Goal: Information Seeking & Learning: Learn about a topic

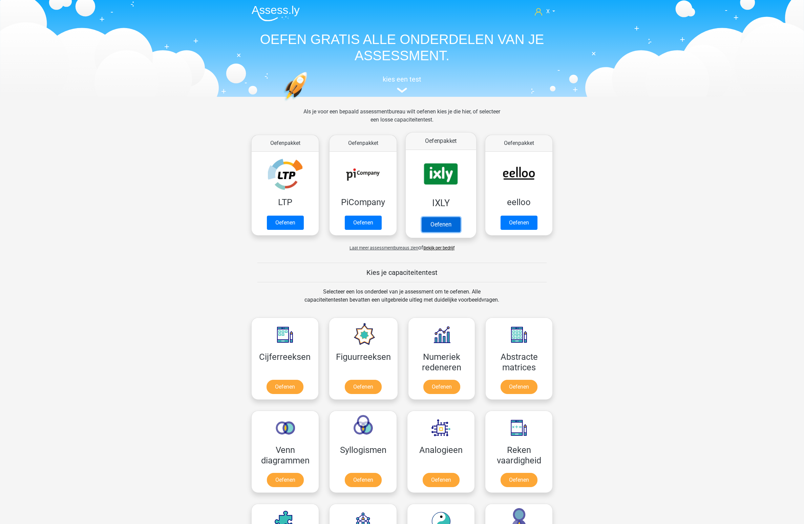
click at [457, 217] on link "Oefenen" at bounding box center [441, 224] width 39 height 15
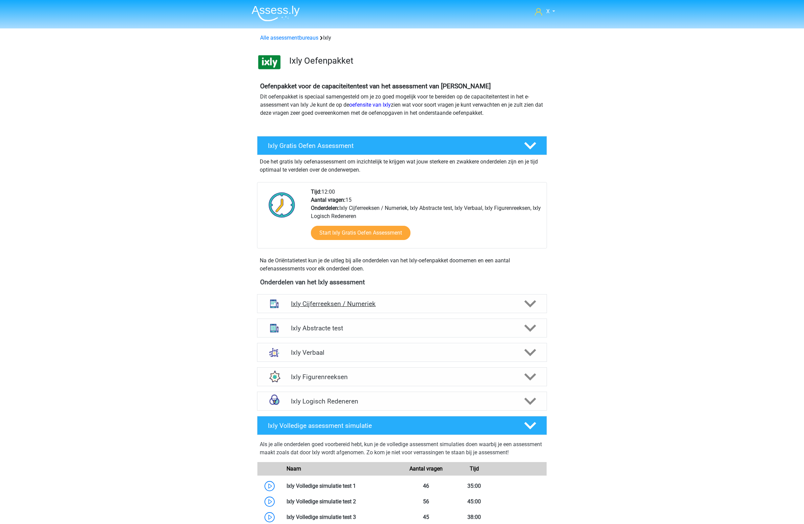
click at [476, 306] on h4 "Ixly Cijferreeksen / Numeriek" at bounding box center [402, 304] width 222 height 8
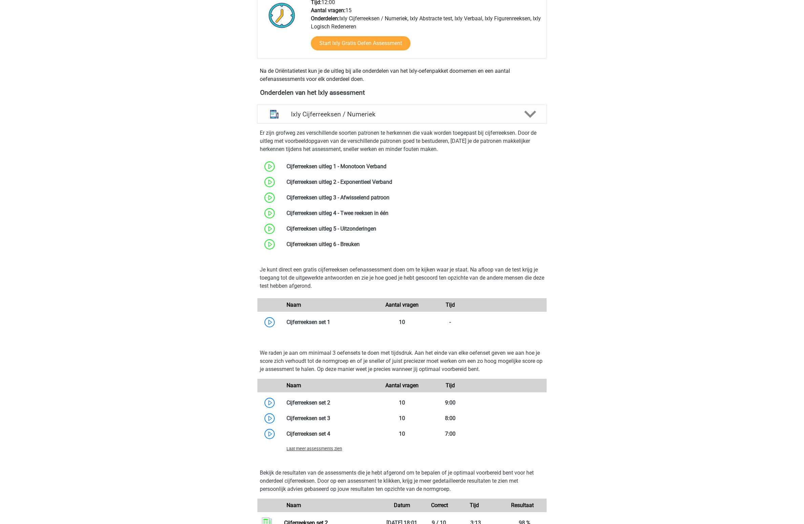
scroll to position [326, 0]
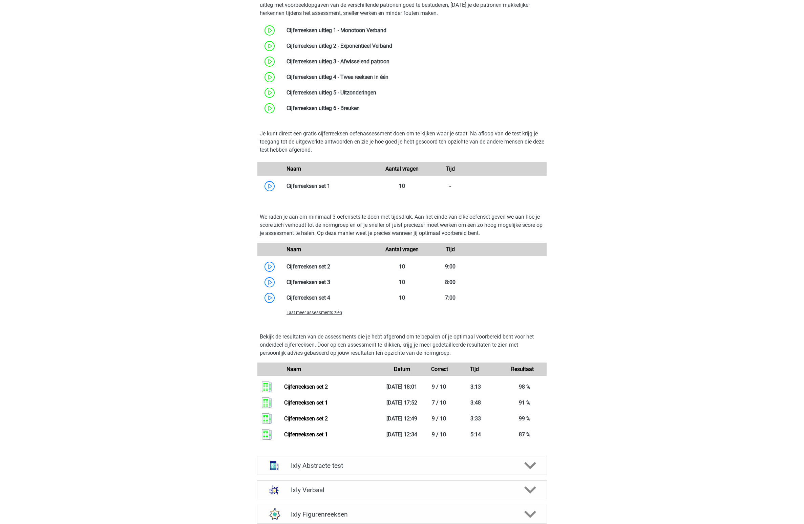
click at [333, 314] on span "Laat meer assessments zien" at bounding box center [315, 312] width 56 height 5
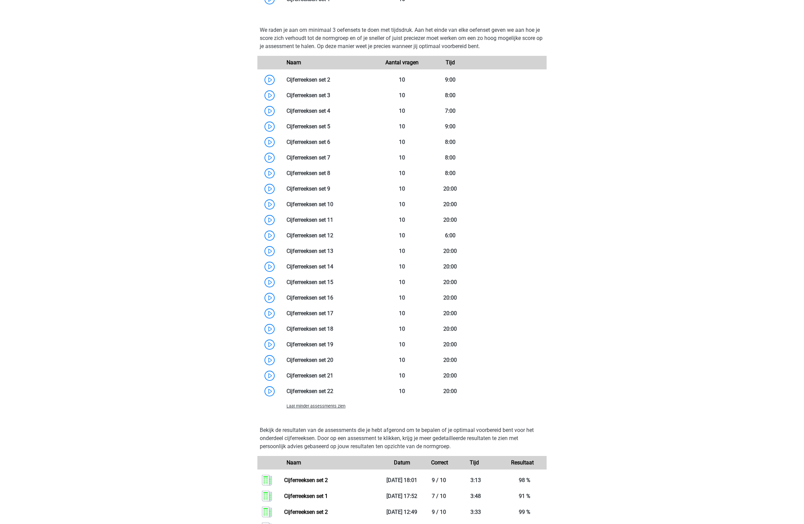
scroll to position [503, 0]
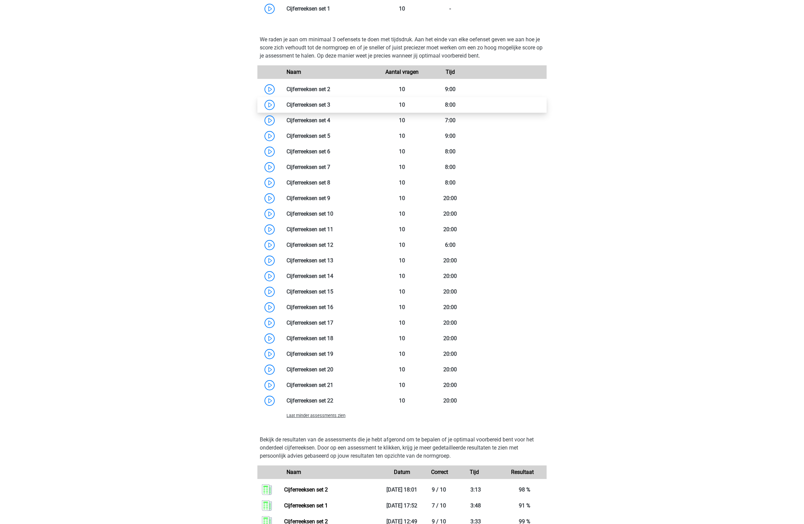
click at [330, 107] on link at bounding box center [330, 105] width 0 height 6
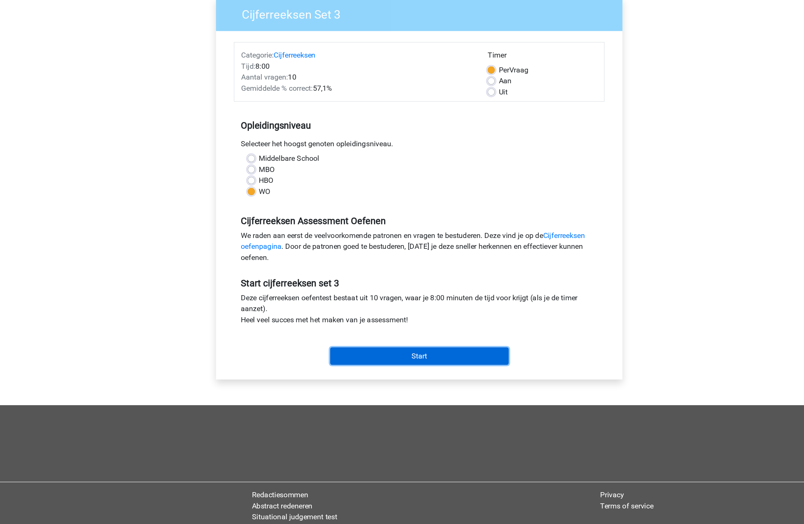
click at [389, 316] on input "Start" at bounding box center [402, 320] width 132 height 13
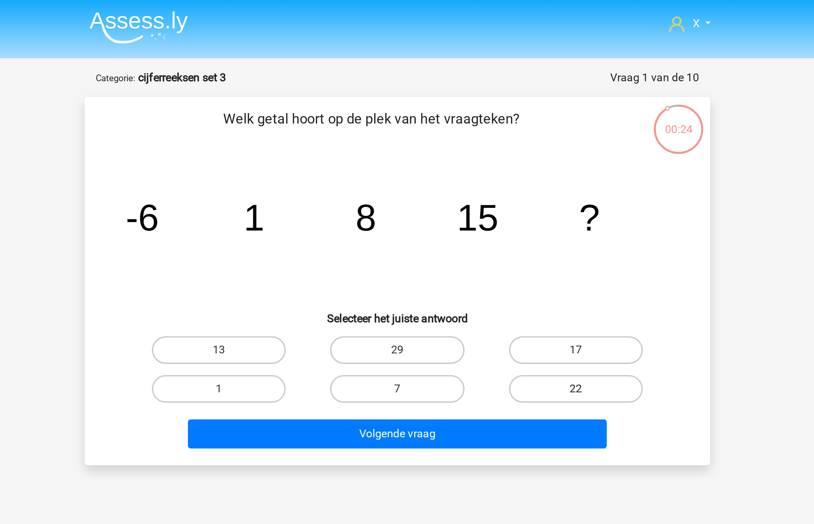
click at [492, 192] on label "22" at bounding box center [494, 190] width 65 height 14
click at [494, 192] on input "22" at bounding box center [496, 192] width 4 height 4
radio input "true"
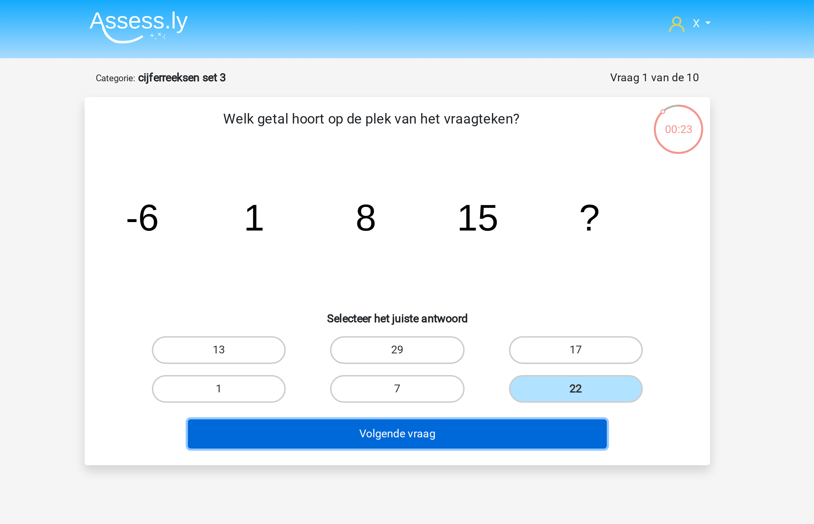
click at [454, 211] on button "Volgende vraag" at bounding box center [407, 212] width 205 height 14
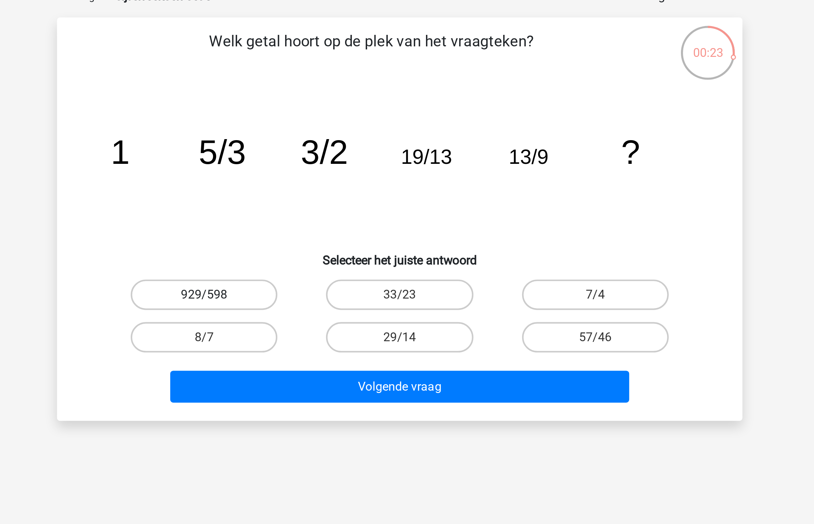
click at [331, 173] on label "929/598" at bounding box center [319, 171] width 65 height 14
click at [324, 173] on input "929/598" at bounding box center [322, 173] width 4 height 4
radio input "true"
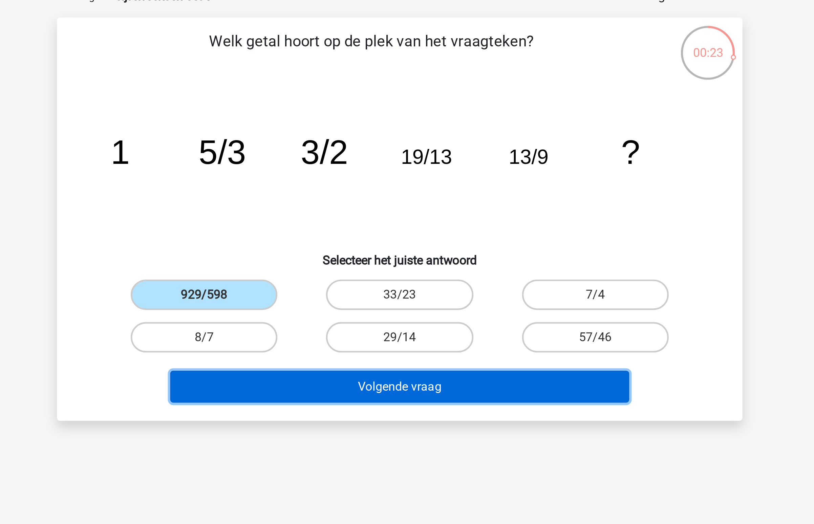
click at [370, 211] on button "Volgende vraag" at bounding box center [407, 212] width 205 height 14
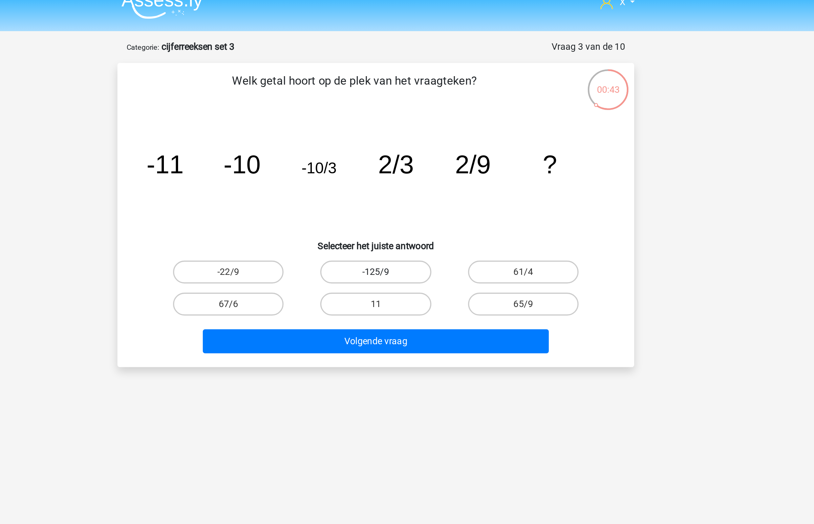
click at [383, 169] on label "-125/9" at bounding box center [406, 171] width 65 height 14
click at [407, 171] on input "-125/9" at bounding box center [409, 173] width 4 height 4
radio input "true"
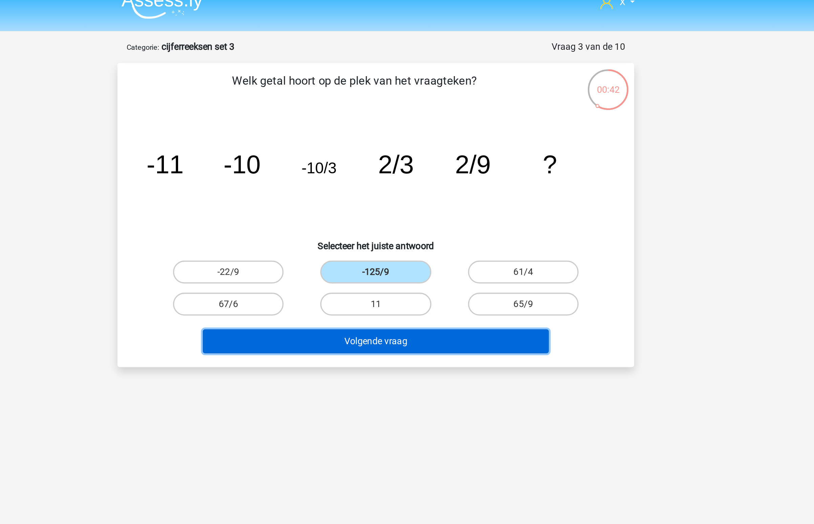
click at [394, 212] on button "Volgende vraag" at bounding box center [407, 212] width 205 height 14
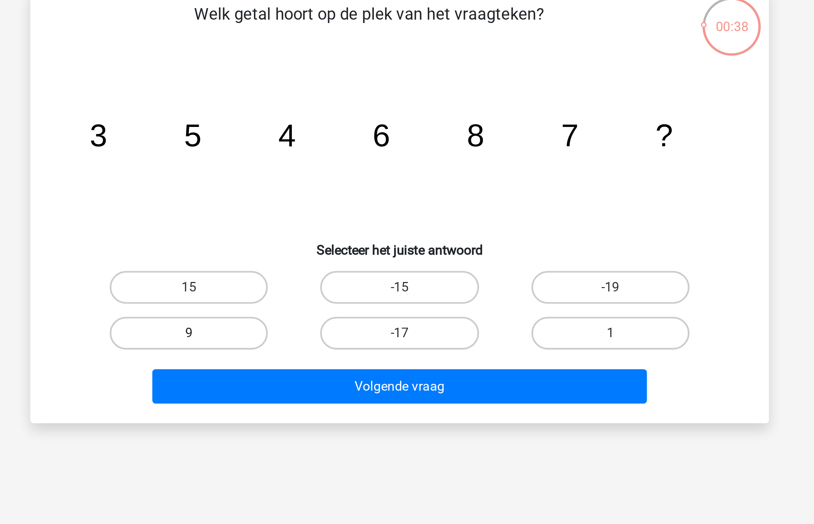
click at [292, 186] on label "9" at bounding box center [319, 190] width 65 height 14
click at [320, 190] on input "9" at bounding box center [322, 192] width 4 height 4
radio input "true"
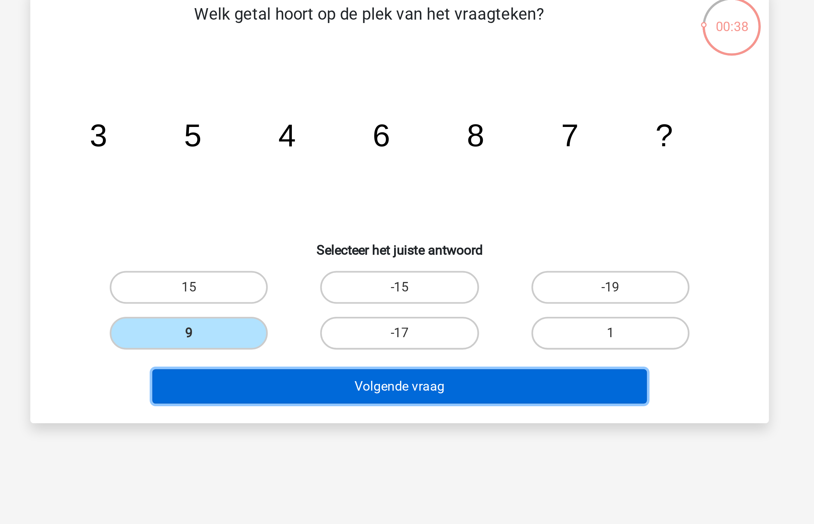
click at [361, 219] on button "Volgende vraag" at bounding box center [407, 212] width 205 height 14
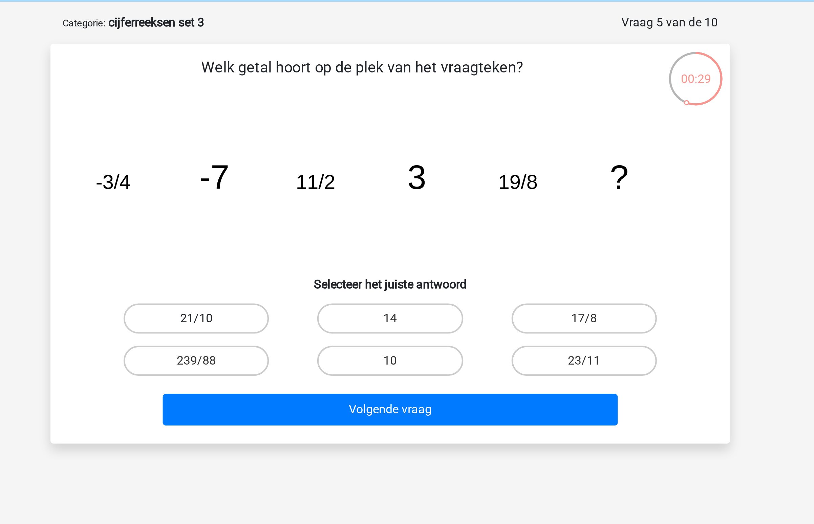
click at [341, 175] on label "21/10" at bounding box center [319, 171] width 65 height 14
click at [324, 175] on input "21/10" at bounding box center [322, 173] width 4 height 4
radio input "true"
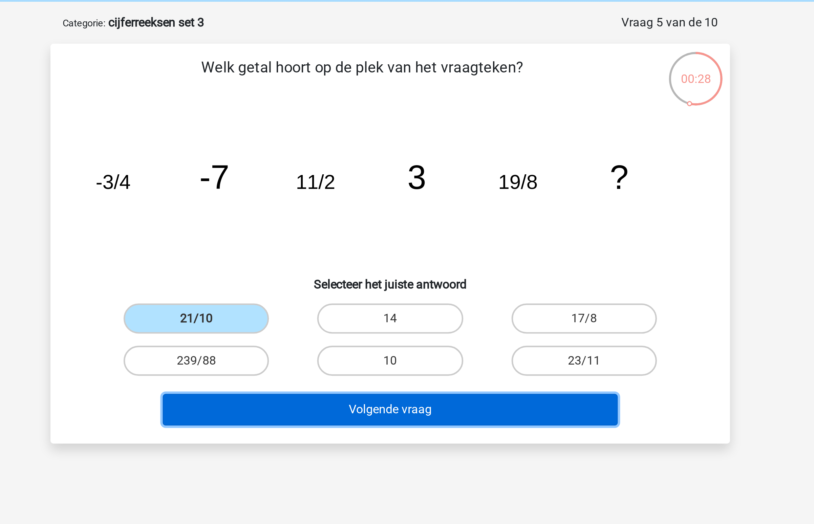
click at [361, 208] on button "Volgende vraag" at bounding box center [407, 212] width 205 height 14
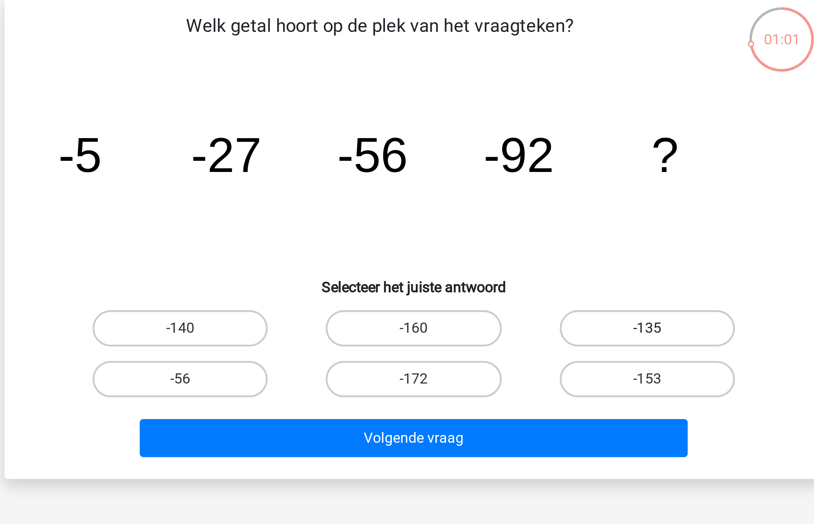
click at [477, 170] on label "-135" at bounding box center [494, 171] width 65 height 14
click at [494, 171] on input "-135" at bounding box center [496, 173] width 4 height 4
radio input "true"
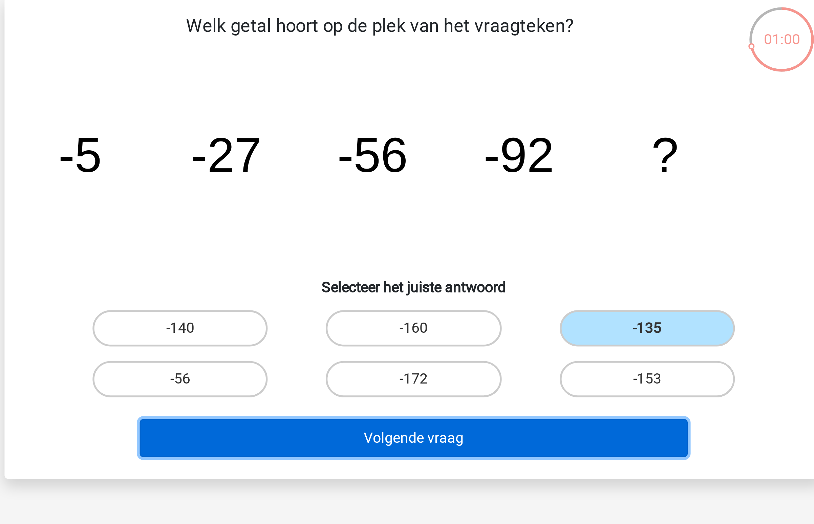
click at [434, 216] on button "Volgende vraag" at bounding box center [407, 212] width 205 height 14
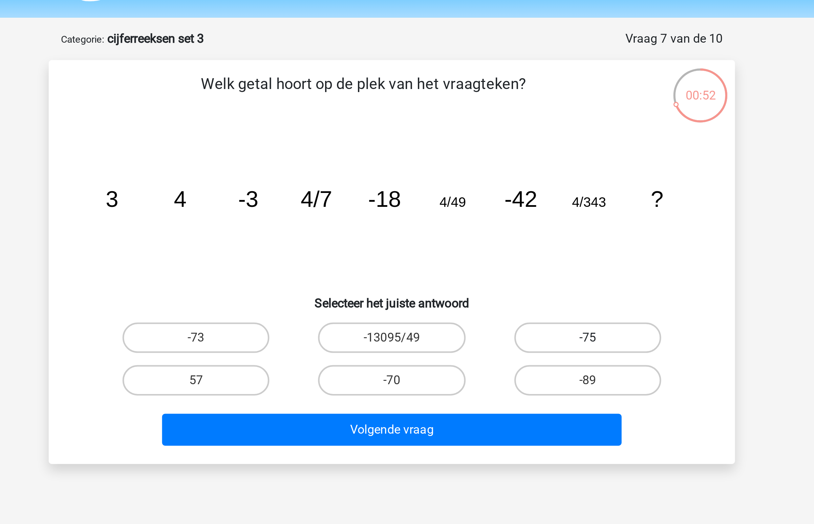
click at [507, 176] on label "-75" at bounding box center [494, 171] width 65 height 14
click at [499, 175] on input "-75" at bounding box center [496, 173] width 4 height 4
radio input "true"
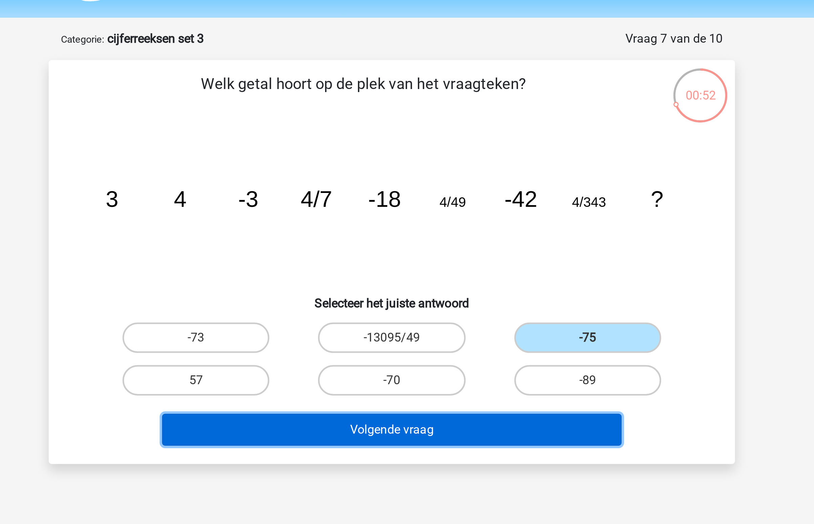
click at [466, 208] on button "Volgende vraag" at bounding box center [407, 212] width 205 height 14
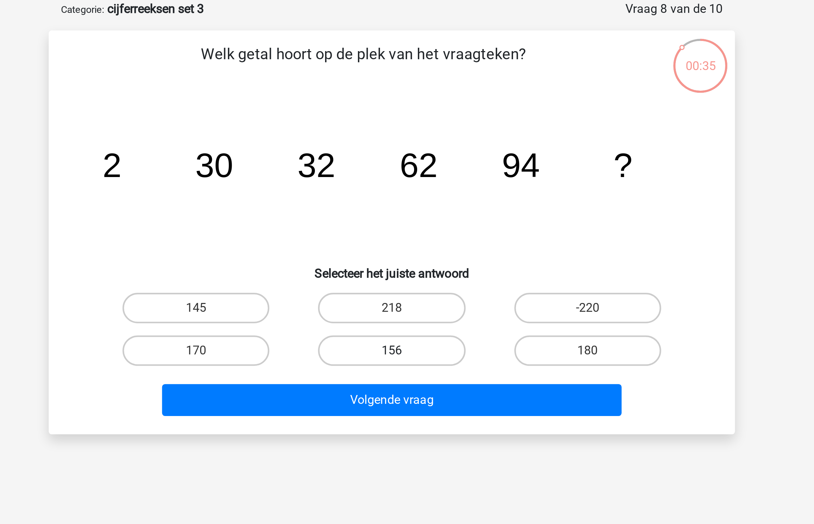
click at [401, 187] on label "156" at bounding box center [406, 190] width 65 height 14
click at [407, 190] on input "156" at bounding box center [409, 192] width 4 height 4
radio input "true"
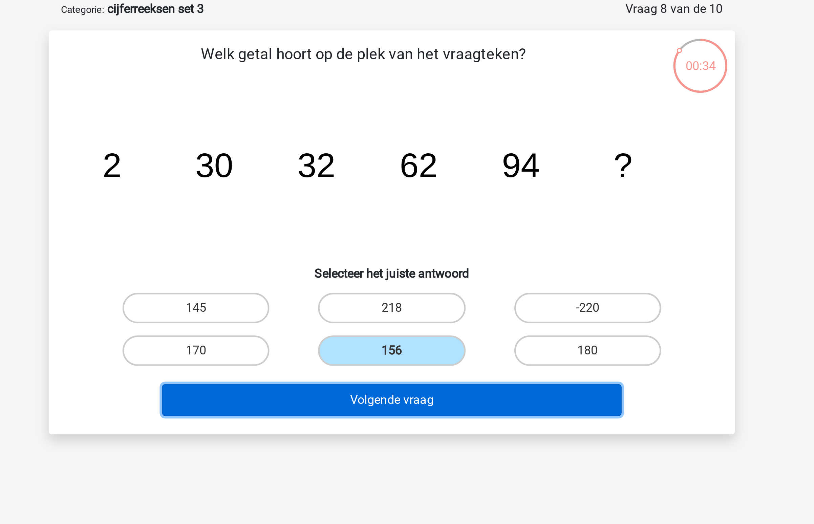
click at [401, 210] on button "Volgende vraag" at bounding box center [407, 212] width 205 height 14
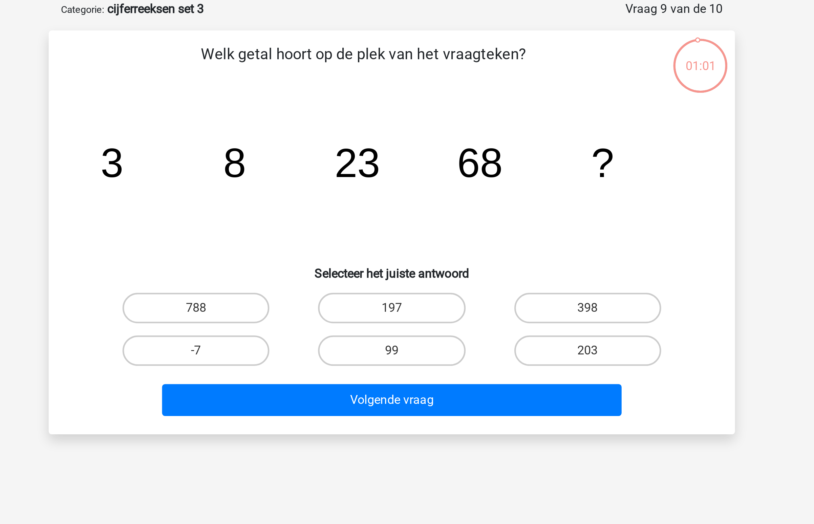
click at [400, 101] on tspan "23" at bounding box center [392, 106] width 20 height 20
click at [492, 186] on label "203" at bounding box center [494, 190] width 65 height 14
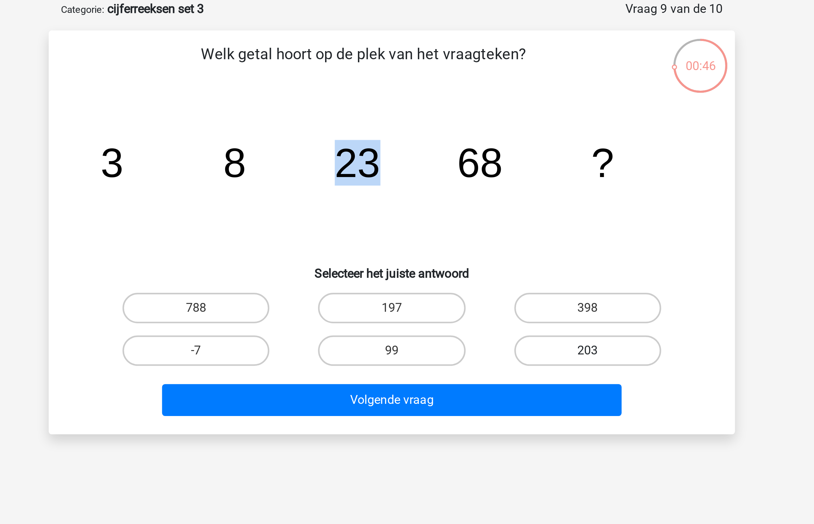
click at [494, 190] on input "203" at bounding box center [496, 192] width 4 height 4
radio input "true"
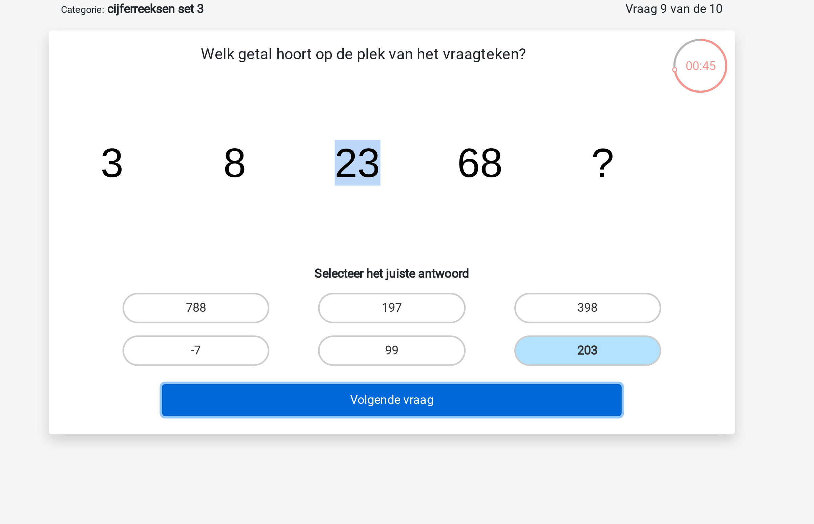
click at [465, 211] on button "Volgende vraag" at bounding box center [407, 212] width 205 height 14
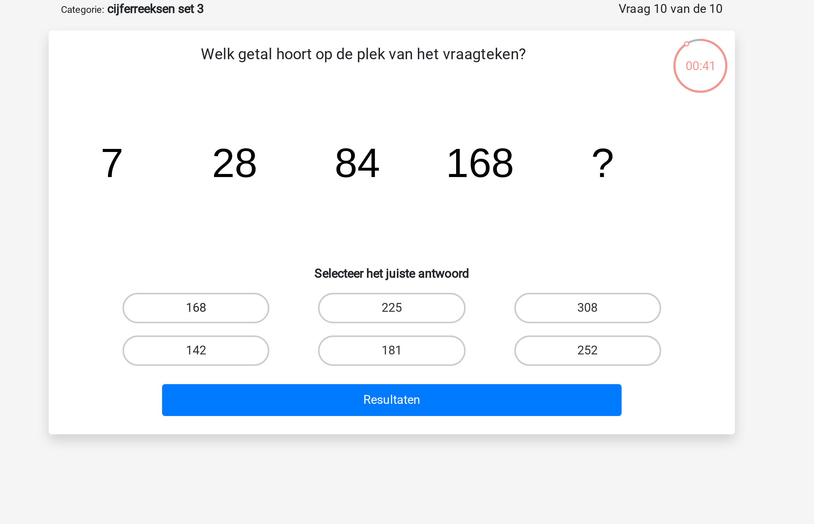
click at [337, 172] on label "168" at bounding box center [319, 171] width 65 height 14
click at [324, 172] on input "168" at bounding box center [322, 173] width 4 height 4
radio input "true"
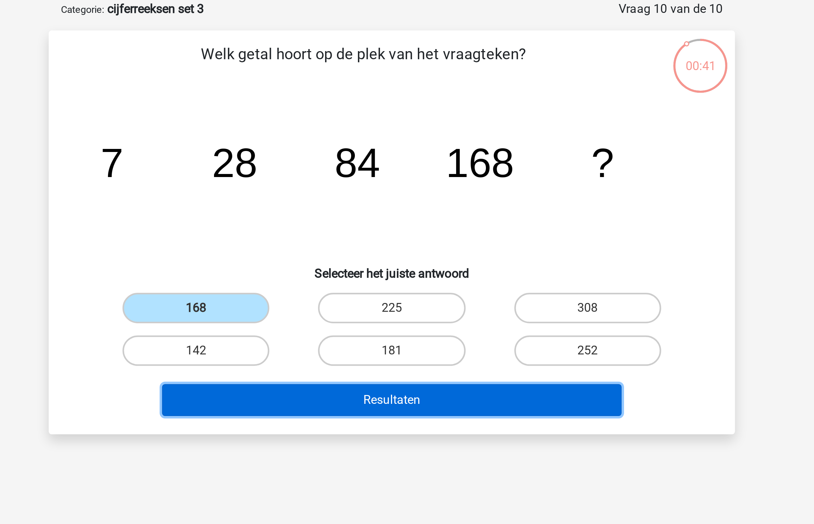
click at [381, 212] on button "Resultaten" at bounding box center [407, 212] width 205 height 14
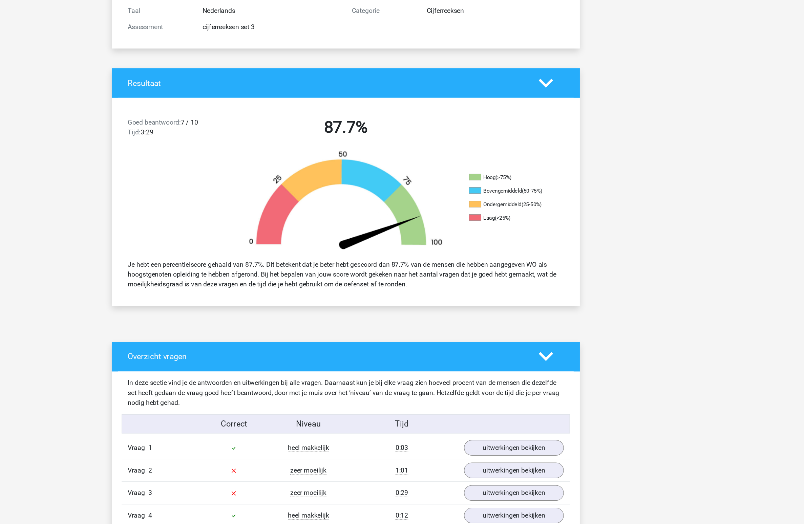
scroll to position [227, 0]
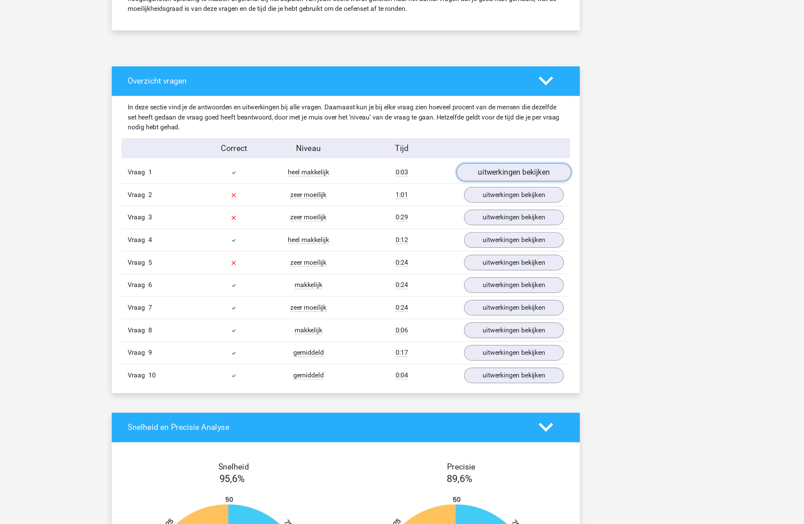
click at [527, 235] on link "uitwerkingen bekijken" at bounding box center [540, 233] width 94 height 15
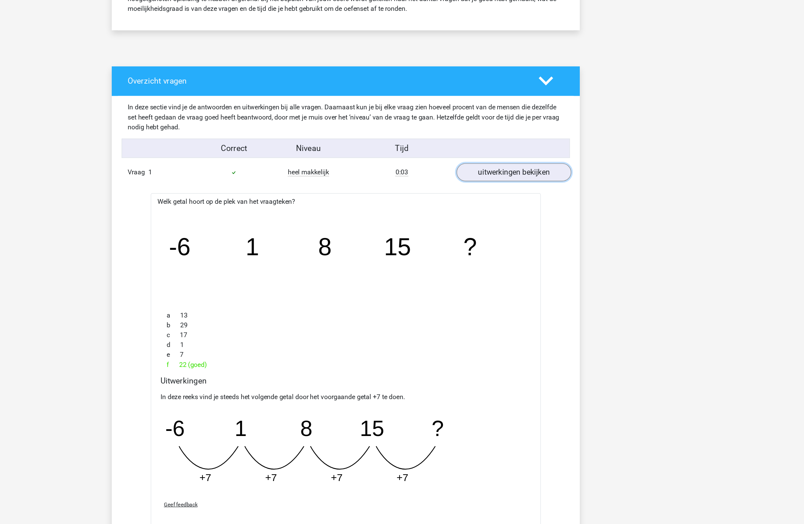
click at [527, 235] on link "uitwerkingen bekijken" at bounding box center [540, 233] width 94 height 15
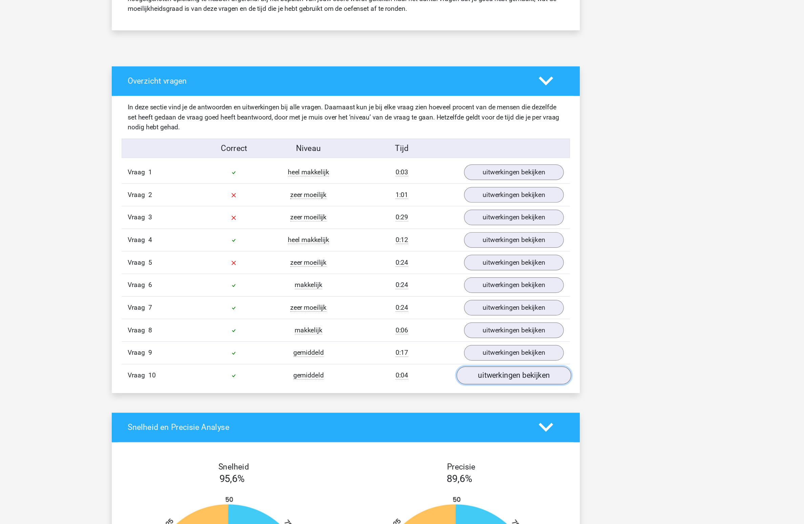
click at [526, 401] on link "uitwerkingen bekijken" at bounding box center [540, 401] width 94 height 15
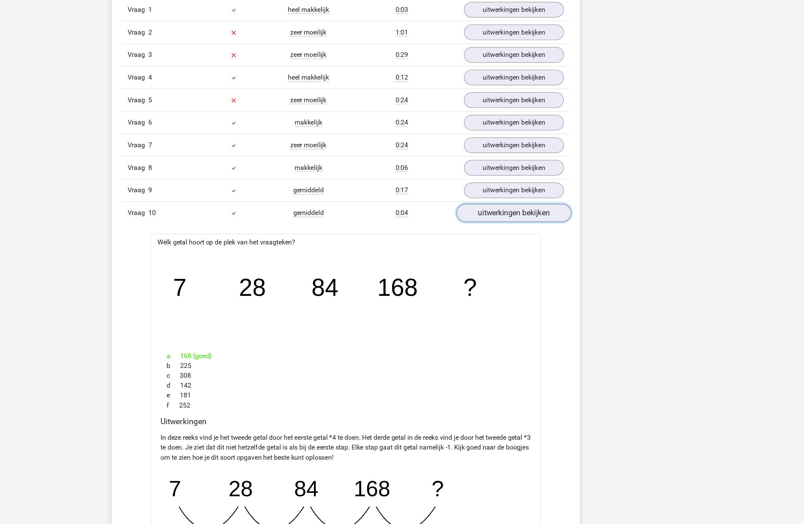
scroll to position [485, 0]
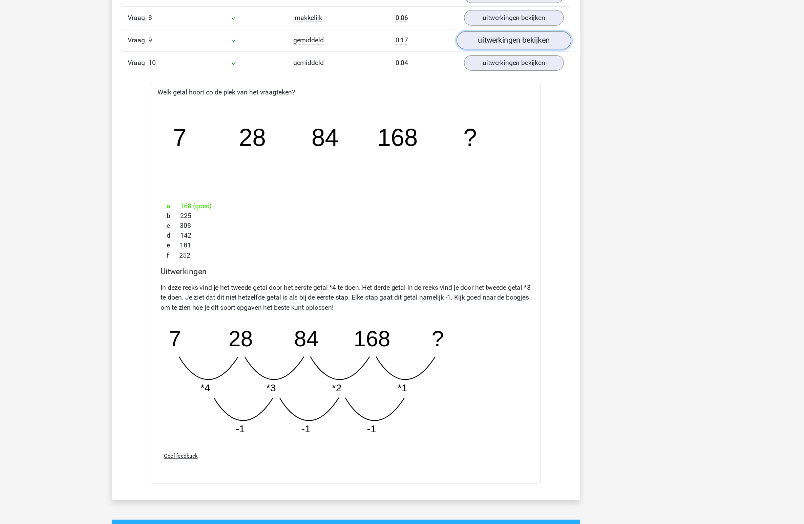
click at [548, 129] on link "uitwerkingen bekijken" at bounding box center [540, 125] width 94 height 15
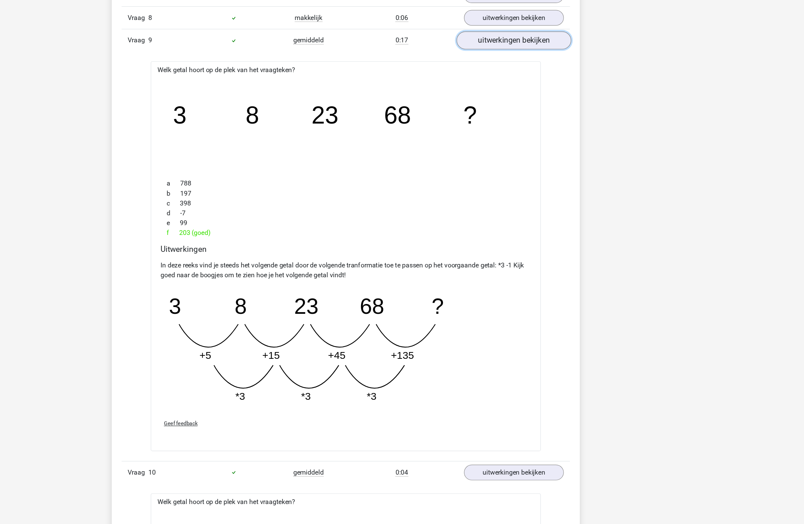
scroll to position [485, 0]
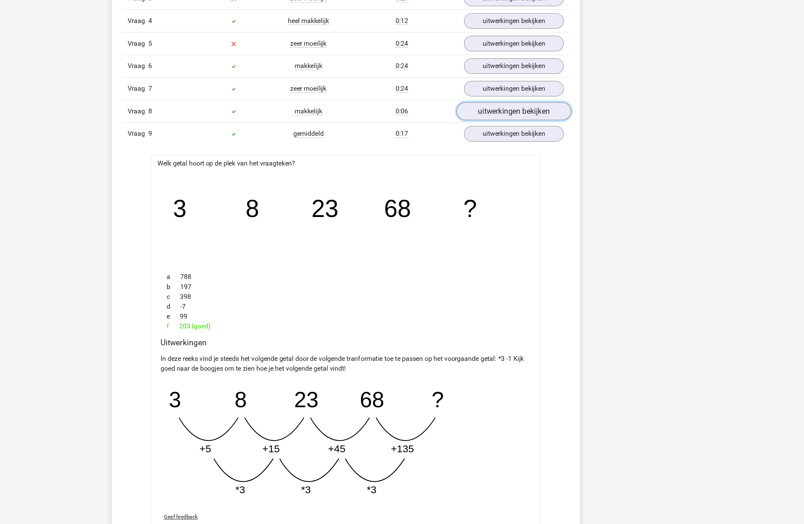
click at [534, 106] on link "uitwerkingen bekijken" at bounding box center [540, 106] width 94 height 15
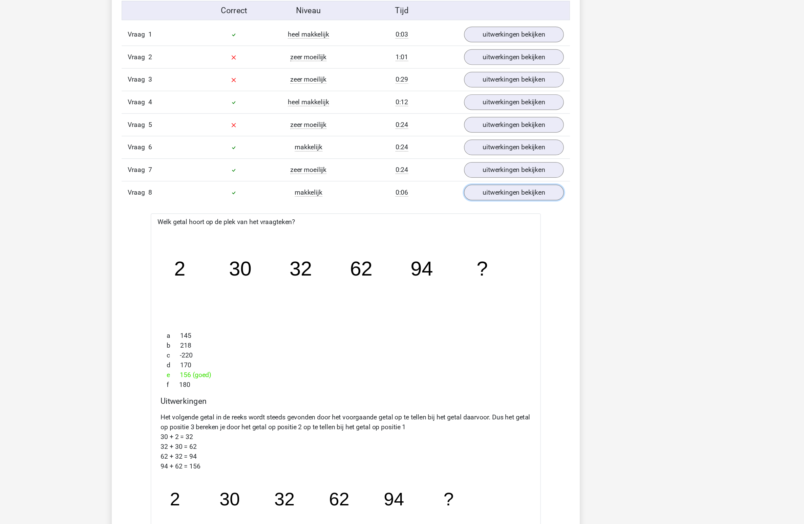
scroll to position [417, 0]
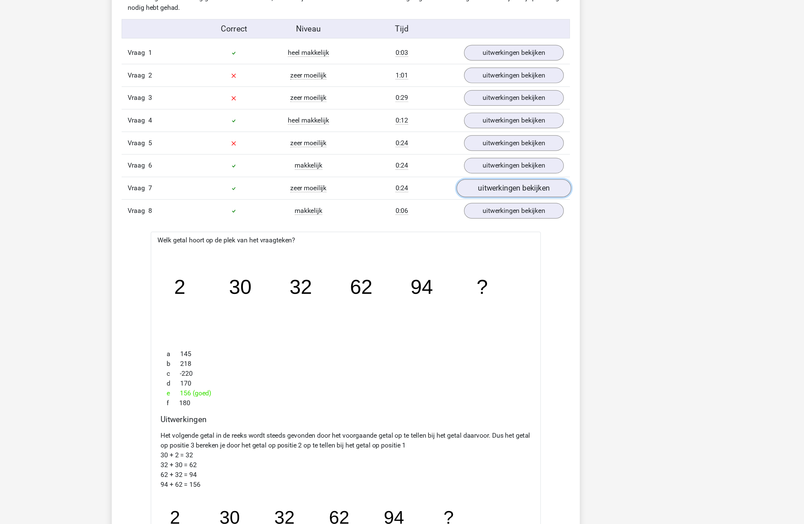
click at [538, 155] on link "uitwerkingen bekijken" at bounding box center [540, 155] width 94 height 15
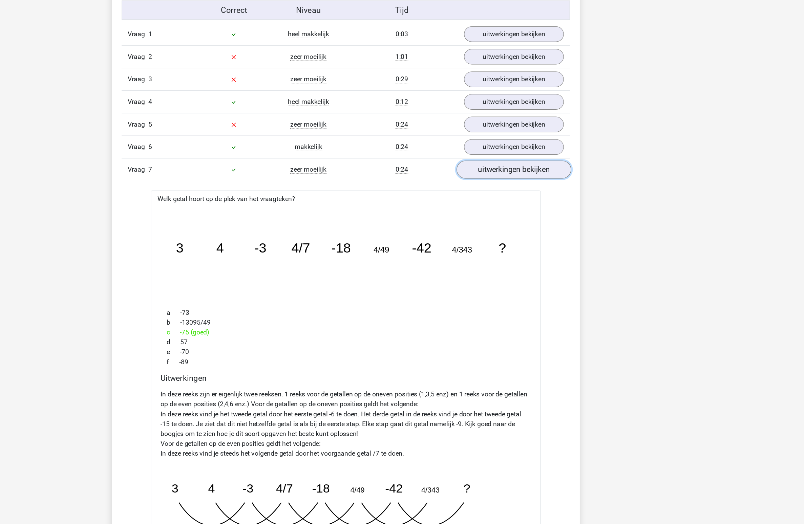
scroll to position [344, 0]
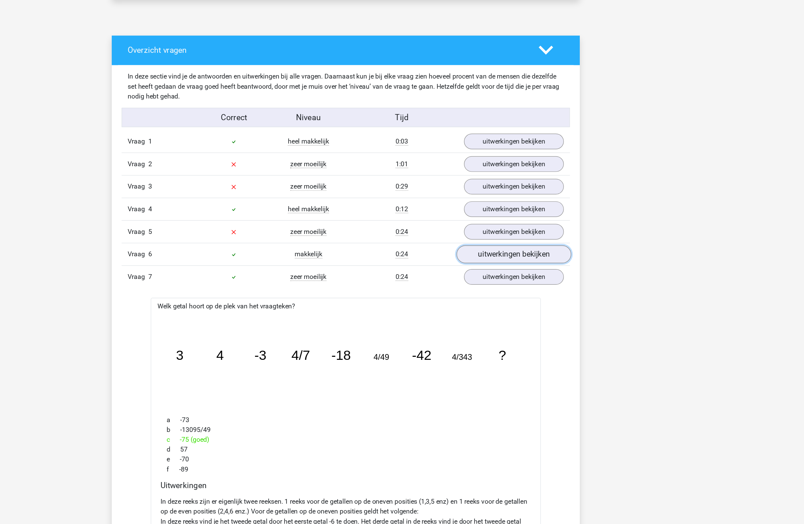
click at [551, 209] on link "uitwerkingen bekijken" at bounding box center [540, 210] width 94 height 15
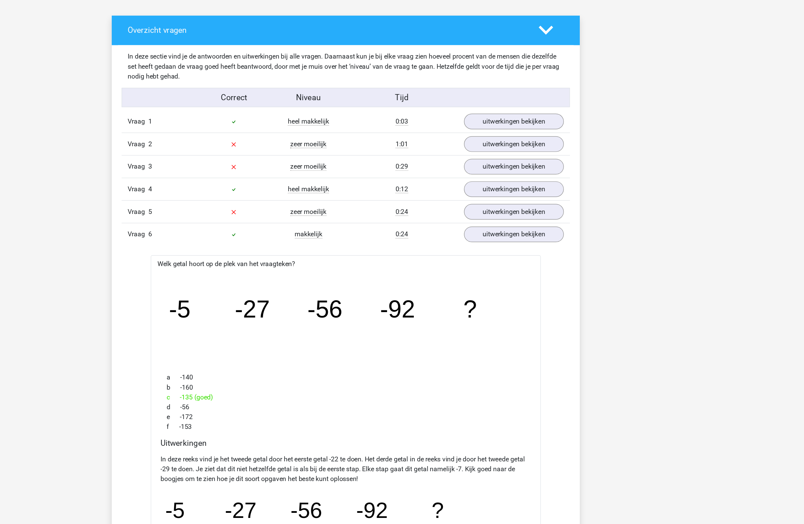
click at [549, 183] on div "Vraag 5 zeer moeilijk 0:24 uitwerkingen bekijken" at bounding box center [402, 191] width 370 height 19
click at [544, 190] on link "uitwerkingen bekijken" at bounding box center [540, 191] width 94 height 15
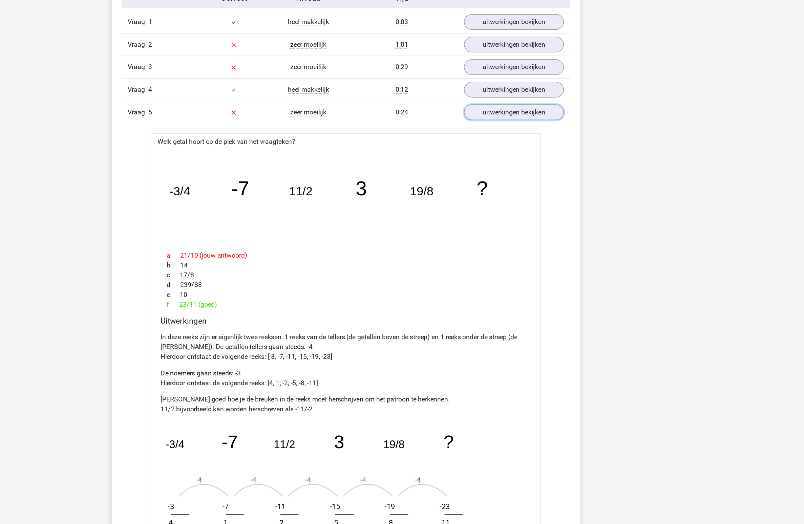
scroll to position [351, 0]
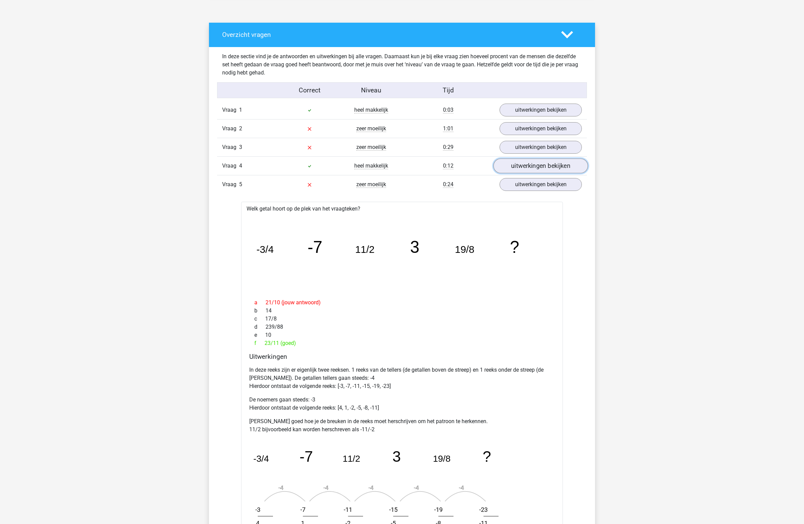
click at [531, 163] on link "uitwerkingen bekijken" at bounding box center [540, 165] width 94 height 15
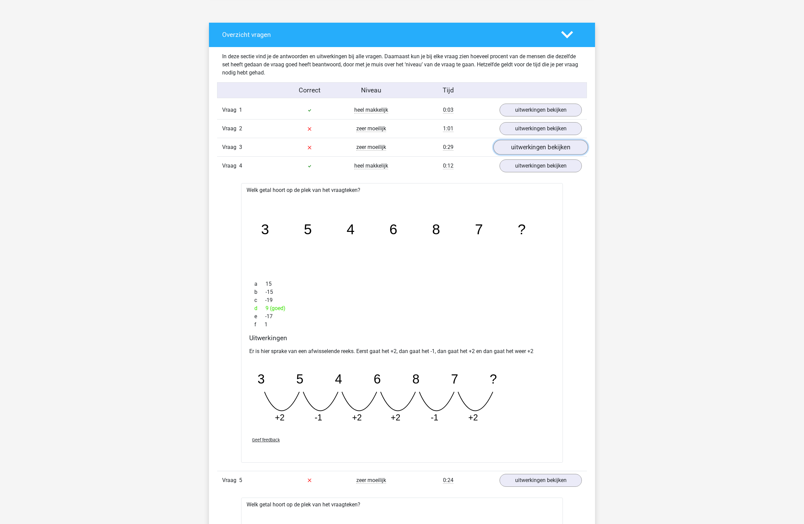
click at [529, 146] on link "uitwerkingen bekijken" at bounding box center [540, 147] width 94 height 15
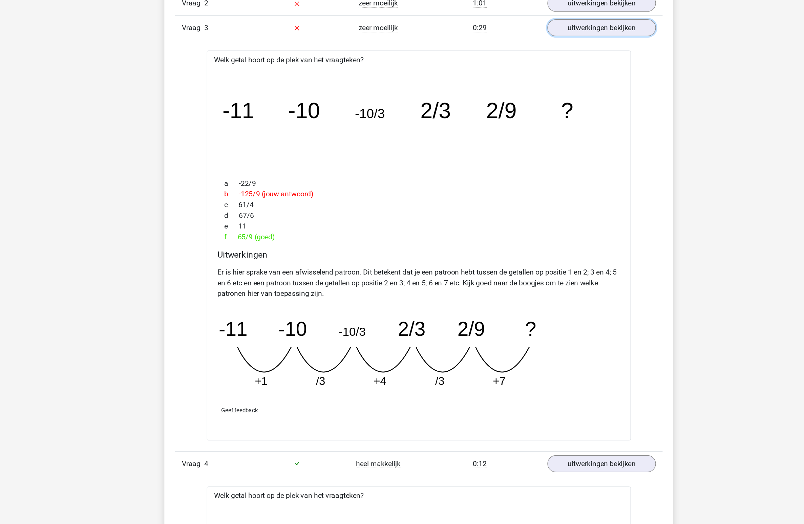
scroll to position [351, 0]
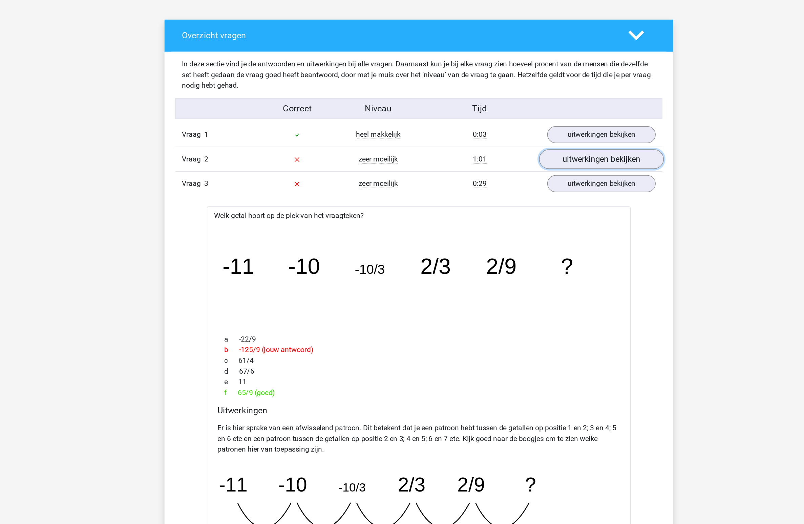
click at [531, 128] on link "uitwerkingen bekijken" at bounding box center [540, 129] width 94 height 15
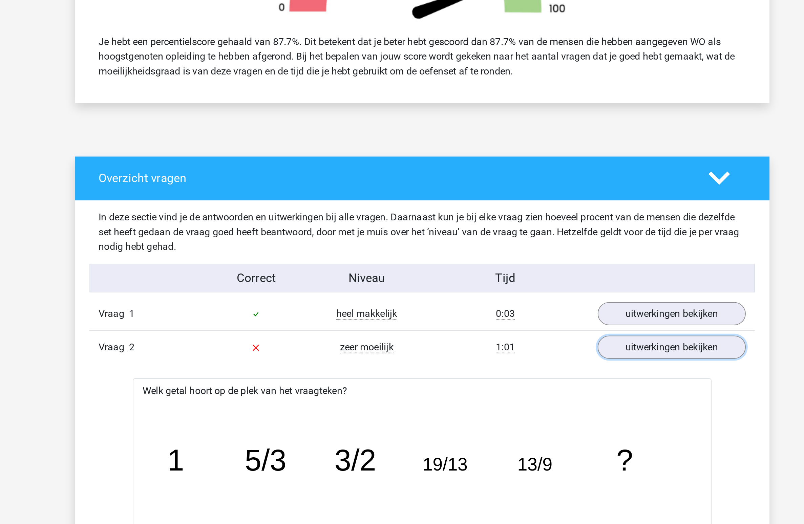
scroll to position [266, 0]
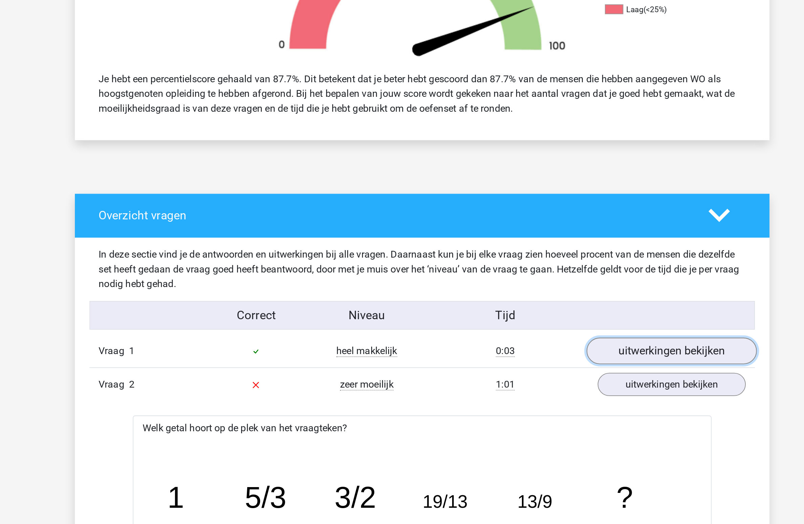
click at [533, 202] on link "uitwerkingen bekijken" at bounding box center [540, 195] width 94 height 15
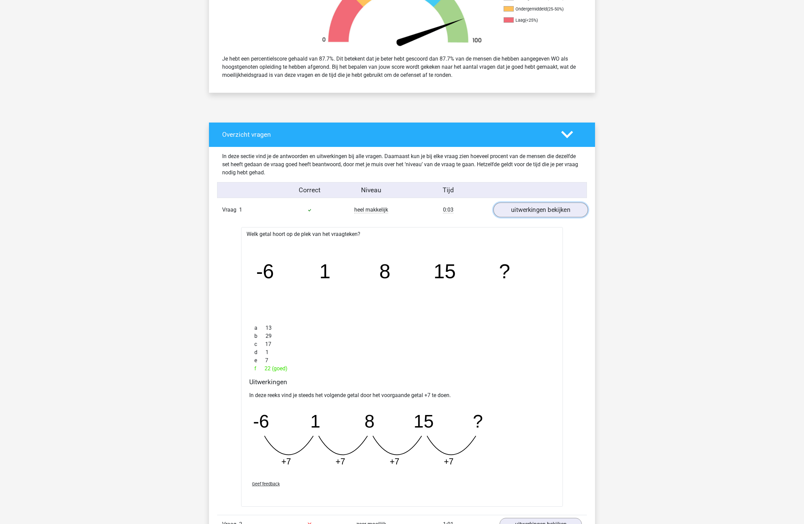
scroll to position [0, 0]
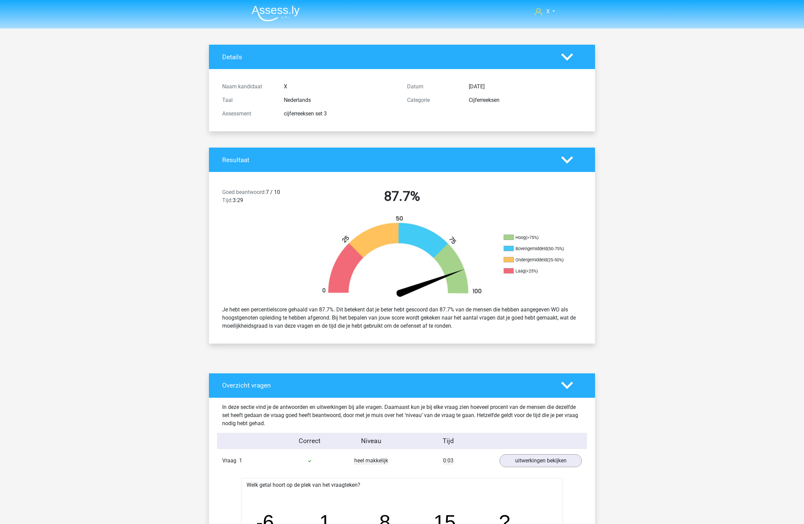
click at [283, 20] on img at bounding box center [276, 13] width 48 height 16
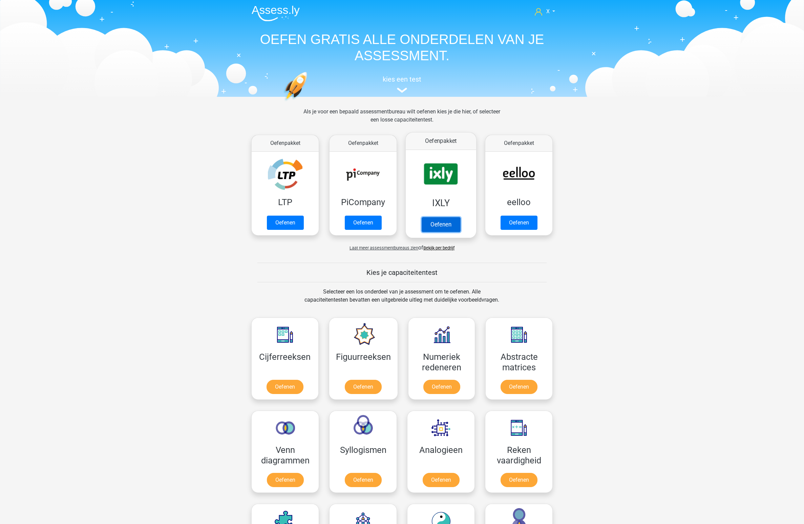
click at [457, 217] on link "Oefenen" at bounding box center [441, 224] width 39 height 15
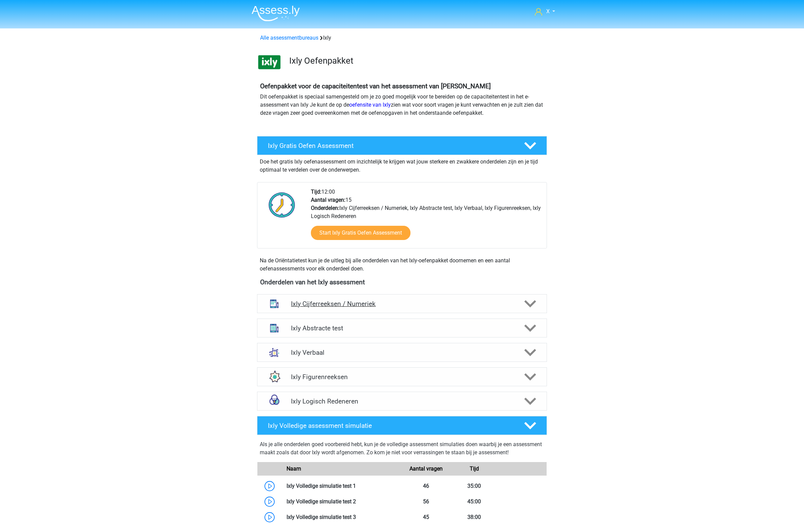
click at [430, 312] on div "Ixly Cijferreeksen / Numeriek" at bounding box center [402, 303] width 290 height 19
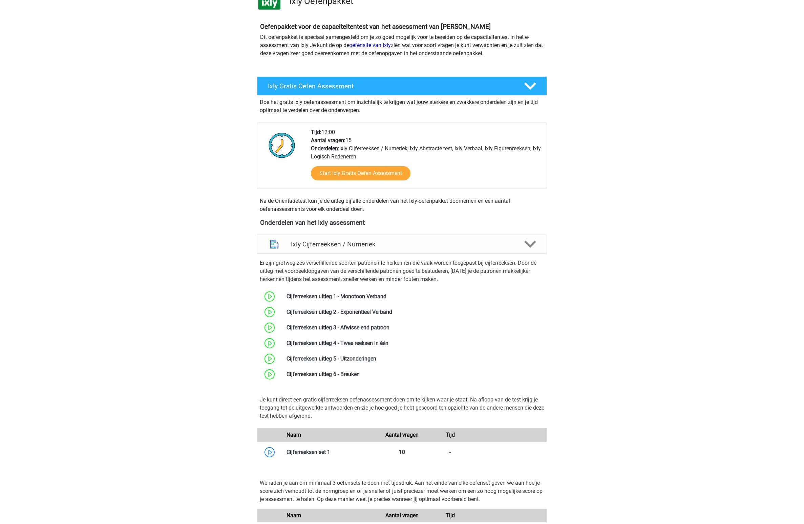
scroll to position [149, 0]
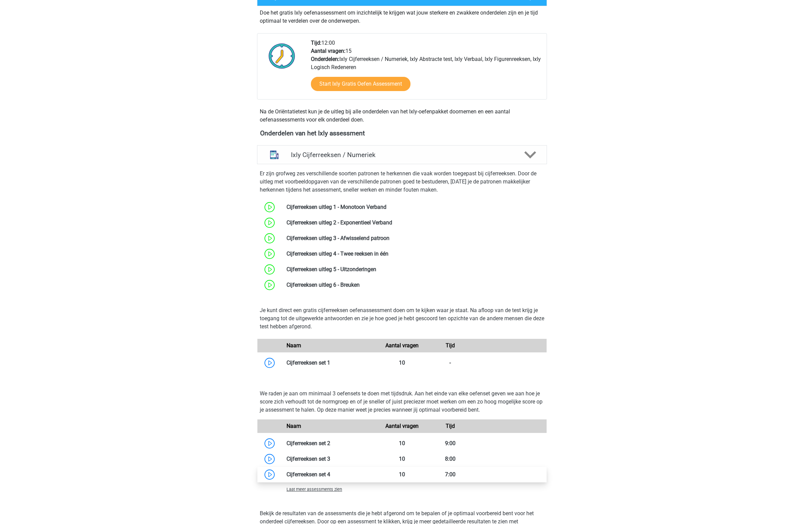
click at [330, 477] on link at bounding box center [330, 474] width 0 height 6
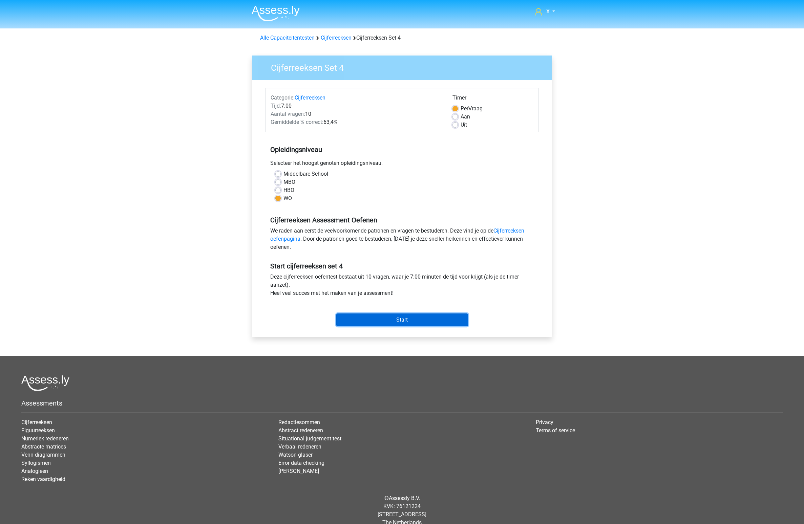
click at [372, 322] on input "Start" at bounding box center [402, 320] width 132 height 13
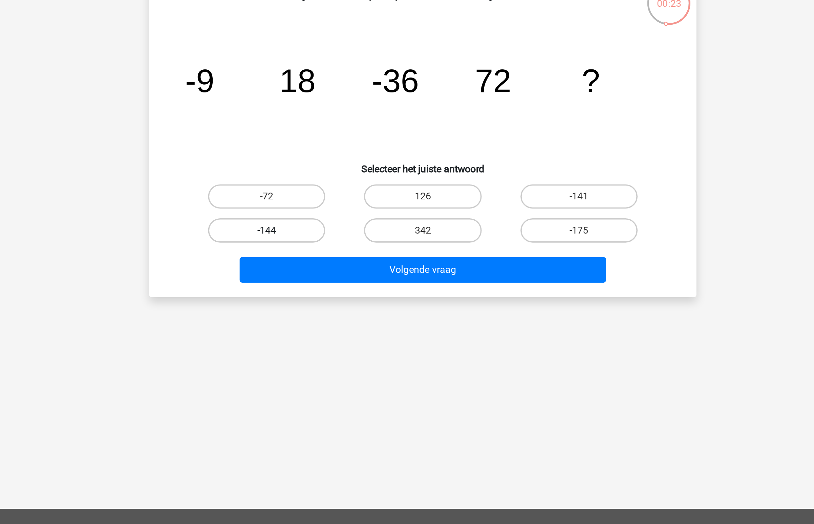
click at [339, 191] on label "-144" at bounding box center [319, 190] width 65 height 14
click at [324, 191] on input "-144" at bounding box center [322, 192] width 4 height 4
radio input "true"
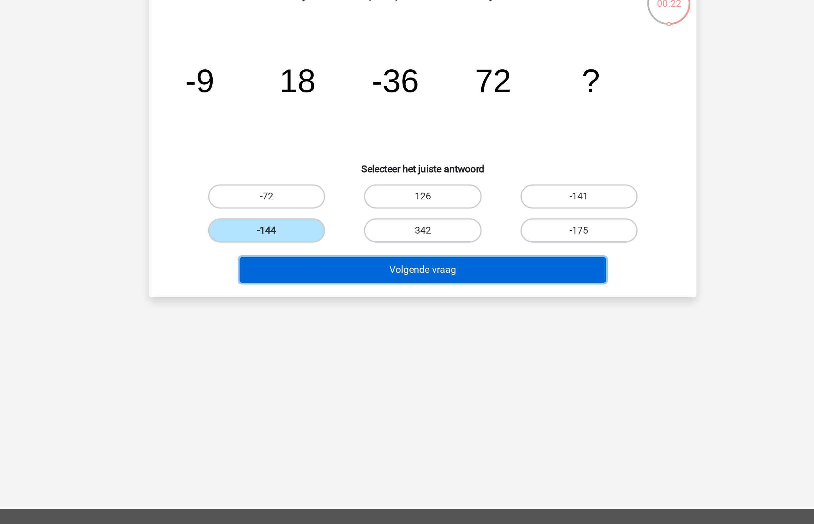
click at [358, 214] on button "Volgende vraag" at bounding box center [407, 212] width 205 height 14
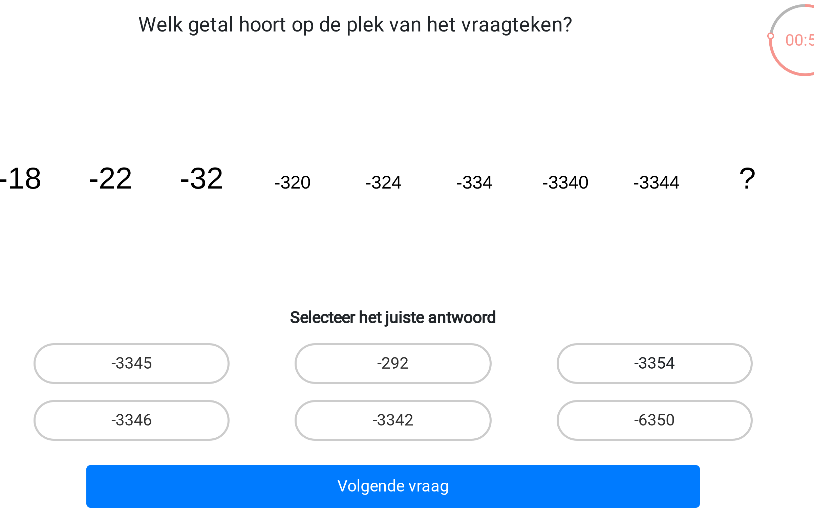
click at [478, 175] on label "-3354" at bounding box center [494, 171] width 65 height 14
click at [494, 175] on input "-3354" at bounding box center [496, 173] width 4 height 4
radio input "true"
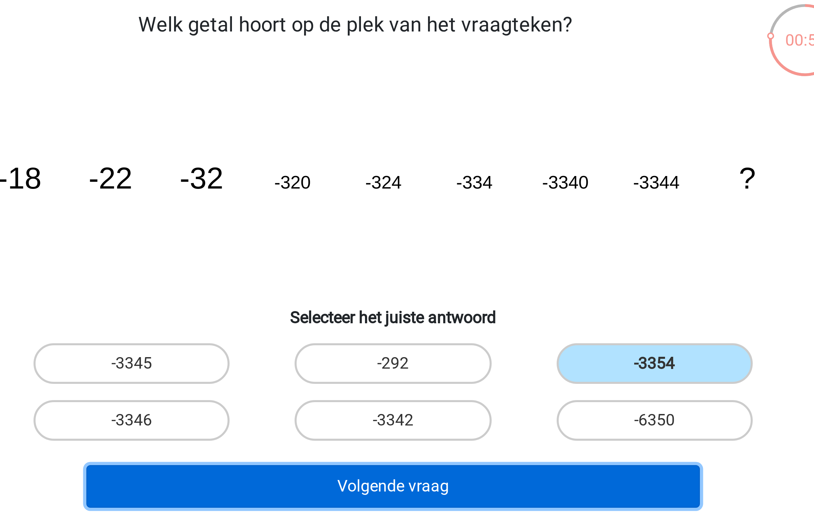
click at [441, 213] on button "Volgende vraag" at bounding box center [407, 212] width 205 height 14
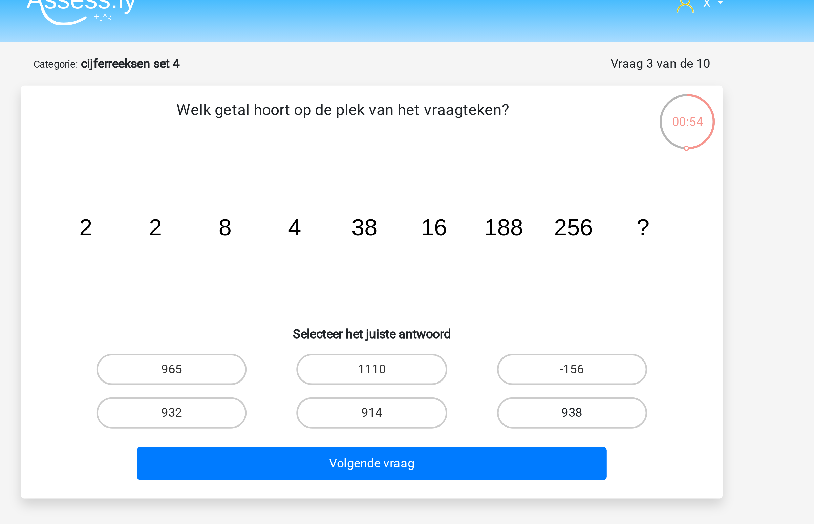
click at [489, 188] on label "938" at bounding box center [494, 190] width 65 height 14
click at [494, 190] on input "938" at bounding box center [496, 192] width 4 height 4
radio input "true"
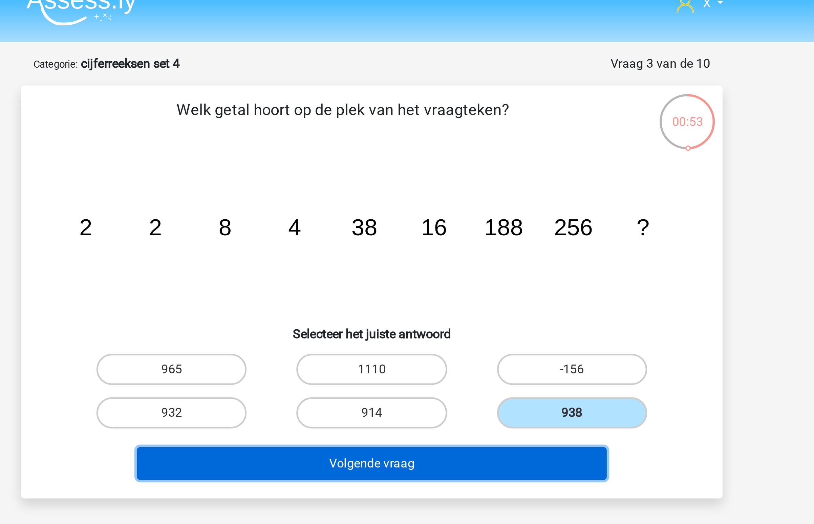
click at [454, 213] on button "Volgende vraag" at bounding box center [407, 212] width 205 height 14
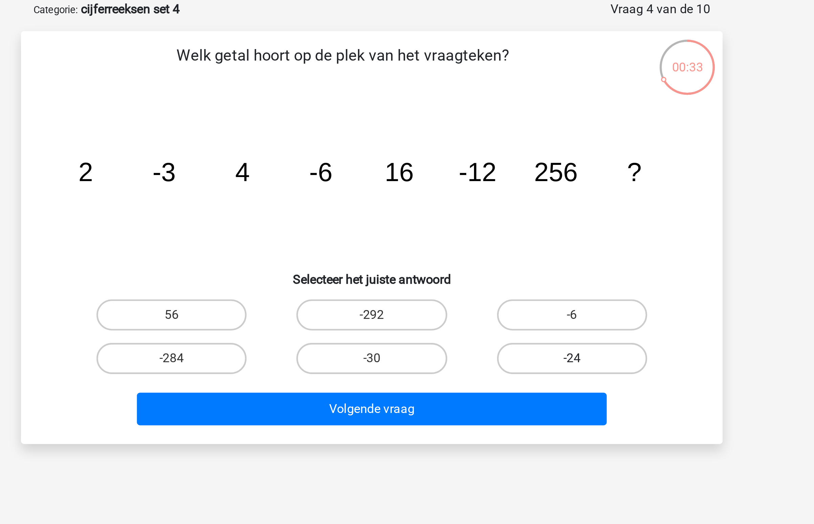
click at [485, 193] on label "-24" at bounding box center [494, 190] width 65 height 14
click at [494, 193] on input "-24" at bounding box center [496, 192] width 4 height 4
radio input "true"
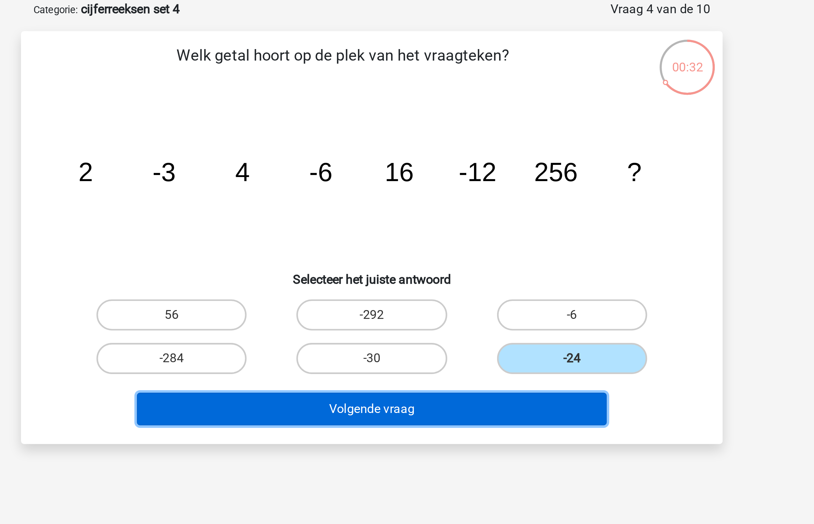
click at [457, 208] on button "Volgende vraag" at bounding box center [407, 212] width 205 height 14
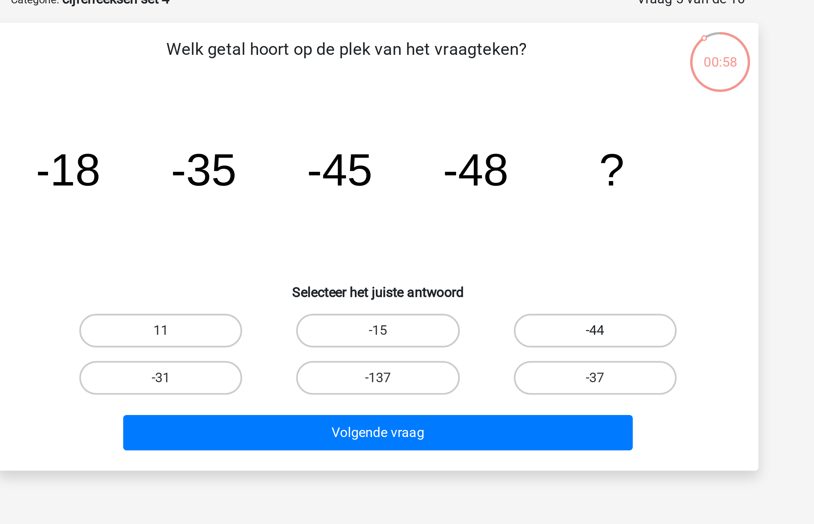
click at [474, 175] on label "-44" at bounding box center [494, 171] width 65 height 14
click at [494, 175] on input "-44" at bounding box center [496, 173] width 4 height 4
radio input "true"
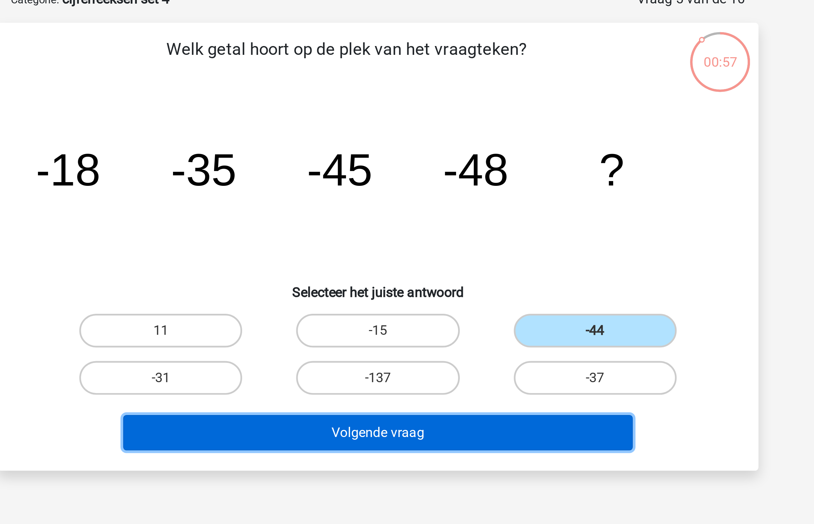
click at [442, 214] on button "Volgende vraag" at bounding box center [407, 212] width 205 height 14
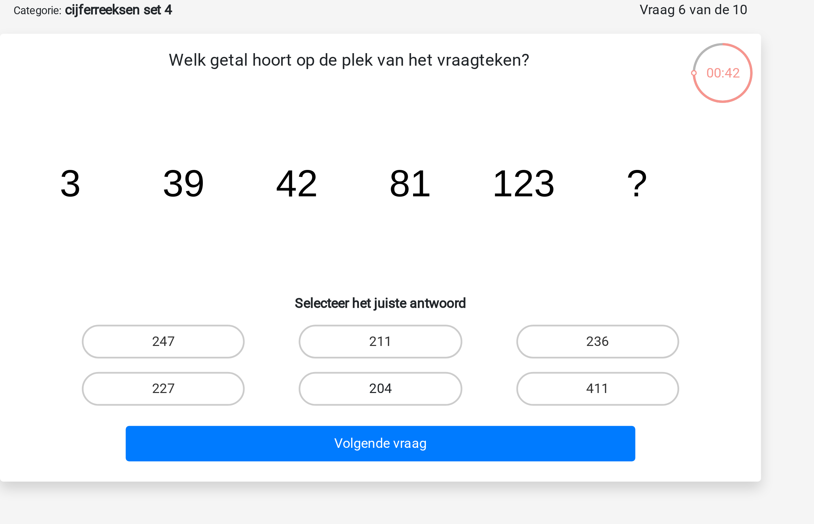
click at [412, 193] on label "204" at bounding box center [406, 190] width 65 height 14
click at [411, 193] on input "204" at bounding box center [409, 192] width 4 height 4
radio input "true"
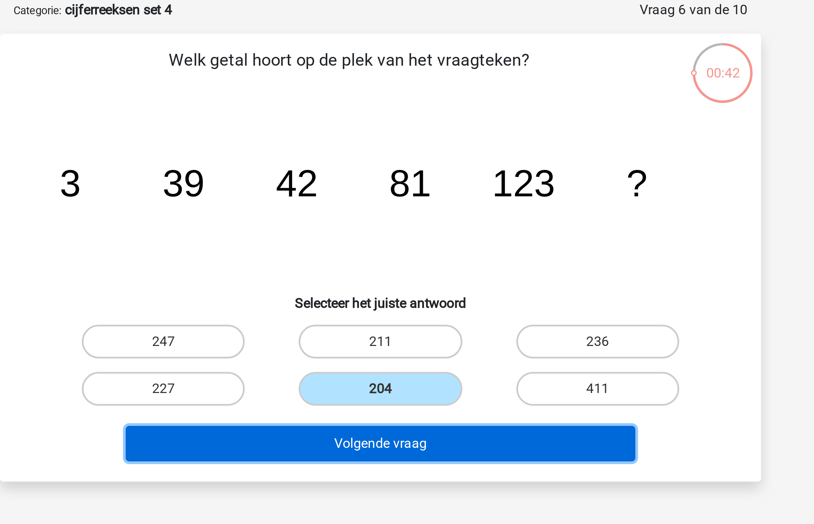
click at [411, 211] on button "Volgende vraag" at bounding box center [407, 212] width 205 height 14
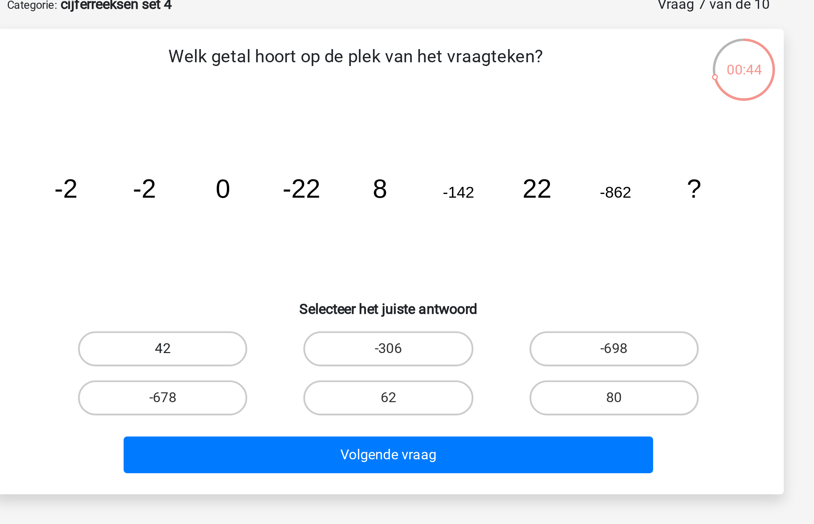
click at [326, 173] on label "42" at bounding box center [319, 171] width 65 height 14
click at [324, 173] on input "42" at bounding box center [322, 173] width 4 height 4
radio input "true"
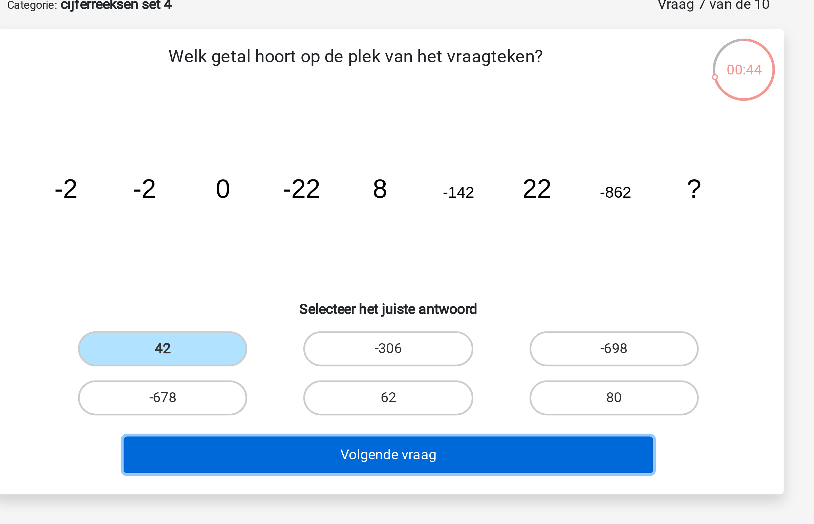
click at [362, 213] on button "Volgende vraag" at bounding box center [407, 212] width 205 height 14
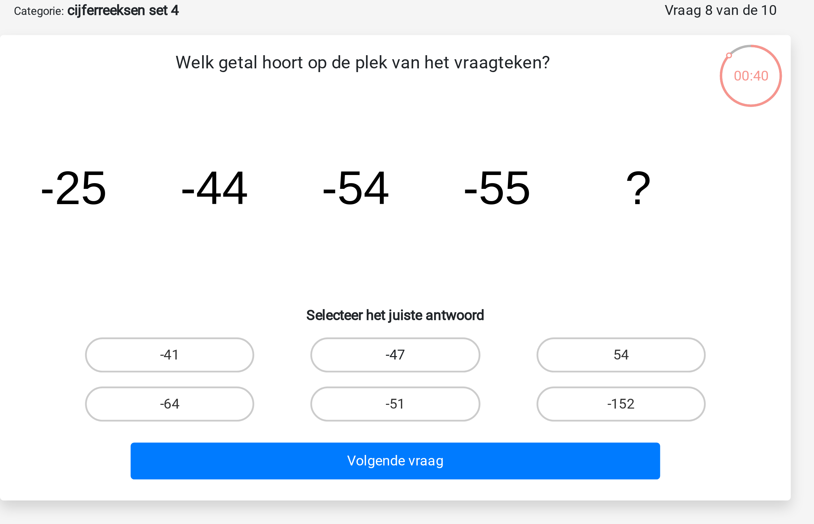
click at [402, 172] on label "-47" at bounding box center [406, 171] width 65 height 14
click at [407, 172] on input "-47" at bounding box center [409, 173] width 4 height 4
radio input "true"
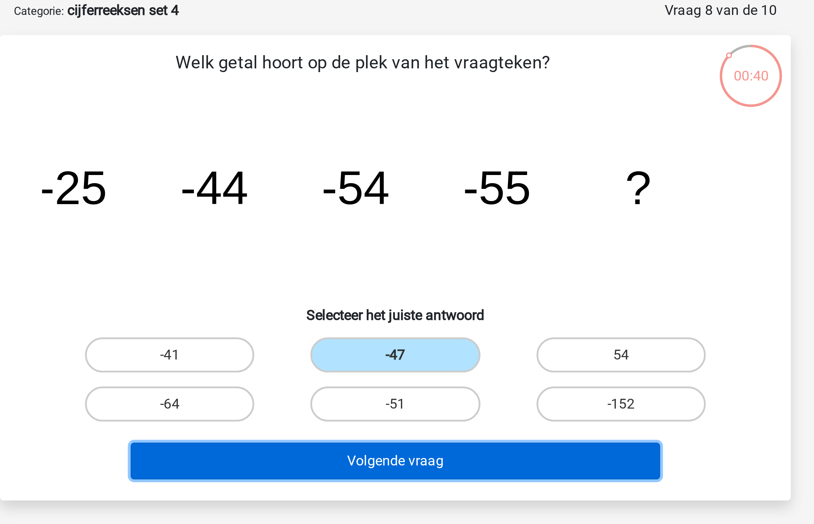
click at [394, 211] on button "Volgende vraag" at bounding box center [407, 212] width 205 height 14
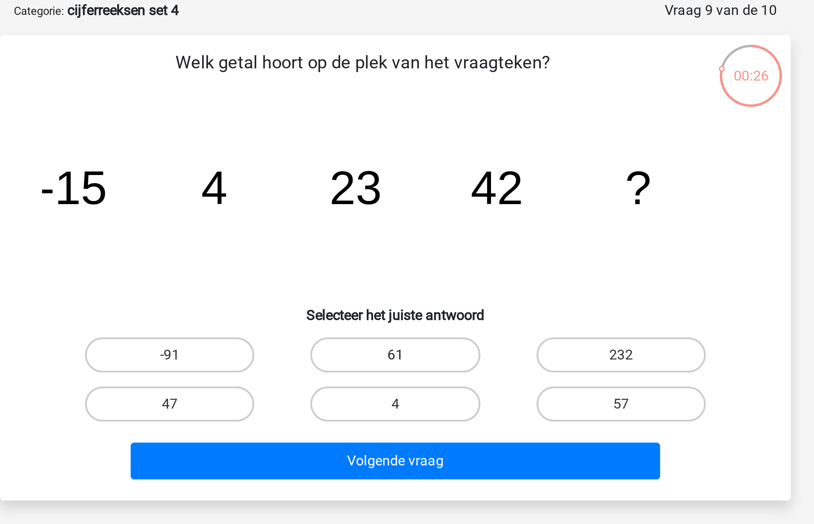
click at [410, 167] on label "61" at bounding box center [406, 171] width 65 height 14
click at [410, 171] on input "61" at bounding box center [409, 173] width 4 height 4
radio input "true"
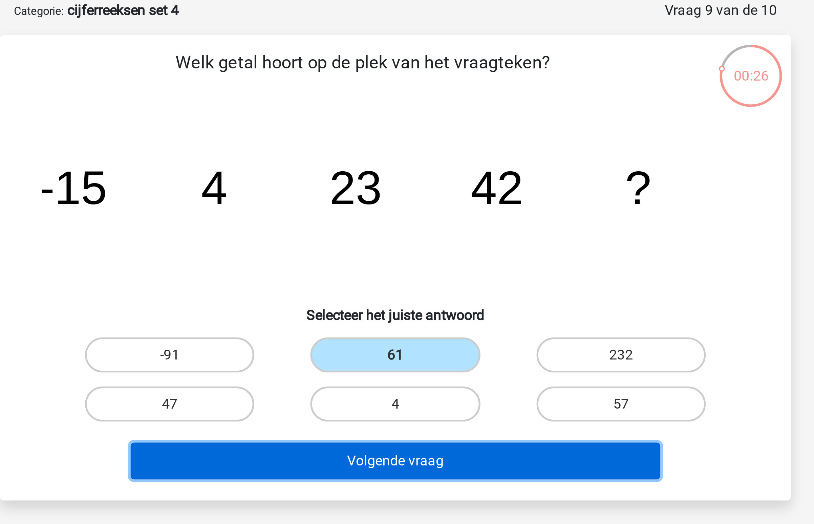
click at [406, 210] on button "Volgende vraag" at bounding box center [407, 212] width 205 height 14
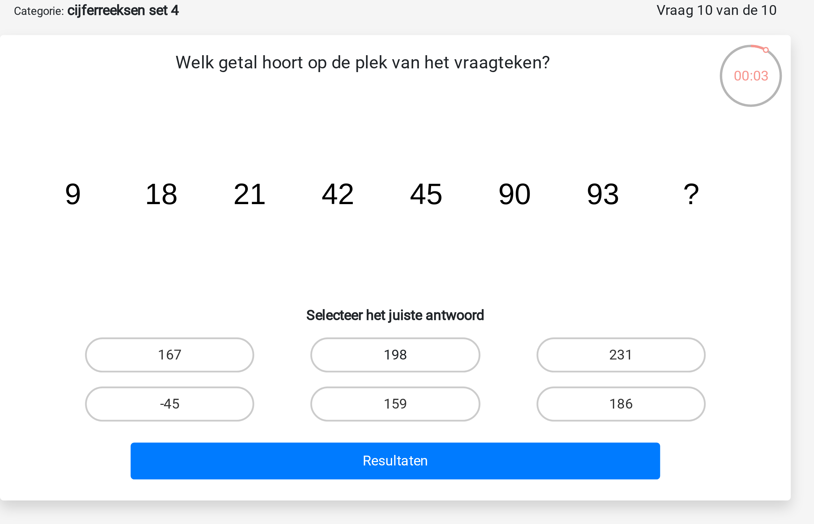
click at [397, 173] on label "198" at bounding box center [406, 171] width 65 height 14
click at [407, 173] on input "198" at bounding box center [409, 173] width 4 height 4
radio input "true"
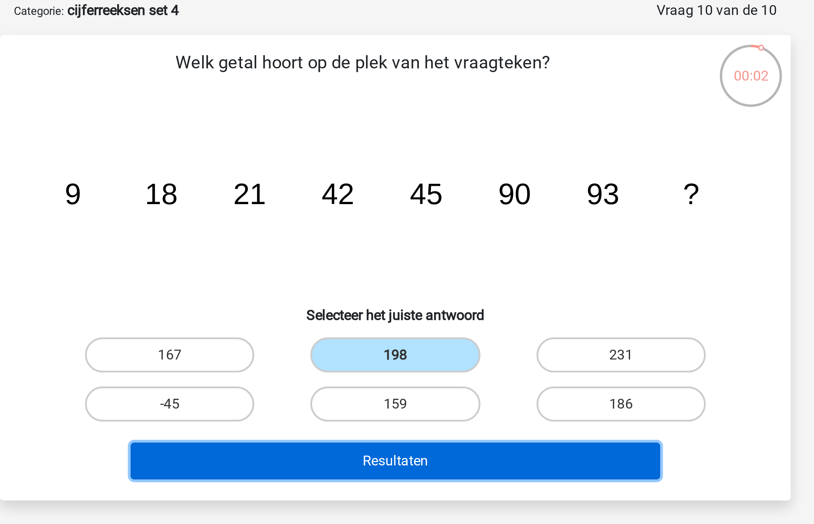
click at [400, 206] on button "Resultaten" at bounding box center [407, 212] width 205 height 14
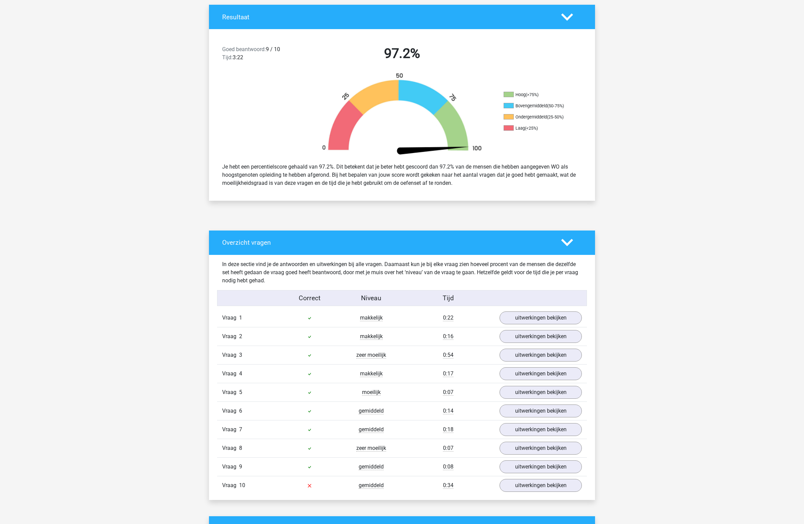
scroll to position [321, 0]
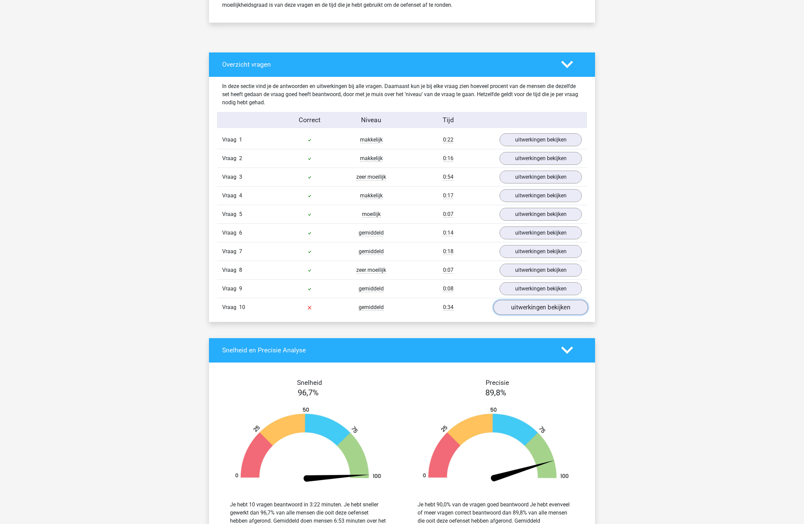
click at [523, 306] on link "uitwerkingen bekijken" at bounding box center [540, 307] width 94 height 15
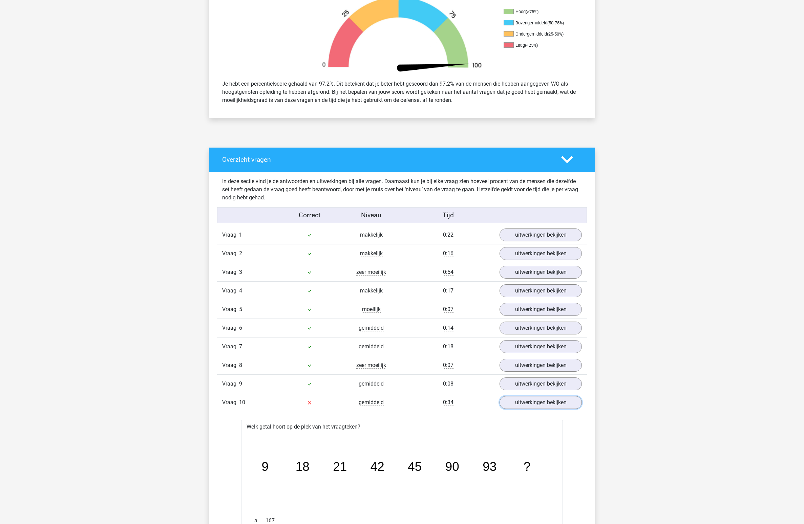
scroll to position [0, 0]
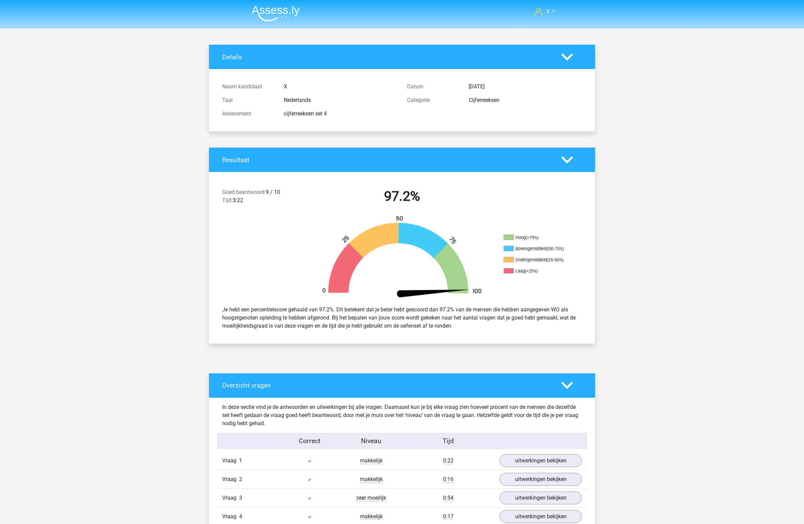
click at [282, 18] on img at bounding box center [276, 13] width 48 height 16
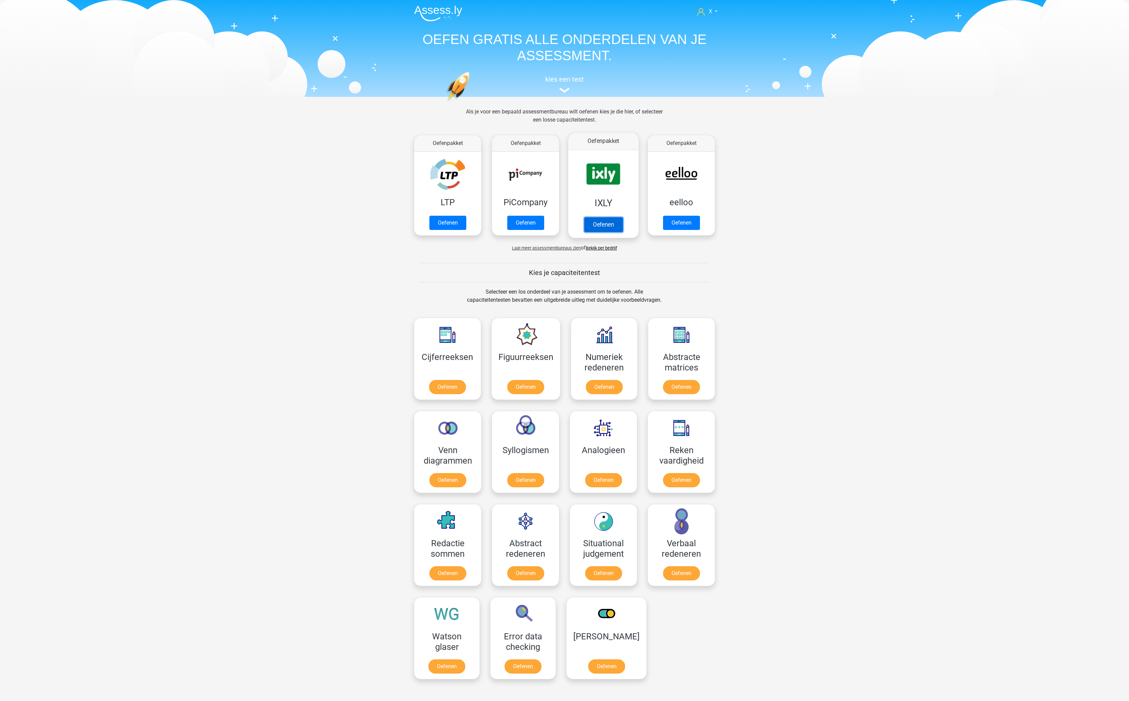
click at [623, 217] on link "Oefenen" at bounding box center [603, 224] width 39 height 15
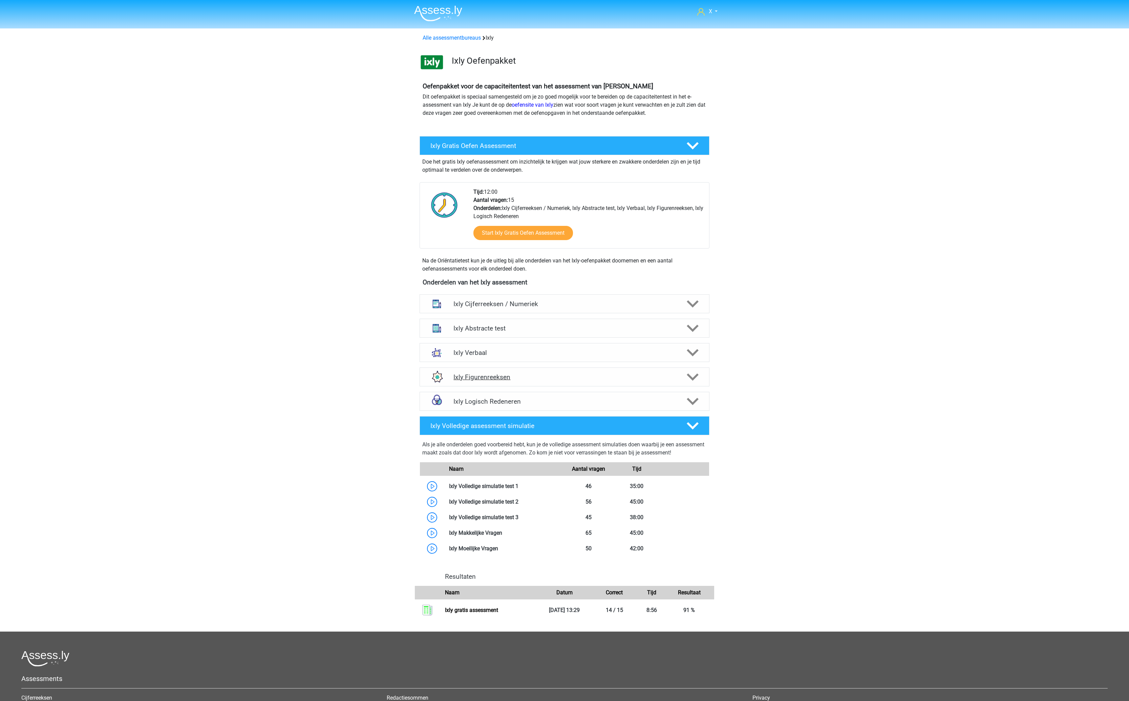
click at [613, 383] on div "Ixly Figurenreeksen" at bounding box center [565, 376] width 290 height 19
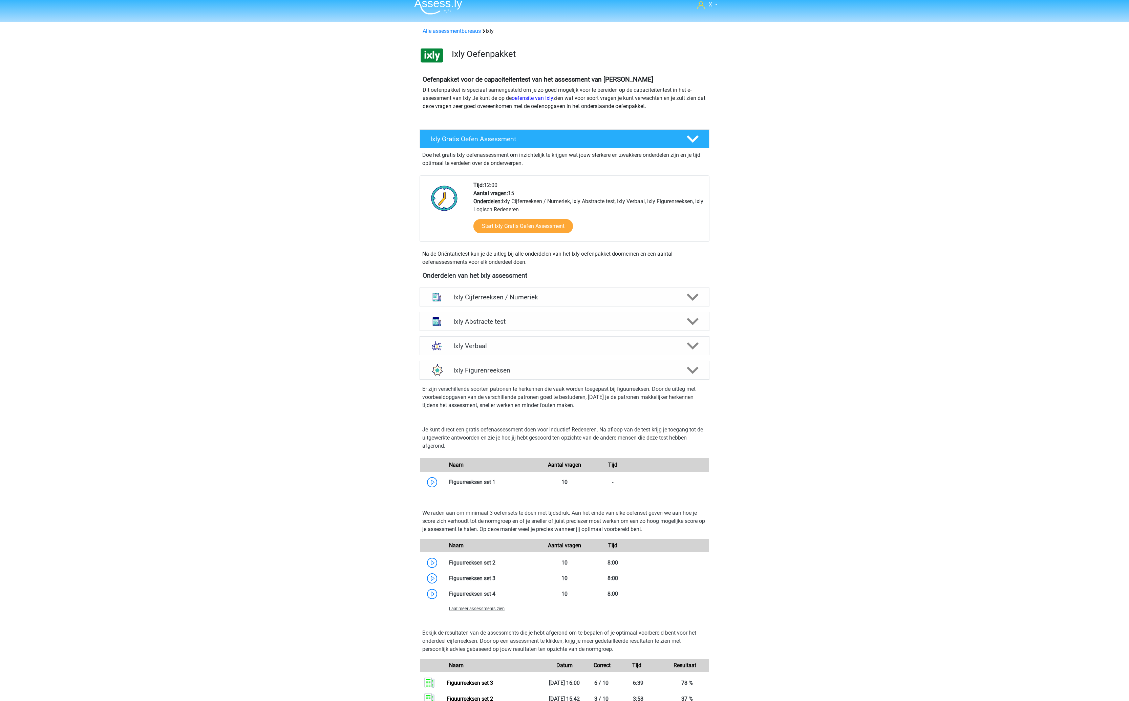
scroll to position [7, 0]
click at [494, 611] on span "Laat meer assessments zien" at bounding box center [477, 608] width 56 height 5
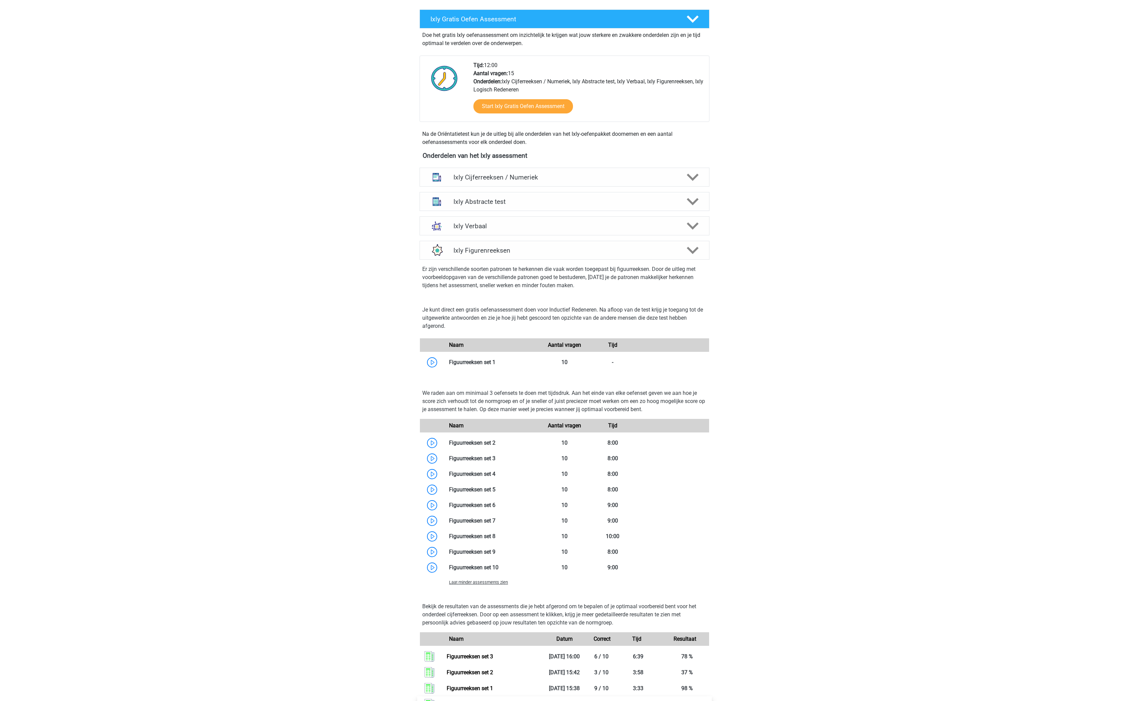
scroll to position [271, 0]
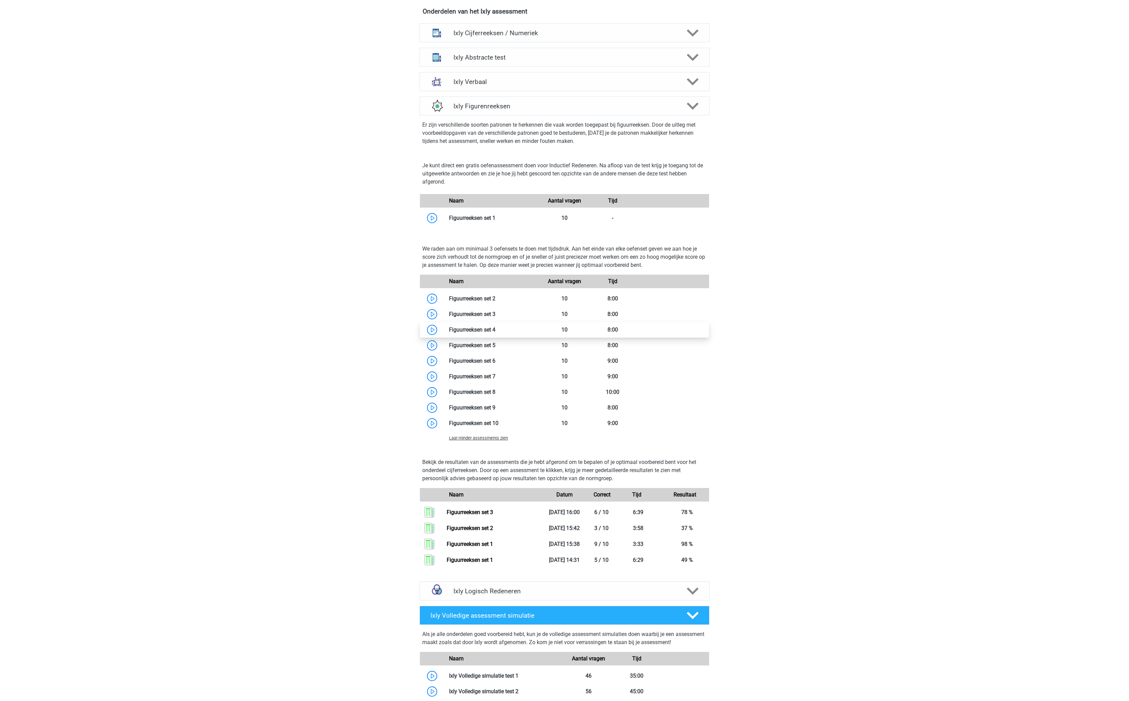
click at [495, 333] on link at bounding box center [495, 329] width 0 height 6
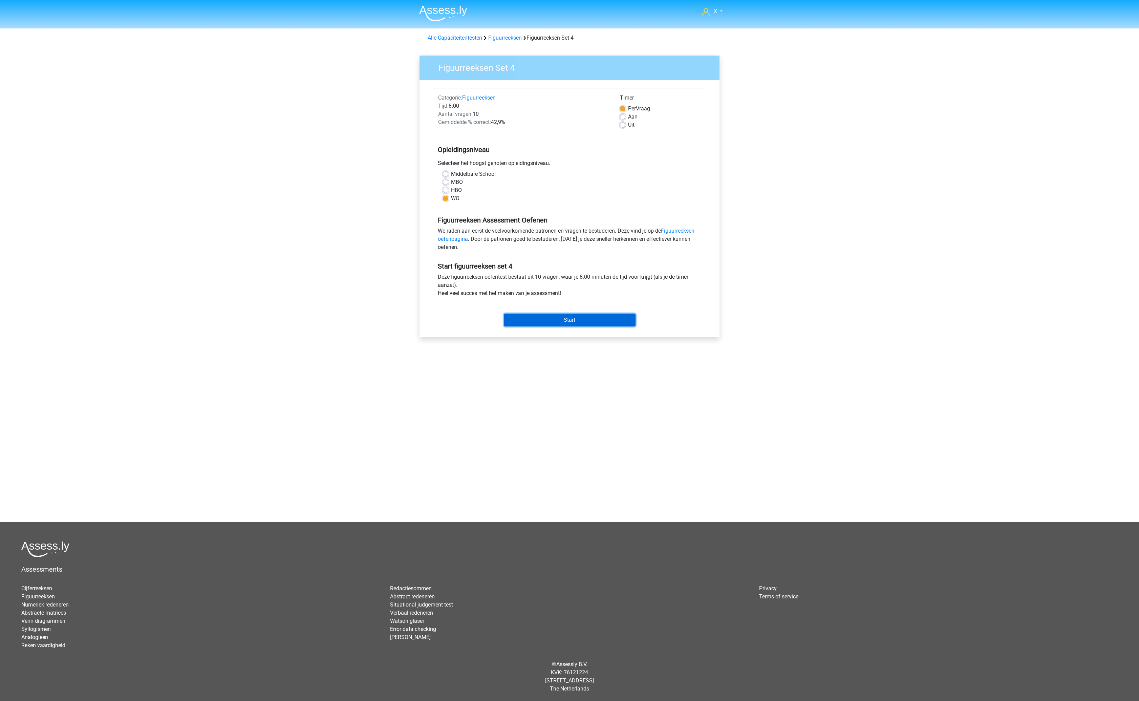
click at [591, 323] on input "Start" at bounding box center [570, 320] width 132 height 13
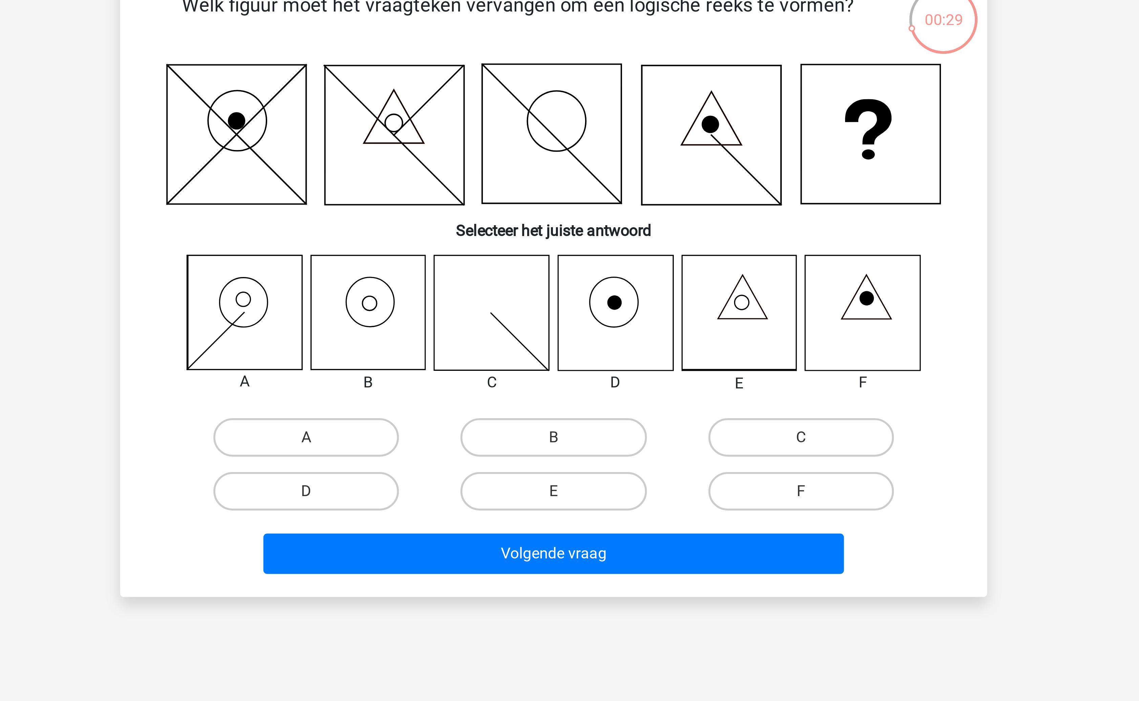
click at [568, 199] on div "A B C D E" at bounding box center [570, 192] width 284 height 93
click at [564, 208] on label "B" at bounding box center [569, 211] width 65 height 14
click at [570, 210] on input "B" at bounding box center [572, 212] width 4 height 4
radio input "true"
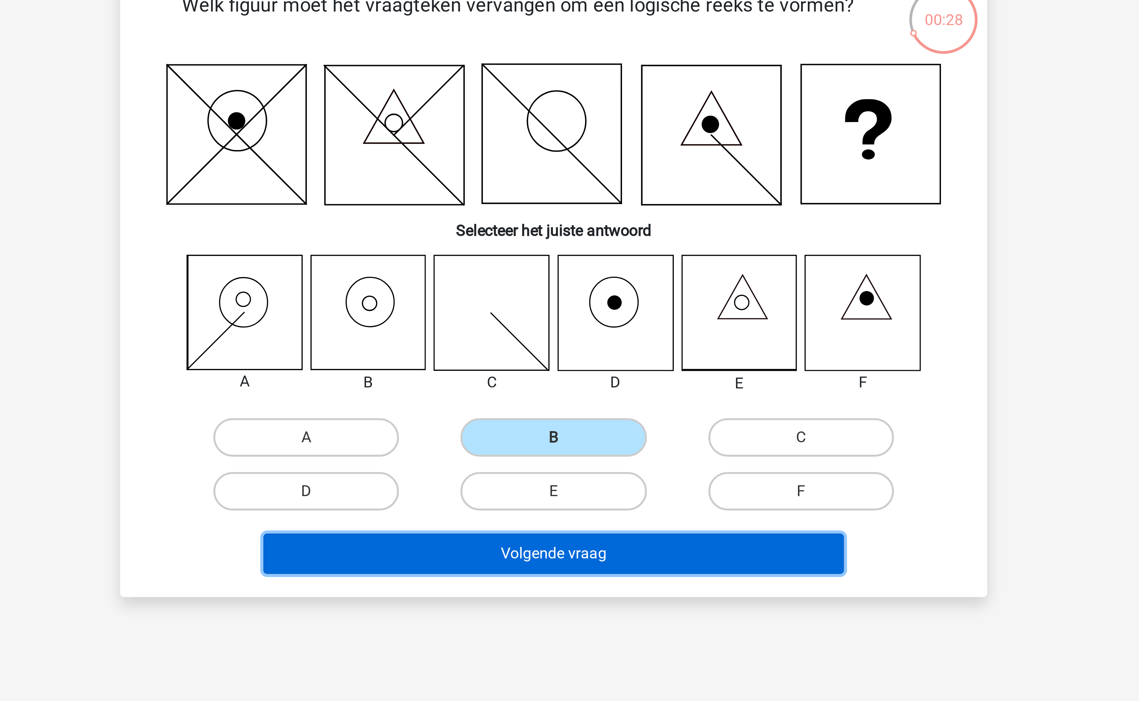
click at [564, 257] on button "Volgende vraag" at bounding box center [569, 251] width 205 height 14
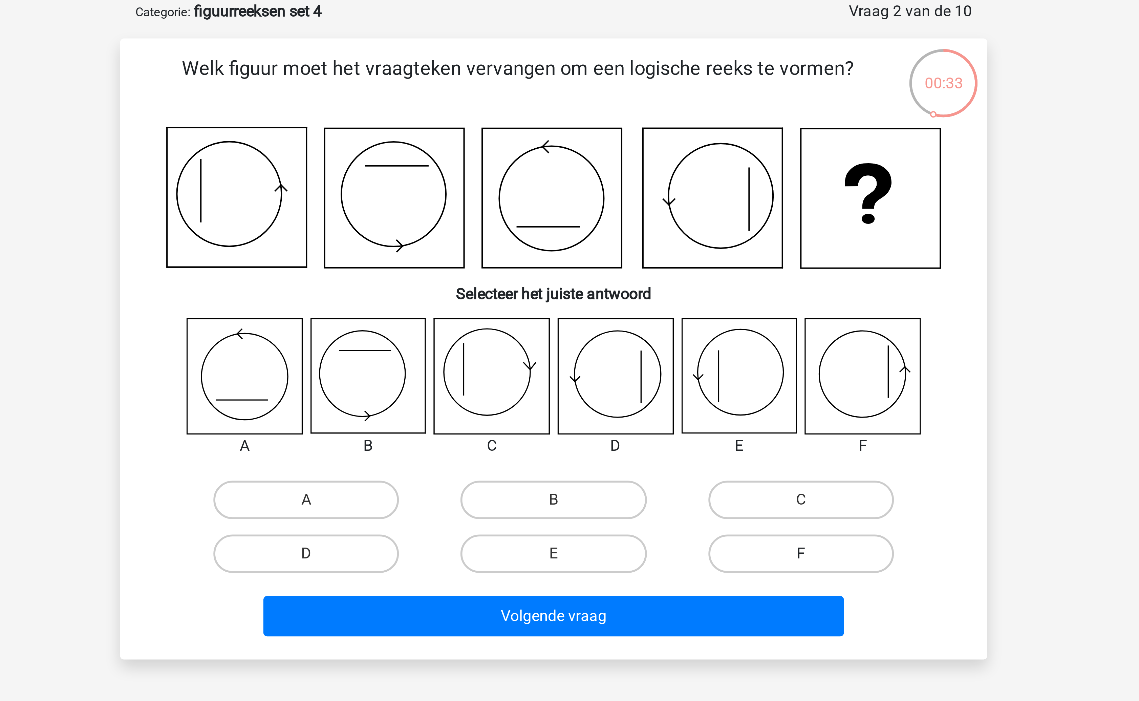
click at [654, 233] on label "F" at bounding box center [656, 229] width 65 height 14
click at [657, 233] on input "F" at bounding box center [659, 231] width 4 height 4
radio input "true"
click at [631, 260] on div "Volgende vraag" at bounding box center [569, 252] width 261 height 17
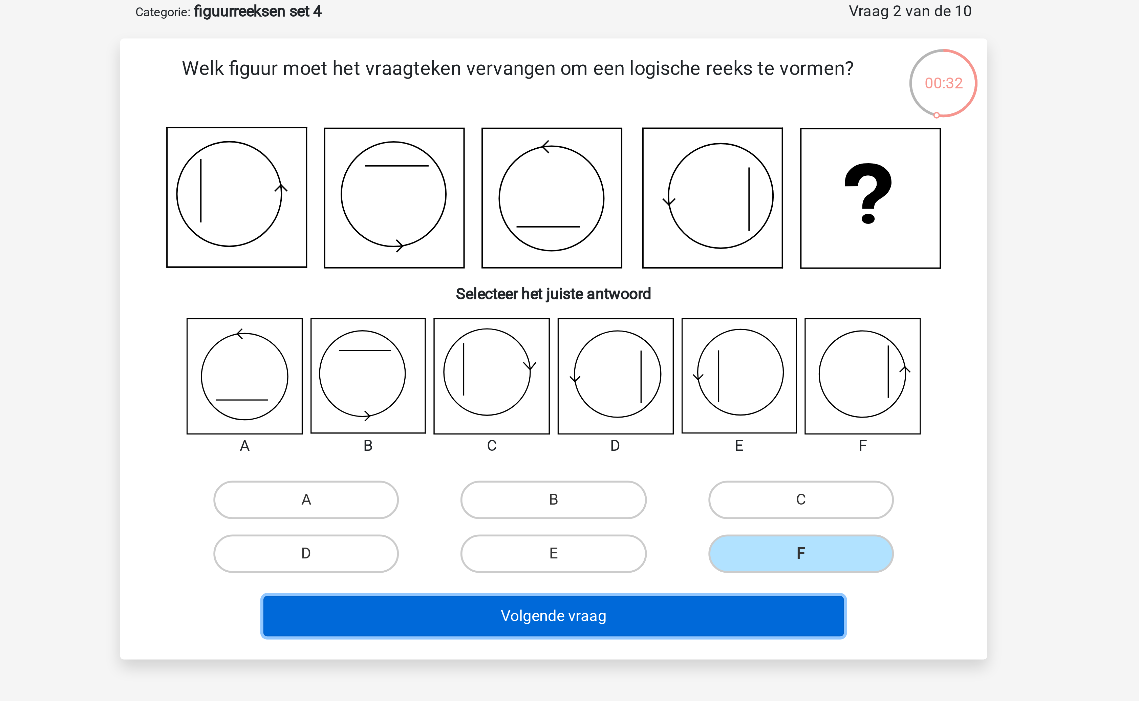
click at [630, 257] on button "Volgende vraag" at bounding box center [569, 251] width 205 height 14
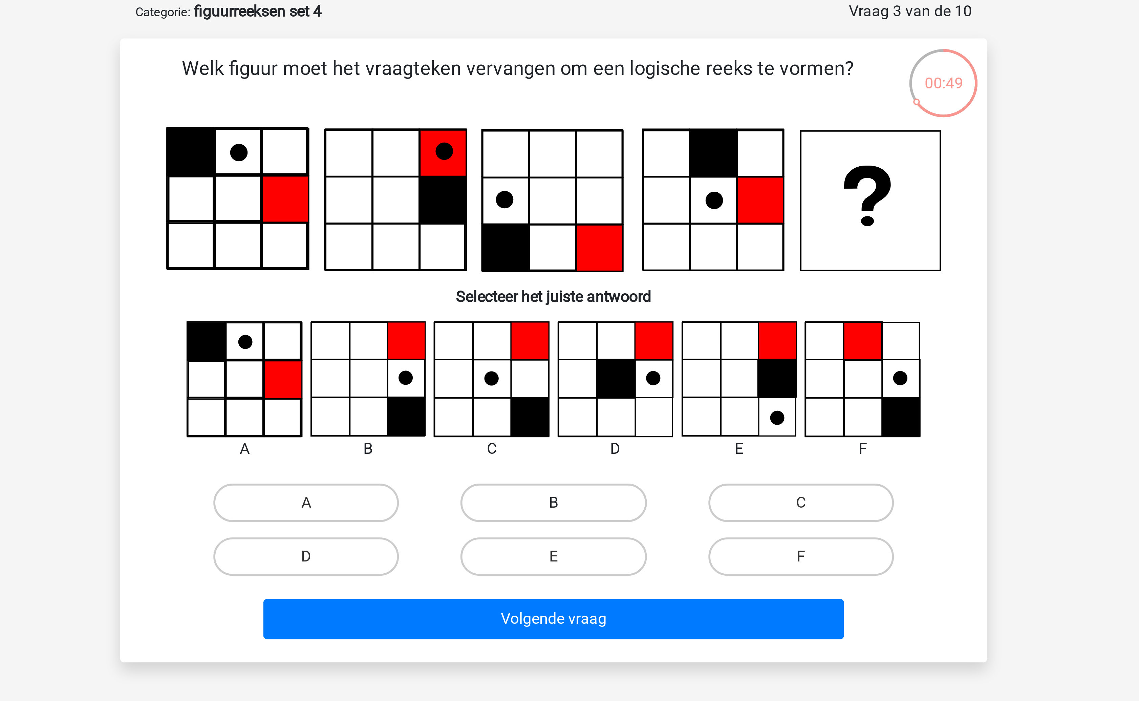
click at [562, 215] on label "B" at bounding box center [569, 211] width 65 height 14
click at [570, 215] on input "B" at bounding box center [572, 213] width 4 height 4
radio input "true"
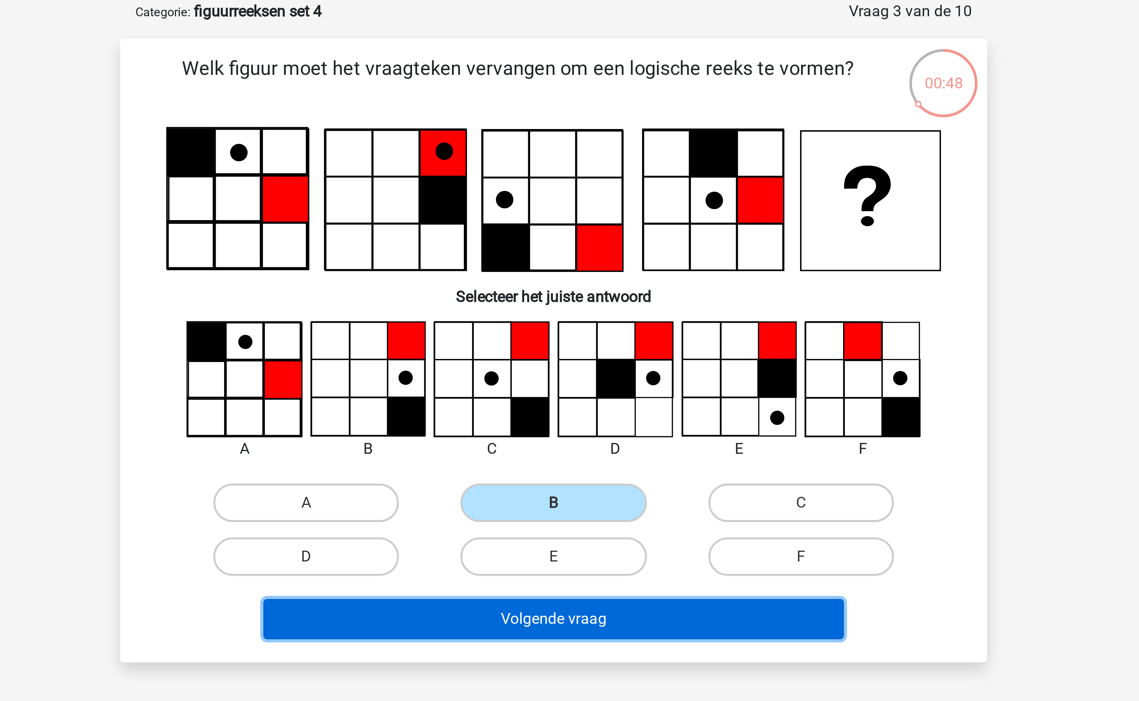
click at [583, 255] on button "Volgende vraag" at bounding box center [569, 252] width 205 height 14
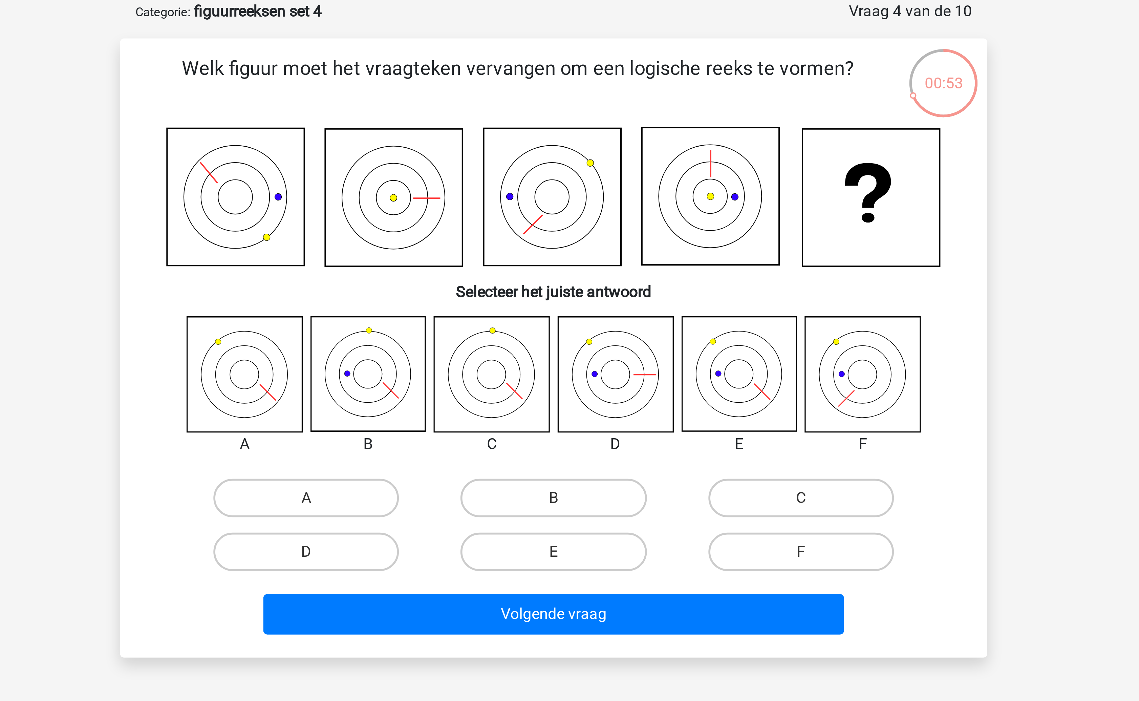
click at [570, 230] on input "E" at bounding box center [572, 230] width 4 height 4
radio input "true"
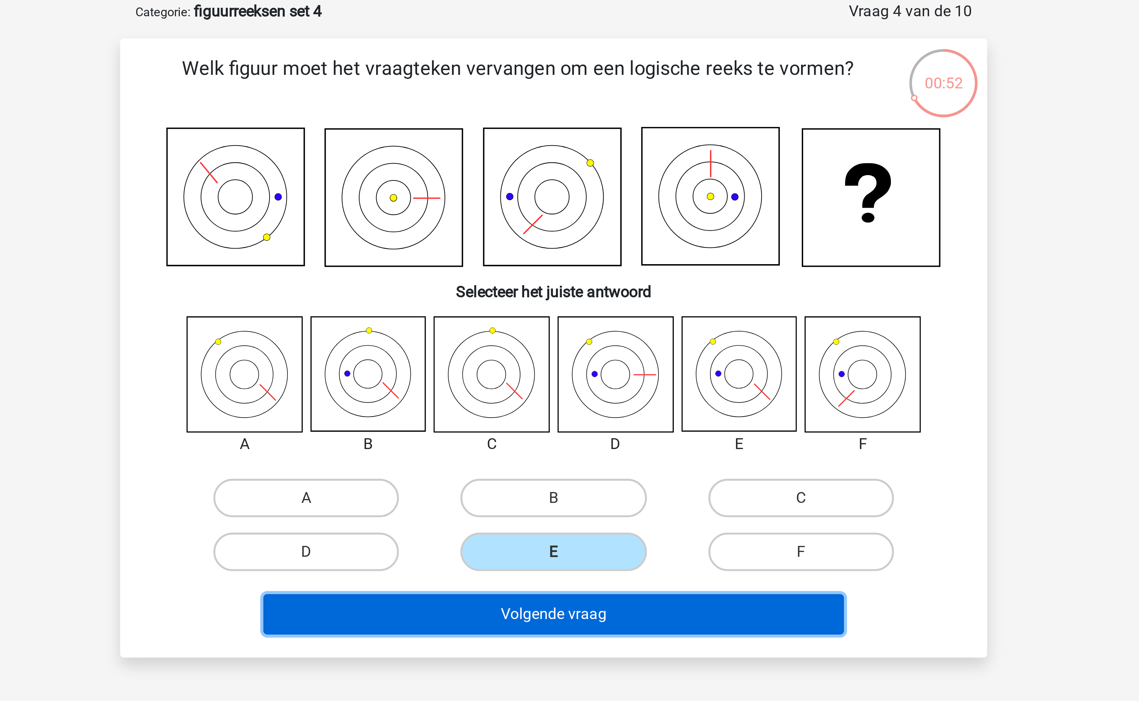
click at [573, 247] on button "Volgende vraag" at bounding box center [569, 250] width 205 height 14
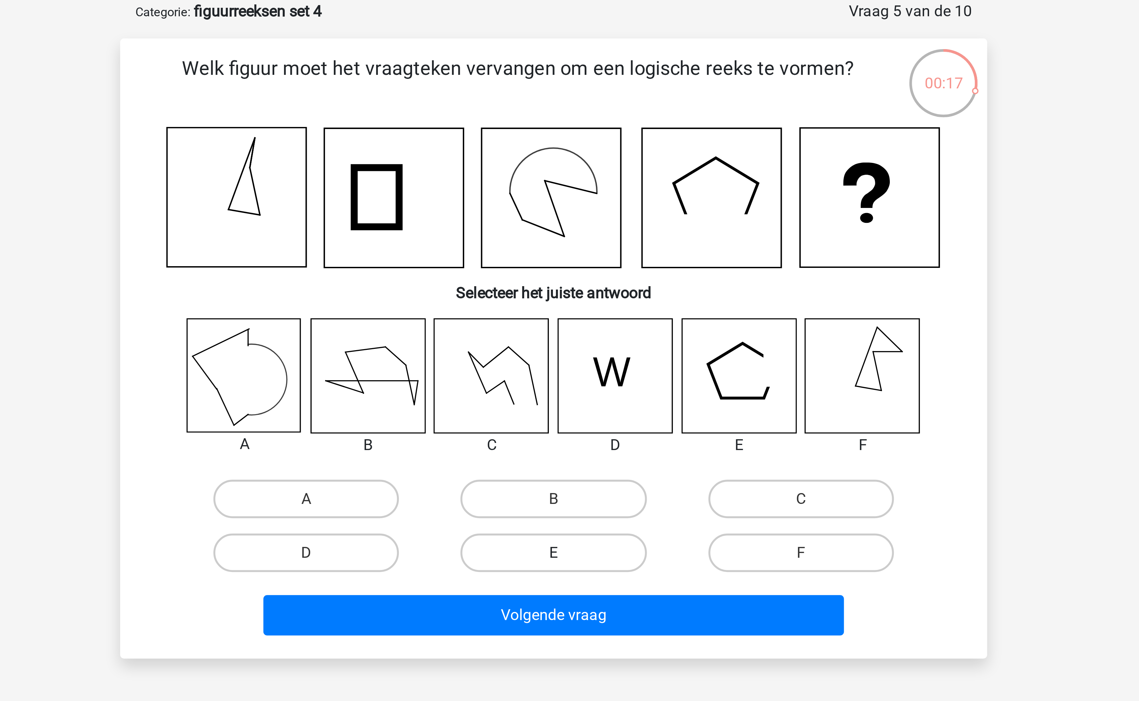
click at [588, 226] on label "E" at bounding box center [569, 229] width 65 height 14
click at [574, 229] on input "E" at bounding box center [572, 231] width 4 height 4
radio input "true"
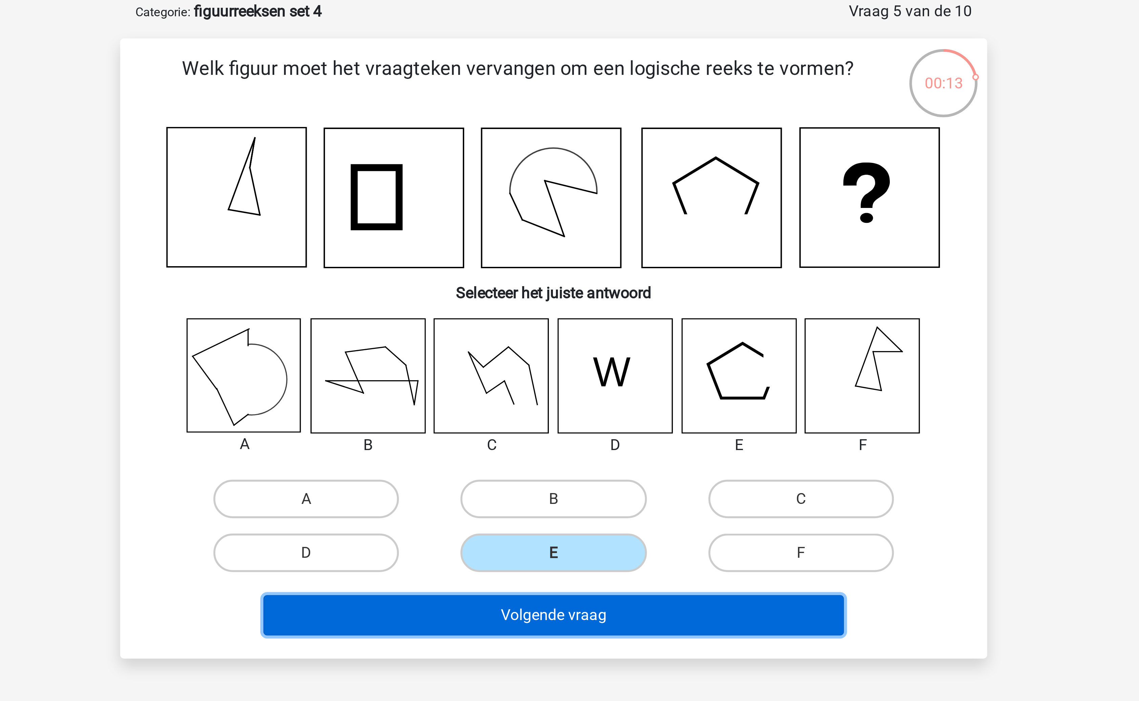
click at [628, 250] on button "Volgende vraag" at bounding box center [569, 250] width 205 height 14
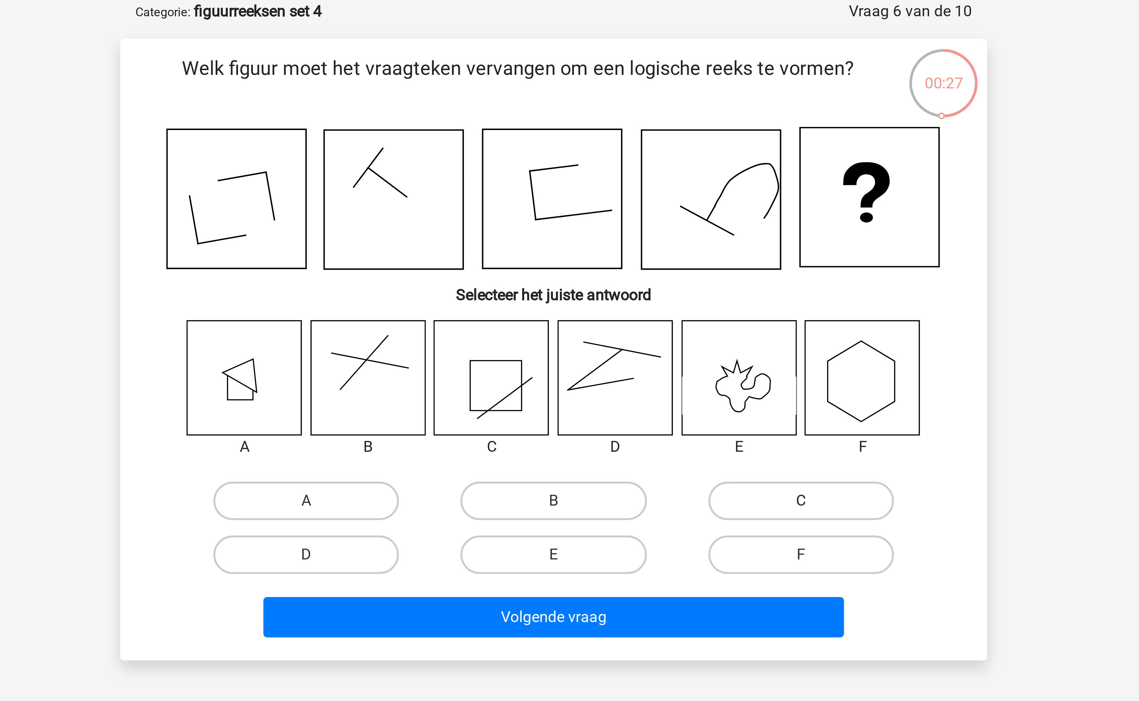
click at [634, 212] on label "C" at bounding box center [656, 211] width 65 height 14
click at [657, 212] on input "C" at bounding box center [659, 212] width 4 height 4
radio input "true"
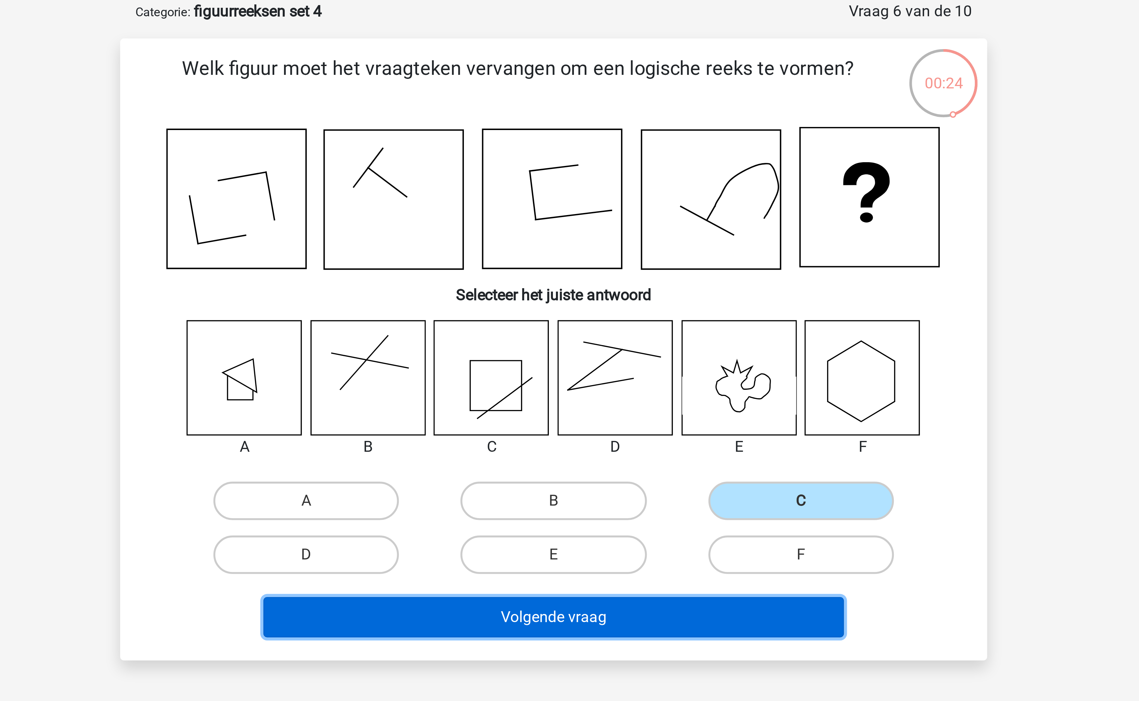
click at [570, 253] on button "Volgende vraag" at bounding box center [569, 251] width 205 height 14
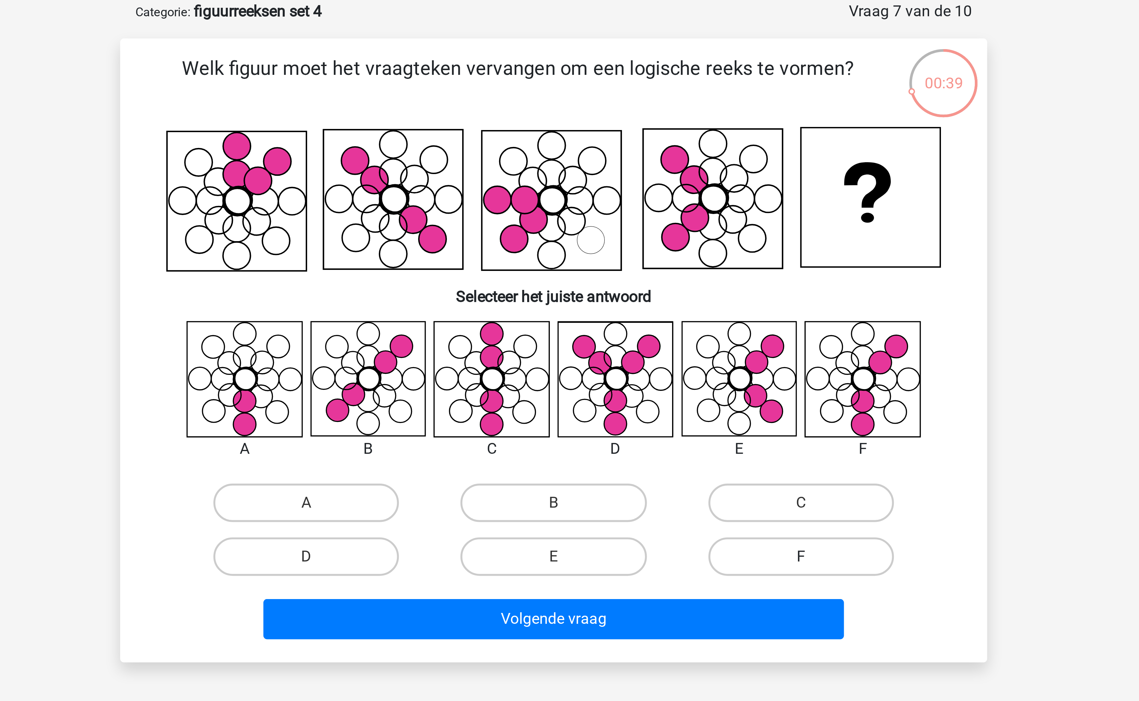
click at [643, 223] on label "F" at bounding box center [656, 230] width 65 height 14
click at [657, 230] on input "F" at bounding box center [659, 232] width 4 height 4
radio input "true"
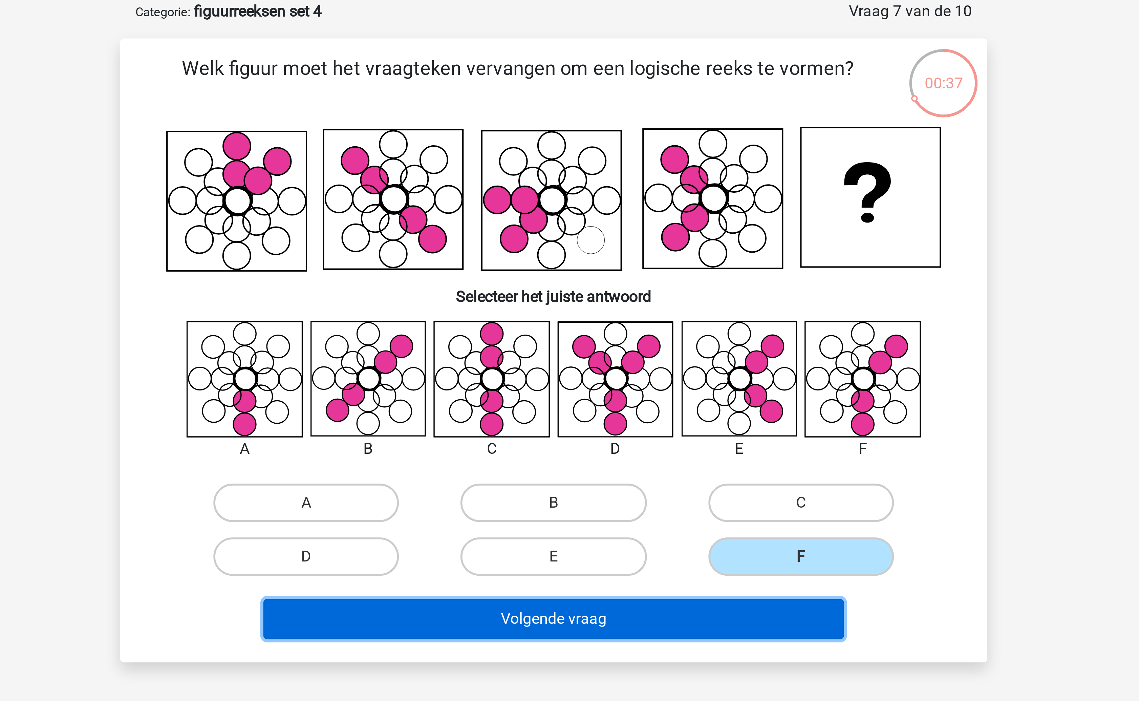
click at [600, 252] on button "Volgende vraag" at bounding box center [569, 252] width 205 height 14
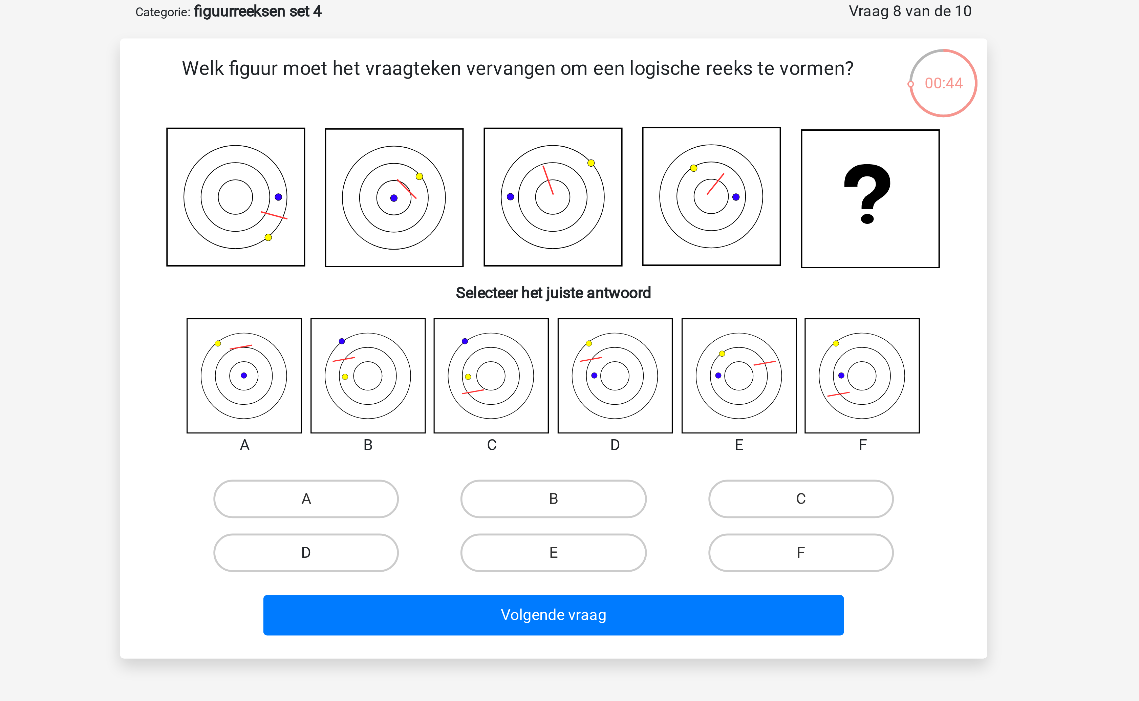
click at [507, 225] on label "D" at bounding box center [482, 229] width 65 height 14
click at [487, 229] on input "D" at bounding box center [485, 231] width 4 height 4
radio input "true"
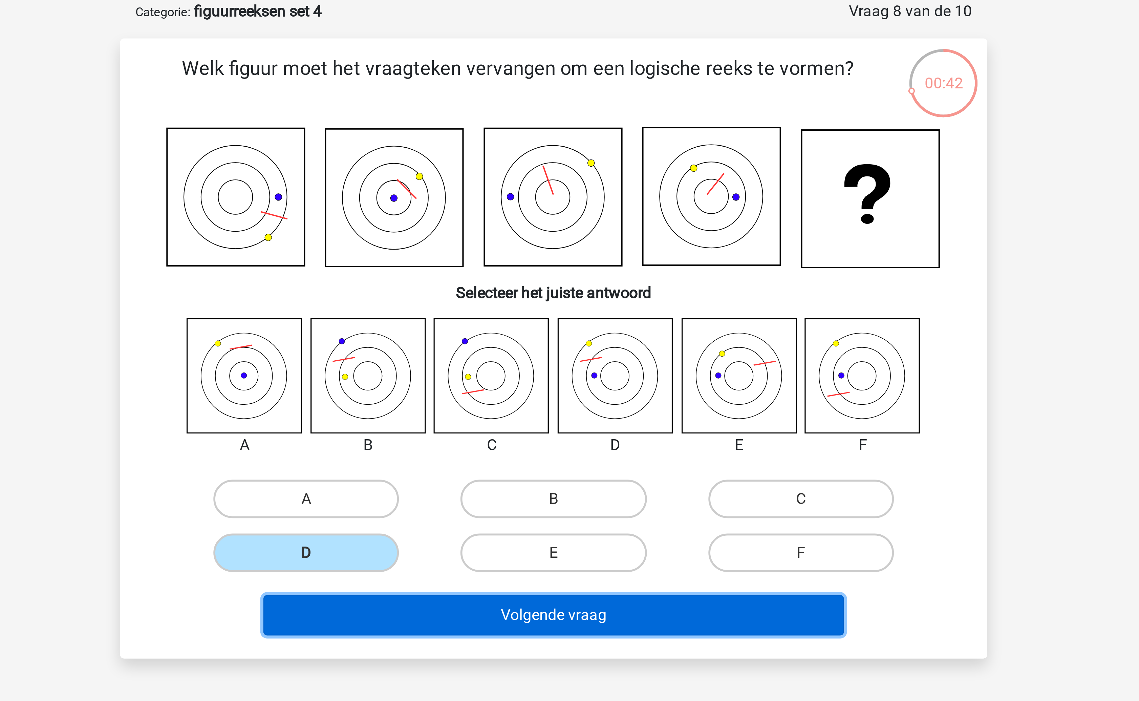
click at [580, 255] on button "Volgende vraag" at bounding box center [569, 250] width 205 height 14
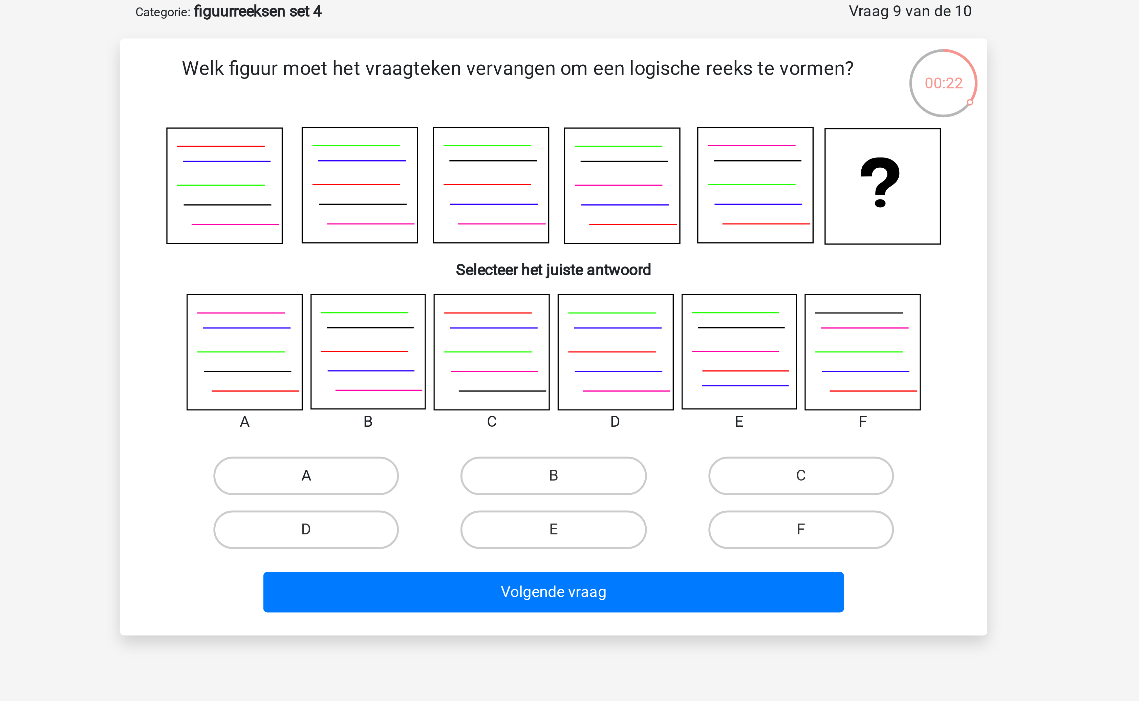
click at [485, 197] on label "A" at bounding box center [482, 202] width 65 height 14
click at [485, 202] on input "A" at bounding box center [485, 204] width 4 height 4
radio input "true"
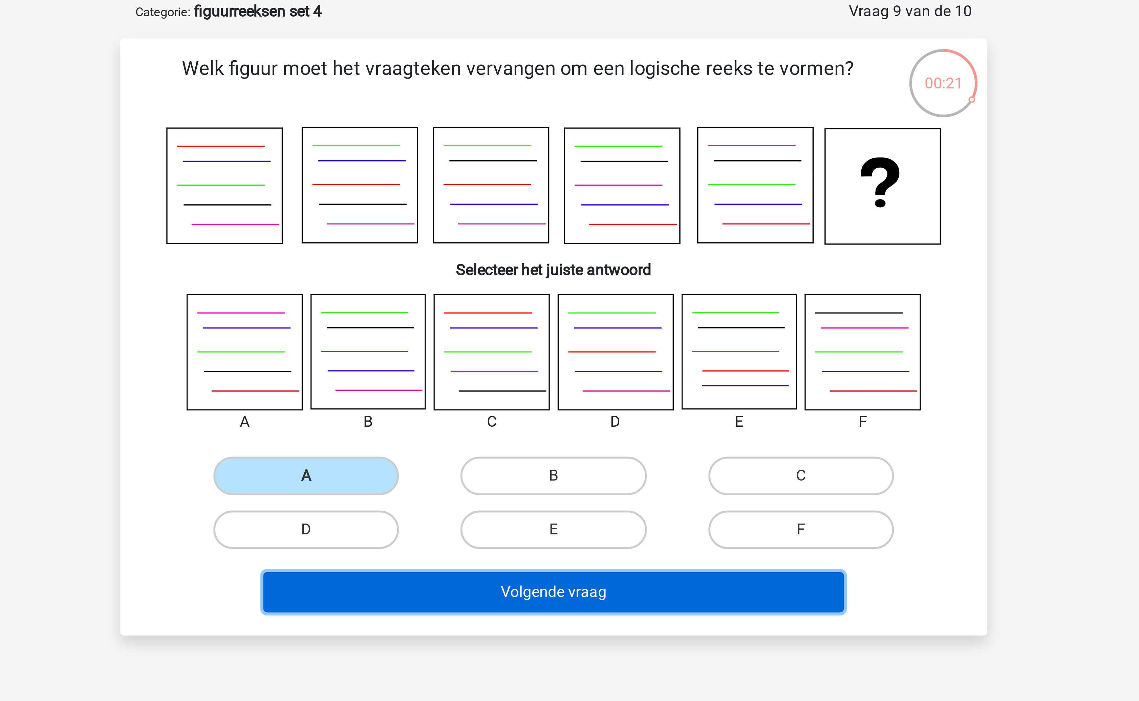
click at [557, 247] on button "Volgende vraag" at bounding box center [569, 242] width 205 height 14
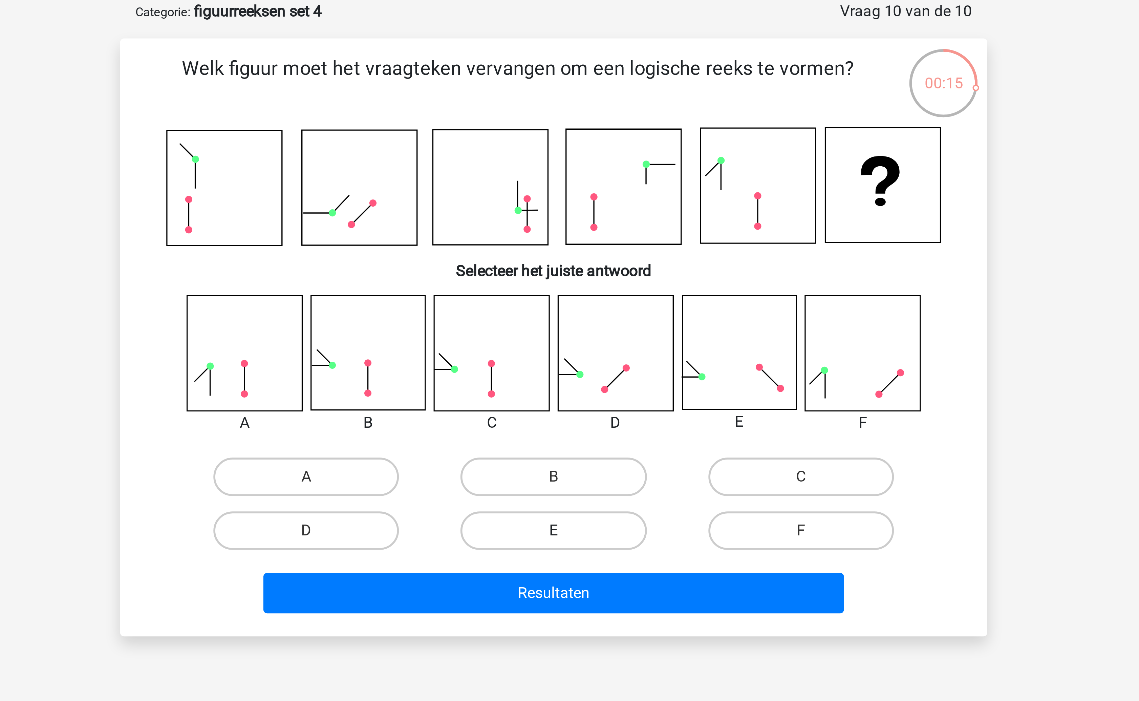
click at [573, 219] on label "E" at bounding box center [569, 221] width 65 height 14
click at [573, 221] on input "E" at bounding box center [572, 223] width 4 height 4
radio input "true"
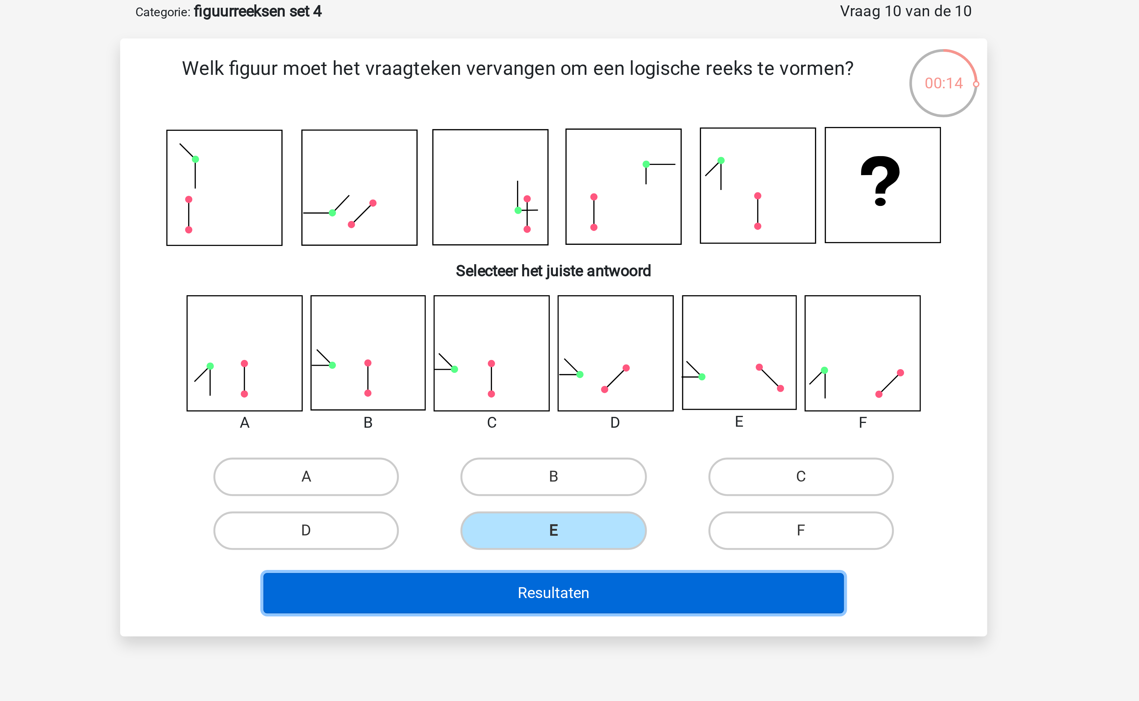
click at [584, 243] on button "Resultaten" at bounding box center [569, 243] width 205 height 14
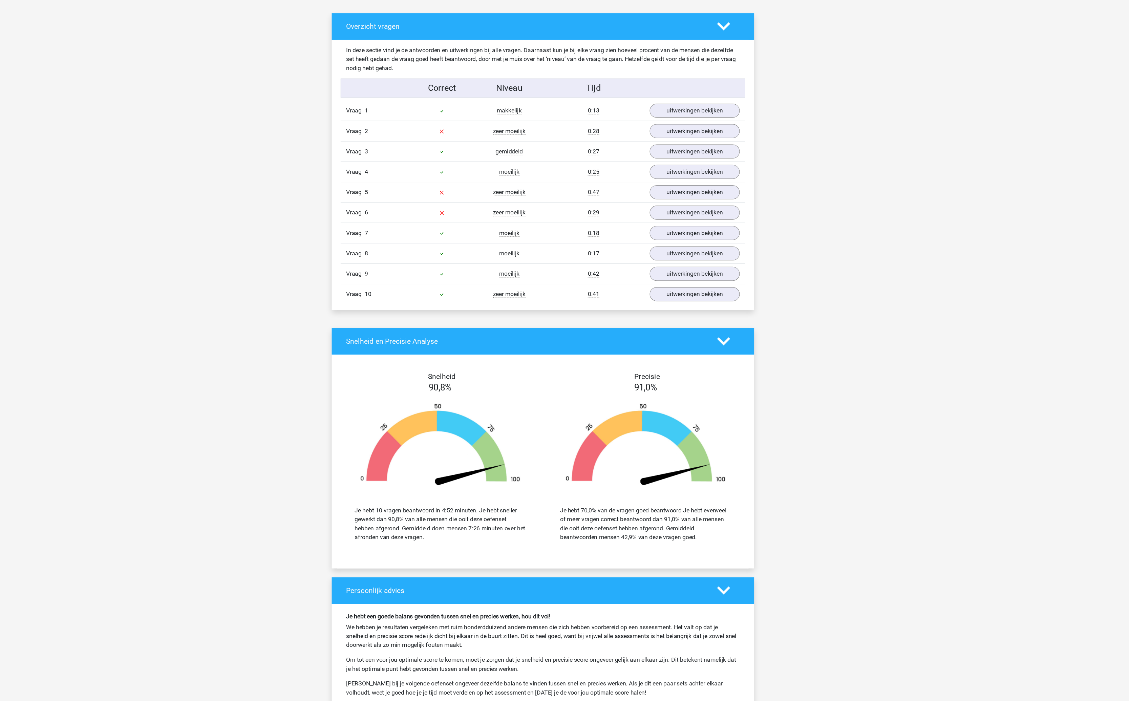
scroll to position [153, 0]
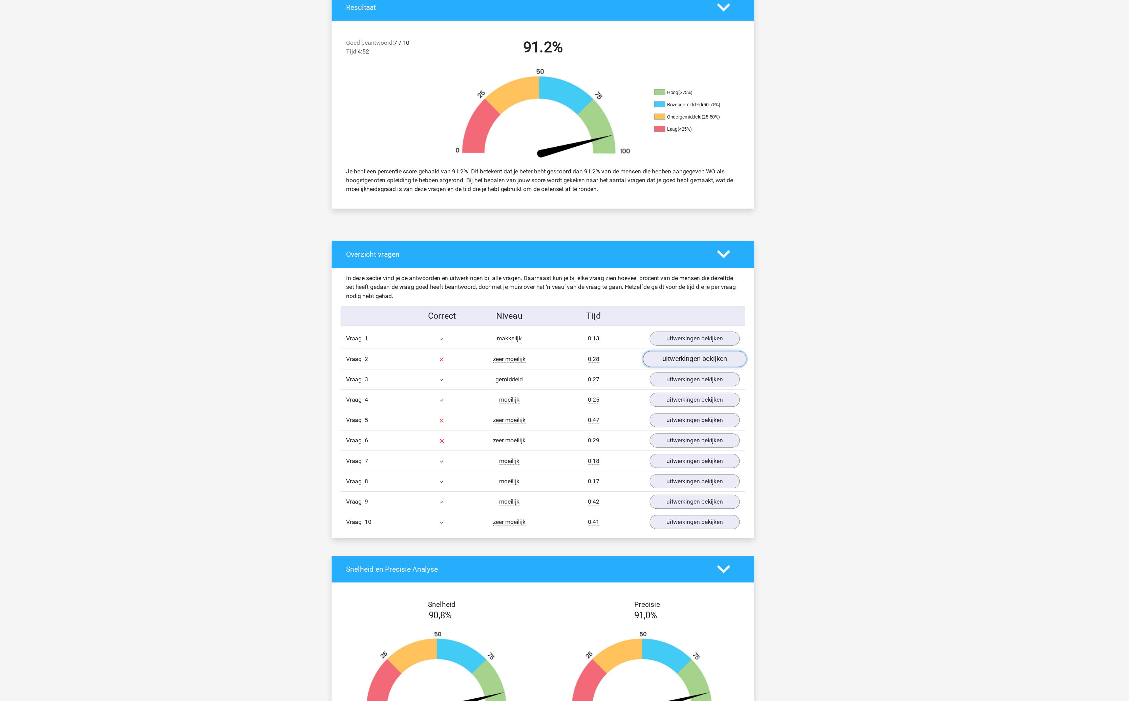
click at [698, 332] on link "uitwerkingen bekijken" at bounding box center [703, 328] width 94 height 15
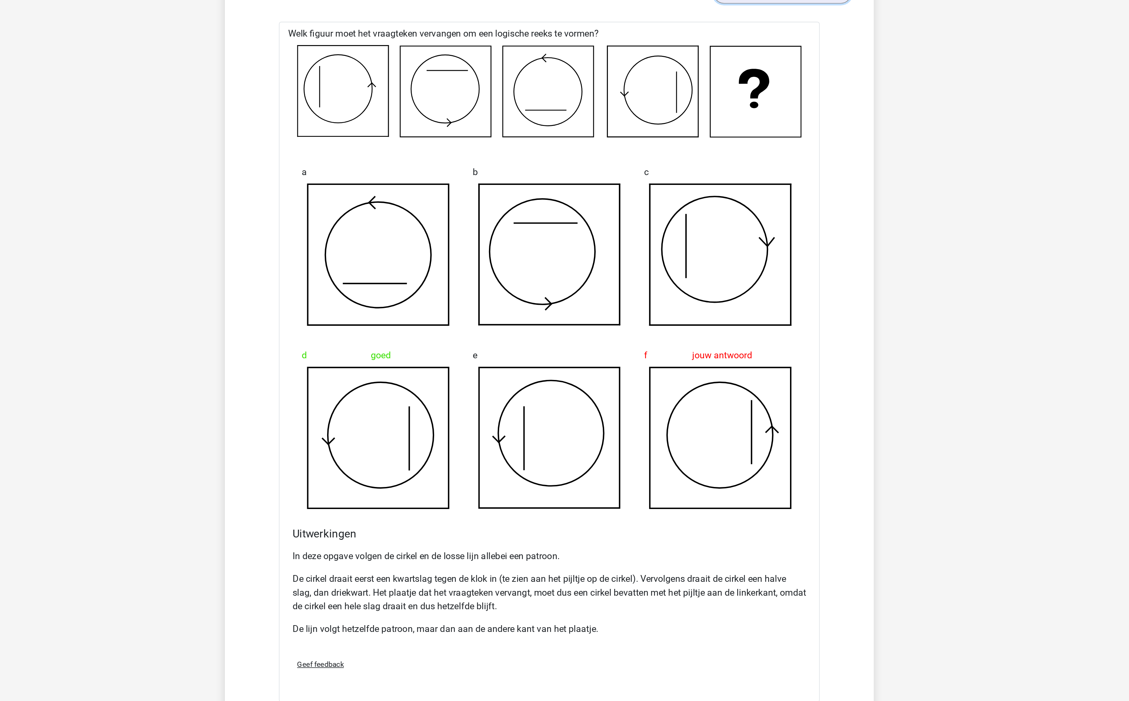
scroll to position [208, 0]
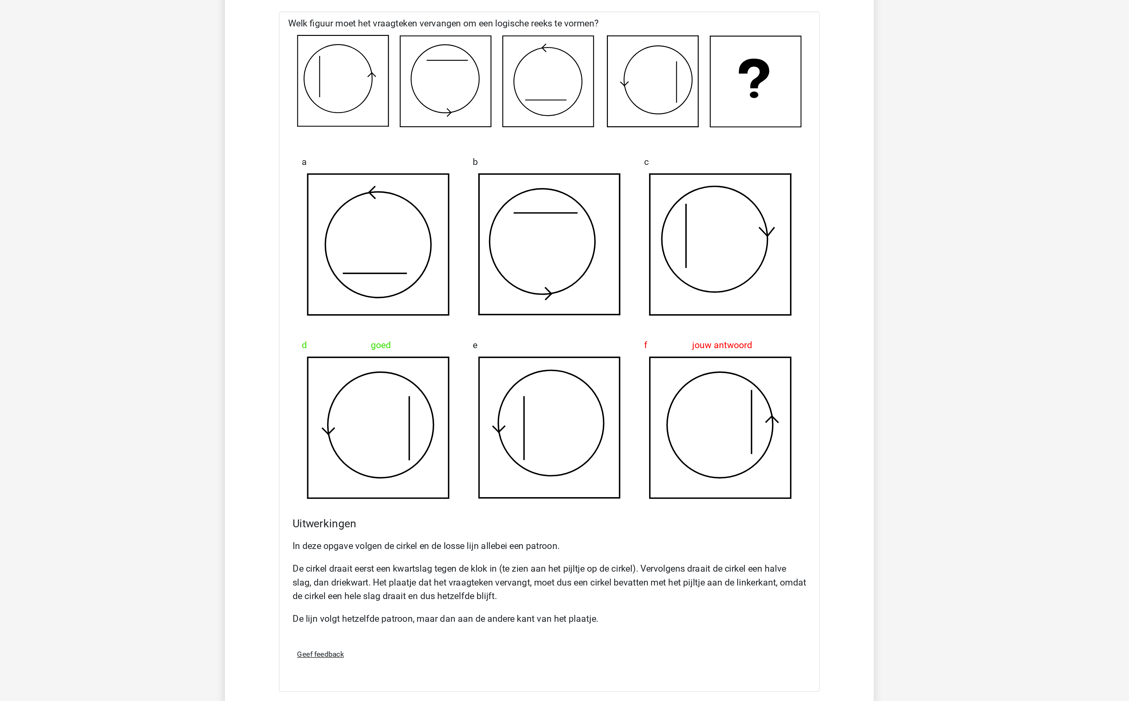
click at [523, 618] on div "In deze opgave volgen de cirkel en de losse lijn allebei een patroon. De cirkel…" at bounding box center [564, 633] width 305 height 62
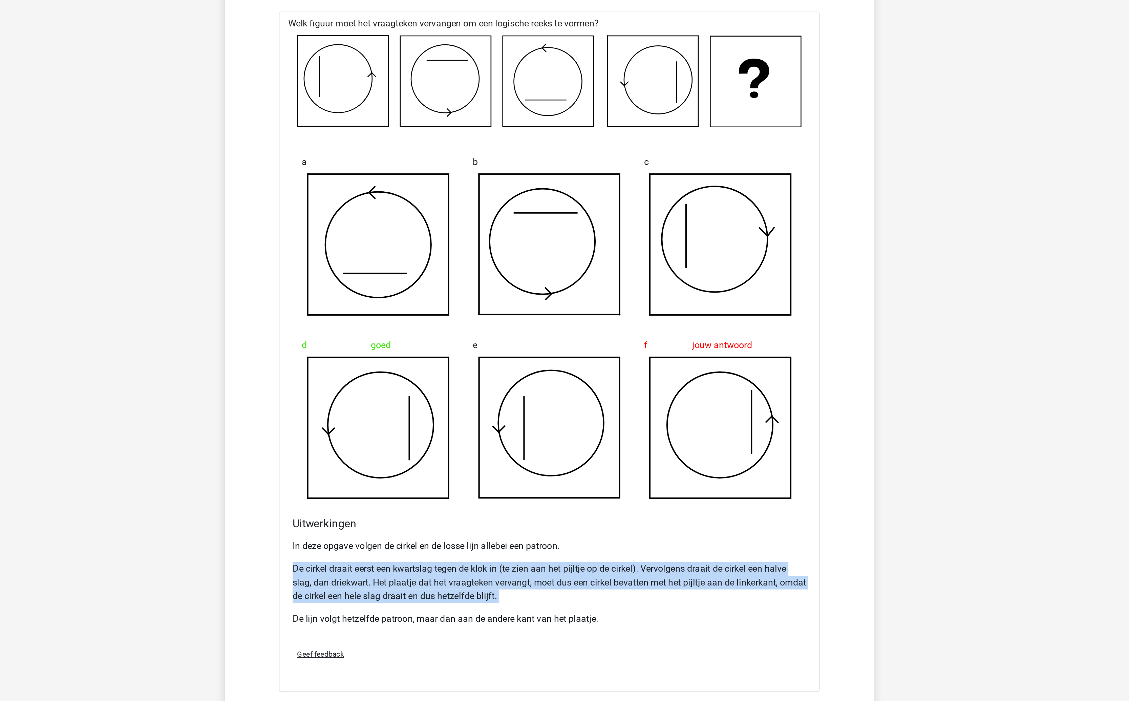
click at [523, 618] on div "In deze opgave volgen de cirkel en de losse lijn allebei een patroon. De cirkel…" at bounding box center [564, 633] width 305 height 62
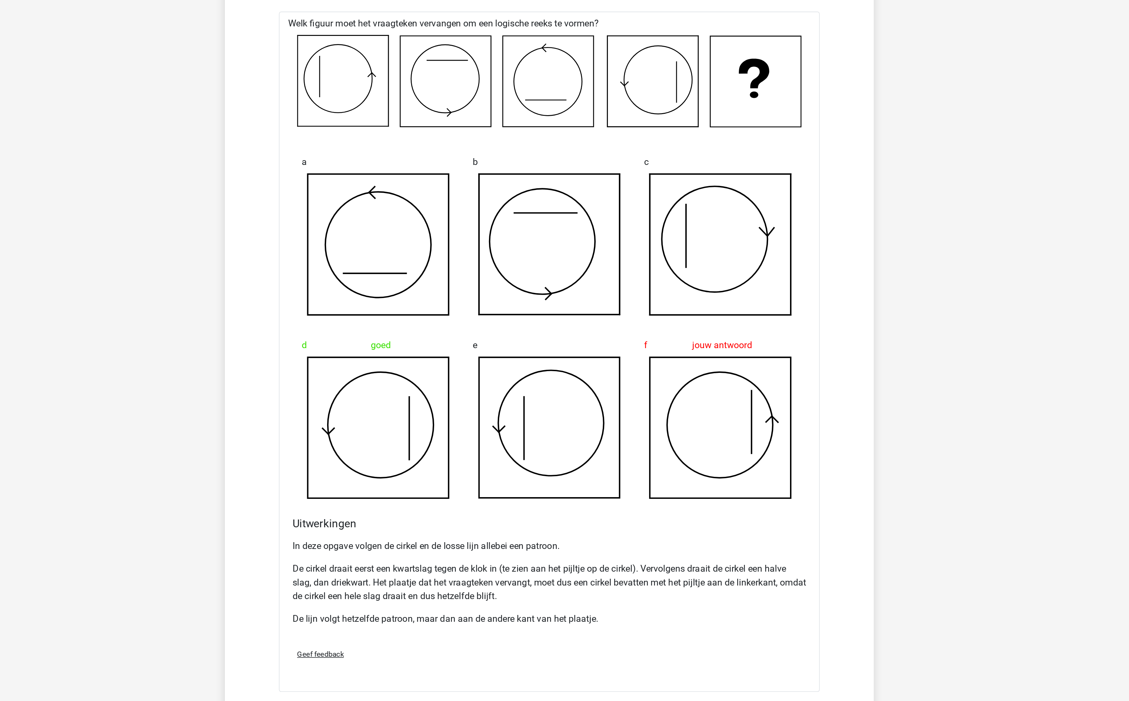
click at [517, 654] on p "De lijn volgt hetzelfde patroon, maar dan aan de andere kant van het plaatje." at bounding box center [564, 652] width 305 height 8
click at [493, 632] on p "De cirkel draait eerst een kwartslag tegen de klok in (te zien aan het pijltje …" at bounding box center [564, 630] width 305 height 24
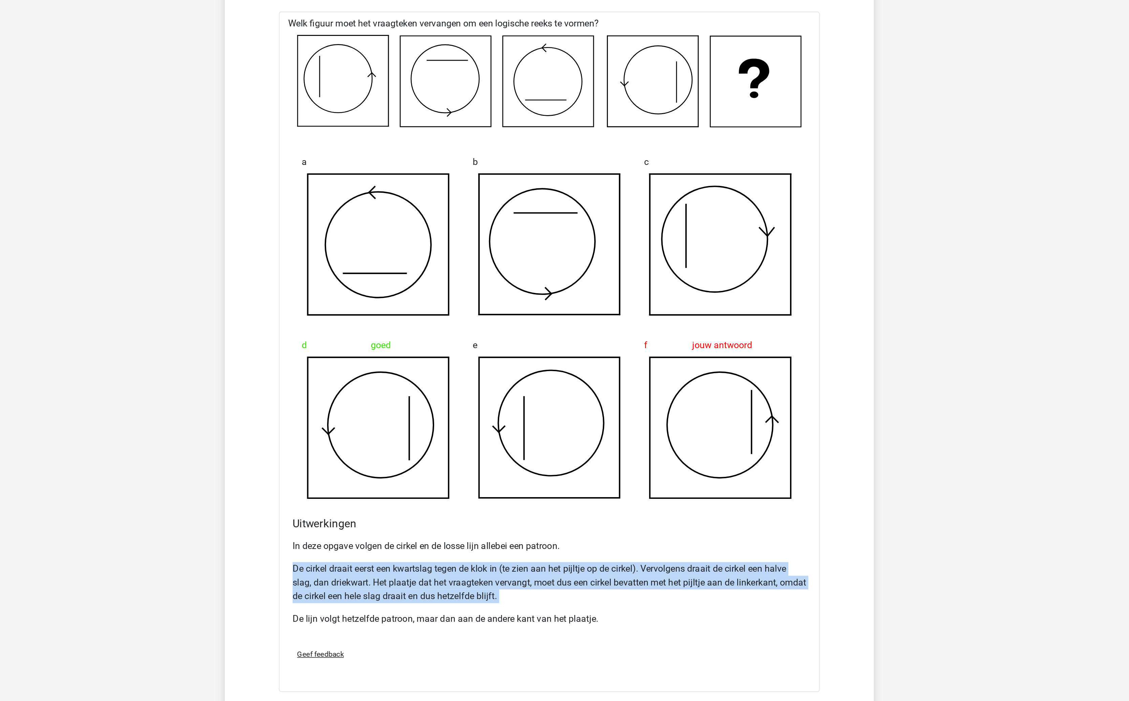
click at [493, 632] on p "De cirkel draait eerst een kwartslag tegen de klok in (te zien aan het pijltje …" at bounding box center [564, 630] width 305 height 24
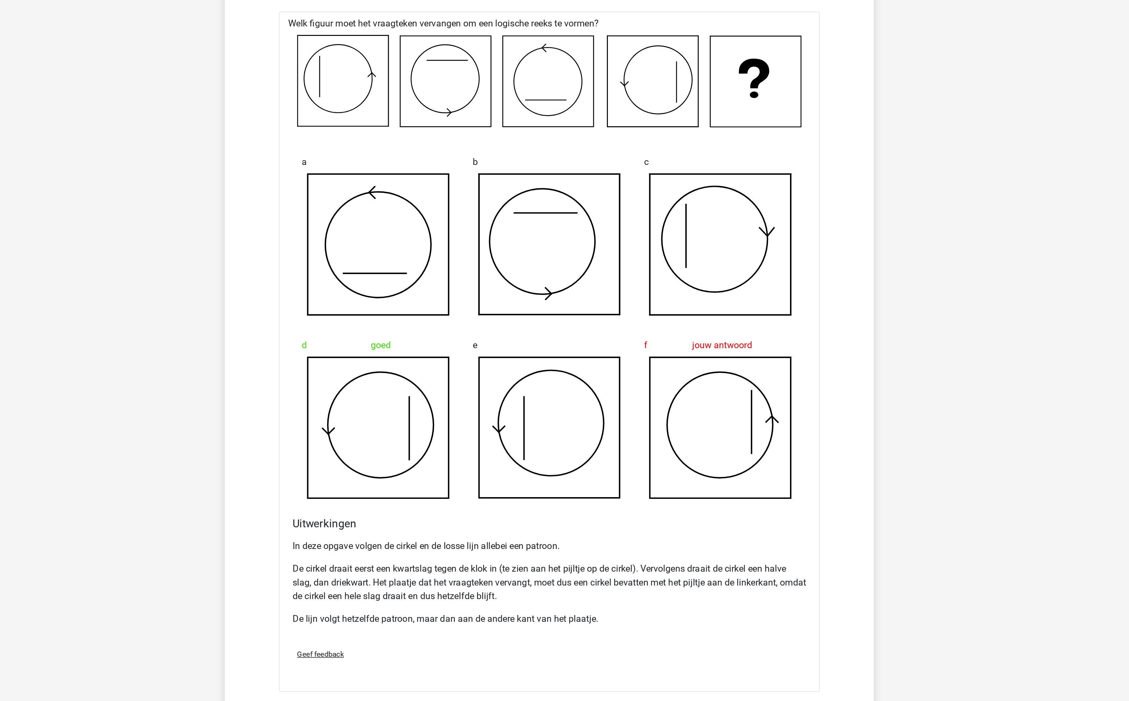
click at [421, 639] on p "De cirkel draait eerst een kwartslag tegen de klok in (te zien aan het pijltje …" at bounding box center [564, 630] width 305 height 24
drag, startPoint x: 421, startPoint y: 639, endPoint x: 548, endPoint y: 640, distance: 127.3
click at [548, 640] on p "De cirkel draait eerst een kwartslag tegen de klok in (te zien aan het pijltje …" at bounding box center [564, 630] width 305 height 24
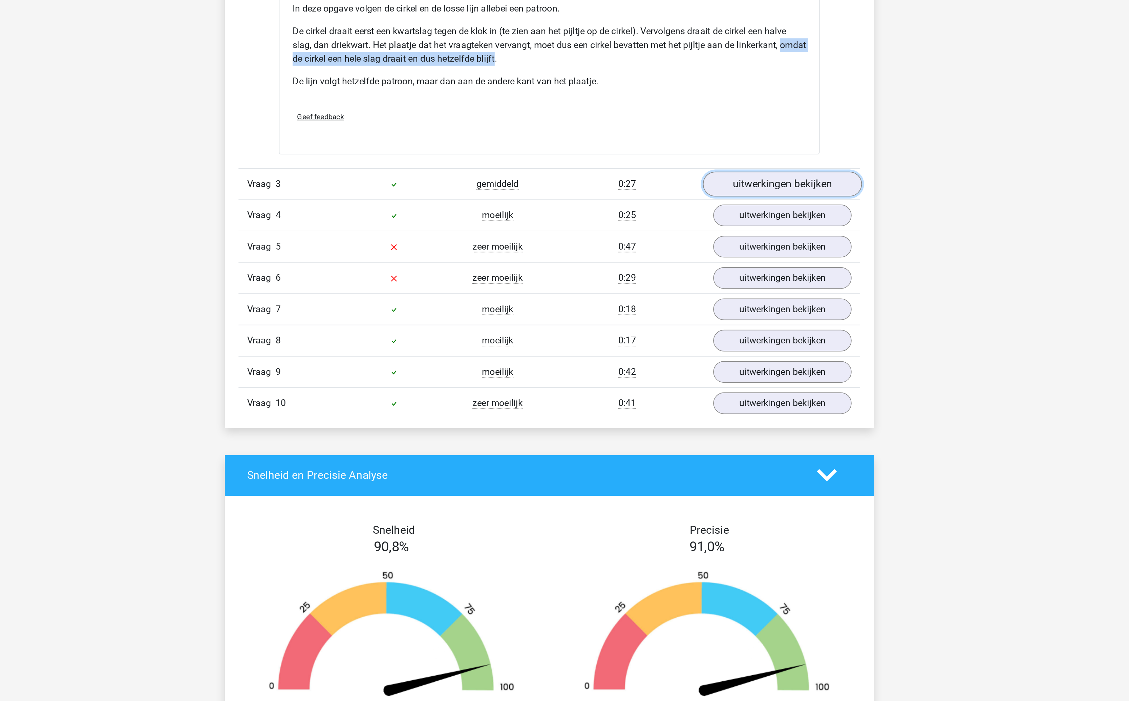
click at [690, 400] on link "uitwerkingen bekijken" at bounding box center [703, 393] width 94 height 15
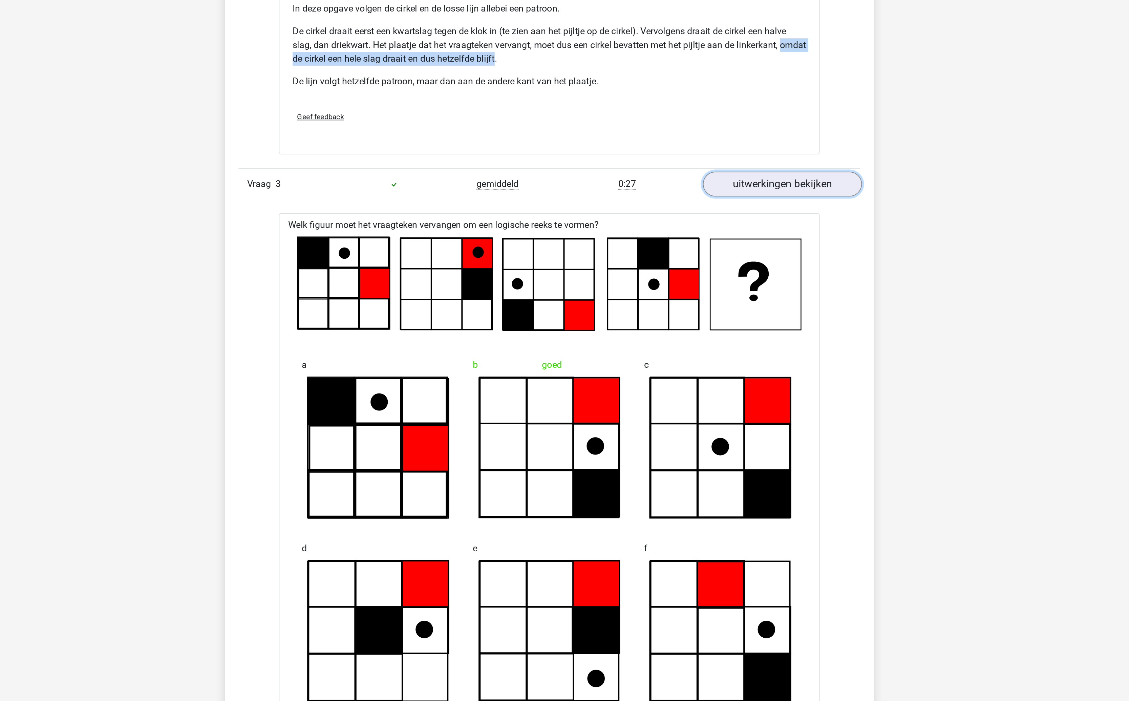
click at [690, 400] on link "uitwerkingen bekijken" at bounding box center [703, 393] width 94 height 15
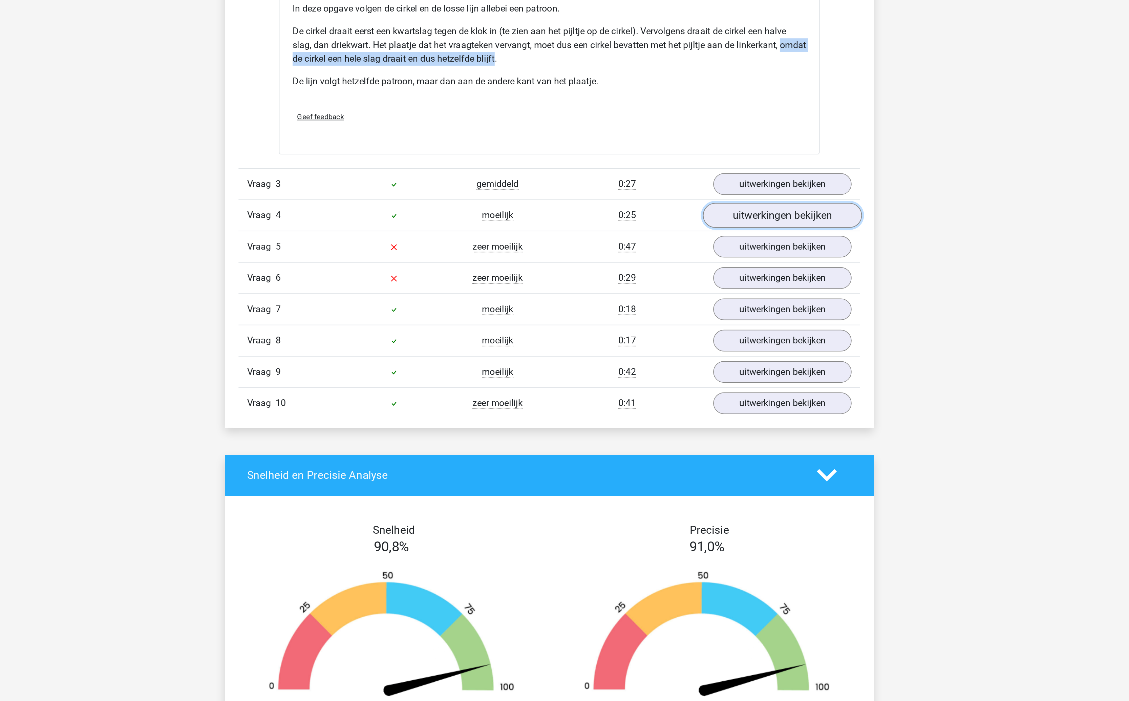
click at [683, 418] on link "uitwerkingen bekijken" at bounding box center [703, 411] width 94 height 15
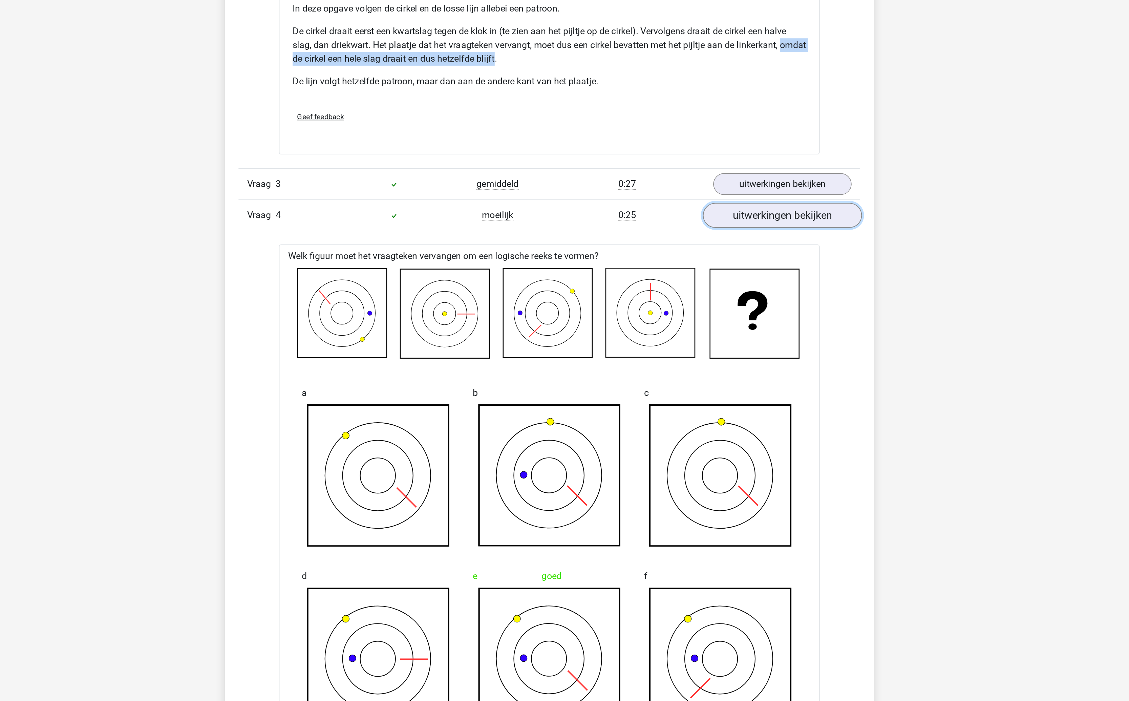
click at [683, 418] on link "uitwerkingen bekijken" at bounding box center [703, 411] width 94 height 15
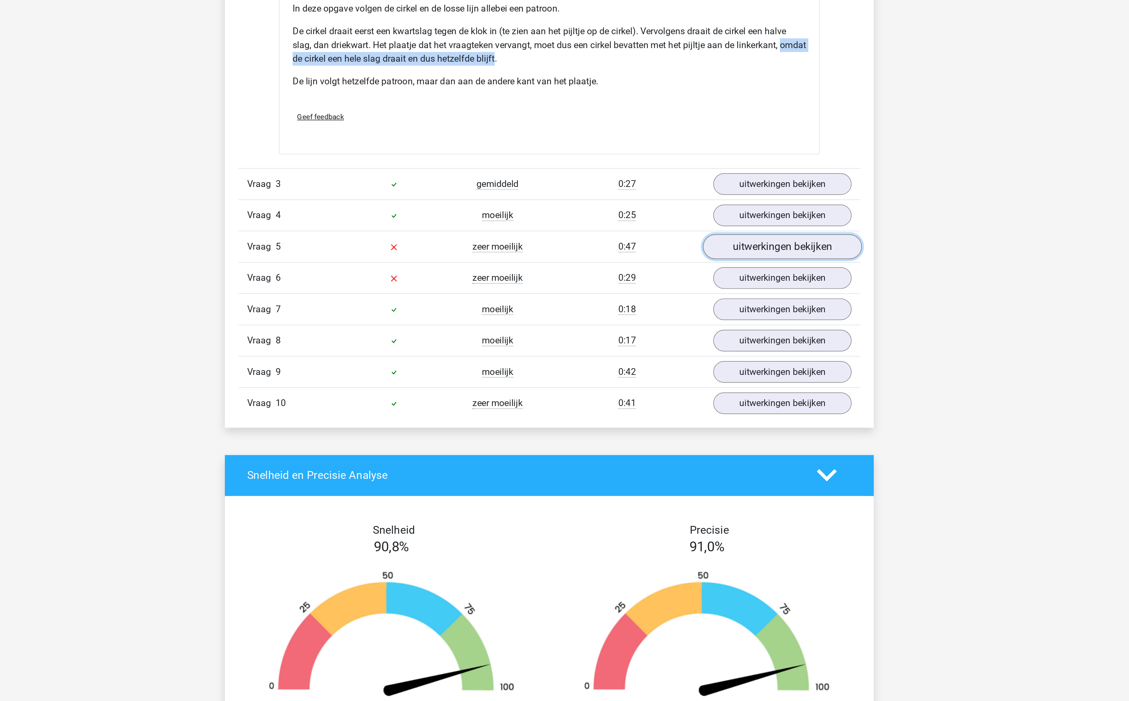
click at [678, 433] on link "uitwerkingen bekijken" at bounding box center [703, 430] width 94 height 15
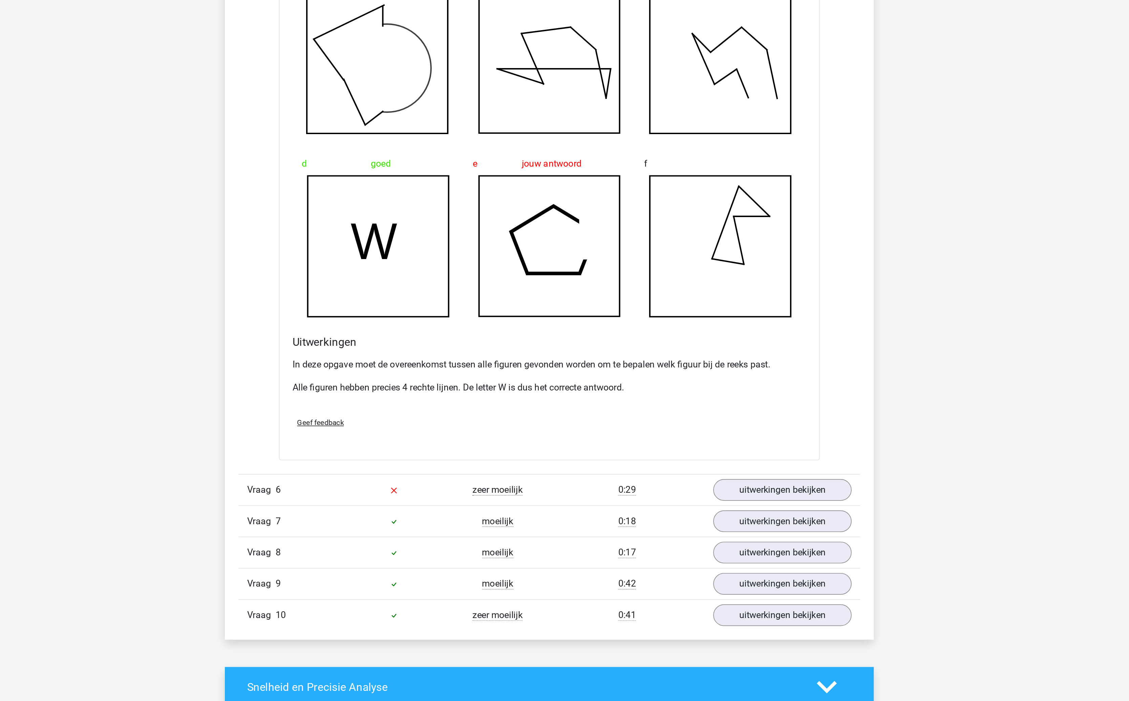
scroll to position [790, 0]
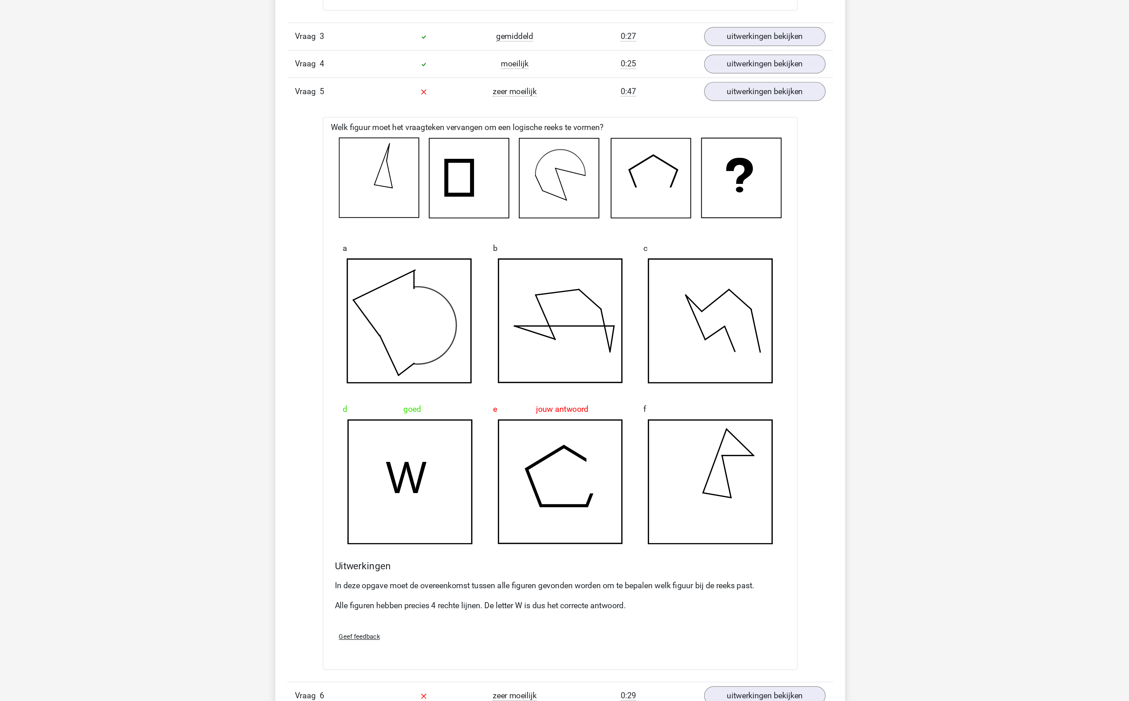
click at [413, 520] on p "Alle figuren hebben precies 4 rechte lijnen. De letter W is dus het correcte an…" at bounding box center [564, 516] width 305 height 8
drag, startPoint x: 413, startPoint y: 520, endPoint x: 501, endPoint y: 520, distance: 87.4
click at [501, 520] on p "Alle figuren hebben precies 4 rechte lijnen. De letter W is dus het correcte an…" at bounding box center [564, 516] width 305 height 8
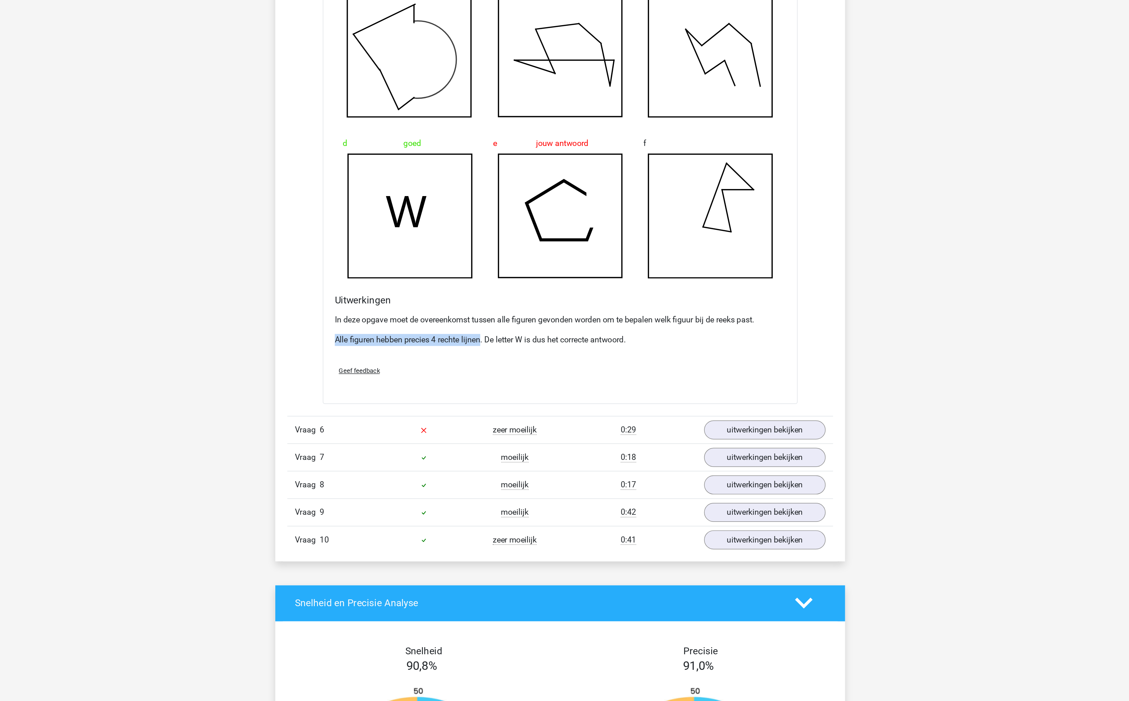
scroll to position [1045, 0]
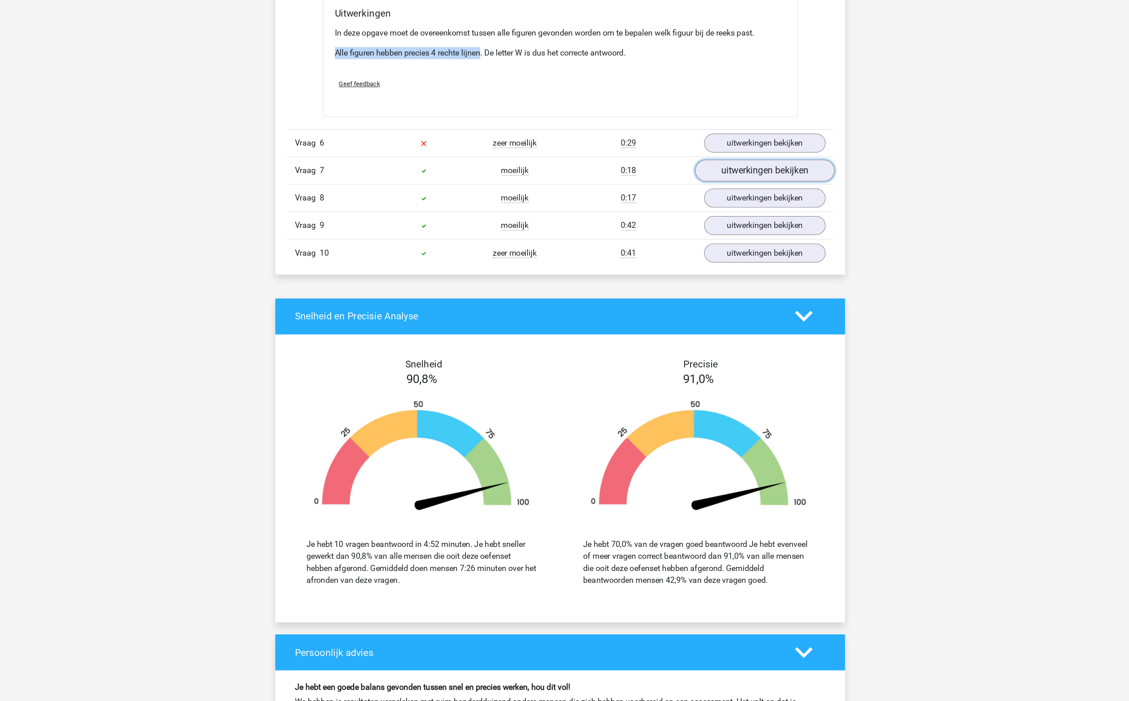
click at [704, 342] on link "uitwerkingen bekijken" at bounding box center [703, 341] width 94 height 15
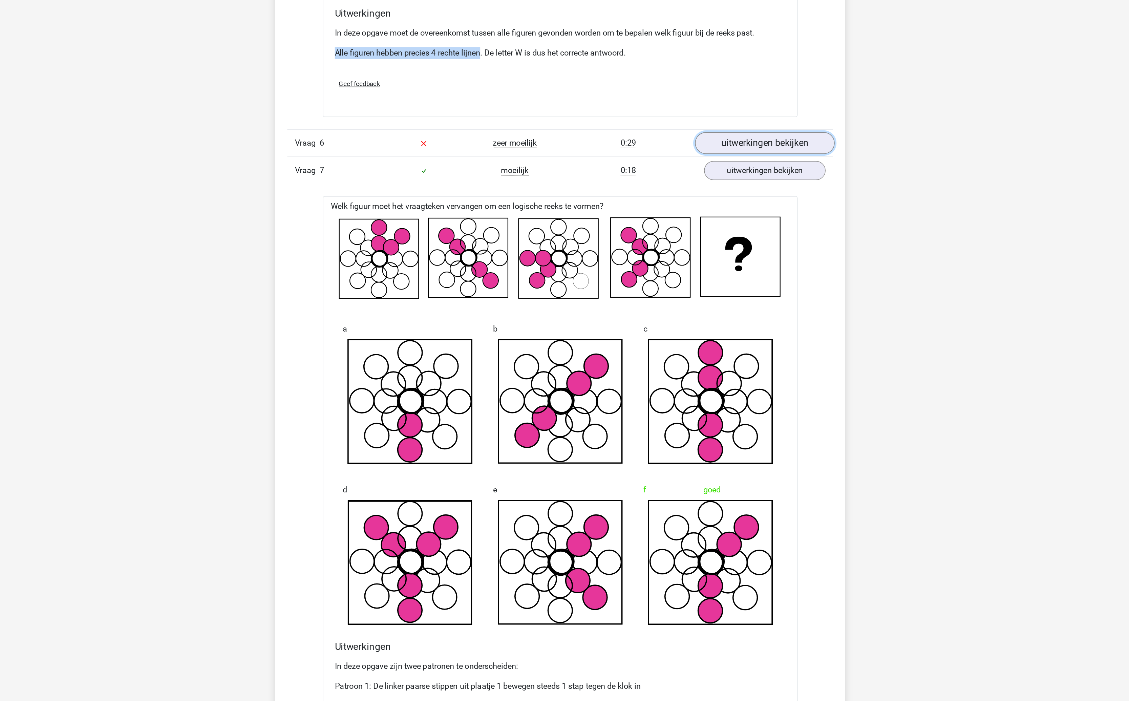
click at [714, 325] on link "uitwerkingen bekijken" at bounding box center [703, 322] width 94 height 15
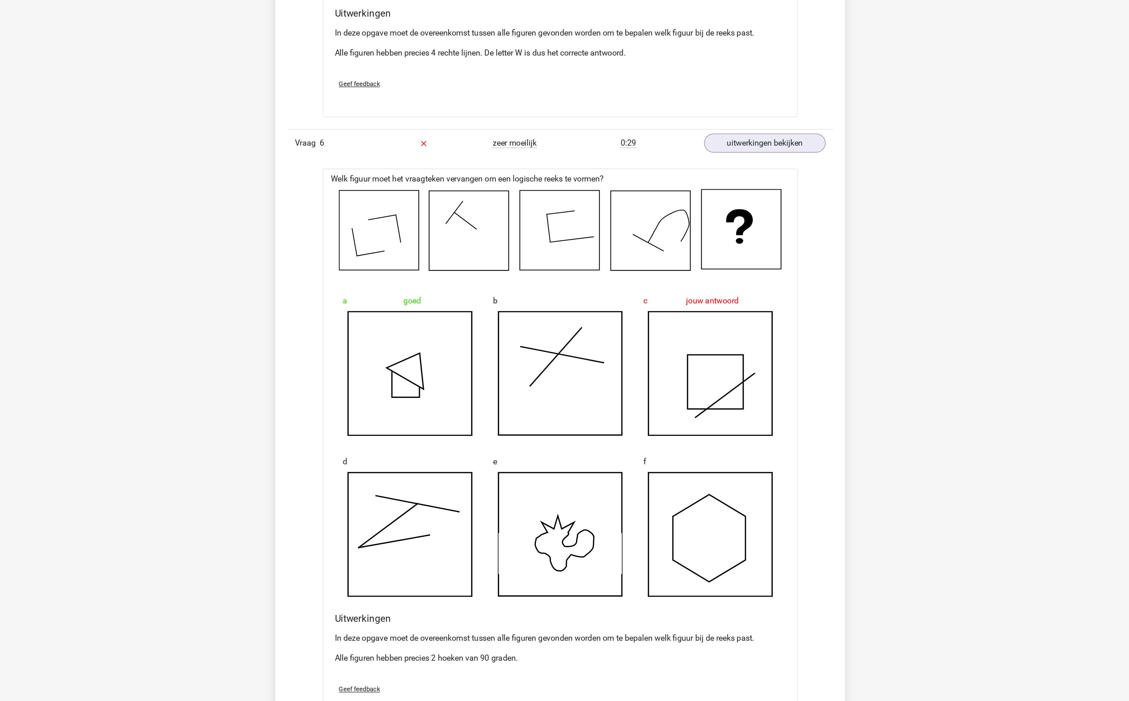
click at [704, 347] on div "Welk figuur moet het vraagteken vervangen om een logische reeks te vormen? a go…" at bounding box center [565, 527] width 322 height 375
click at [713, 330] on link "uitwerkingen bekijken" at bounding box center [703, 322] width 94 height 15
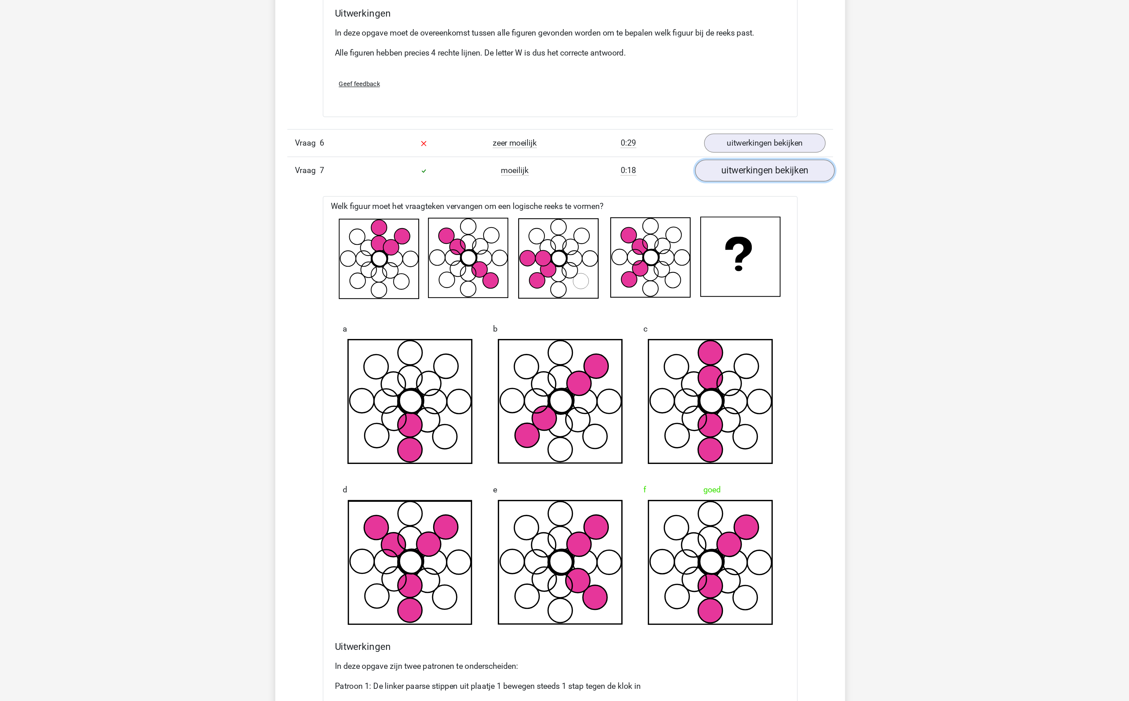
click at [706, 348] on link "uitwerkingen bekijken" at bounding box center [703, 341] width 94 height 15
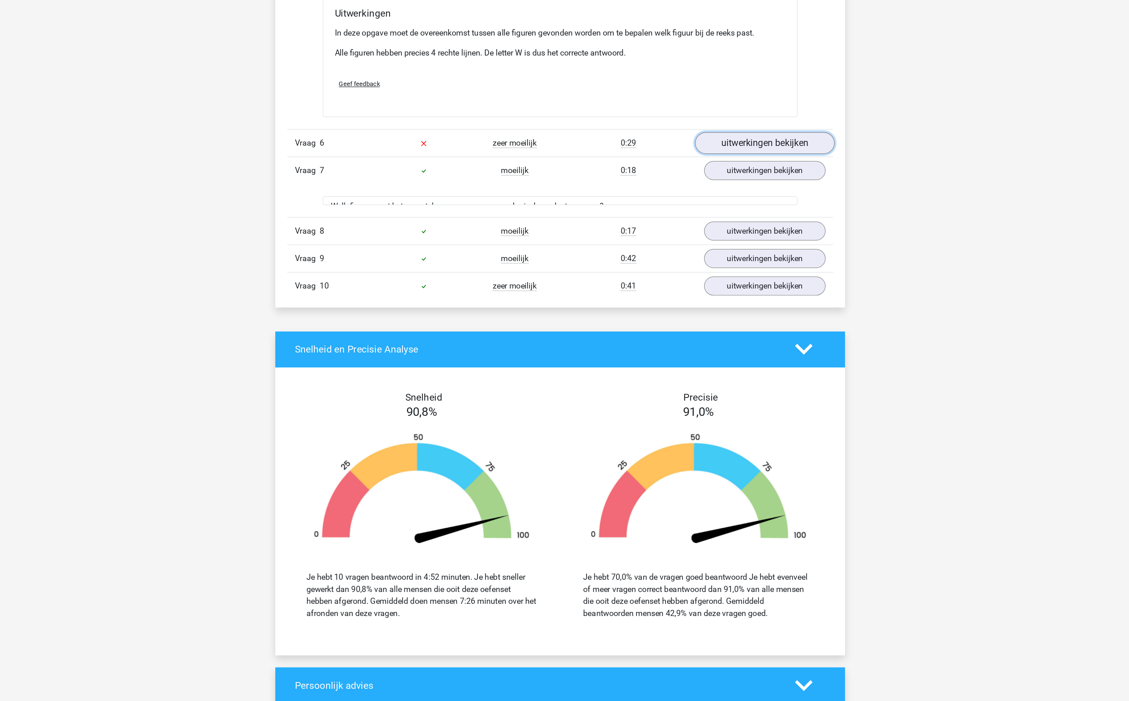
click at [713, 330] on link "uitwerkingen bekijken" at bounding box center [703, 322] width 94 height 15
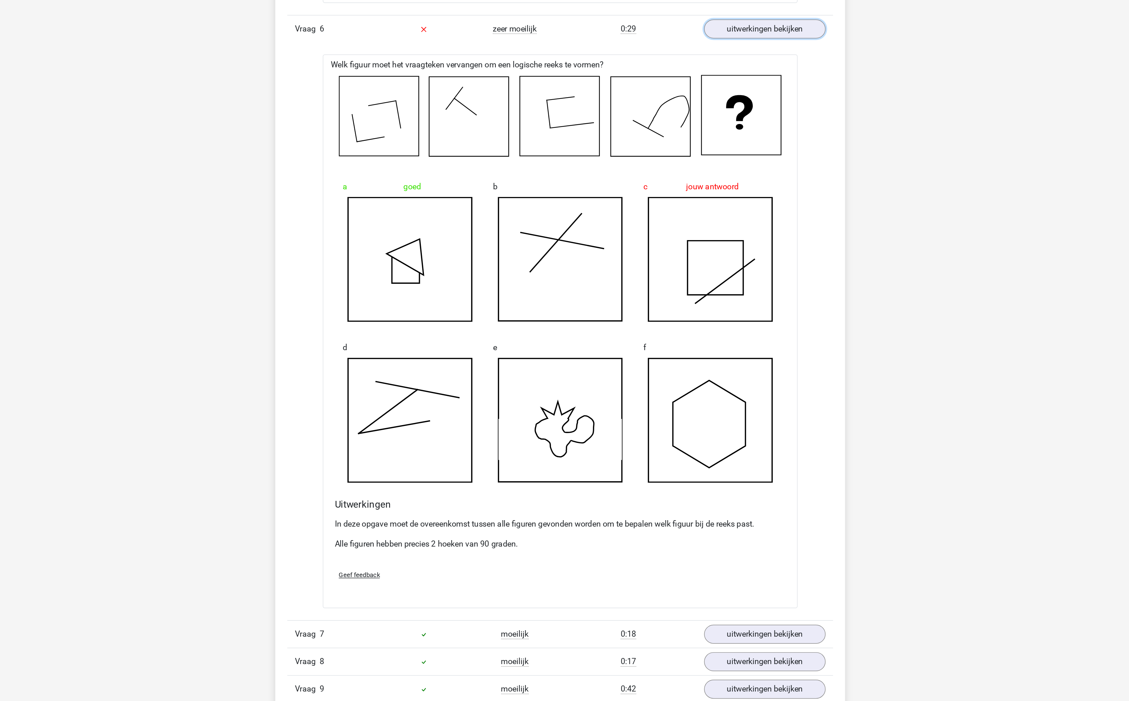
scroll to position [1143, 0]
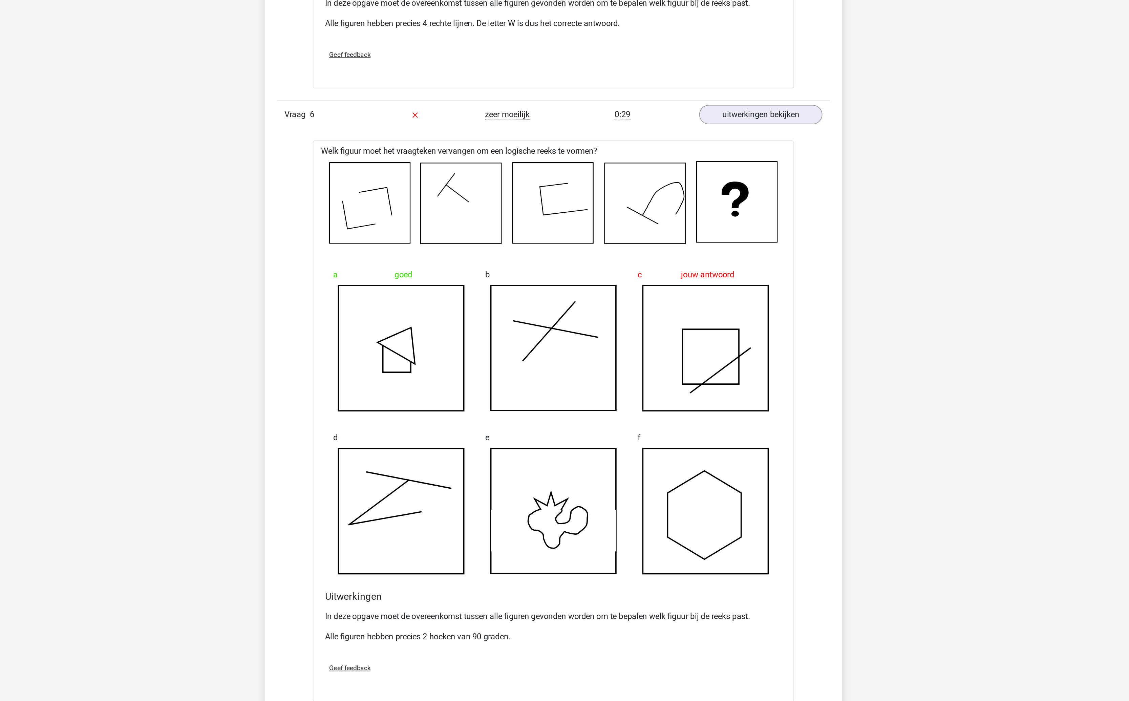
click at [474, 578] on p "Alle figuren hebben precies 2 hoeken van 90 graden." at bounding box center [564, 574] width 305 height 8
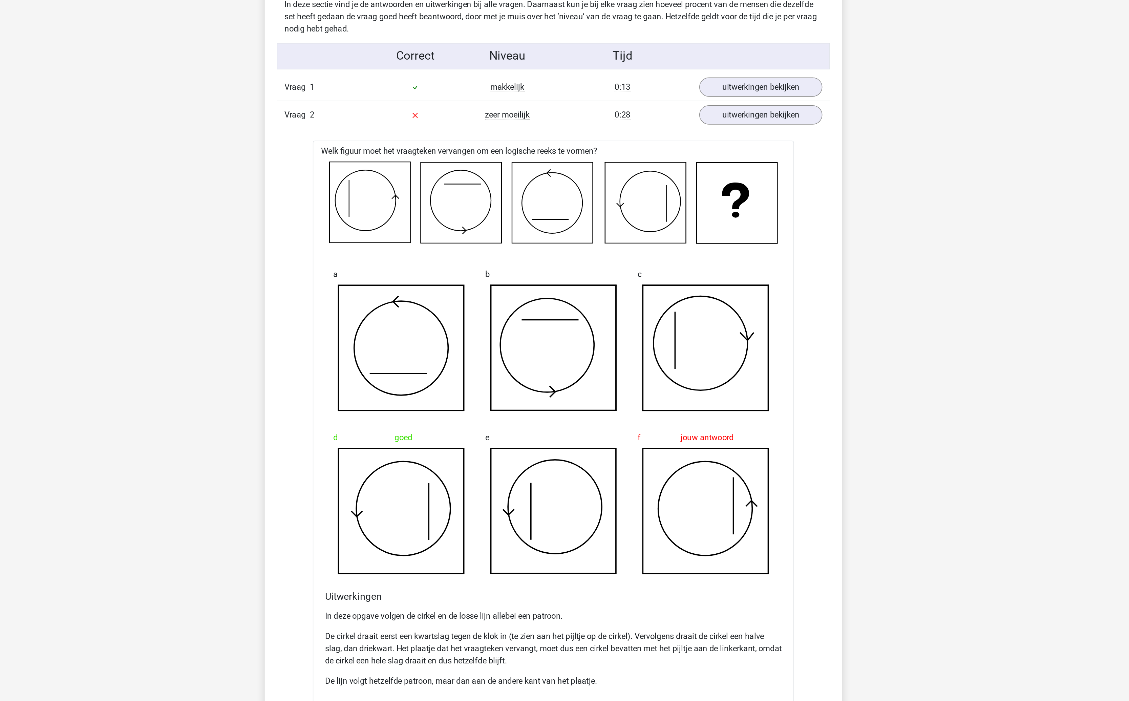
scroll to position [0, 0]
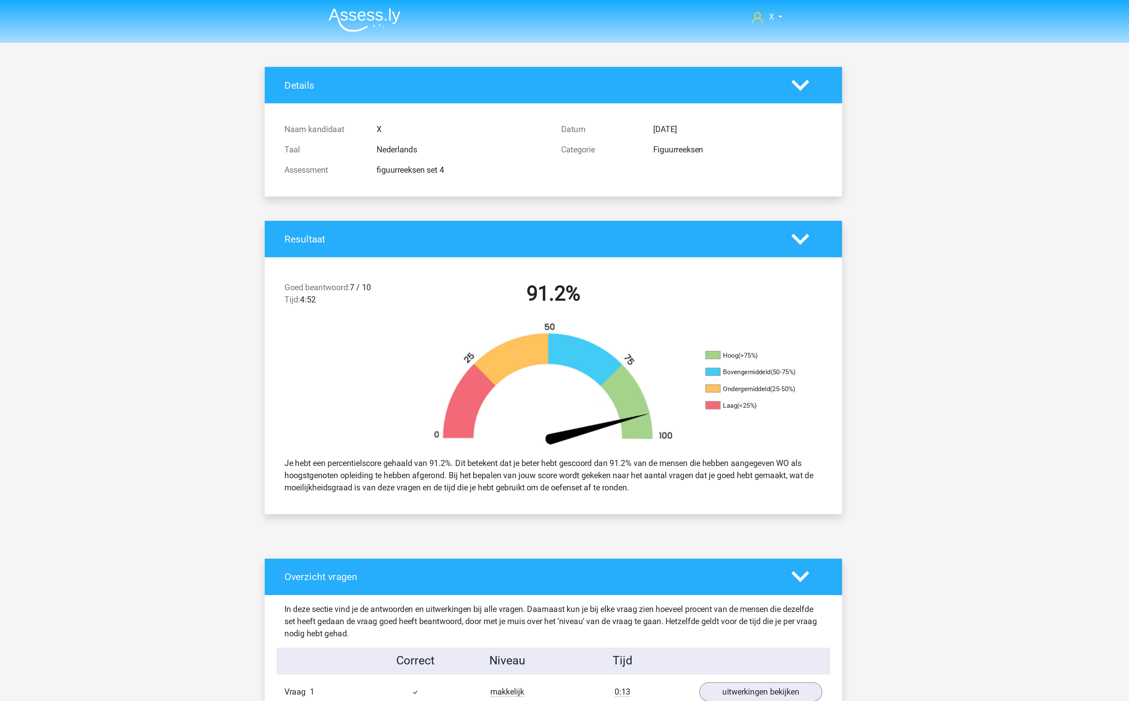
click at [443, 21] on nav "X monsieursdedeucre@proton.med" at bounding box center [565, 12] width 312 height 22
click at [447, 17] on img at bounding box center [438, 13] width 48 height 16
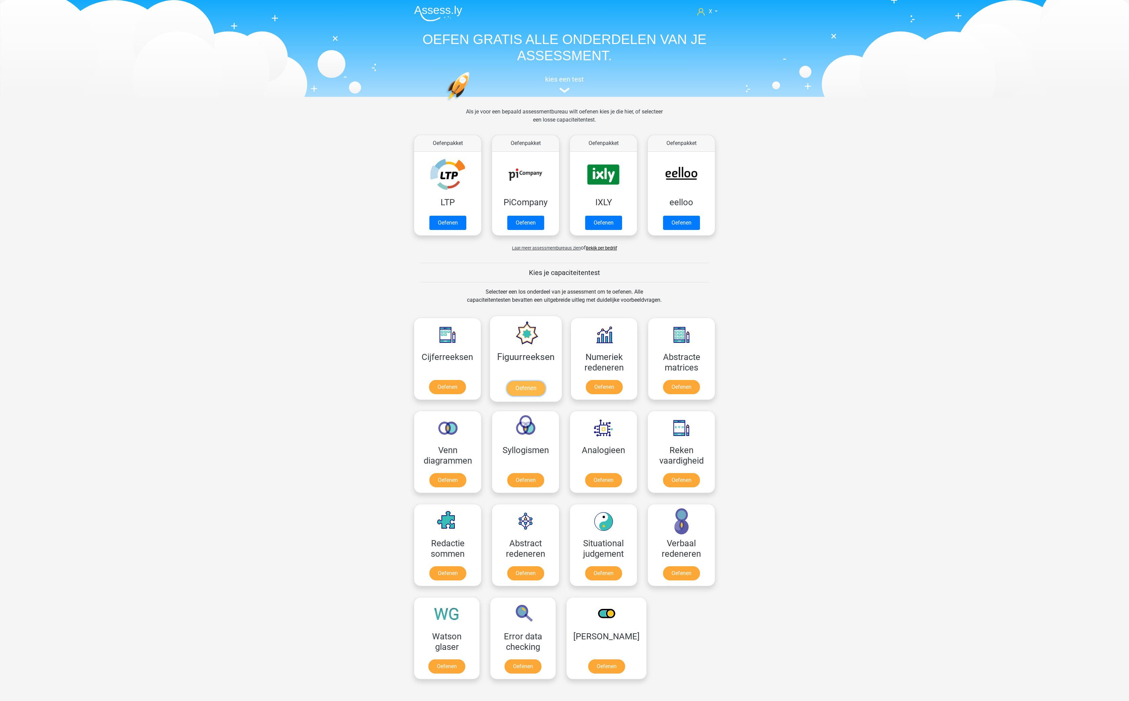
click at [527, 381] on link "Oefenen" at bounding box center [525, 388] width 39 height 15
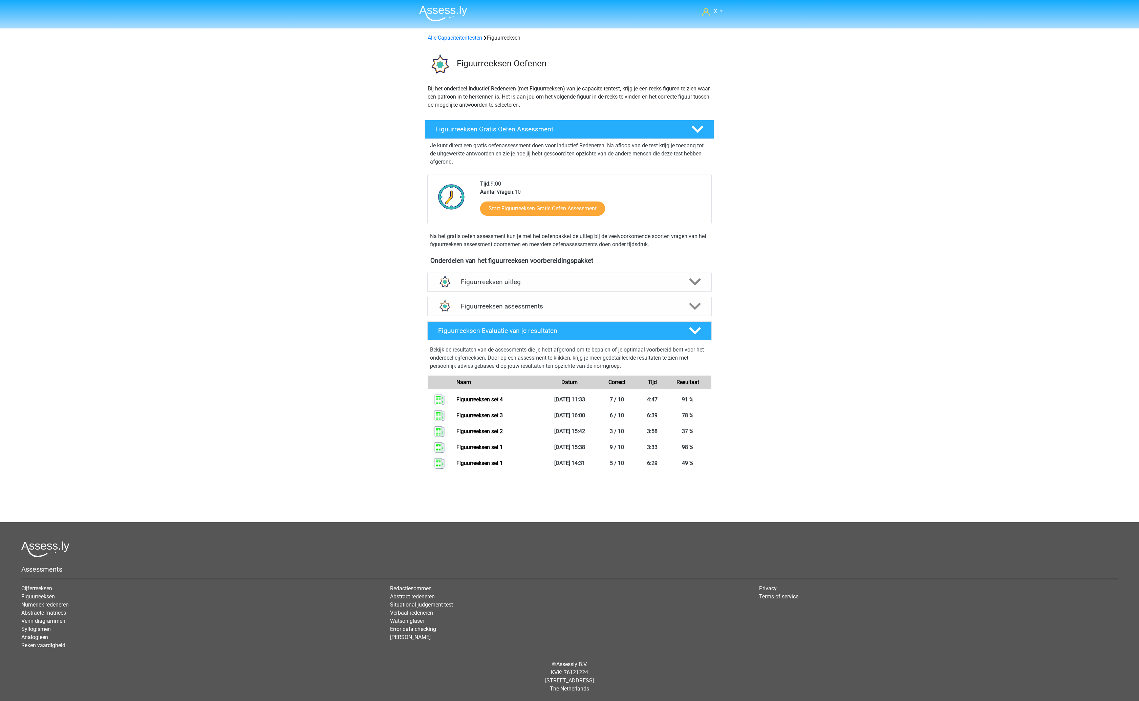
click at [601, 309] on h4 "Figuurreeksen assessments" at bounding box center [569, 306] width 217 height 8
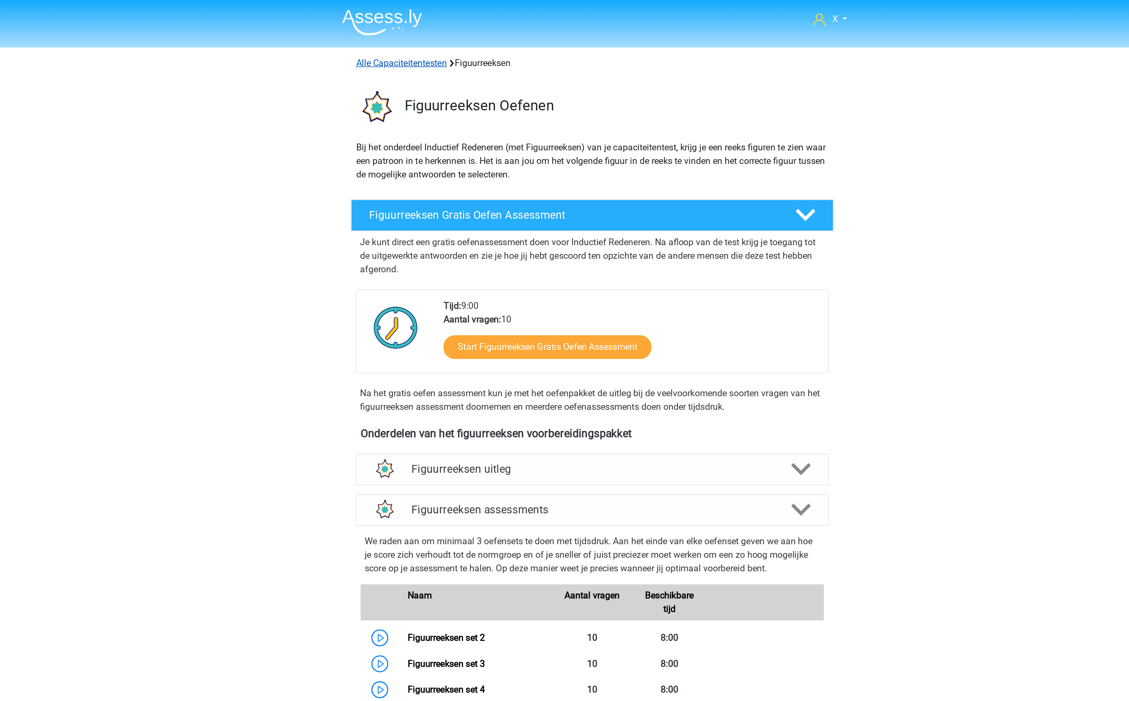
click at [463, 39] on link "Alle Capaciteitentesten" at bounding box center [450, 38] width 55 height 6
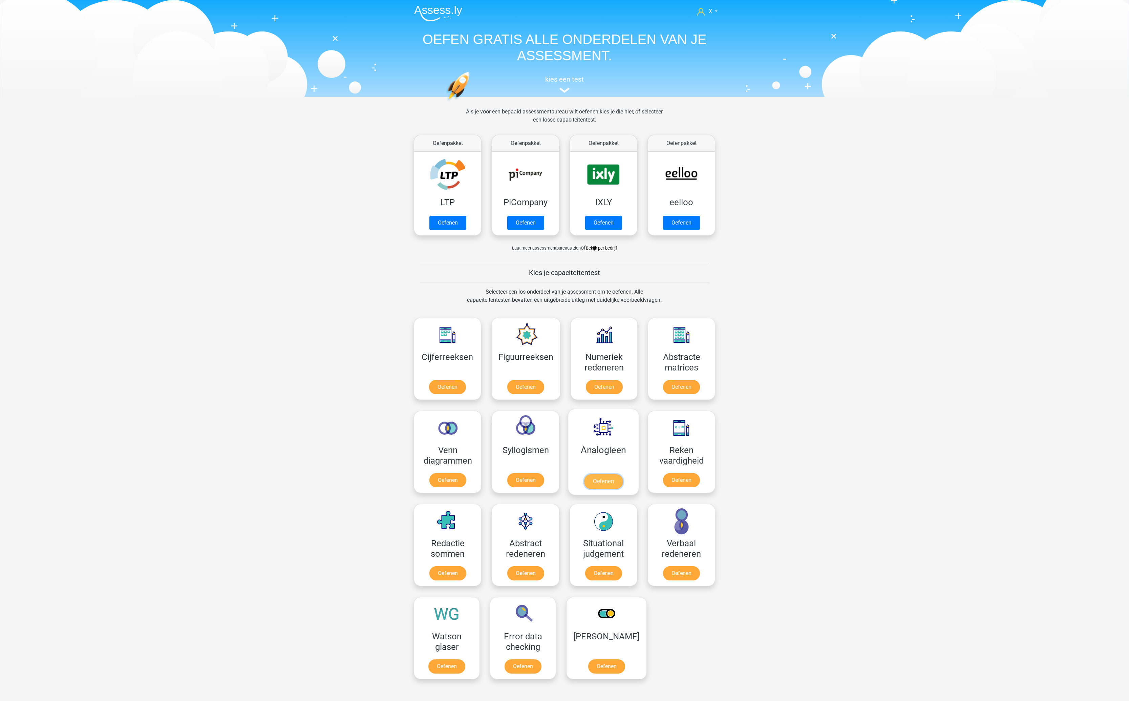
click at [620, 474] on link "Oefenen" at bounding box center [603, 481] width 39 height 15
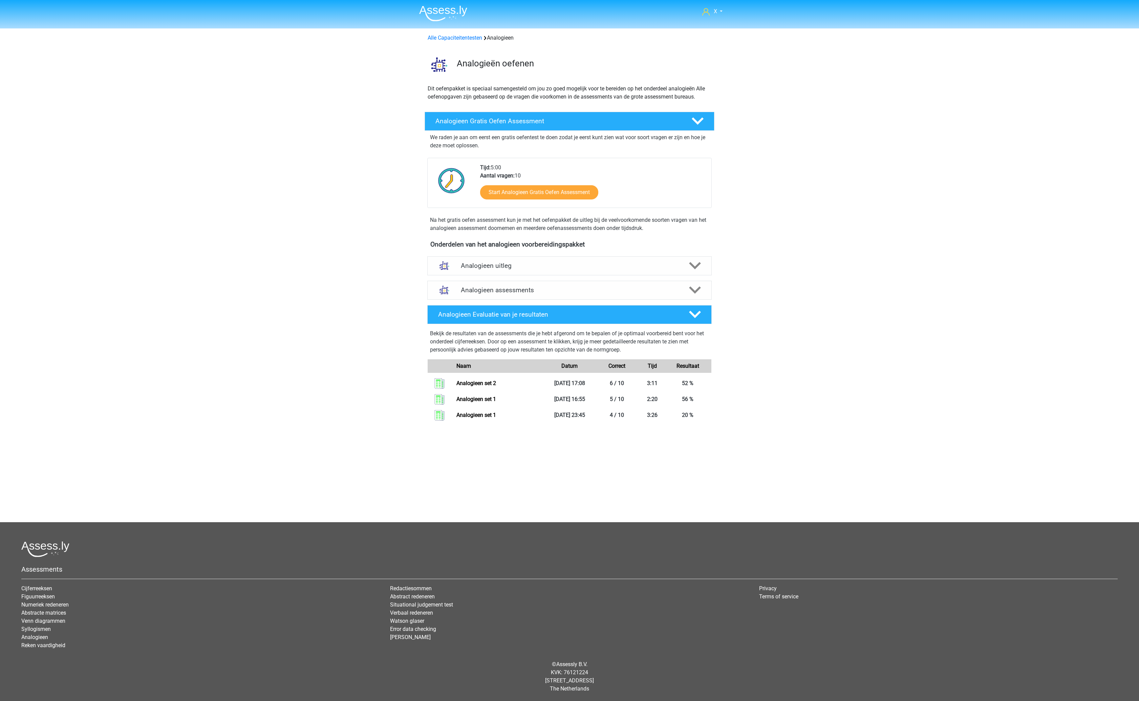
click at [628, 304] on div "Analogieen Evaluatie van je resultaten Bekijk de resultaten van de assessments …" at bounding box center [569, 365] width 311 height 126
click at [640, 294] on h4 "Analogieen assessments" at bounding box center [569, 290] width 217 height 8
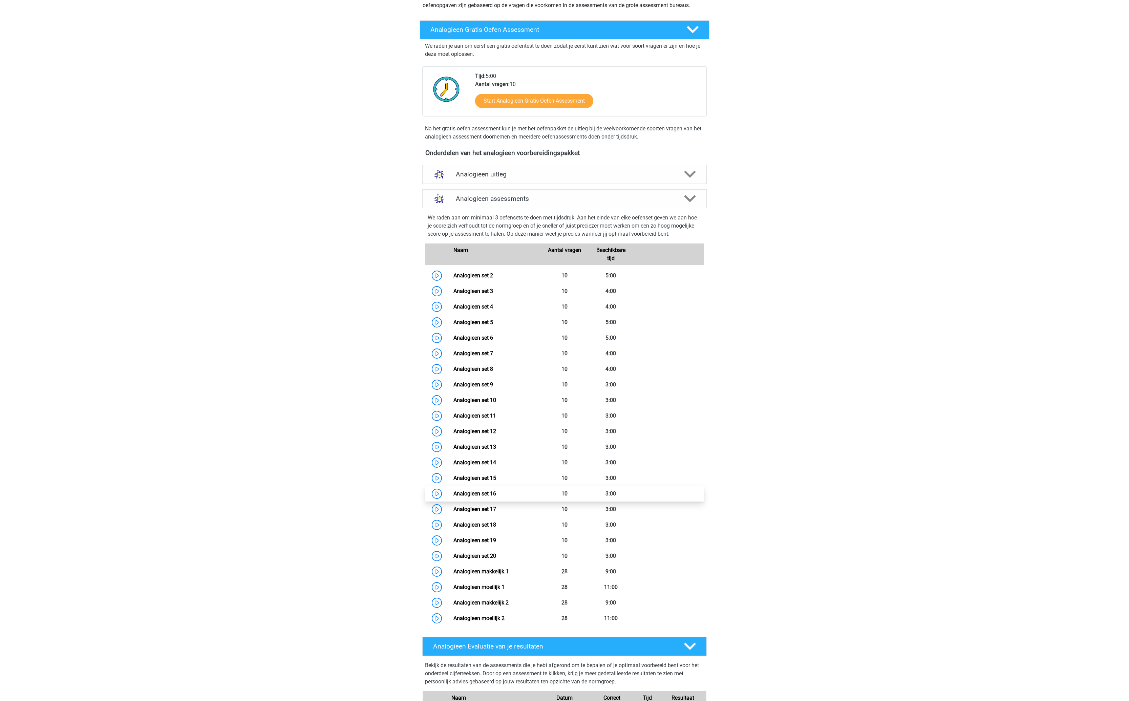
scroll to position [267, 0]
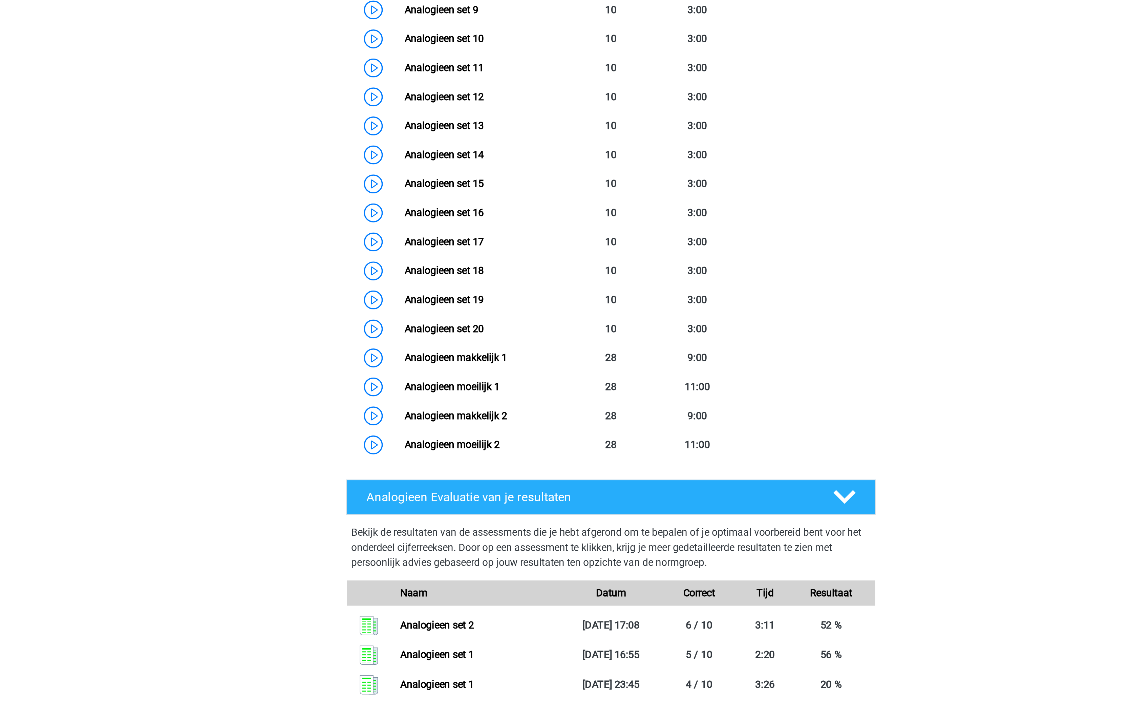
click at [374, 474] on div "X monsieursdedeucre@proton.med Nederlands English" at bounding box center [564, 248] width 1129 height 1031
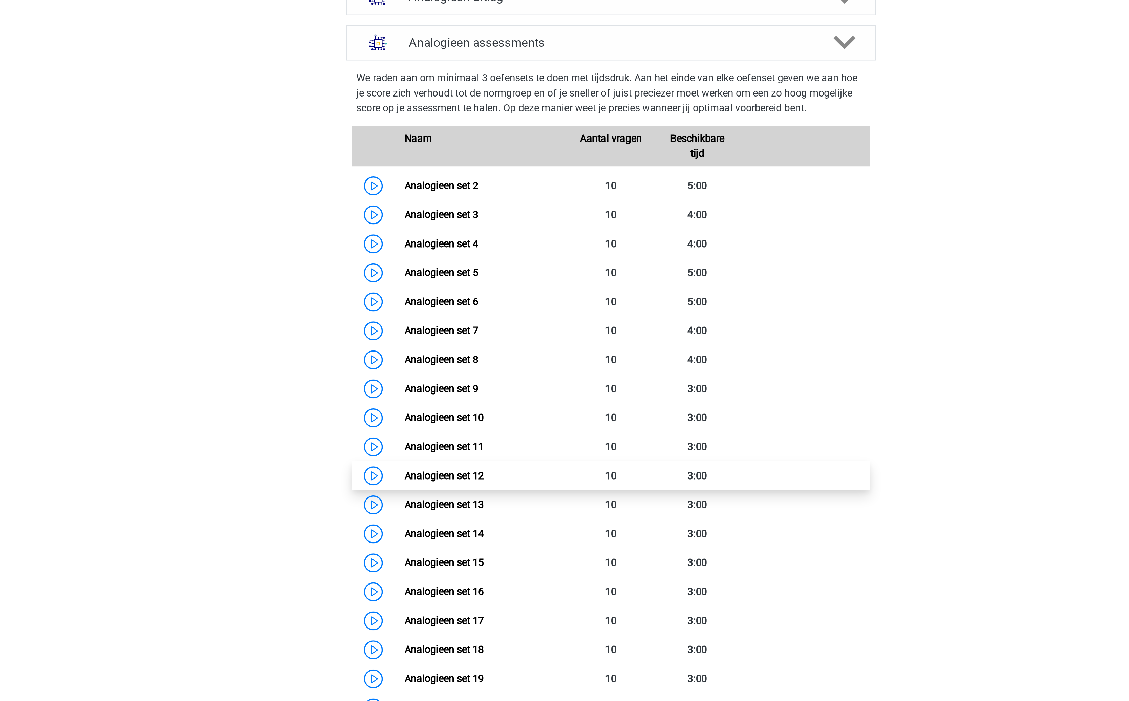
scroll to position [225, 0]
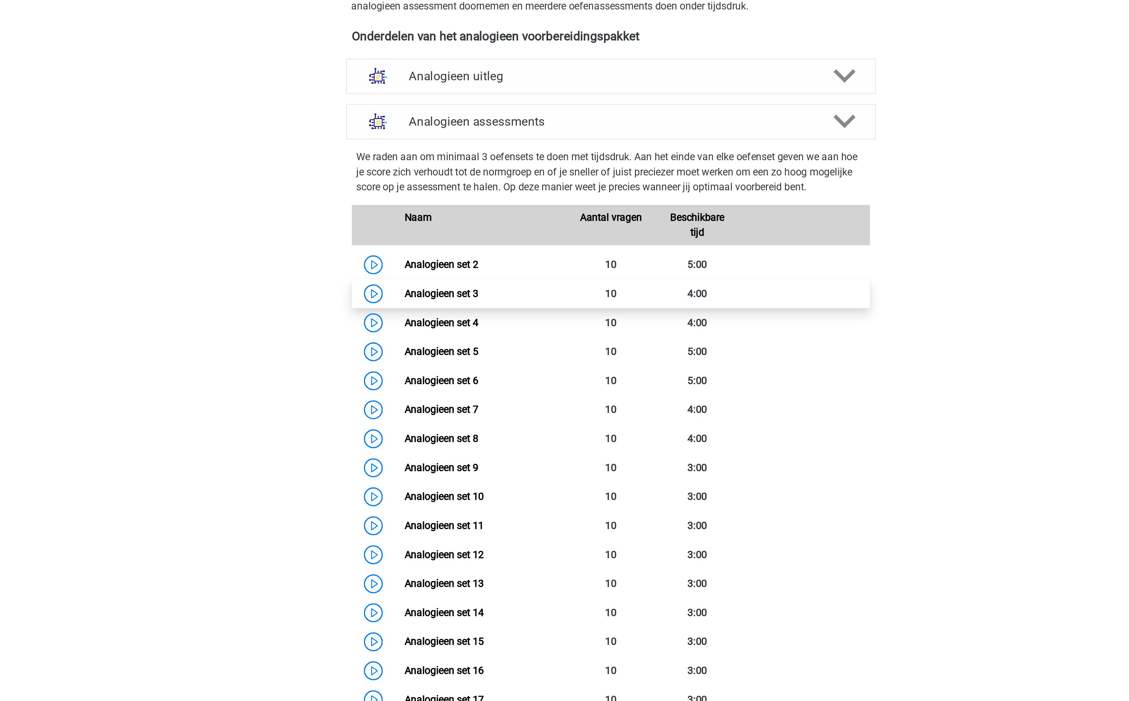
click at [489, 161] on link "Analogieen set 3" at bounding box center [473, 157] width 40 height 6
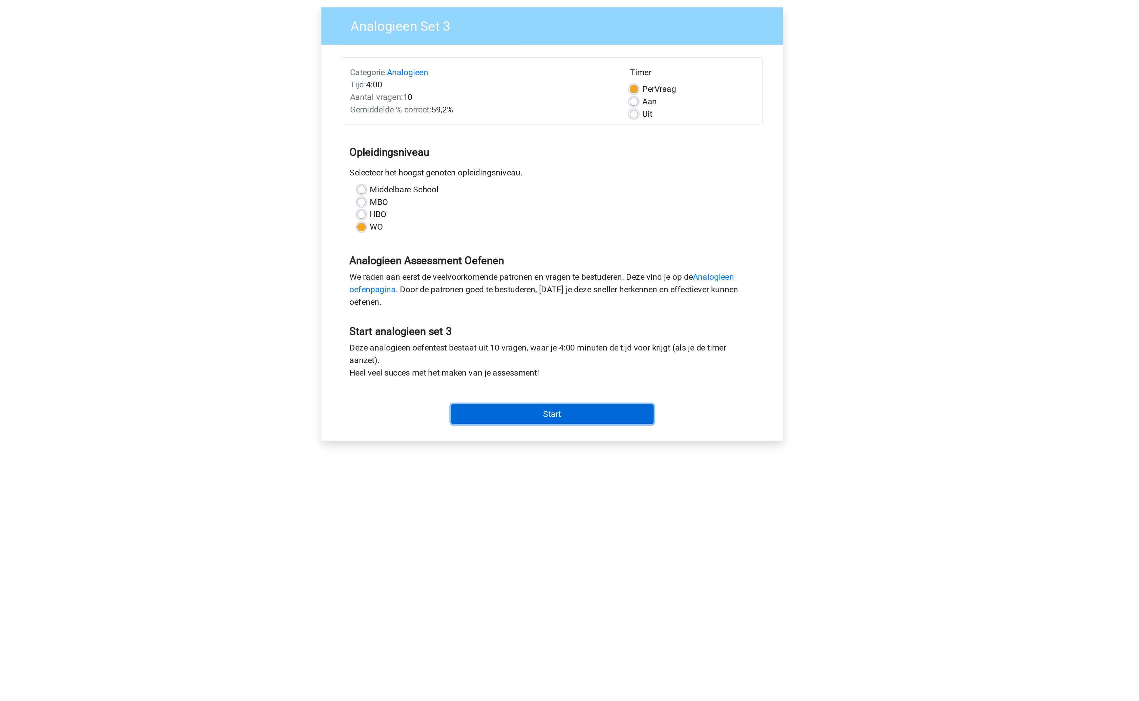
click at [581, 321] on input "Start" at bounding box center [570, 320] width 132 height 13
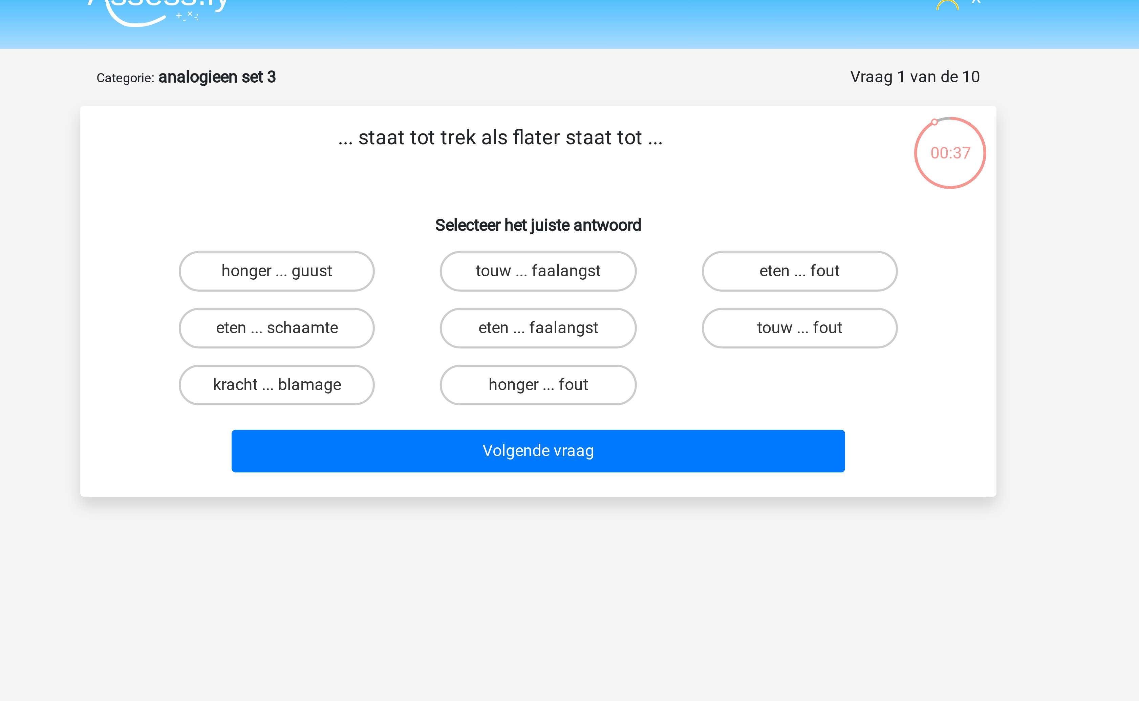
click at [569, 60] on p "... staat tot trek als flater staat tot ..." at bounding box center [557, 63] width 258 height 20
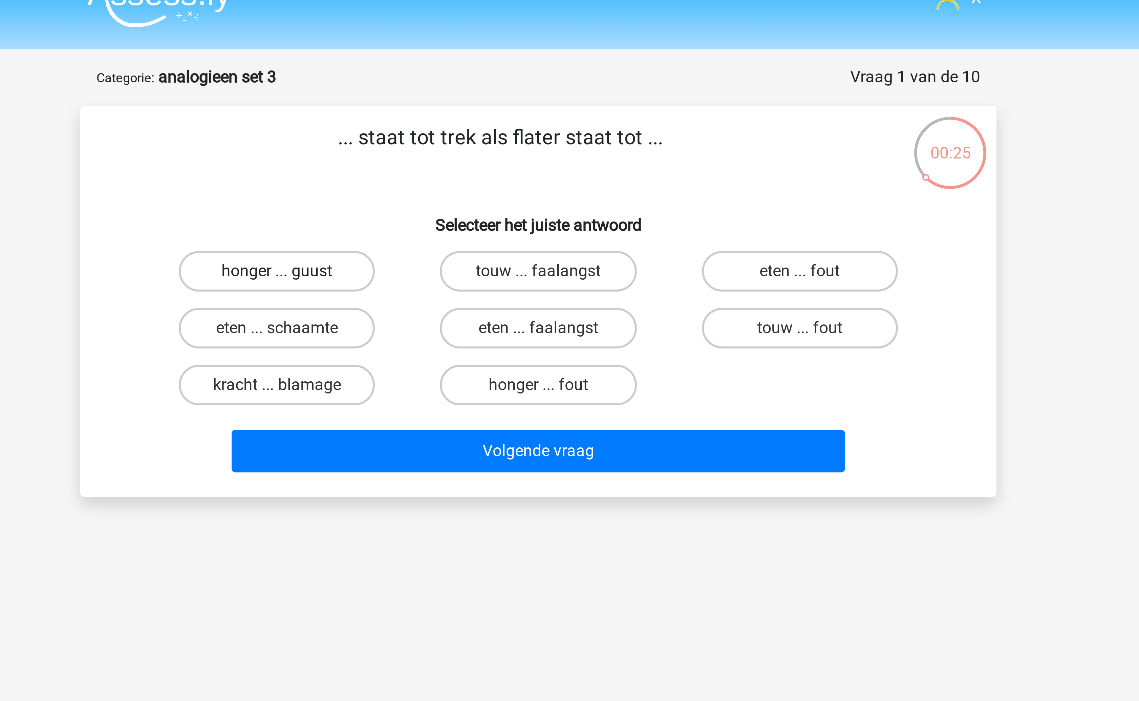
click at [495, 107] on label "honger ... guust" at bounding box center [482, 103] width 65 height 14
click at [487, 107] on input "honger ... guust" at bounding box center [485, 105] width 4 height 4
radio input "true"
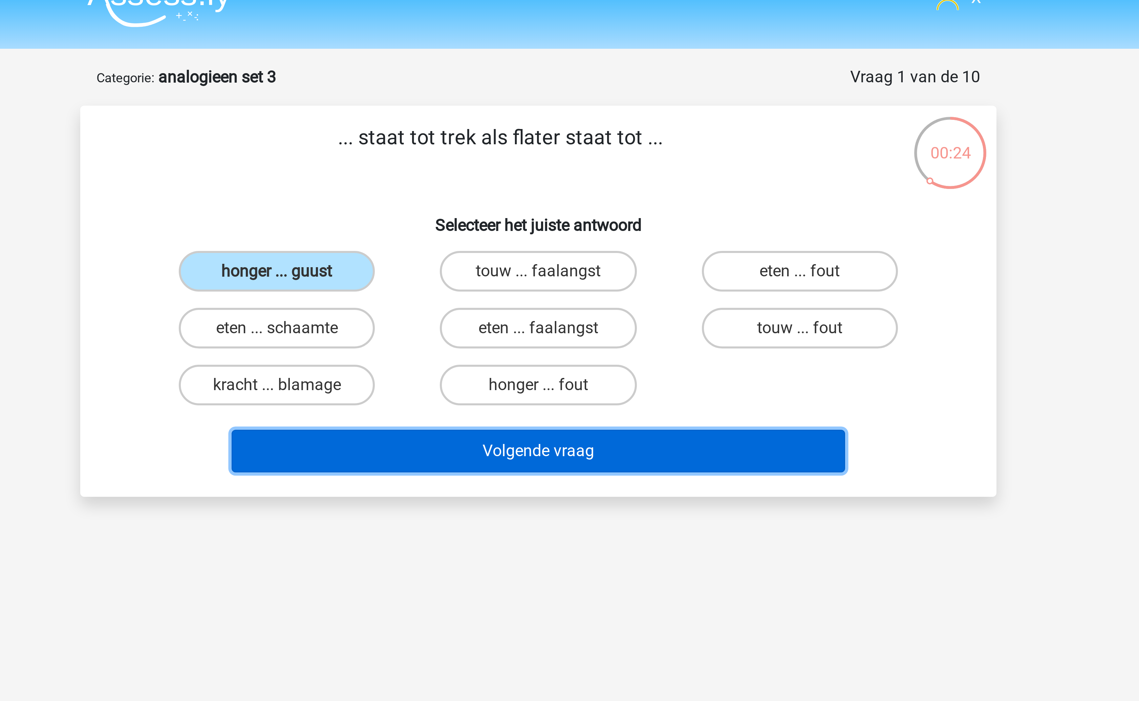
click at [561, 162] on button "Volgende vraag" at bounding box center [569, 162] width 205 height 14
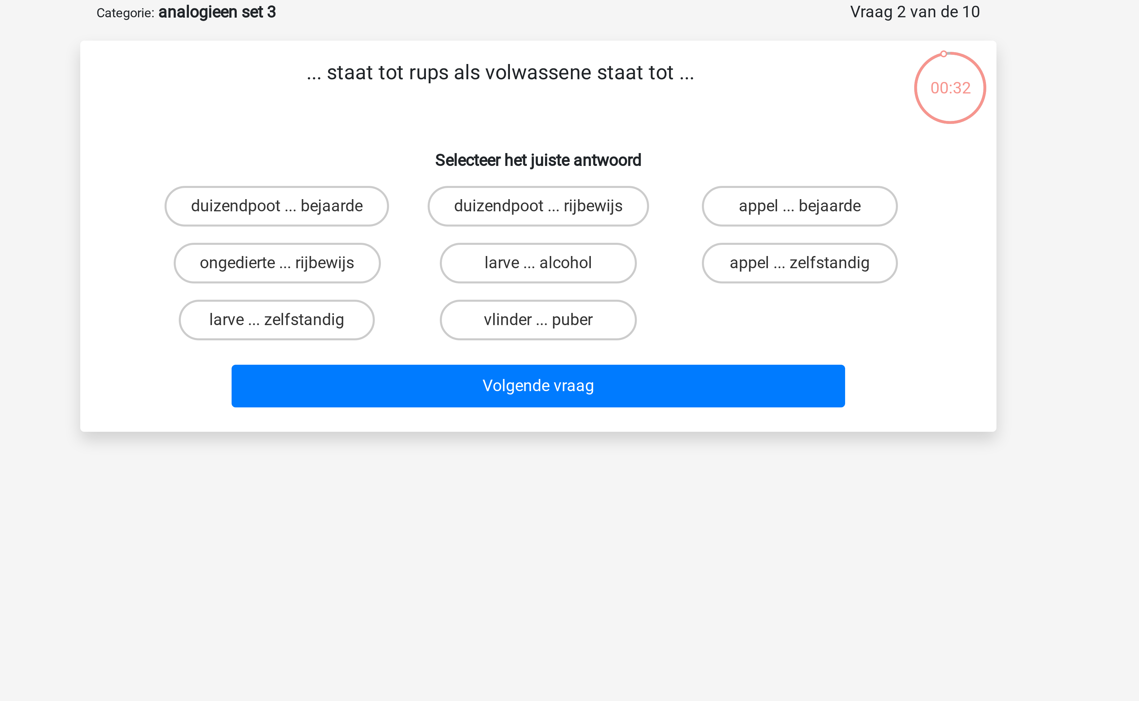
click at [529, 59] on p "... staat tot rups als volwassene staat tot ..." at bounding box center [557, 63] width 258 height 20
click at [594, 143] on label "vlinder ... puber" at bounding box center [569, 141] width 65 height 14
click at [574, 143] on input "vlinder ... puber" at bounding box center [572, 143] width 4 height 4
radio input "true"
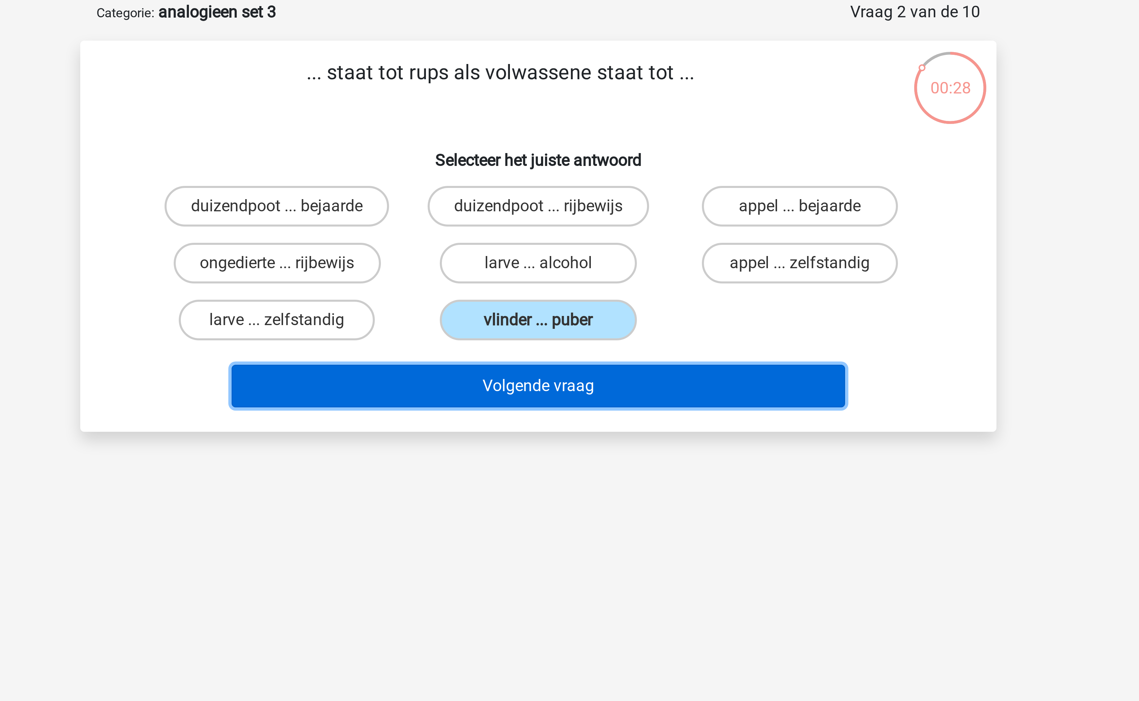
click at [579, 164] on button "Volgende vraag" at bounding box center [569, 162] width 205 height 14
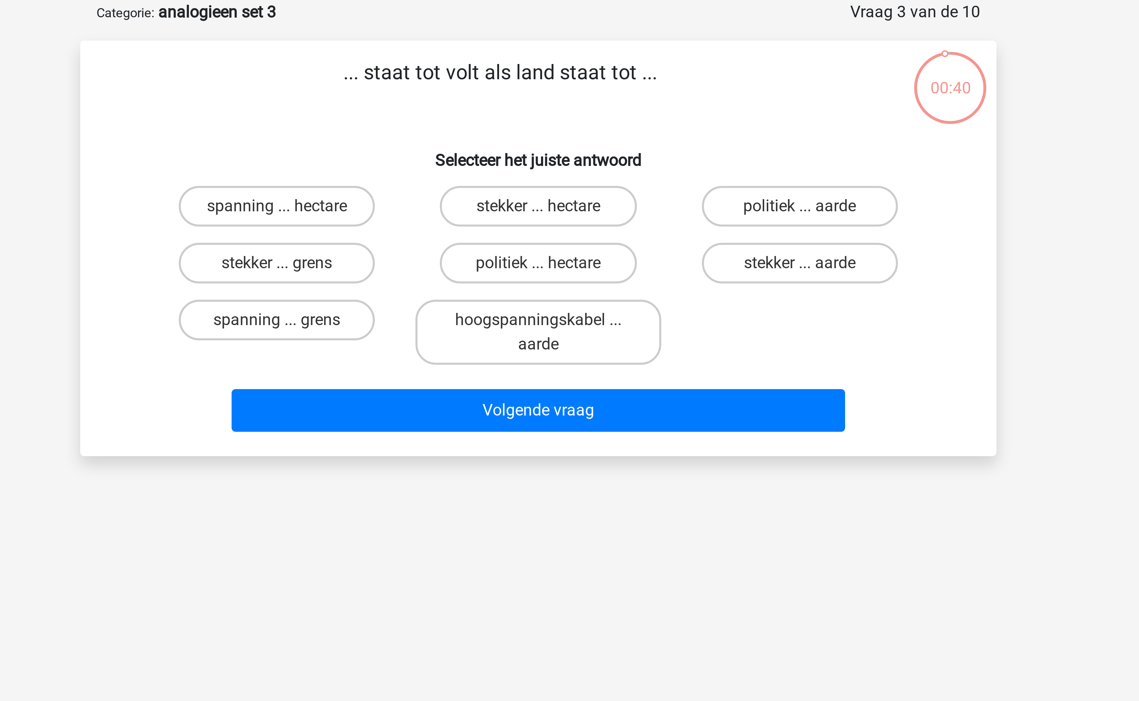
click at [542, 58] on p "... staat tot volt als land staat tot ..." at bounding box center [557, 63] width 258 height 20
click at [480, 100] on label "spanning ... hectare" at bounding box center [482, 103] width 65 height 14
click at [483, 103] on input "spanning ... hectare" at bounding box center [485, 105] width 4 height 4
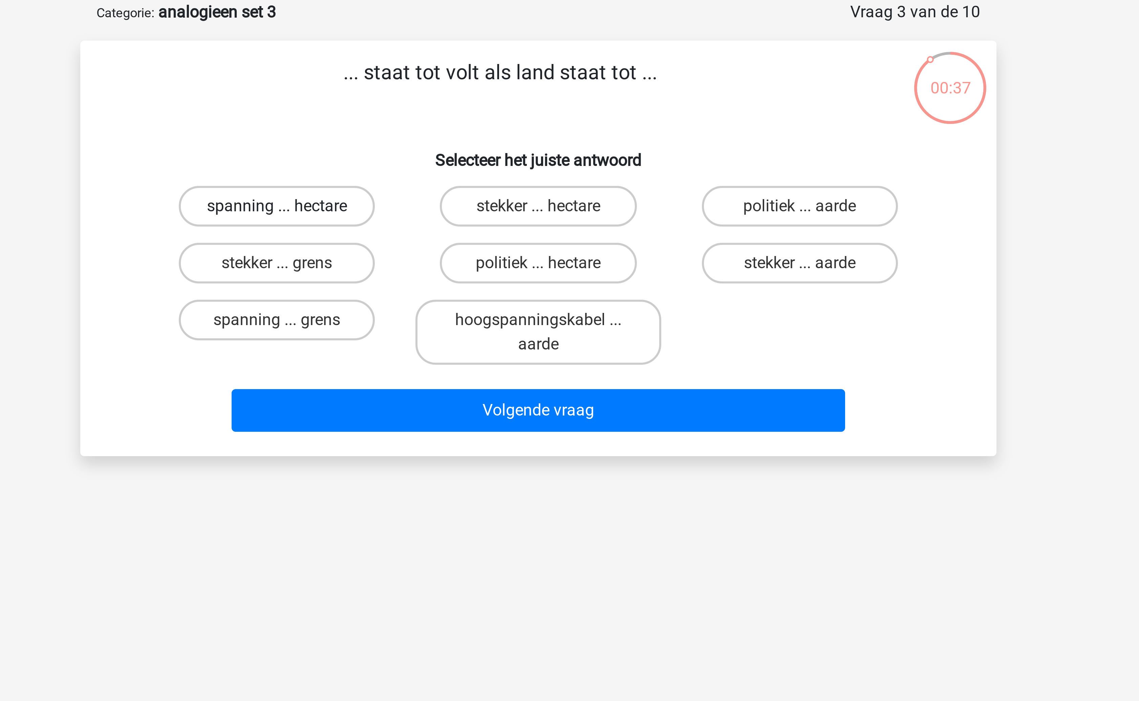
radio input "true"
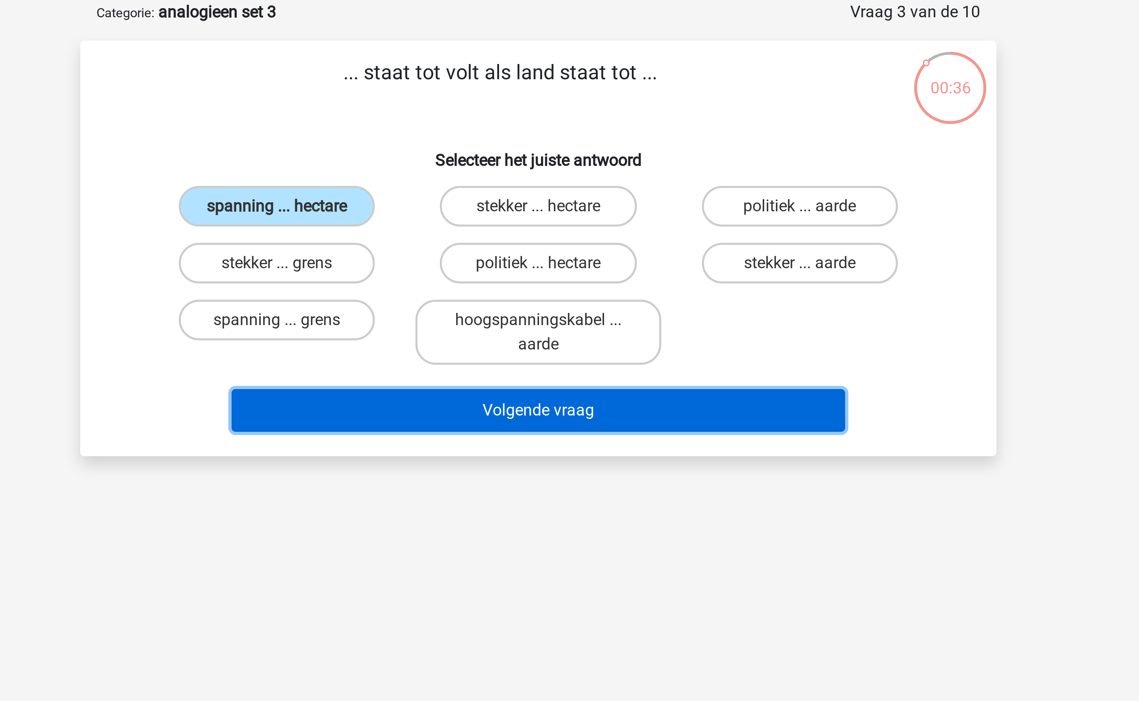
click at [568, 171] on button "Volgende vraag" at bounding box center [569, 171] width 205 height 14
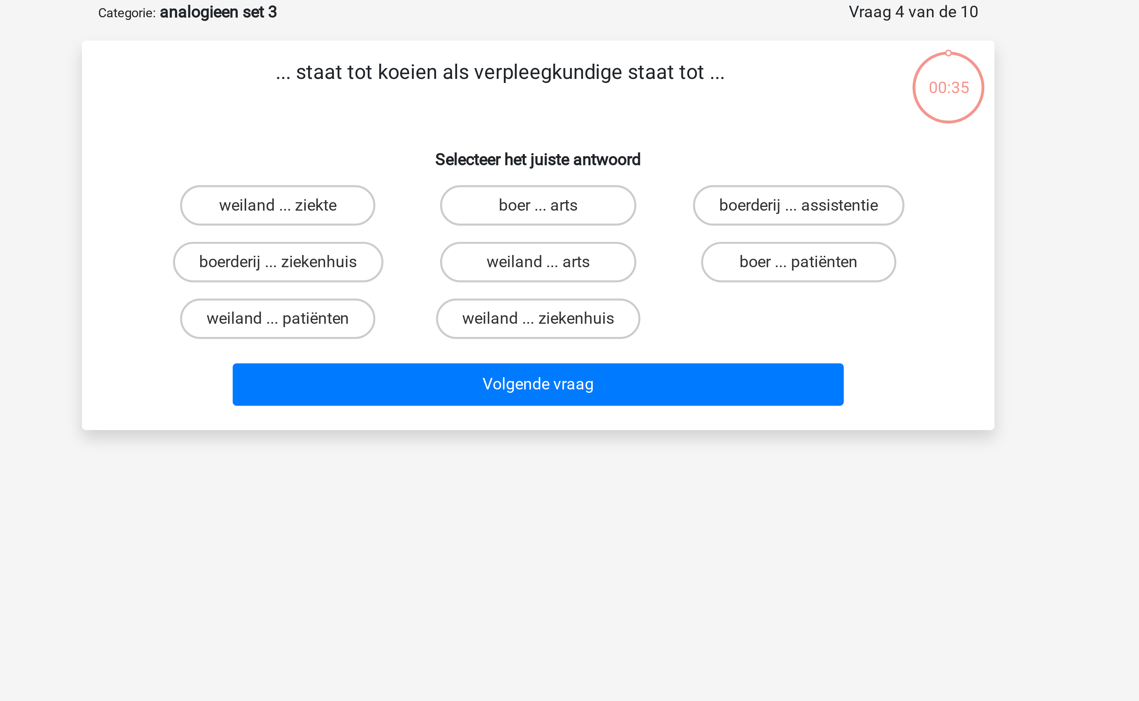
click at [547, 54] on p "... staat tot koeien als verpleegkundige staat tot ..." at bounding box center [557, 63] width 258 height 20
click at [525, 59] on p "... staat tot koeien als verpleegkundige staat tot ..." at bounding box center [557, 63] width 258 height 20
click at [524, 59] on p "... staat tot koeien als verpleegkundige staat tot ..." at bounding box center [557, 63] width 258 height 20
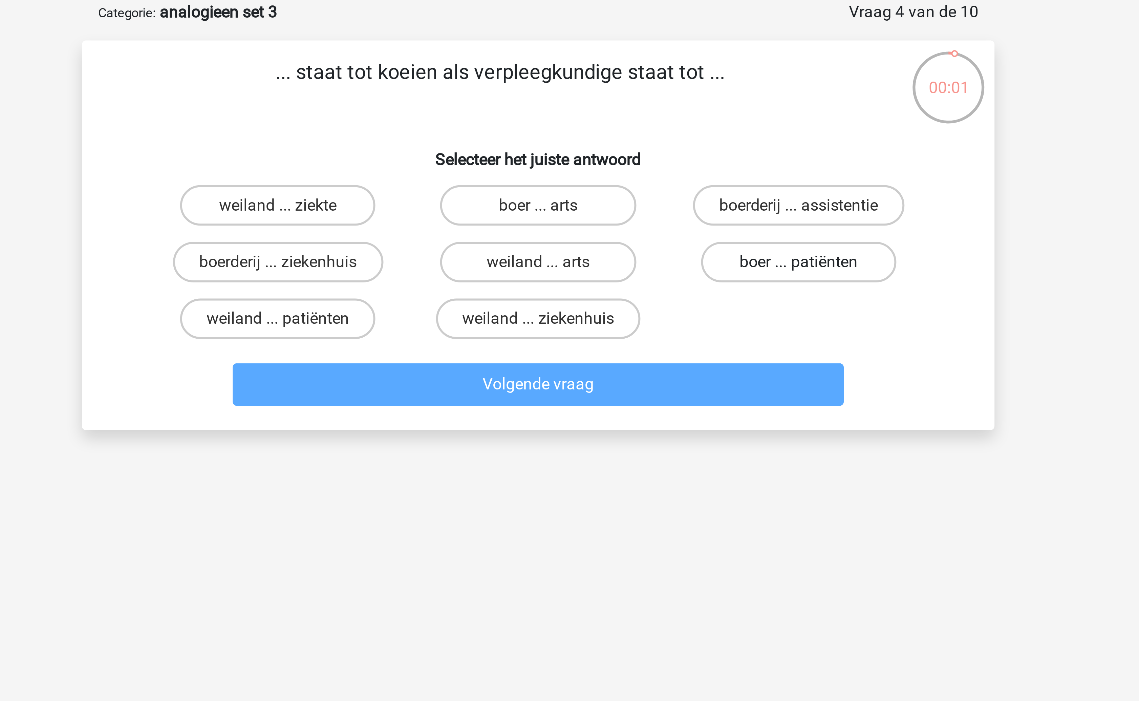
click at [650, 121] on label "boer ... patiënten" at bounding box center [656, 122] width 65 height 14
click at [657, 122] on input "boer ... patiënten" at bounding box center [659, 124] width 4 height 4
radio input "true"
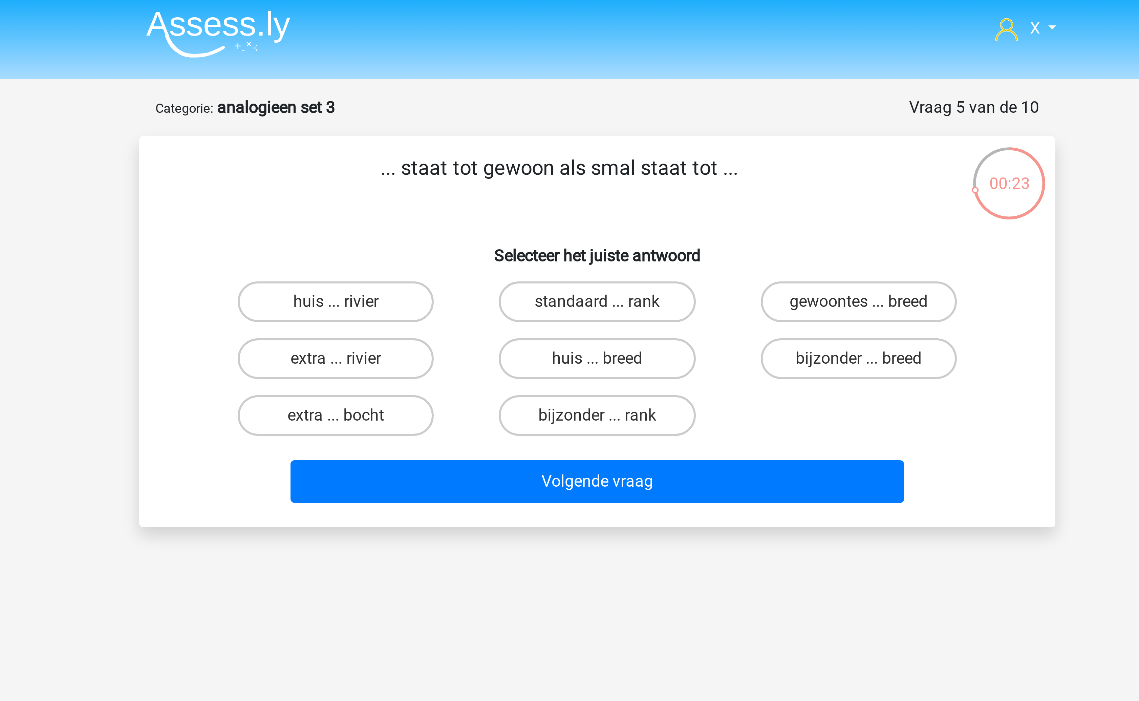
click at [657, 122] on input "bijzonder ... breed" at bounding box center [659, 124] width 4 height 4
radio input "true"
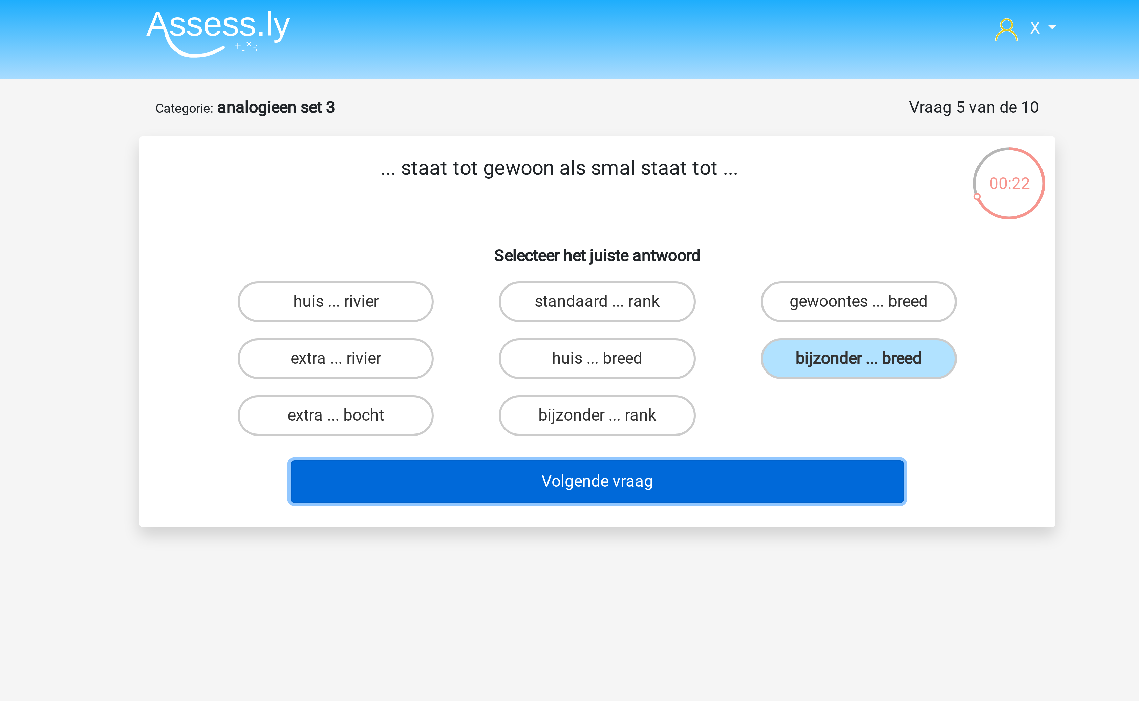
click at [599, 167] on button "Volgende vraag" at bounding box center [569, 162] width 205 height 14
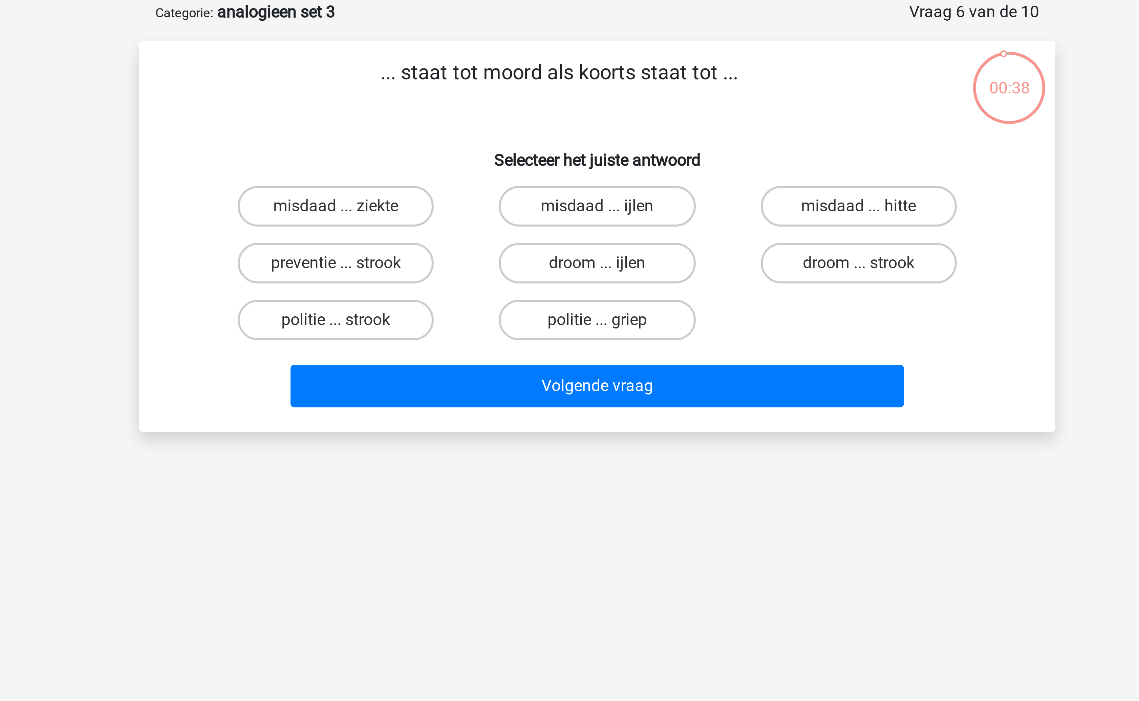
click at [576, 56] on p "... staat tot moord als koorts staat tot ..." at bounding box center [557, 63] width 258 height 20
click at [630, 118] on label "droom ... strook" at bounding box center [656, 122] width 65 height 14
click at [657, 122] on input "droom ... strook" at bounding box center [659, 124] width 4 height 4
radio input "true"
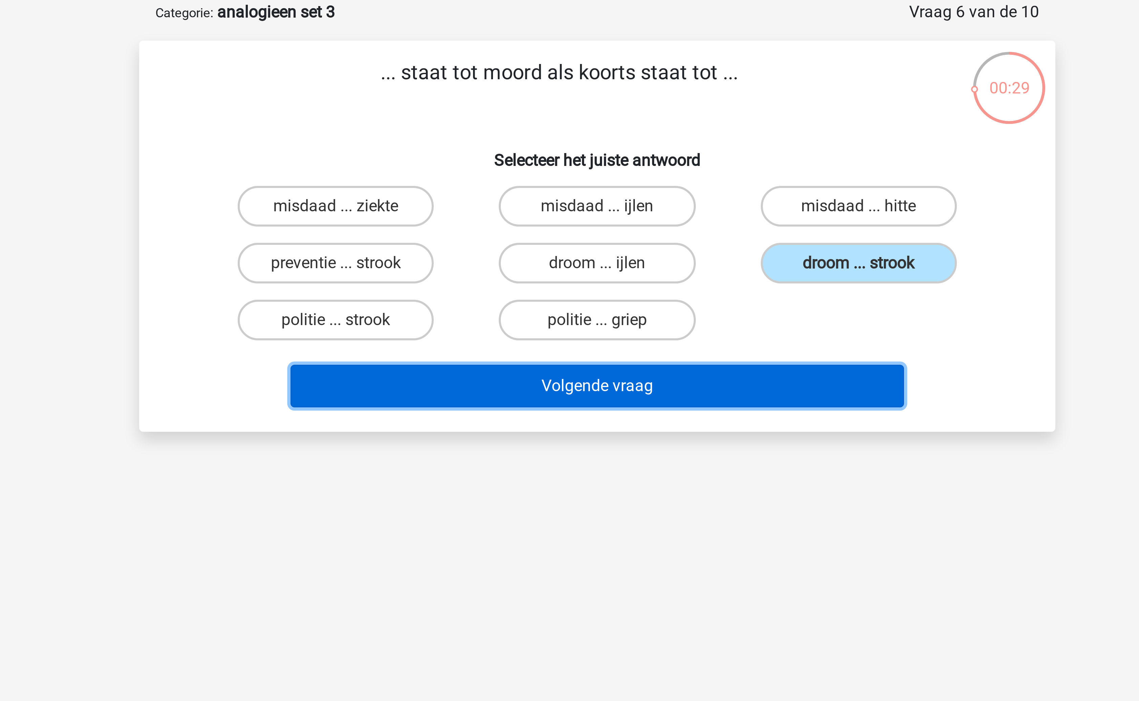
click at [619, 158] on button "Volgende vraag" at bounding box center [569, 162] width 205 height 14
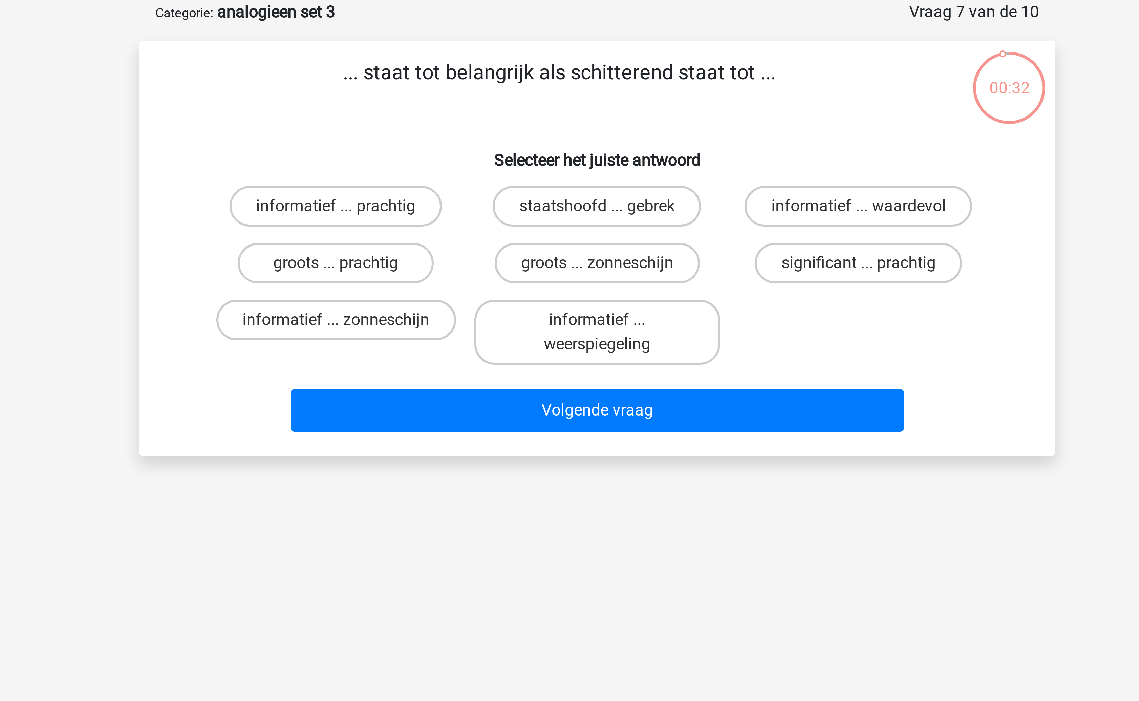
click at [550, 53] on p "... staat tot belangrijk als schitterend staat tot ..." at bounding box center [557, 63] width 258 height 20
click at [670, 124] on label "significant ... prachtig" at bounding box center [656, 122] width 69 height 14
click at [661, 124] on input "significant ... prachtig" at bounding box center [659, 124] width 4 height 4
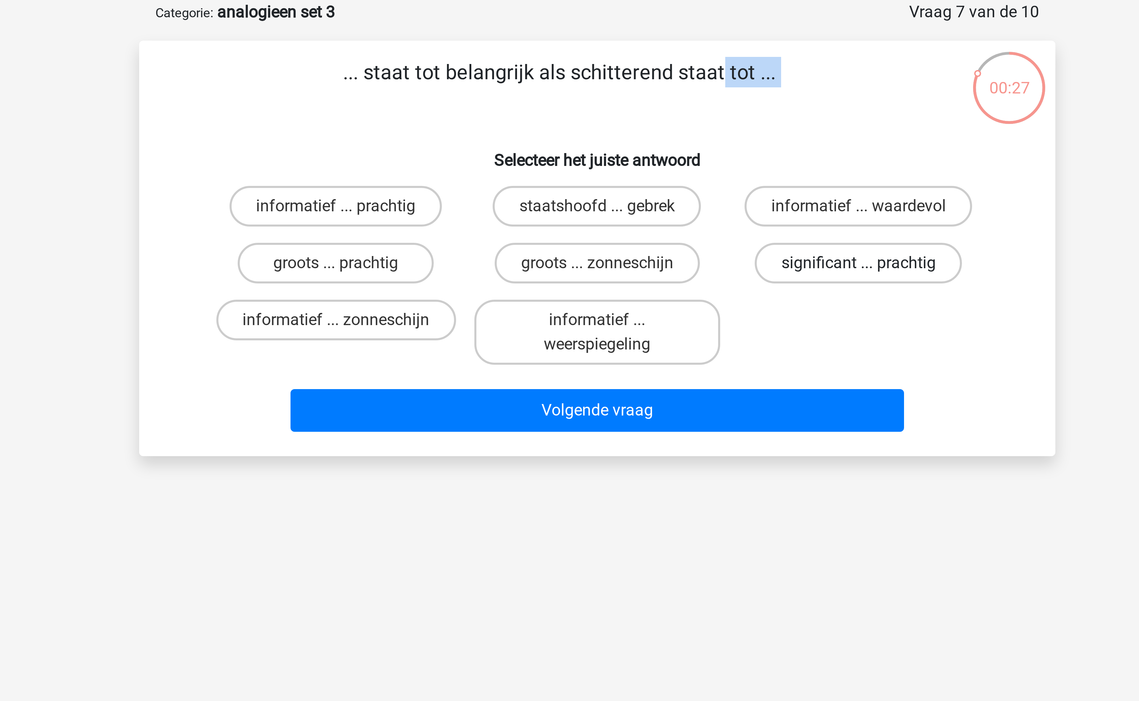
radio input "true"
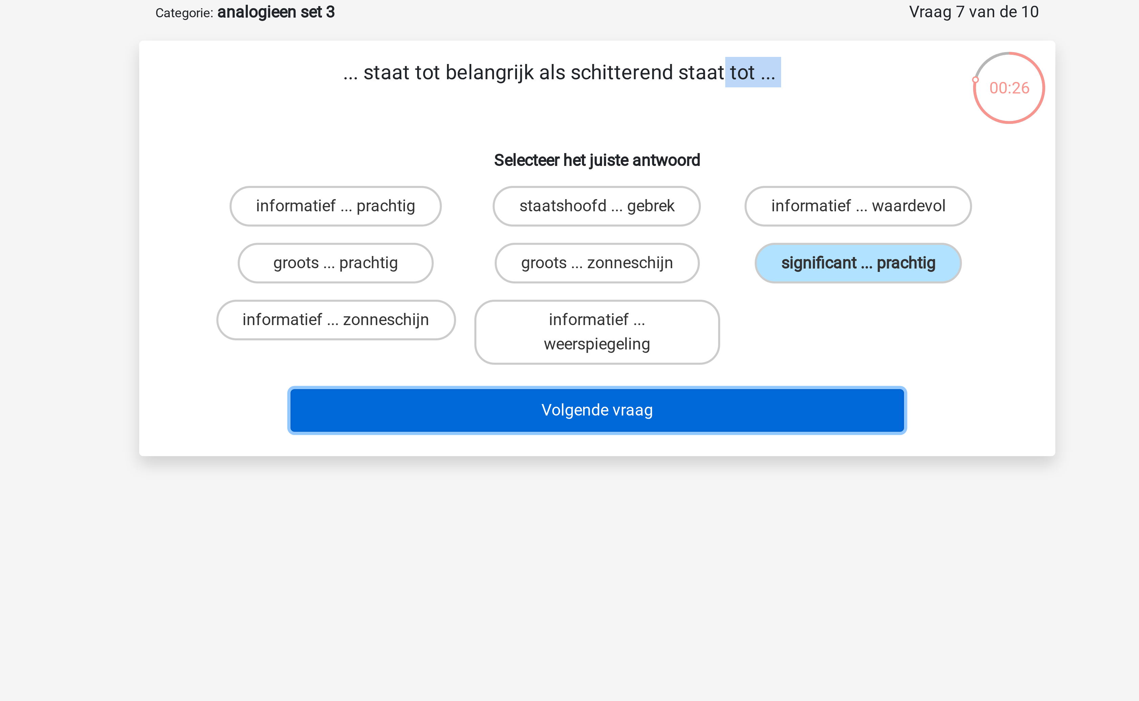
click at [618, 171] on button "Volgende vraag" at bounding box center [569, 171] width 205 height 14
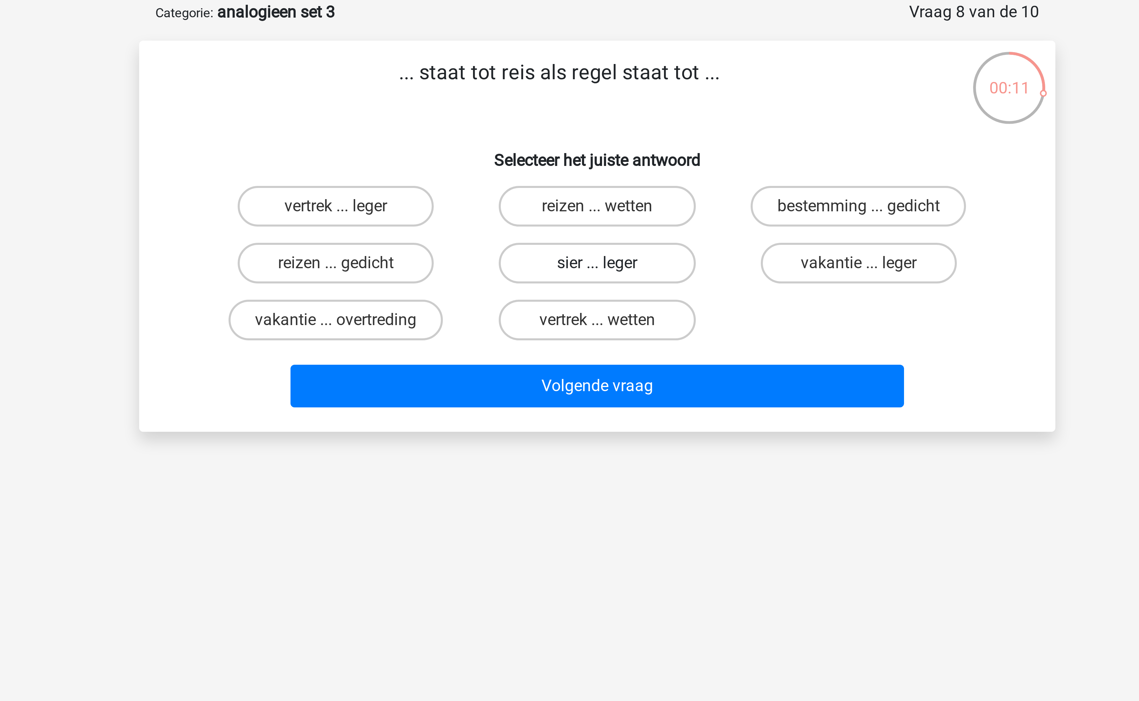
click at [582, 120] on label "sier ... leger" at bounding box center [569, 122] width 65 height 14
click at [574, 122] on input "sier ... leger" at bounding box center [572, 124] width 4 height 4
radio input "true"
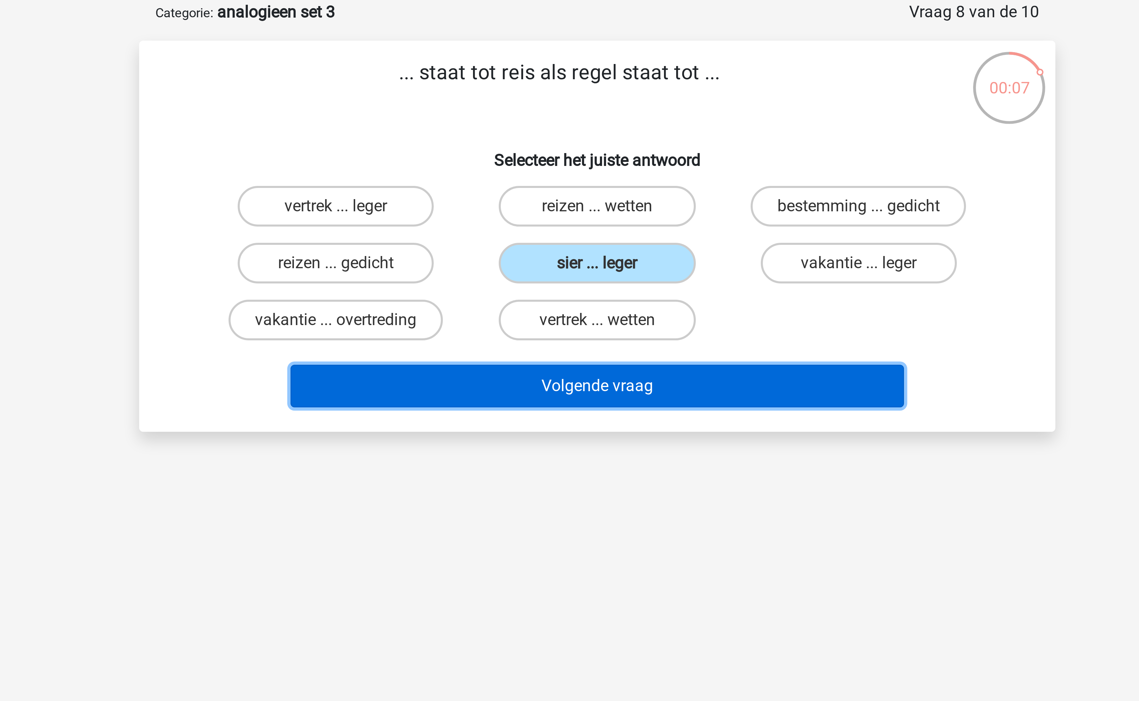
click at [587, 164] on button "Volgende vraag" at bounding box center [569, 162] width 205 height 14
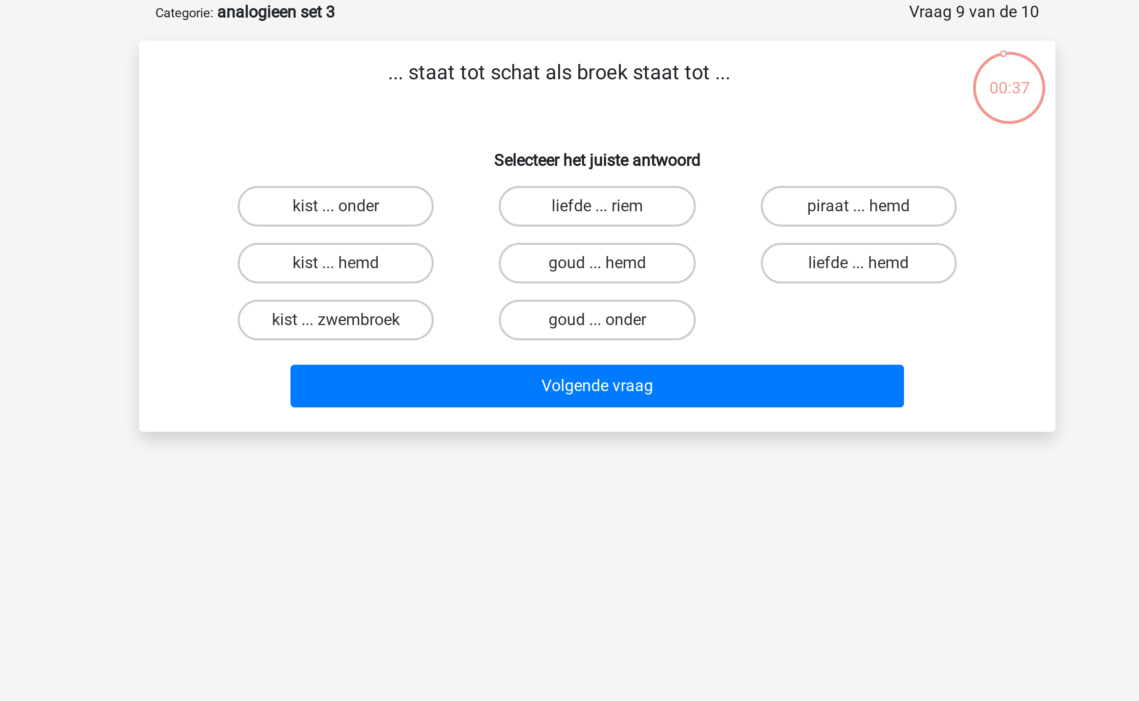
click at [559, 57] on p "... staat tot schat als broek staat tot ..." at bounding box center [557, 63] width 258 height 20
click at [502, 102] on label "kist ... onder" at bounding box center [482, 103] width 65 height 14
click at [487, 103] on input "kist ... onder" at bounding box center [485, 105] width 4 height 4
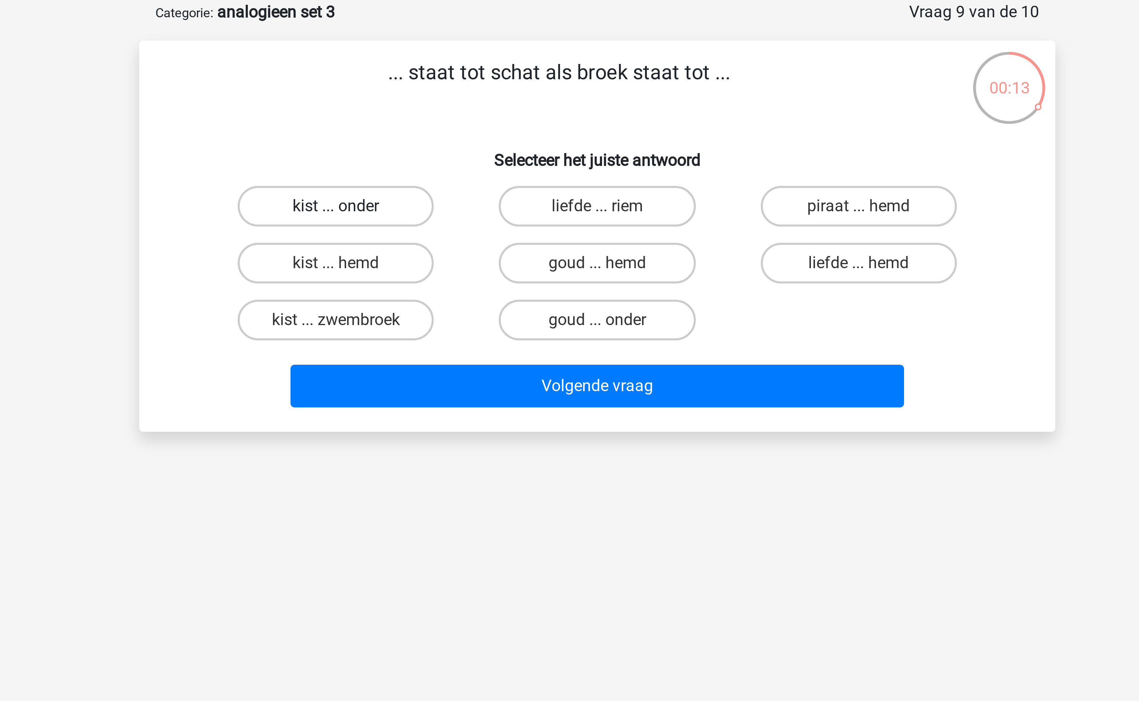
radio input "true"
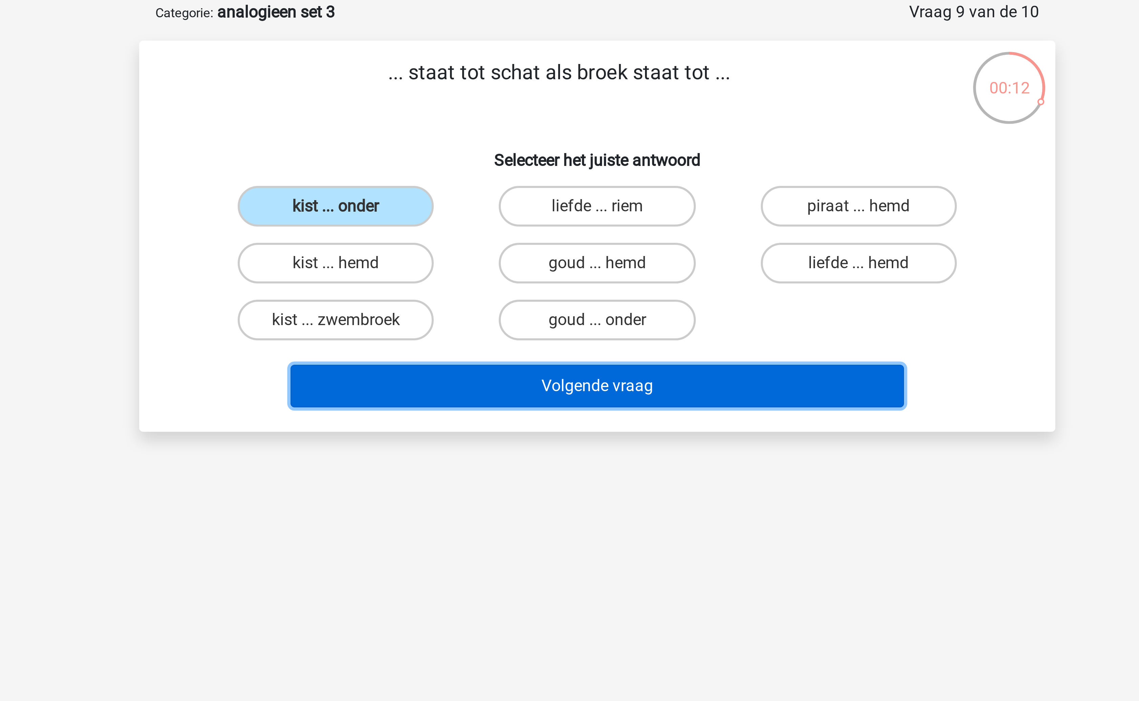
click at [583, 168] on button "Volgende vraag" at bounding box center [569, 162] width 205 height 14
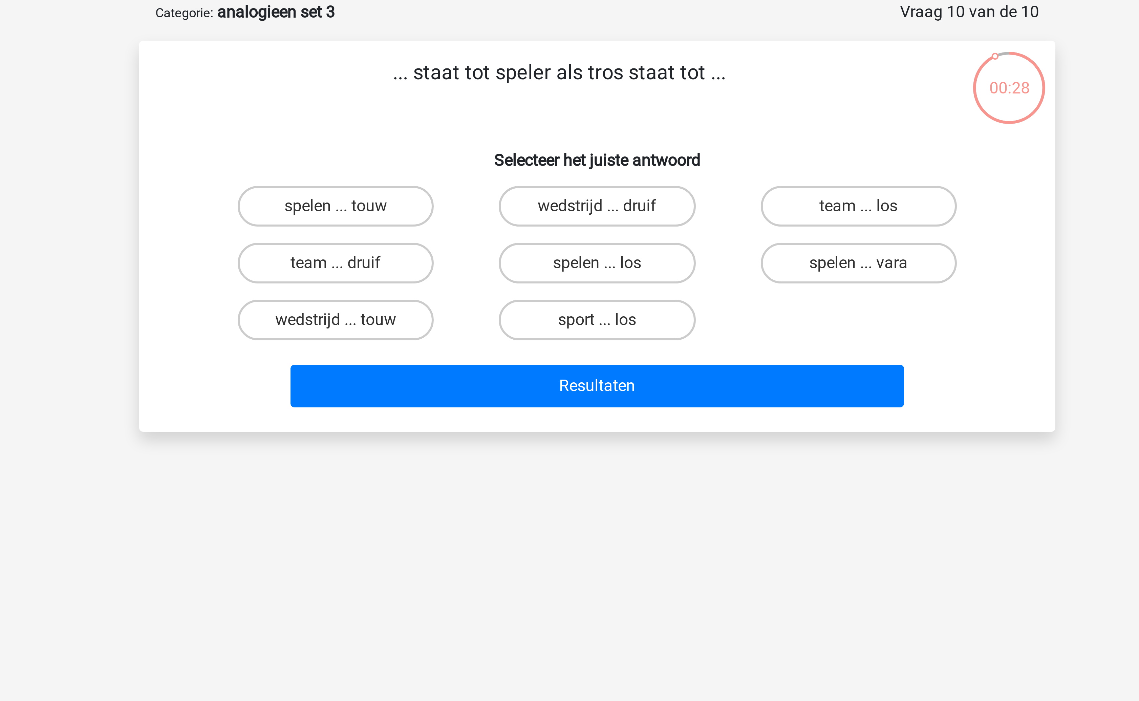
click at [559, 61] on p "... staat tot speler als tros staat tot ..." at bounding box center [557, 63] width 258 height 20
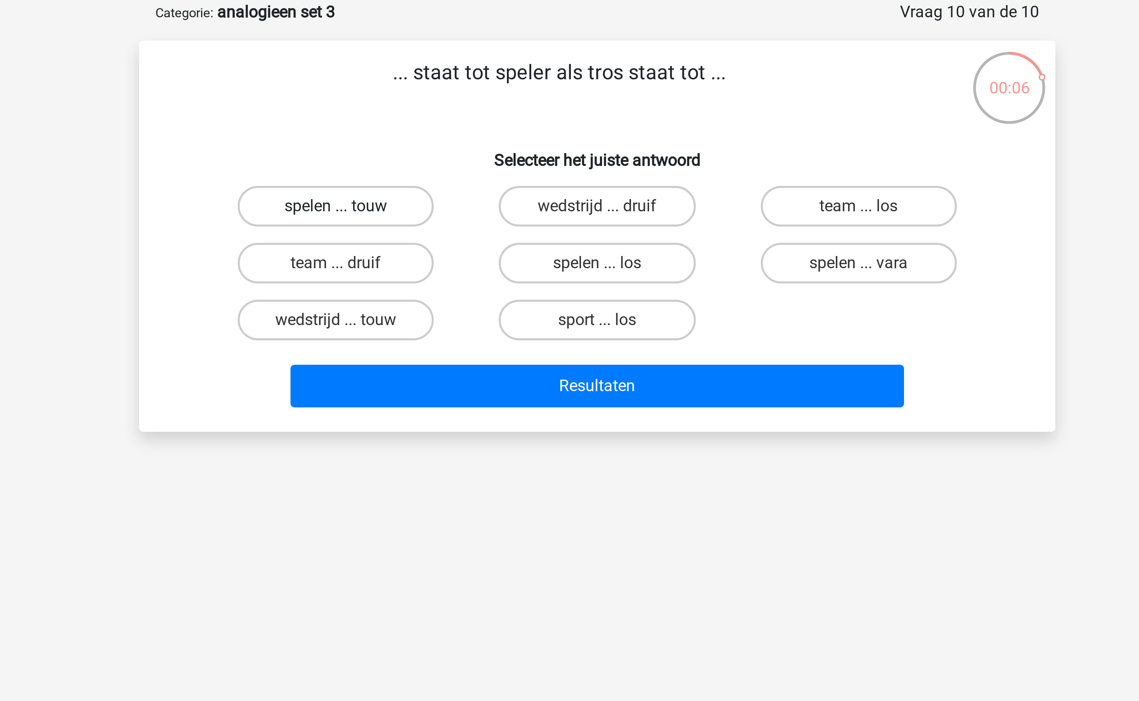
click at [502, 103] on label "spelen ... touw" at bounding box center [482, 103] width 65 height 14
click at [487, 103] on input "spelen ... touw" at bounding box center [485, 105] width 4 height 4
radio input "true"
click at [504, 145] on label "wedstrijd ... touw" at bounding box center [482, 141] width 65 height 14
click at [487, 145] on input "wedstrijd ... touw" at bounding box center [485, 143] width 4 height 4
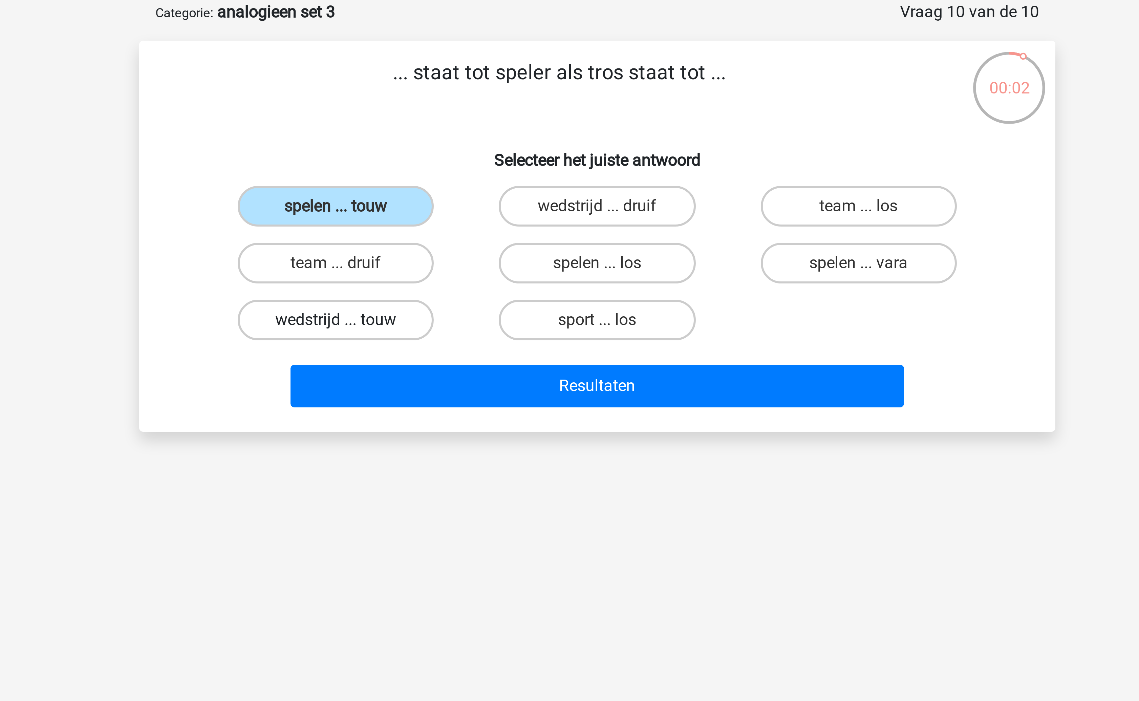
radio input "true"
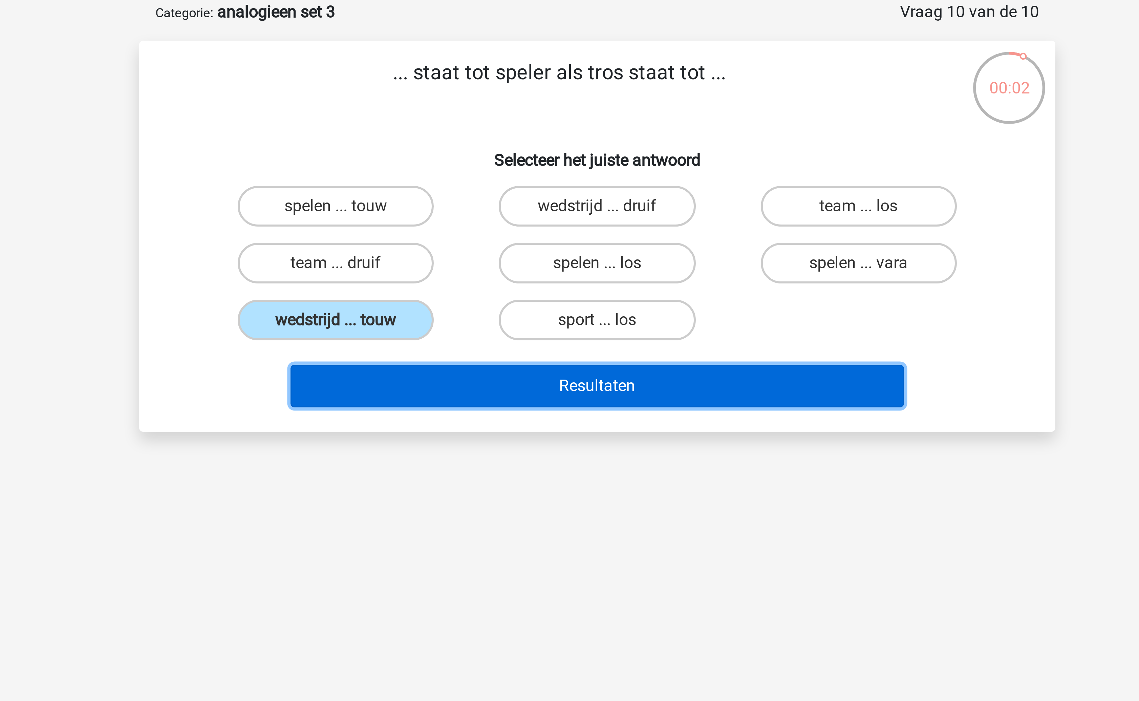
click at [527, 165] on button "Resultaten" at bounding box center [569, 162] width 205 height 14
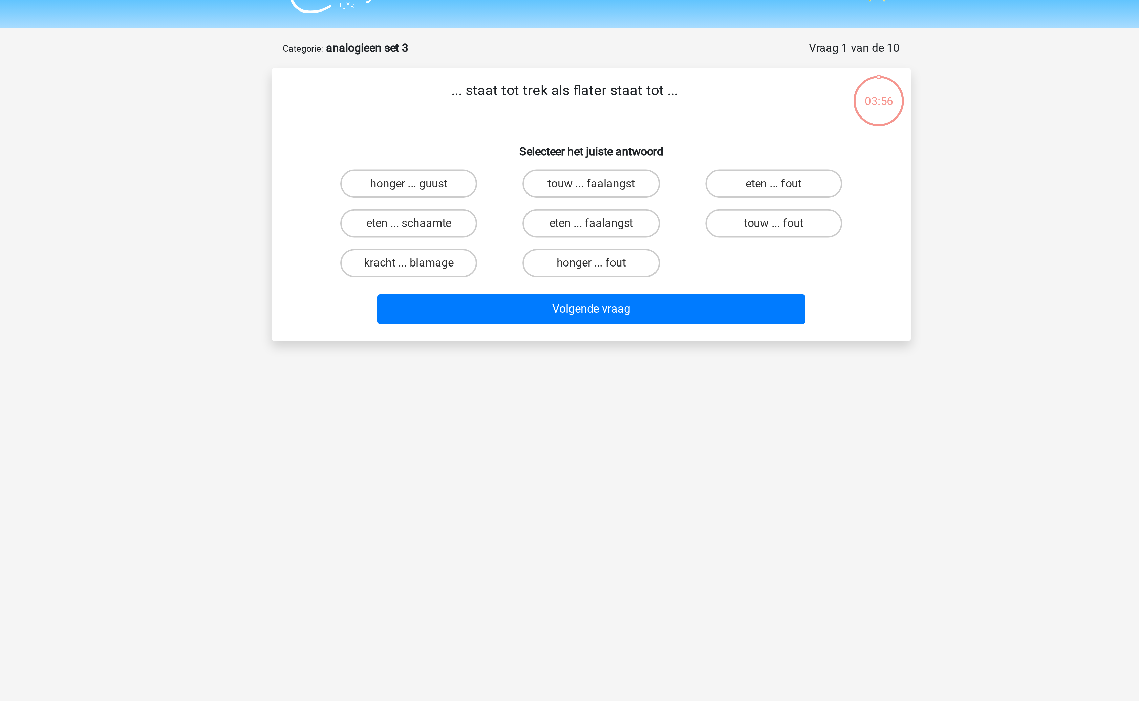
click at [563, 61] on p "... staat tot trek als flater staat tot ..." at bounding box center [557, 63] width 258 height 20
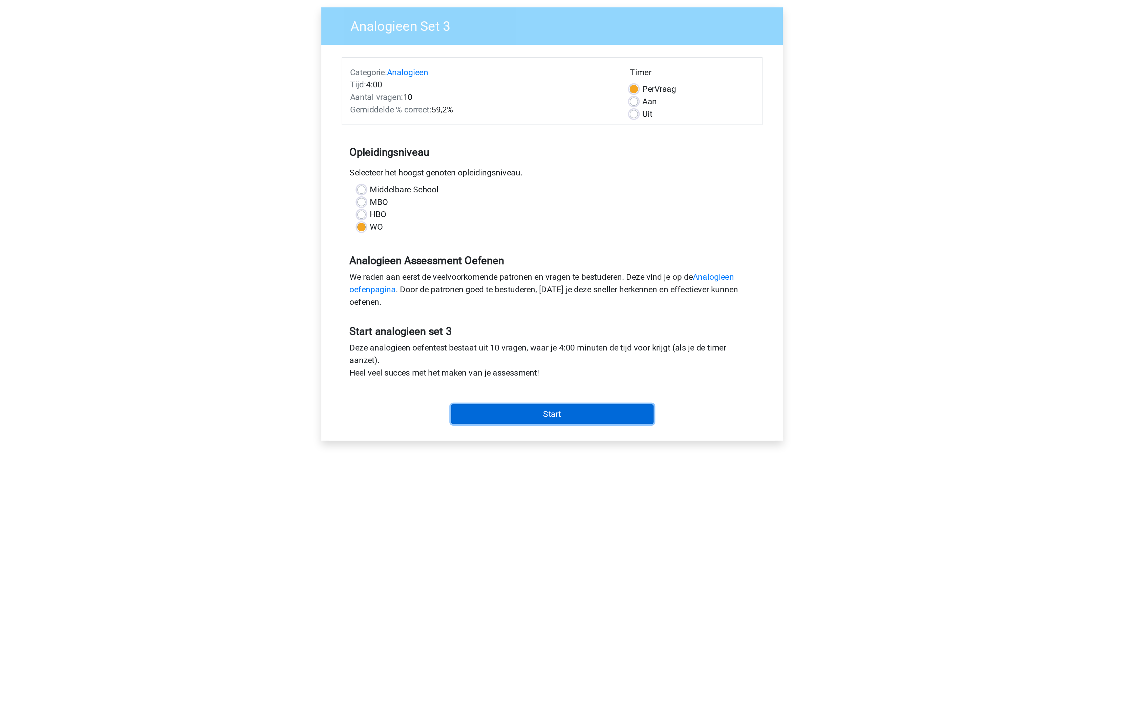
click at [571, 324] on input "Start" at bounding box center [570, 320] width 132 height 13
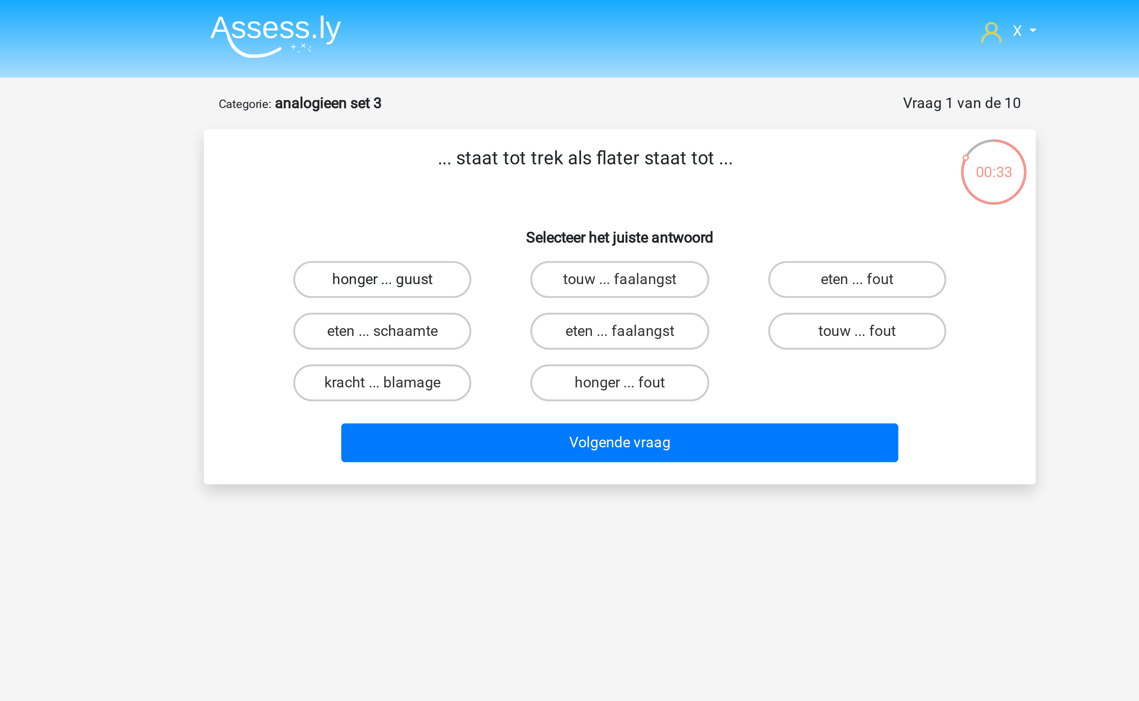
click at [501, 104] on label "honger ... guust" at bounding box center [482, 103] width 65 height 14
click at [487, 104] on input "honger ... guust" at bounding box center [485, 105] width 4 height 4
radio input "true"
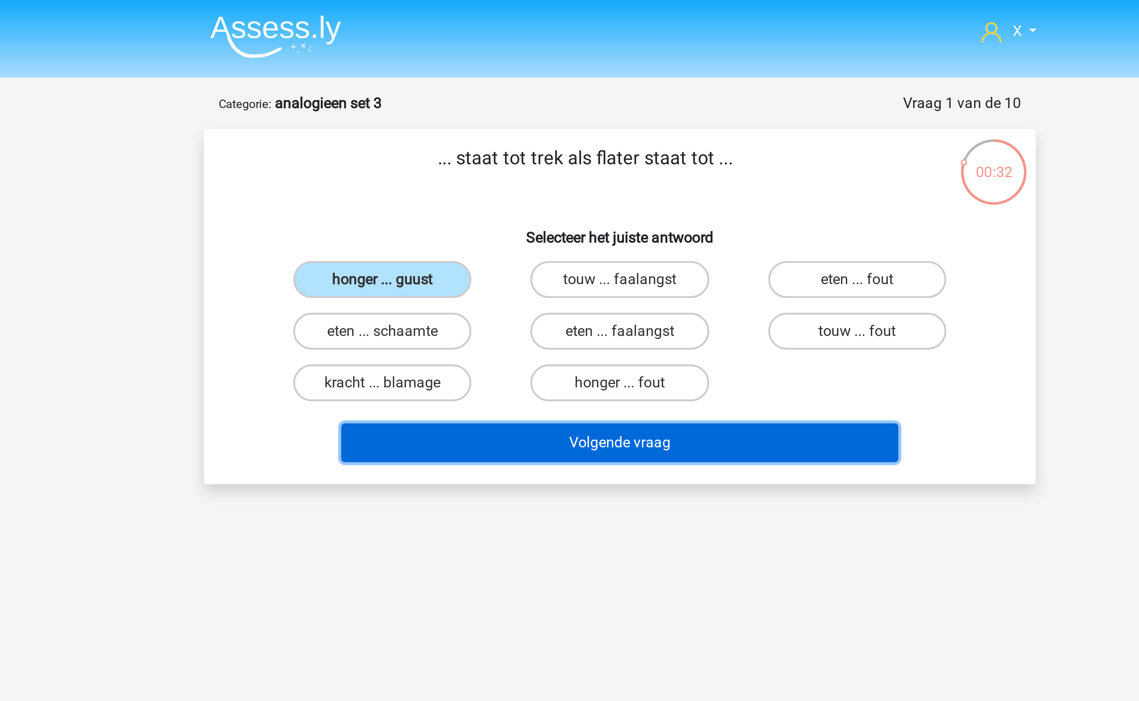
click at [582, 164] on button "Volgende vraag" at bounding box center [569, 162] width 205 height 14
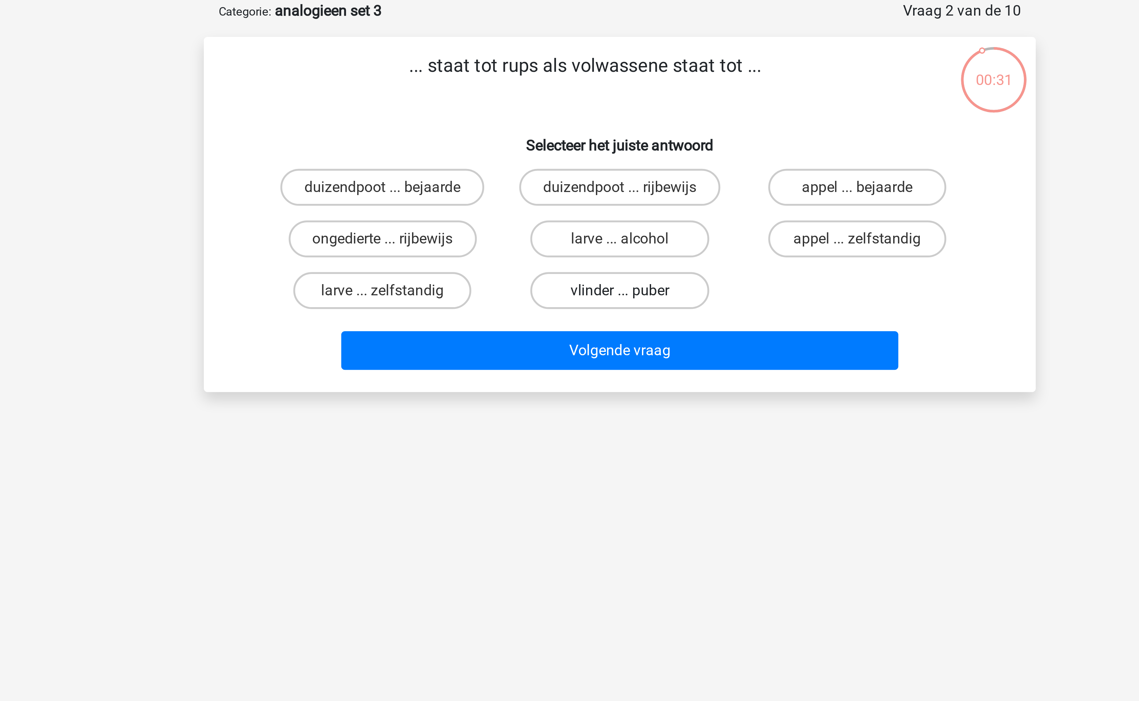
click at [576, 146] on label "vlinder ... puber" at bounding box center [569, 141] width 65 height 14
click at [574, 145] on input "vlinder ... puber" at bounding box center [572, 143] width 4 height 4
radio input "true"
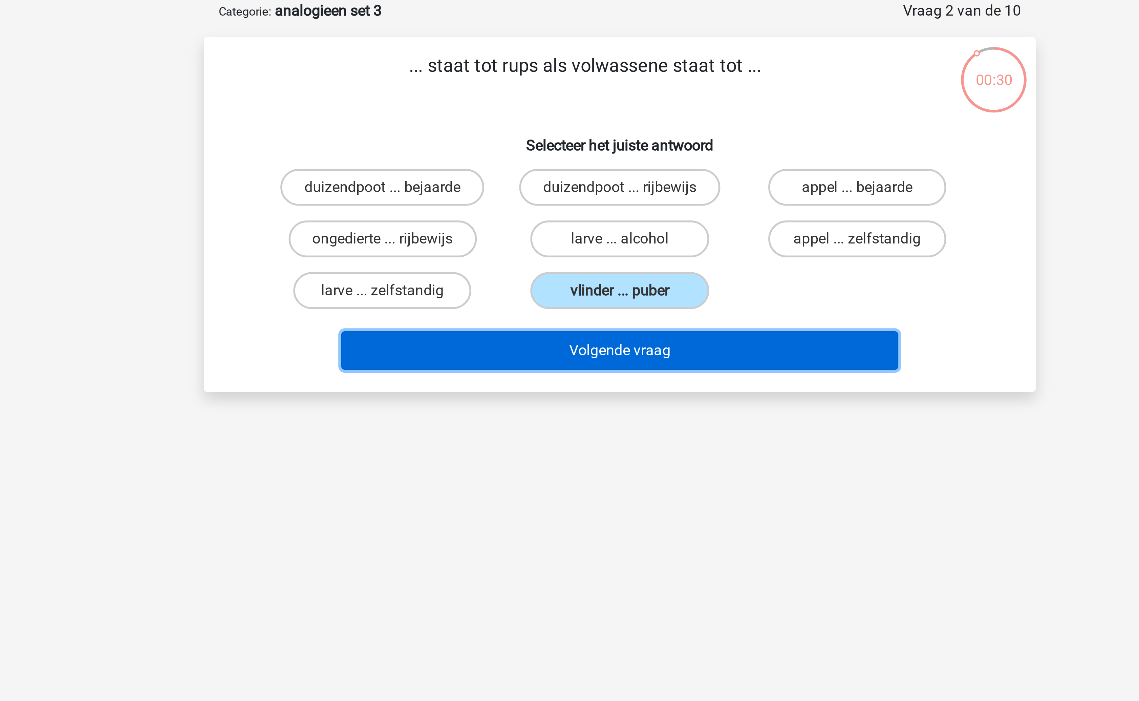
click at [573, 165] on button "Volgende vraag" at bounding box center [569, 162] width 205 height 14
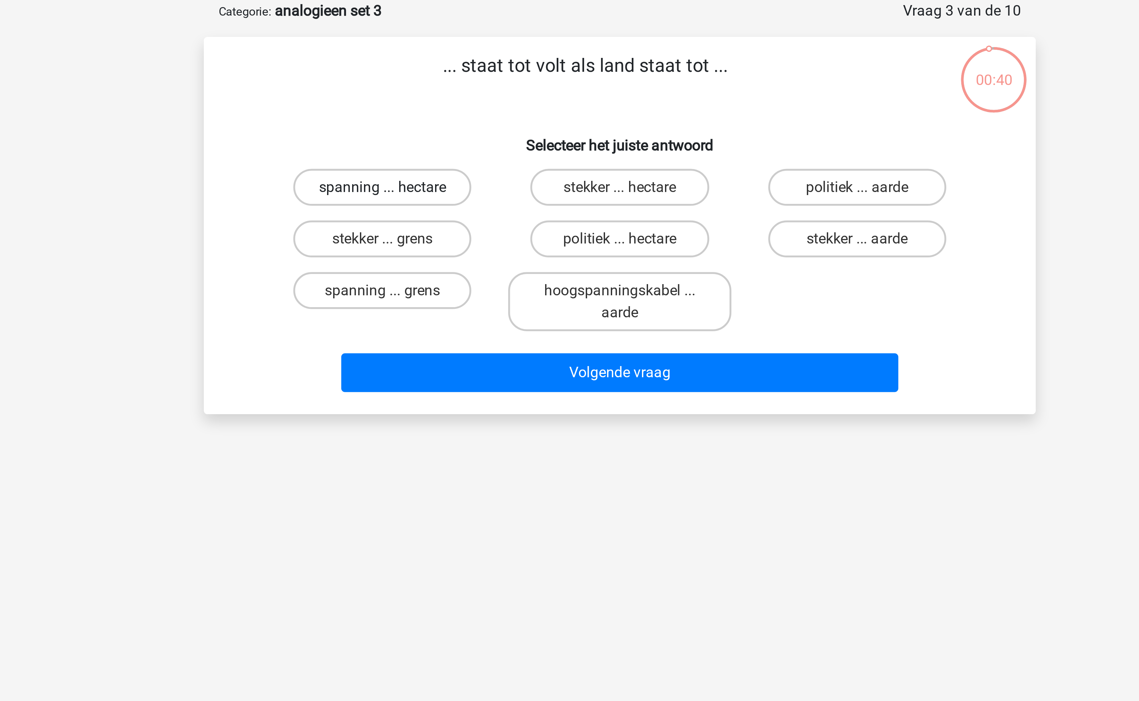
click at [498, 104] on label "spanning ... hectare" at bounding box center [482, 103] width 65 height 14
click at [487, 104] on input "spanning ... hectare" at bounding box center [485, 105] width 4 height 4
radio input "true"
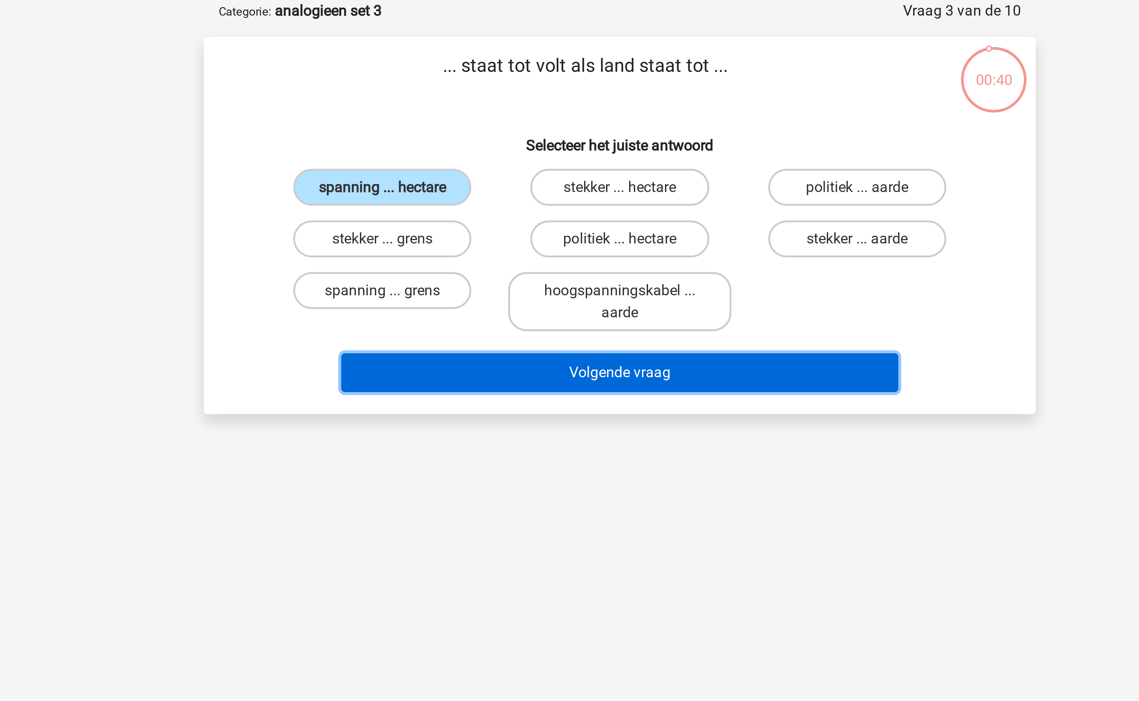
click at [544, 171] on button "Volgende vraag" at bounding box center [569, 171] width 205 height 14
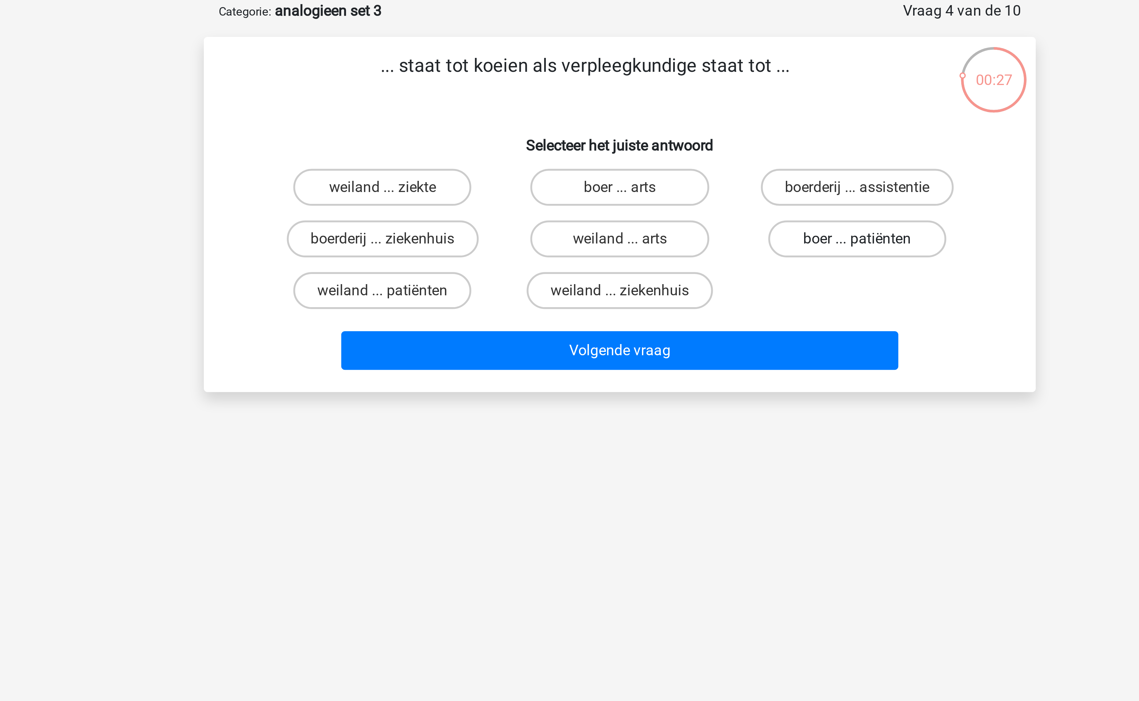
click at [653, 116] on label "boer ... patiënten" at bounding box center [656, 122] width 65 height 14
click at [657, 122] on input "boer ... patiënten" at bounding box center [659, 124] width 4 height 4
radio input "true"
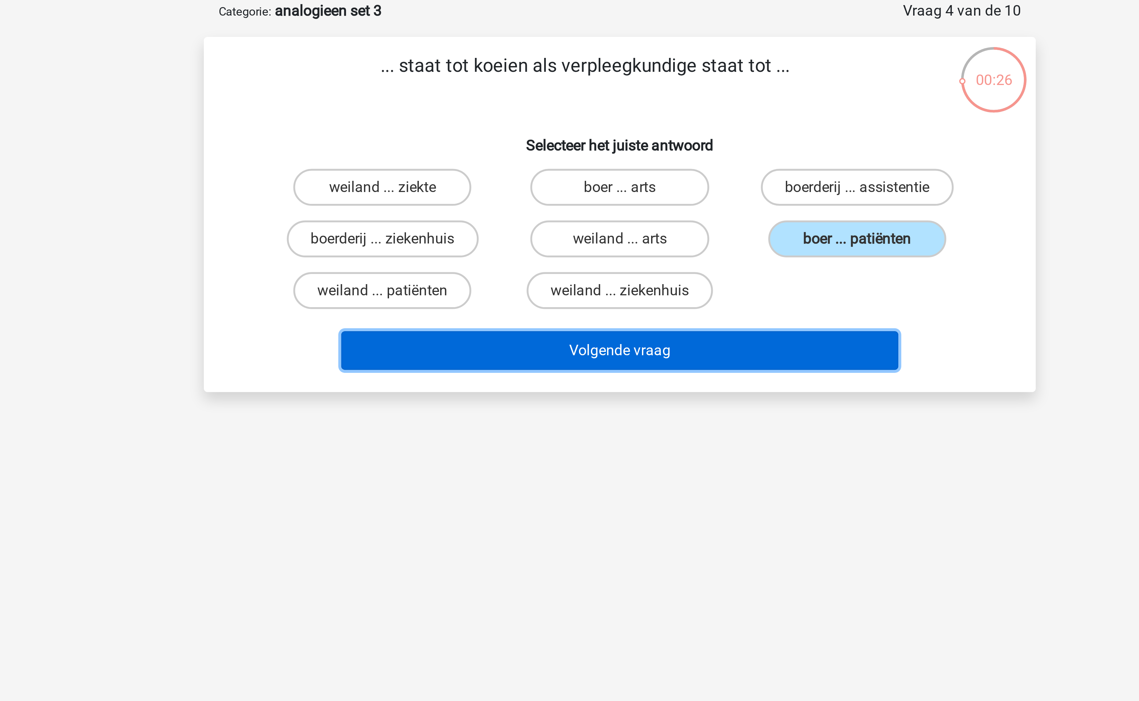
click at [603, 157] on button "Volgende vraag" at bounding box center [569, 162] width 205 height 14
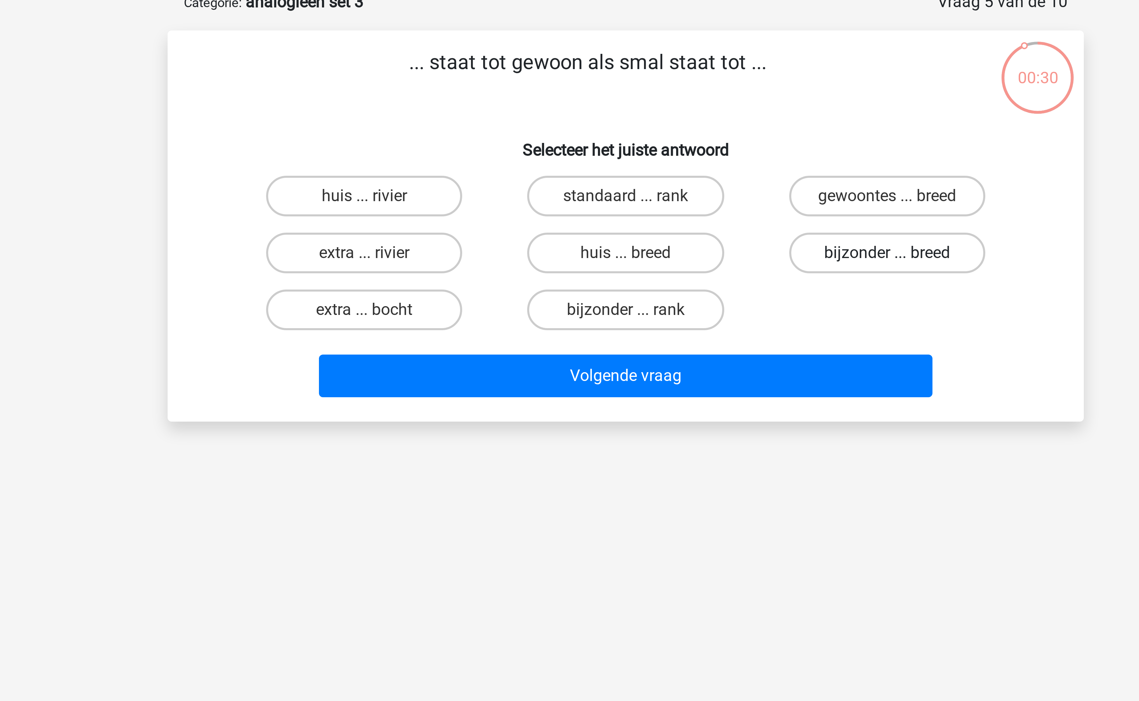
click at [653, 126] on label "bijzonder ... breed" at bounding box center [656, 122] width 65 height 14
click at [657, 126] on input "bijzonder ... breed" at bounding box center [659, 124] width 4 height 4
radio input "true"
click at [596, 172] on div "Volgende vraag" at bounding box center [569, 163] width 261 height 17
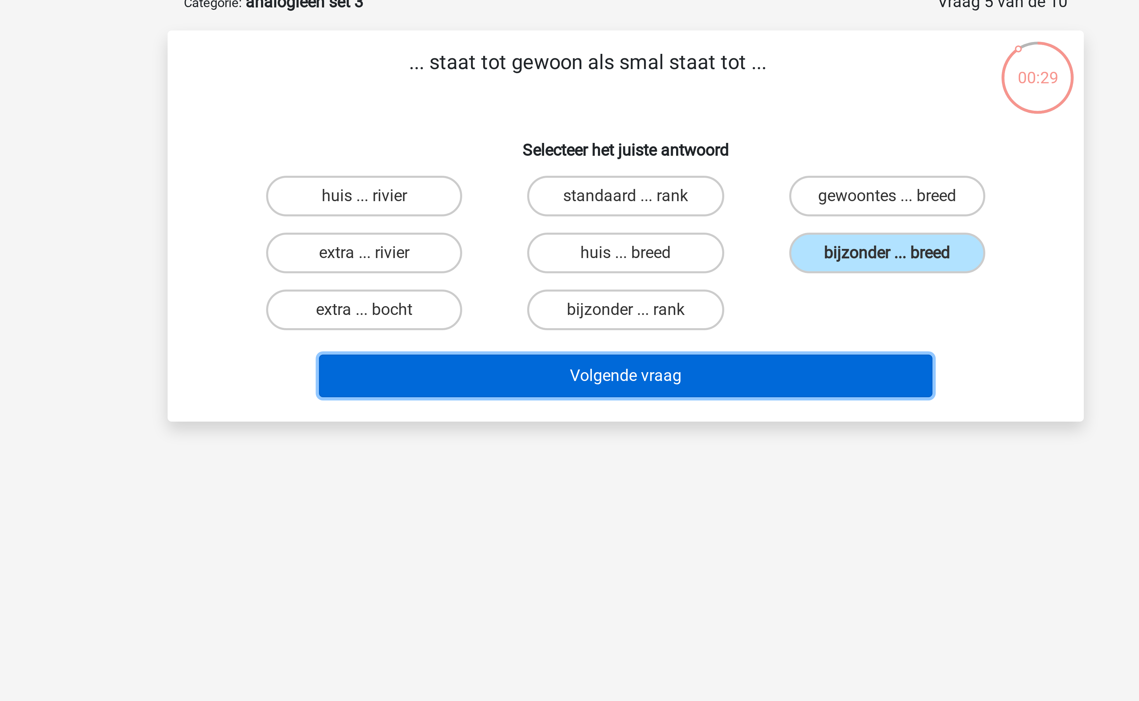
click at [604, 163] on button "Volgende vraag" at bounding box center [569, 162] width 205 height 14
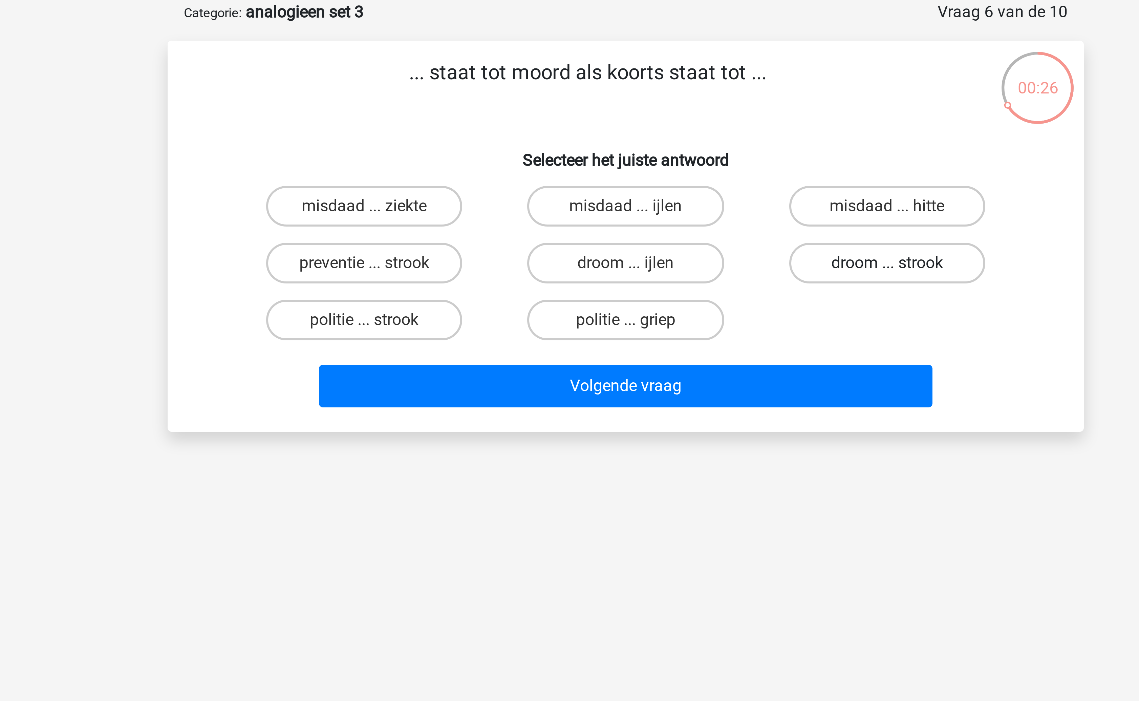
click at [652, 126] on label "droom ... strook" at bounding box center [656, 122] width 65 height 14
click at [657, 126] on input "droom ... strook" at bounding box center [659, 124] width 4 height 4
radio input "true"
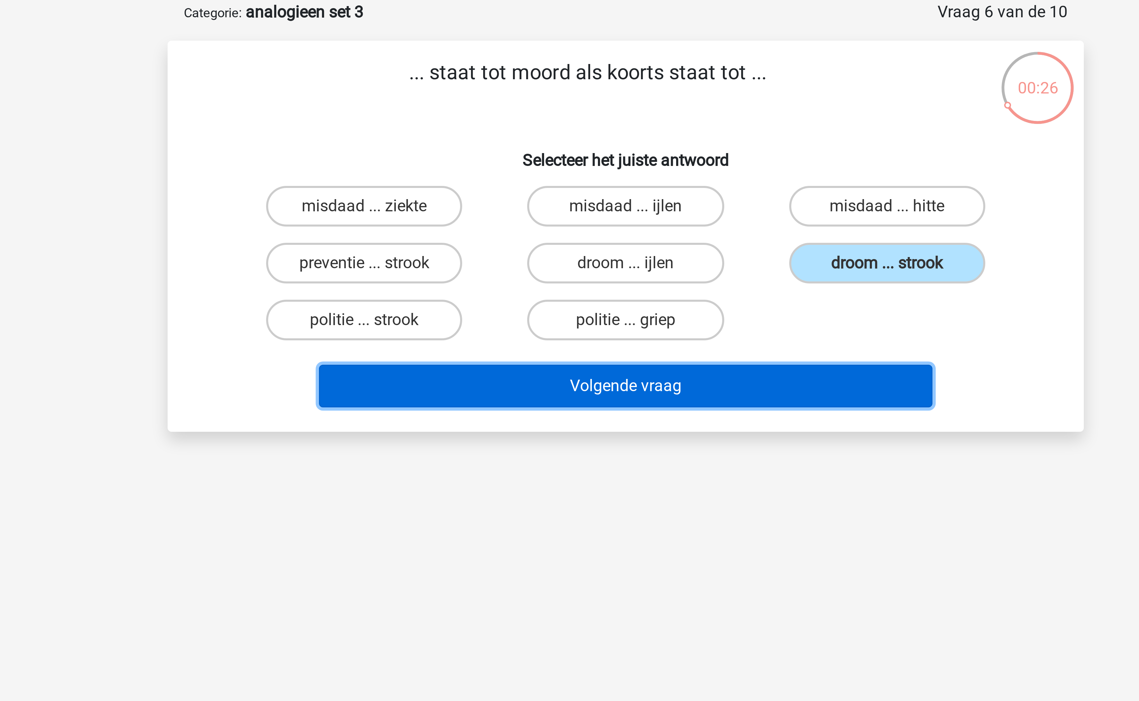
click at [596, 162] on button "Volgende vraag" at bounding box center [569, 162] width 205 height 14
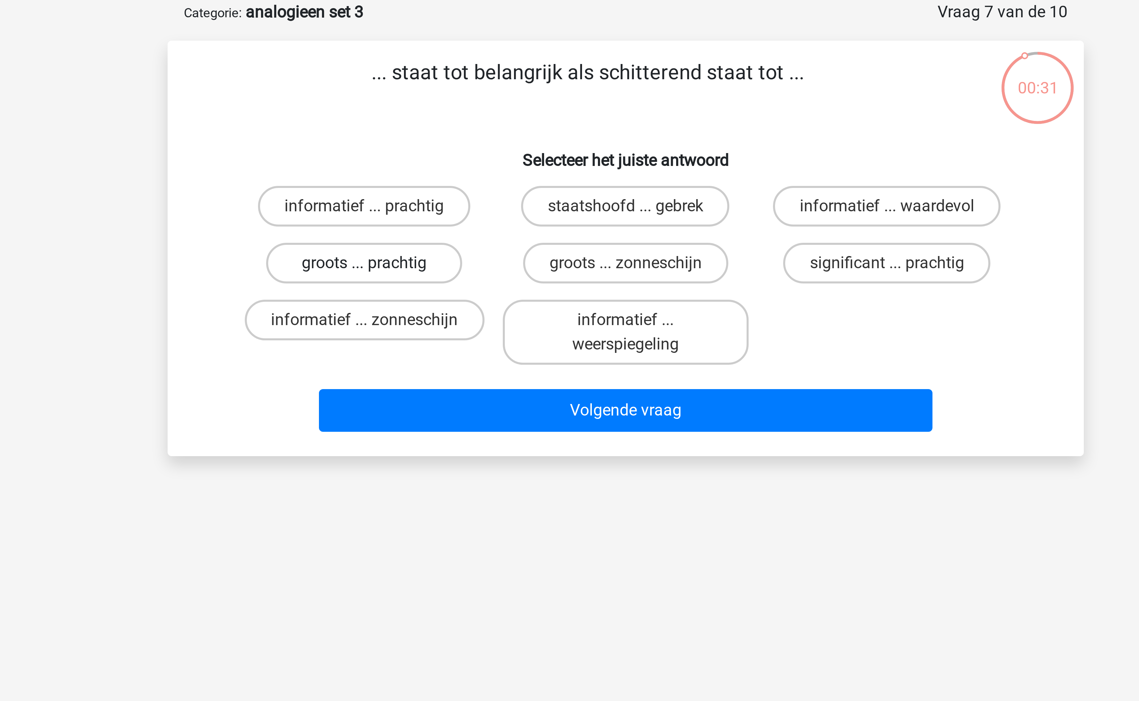
click at [501, 122] on label "groots ... prachtig" at bounding box center [482, 122] width 65 height 14
click at [487, 122] on input "groots ... prachtig" at bounding box center [485, 124] width 4 height 4
radio input "true"
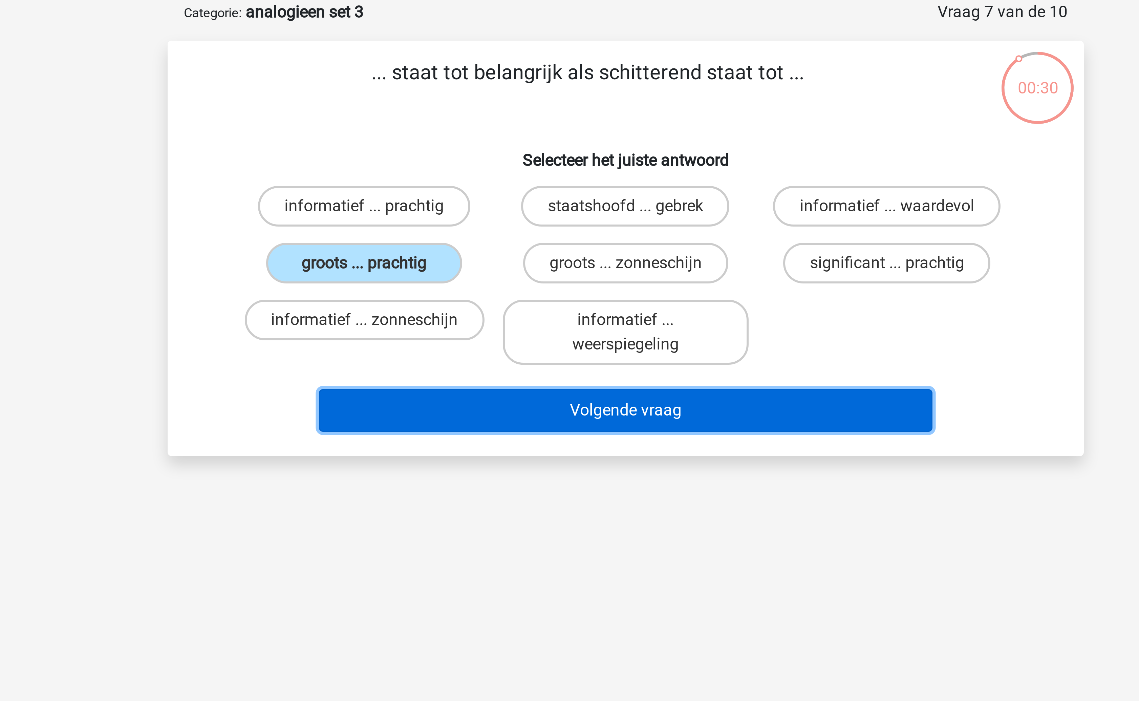
click at [543, 166] on button "Volgende vraag" at bounding box center [569, 171] width 205 height 14
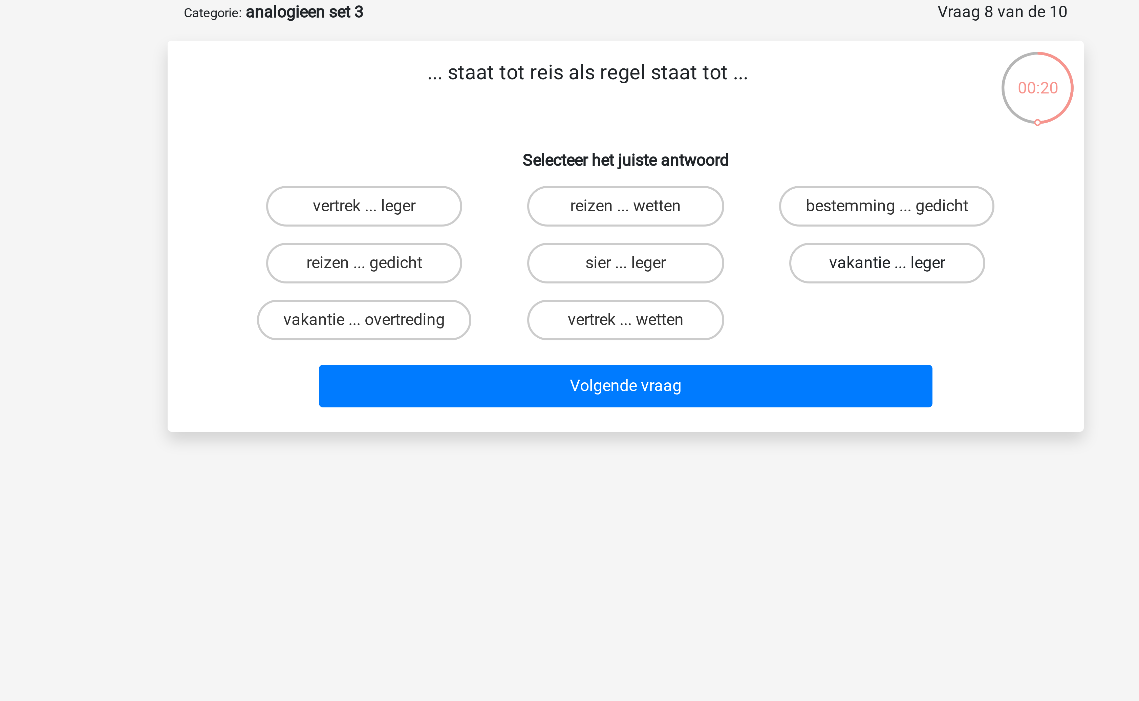
click at [651, 121] on label "vakantie ... leger" at bounding box center [656, 122] width 65 height 14
click at [657, 122] on input "vakantie ... leger" at bounding box center [659, 124] width 4 height 4
radio input "true"
click at [563, 139] on label "vertrek ... wetten" at bounding box center [569, 141] width 65 height 14
click at [570, 141] on input "vertrek ... wetten" at bounding box center [572, 143] width 4 height 4
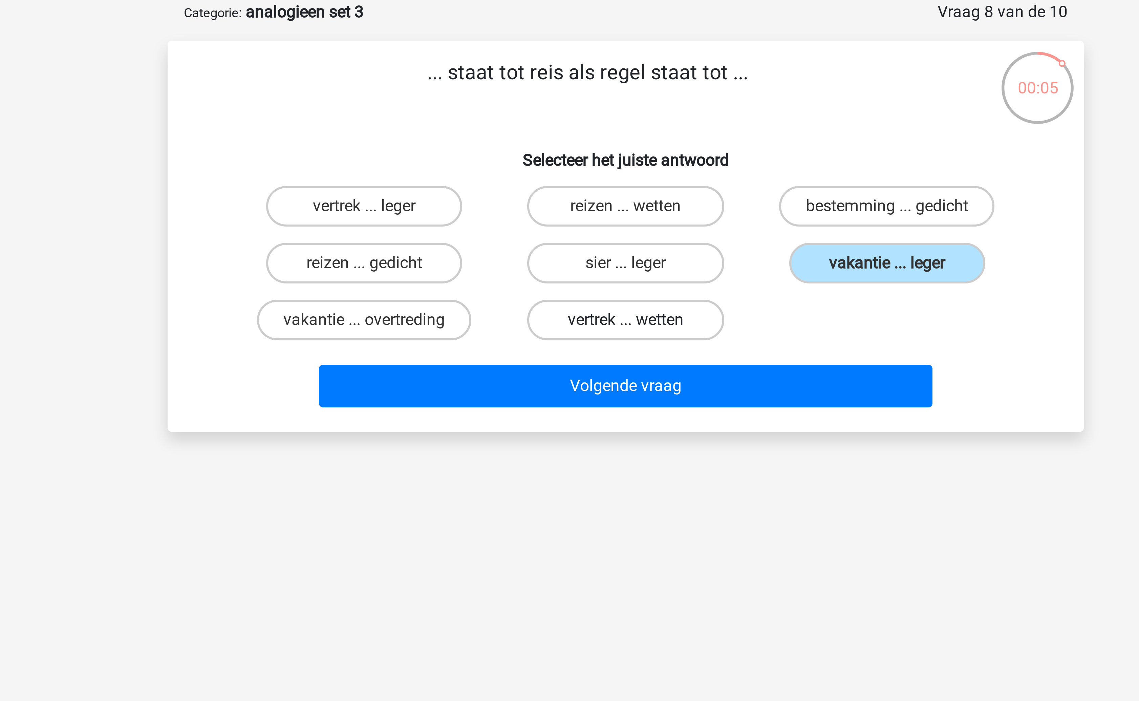
radio input "true"
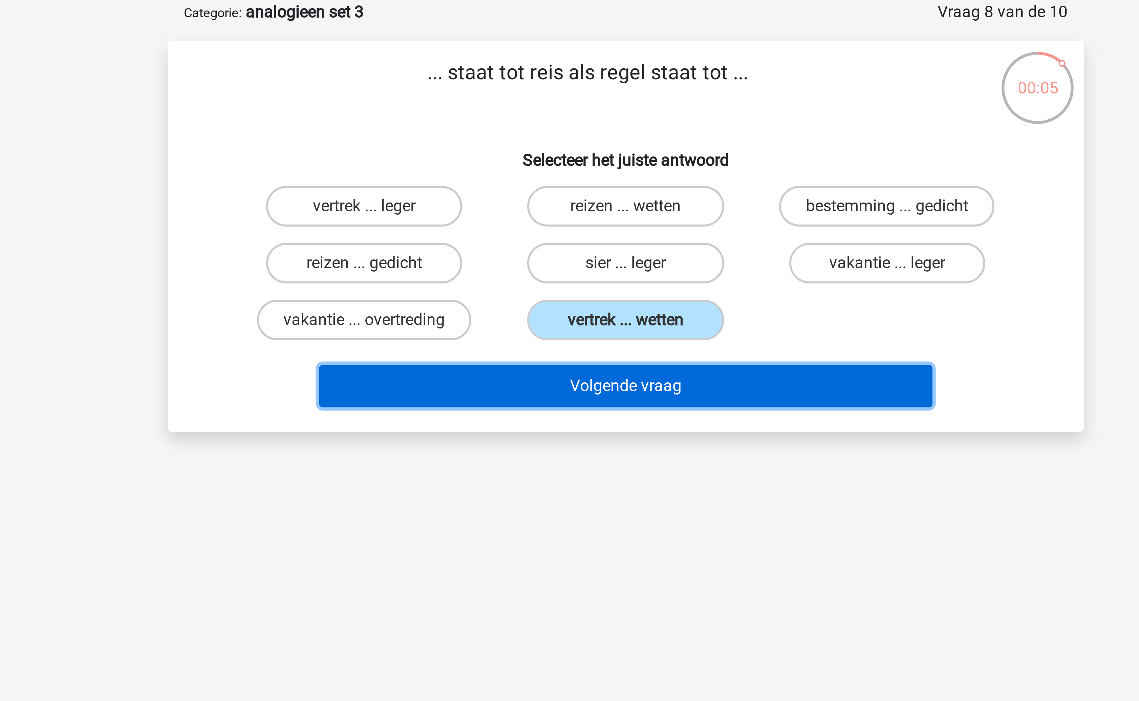
click at [569, 169] on button "Volgende vraag" at bounding box center [569, 162] width 205 height 14
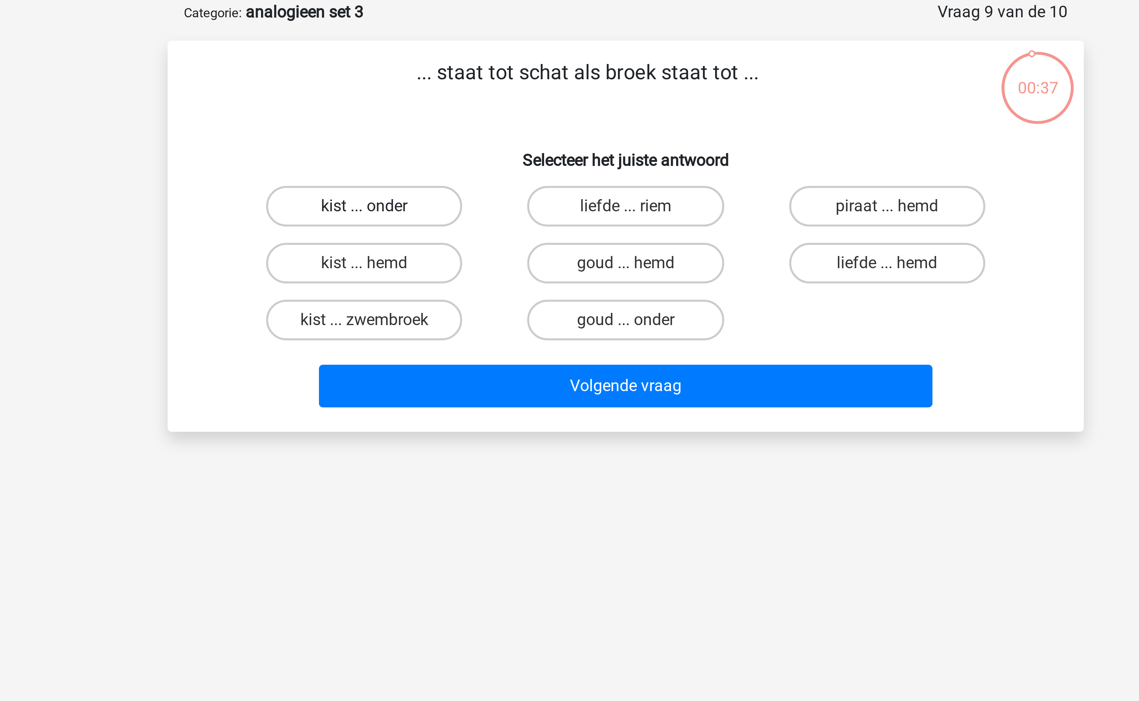
click at [497, 104] on label "kist ... onder" at bounding box center [482, 103] width 65 height 14
click at [487, 104] on input "kist ... onder" at bounding box center [485, 105] width 4 height 4
radio input "true"
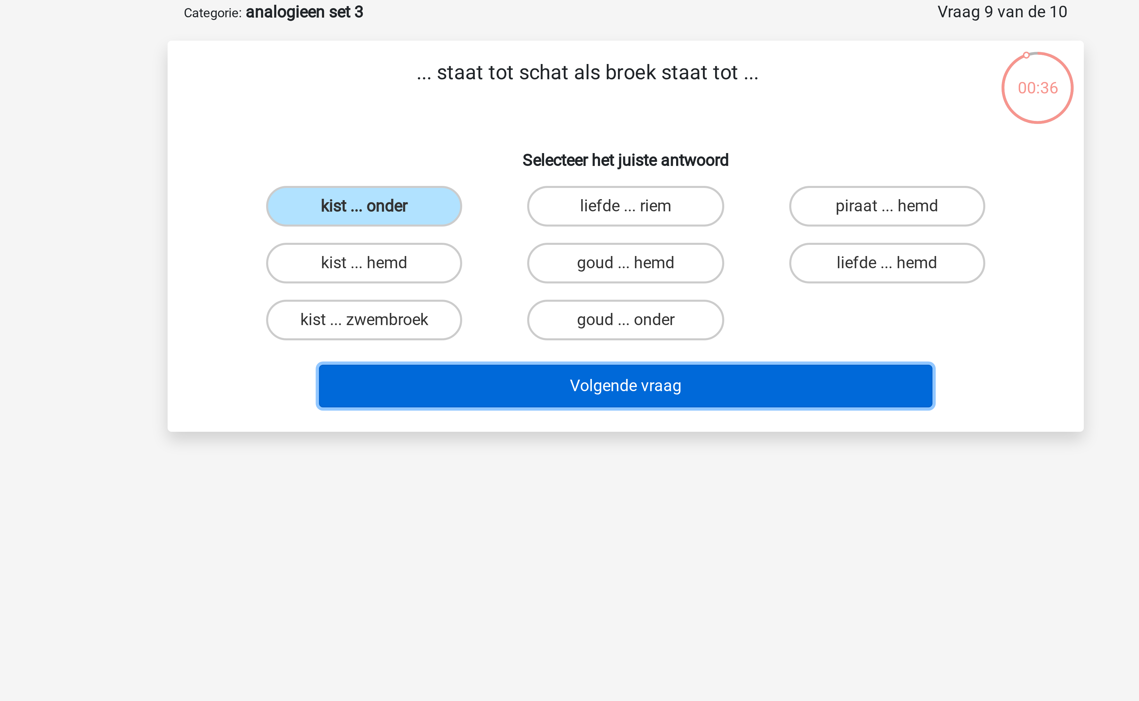
click at [557, 164] on button "Volgende vraag" at bounding box center [569, 162] width 205 height 14
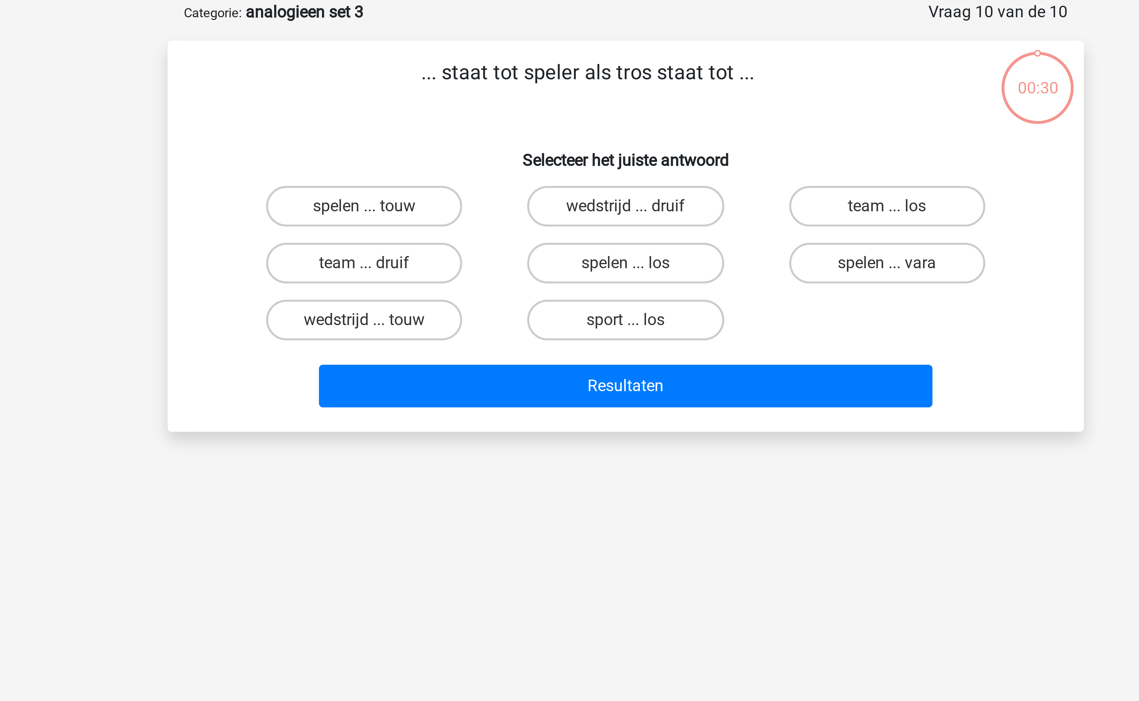
click at [549, 55] on p "... staat tot speler als tros staat tot ..." at bounding box center [557, 63] width 258 height 20
click at [499, 122] on label "team ... druif" at bounding box center [482, 122] width 65 height 14
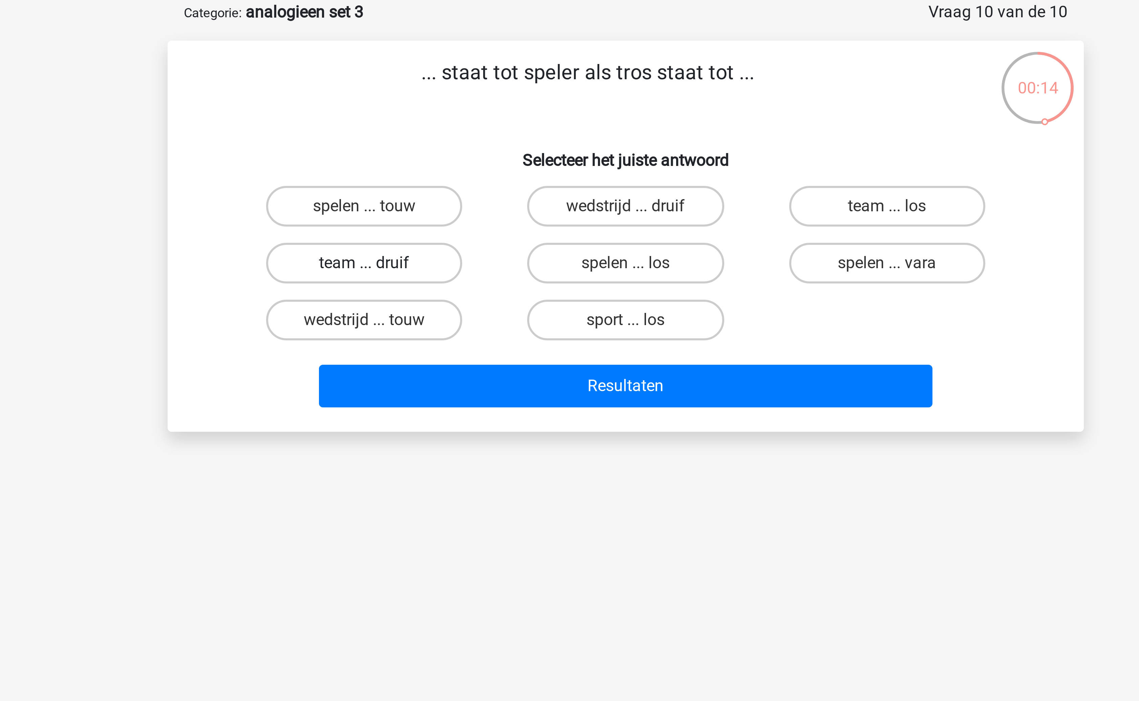
click at [487, 122] on input "team ... druif" at bounding box center [485, 124] width 4 height 4
radio input "true"
click at [503, 101] on label "spelen ... touw" at bounding box center [482, 103] width 65 height 14
click at [487, 103] on input "spelen ... touw" at bounding box center [485, 105] width 4 height 4
radio input "true"
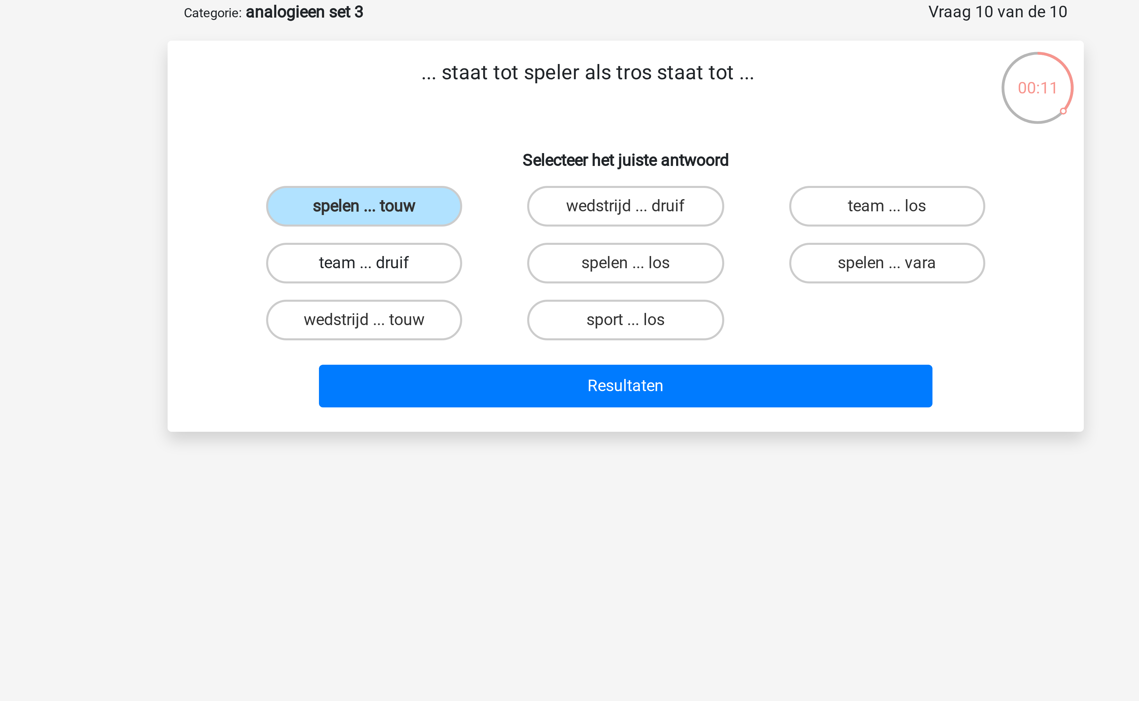
click at [500, 122] on label "team ... druif" at bounding box center [482, 122] width 65 height 14
click at [487, 122] on input "team ... druif" at bounding box center [485, 124] width 4 height 4
radio input "true"
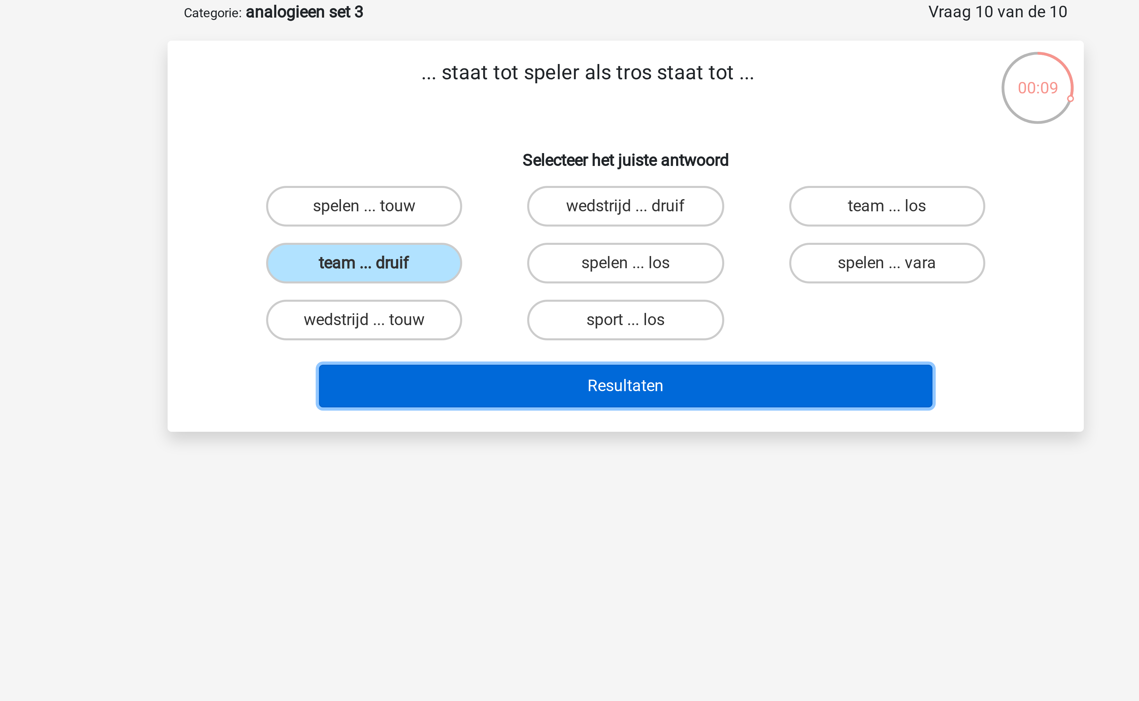
click at [576, 164] on button "Resultaten" at bounding box center [569, 162] width 205 height 14
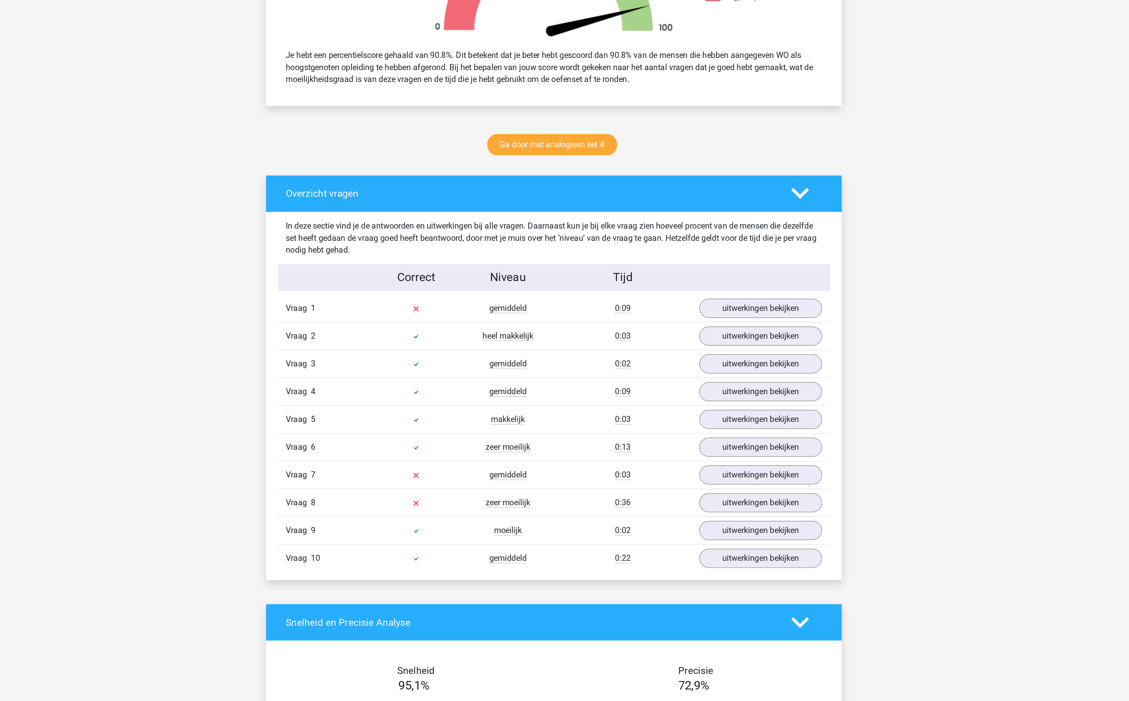
scroll to position [81, 0]
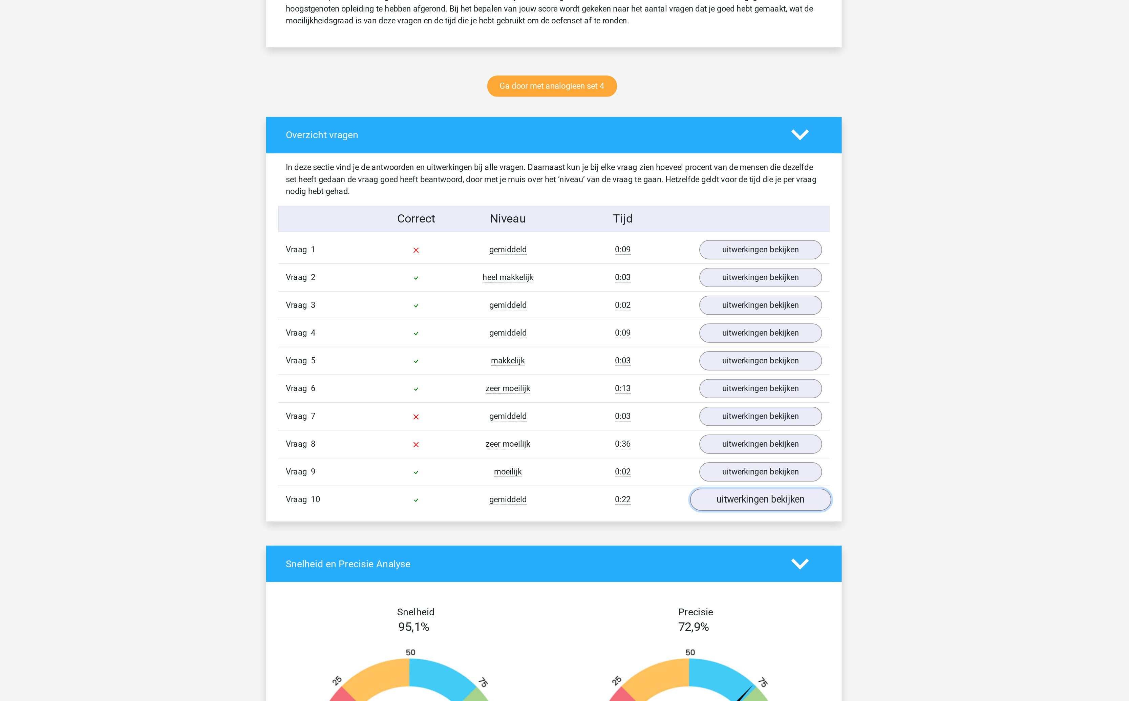
click at [720, 574] on link "uitwerkingen bekijken" at bounding box center [703, 566] width 94 height 15
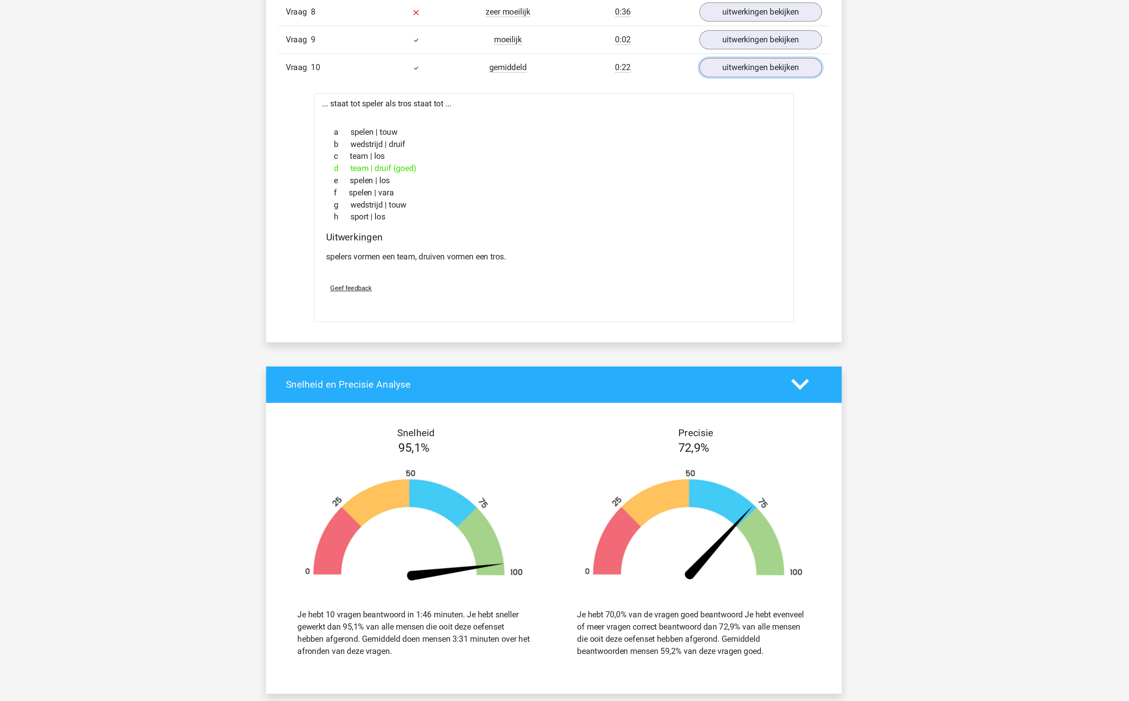
scroll to position [370, 0]
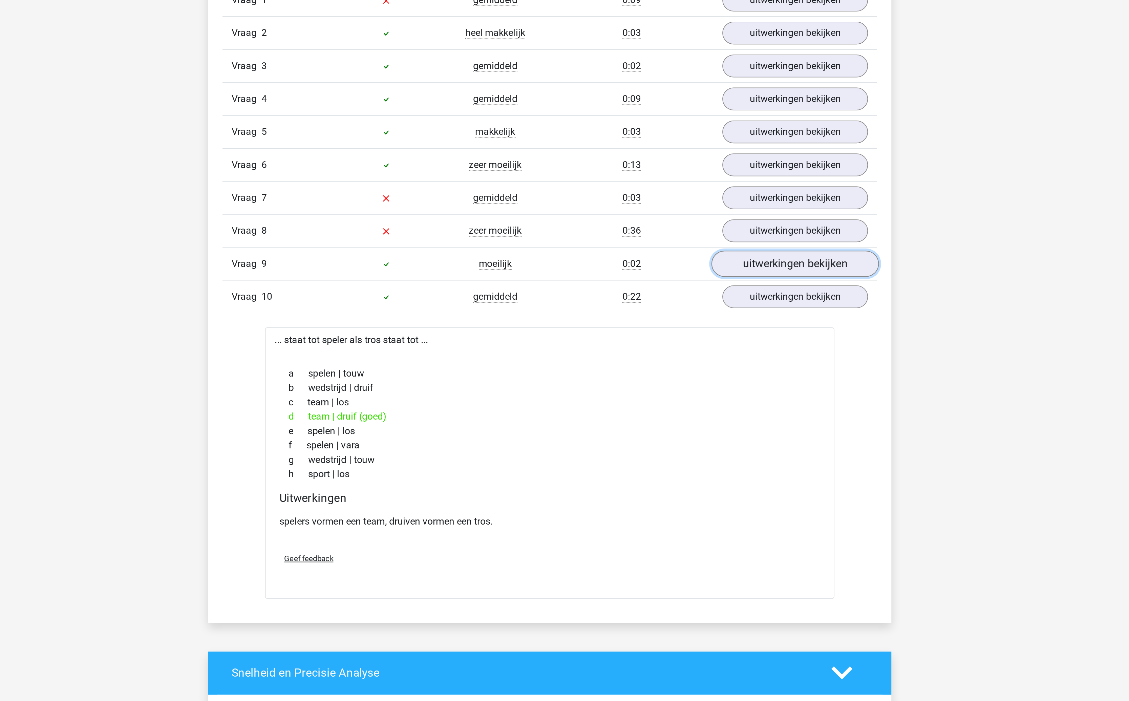
click at [706, 266] on link "uitwerkingen bekijken" at bounding box center [703, 258] width 94 height 15
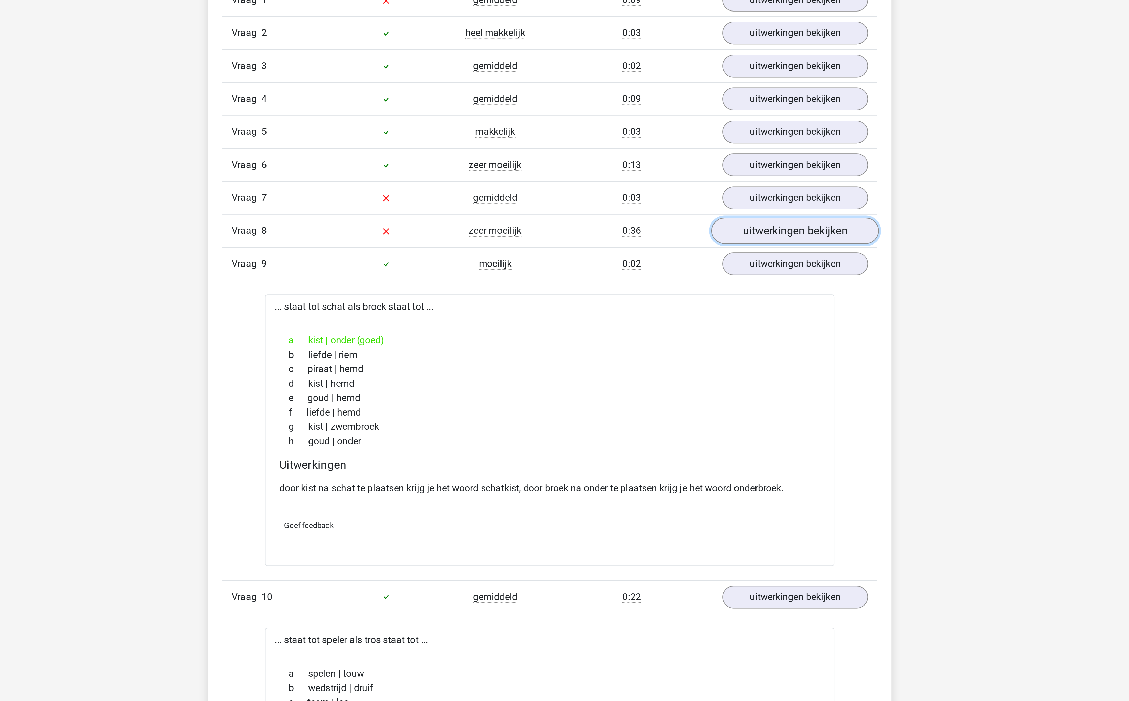
click at [695, 247] on link "uitwerkingen bekijken" at bounding box center [703, 239] width 94 height 15
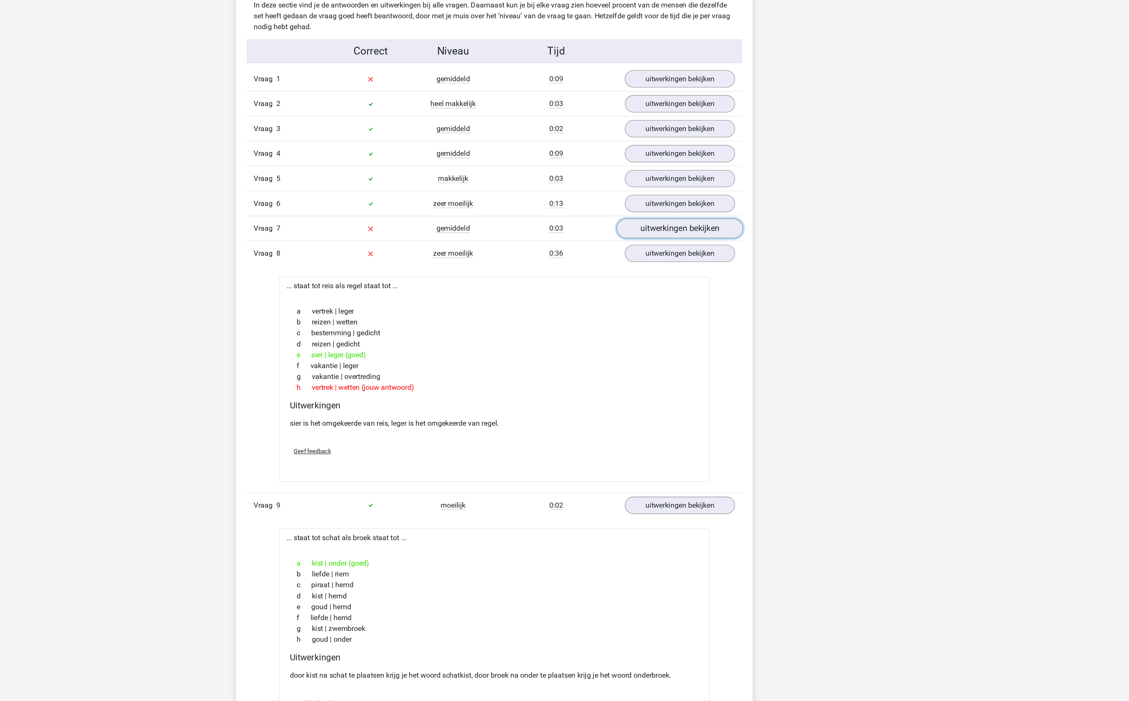
click at [691, 229] on link "uitwerkingen bekijken" at bounding box center [703, 221] width 94 height 15
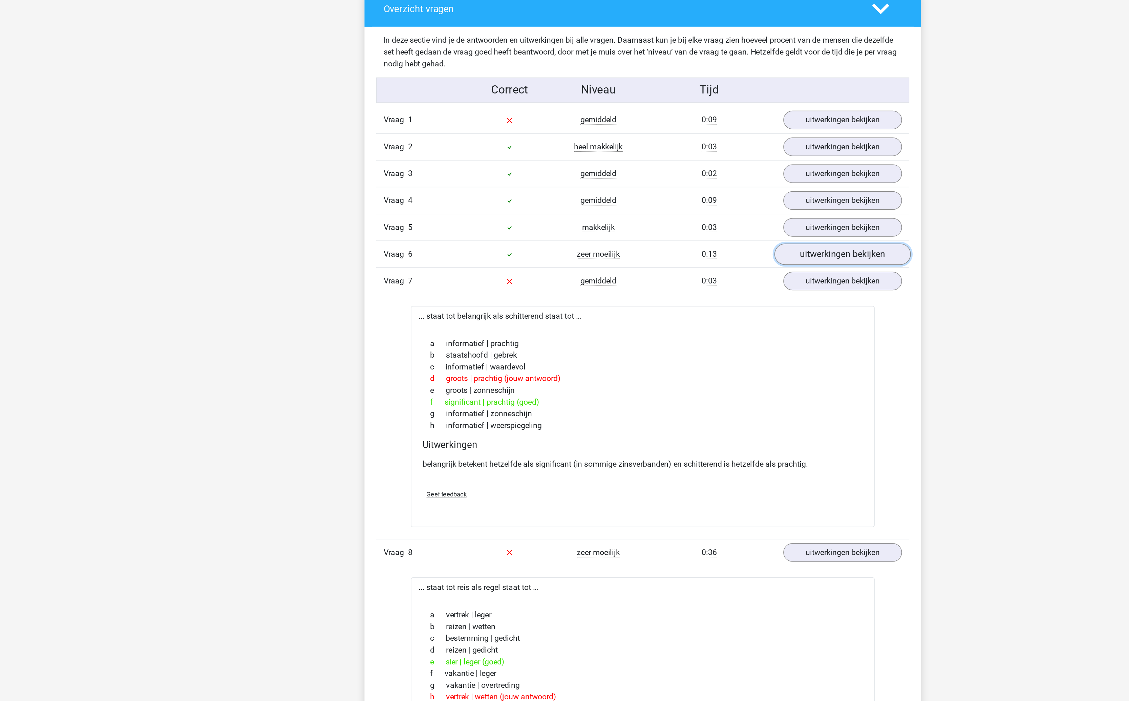
click at [691, 210] on link "uitwerkingen bekijken" at bounding box center [703, 202] width 94 height 15
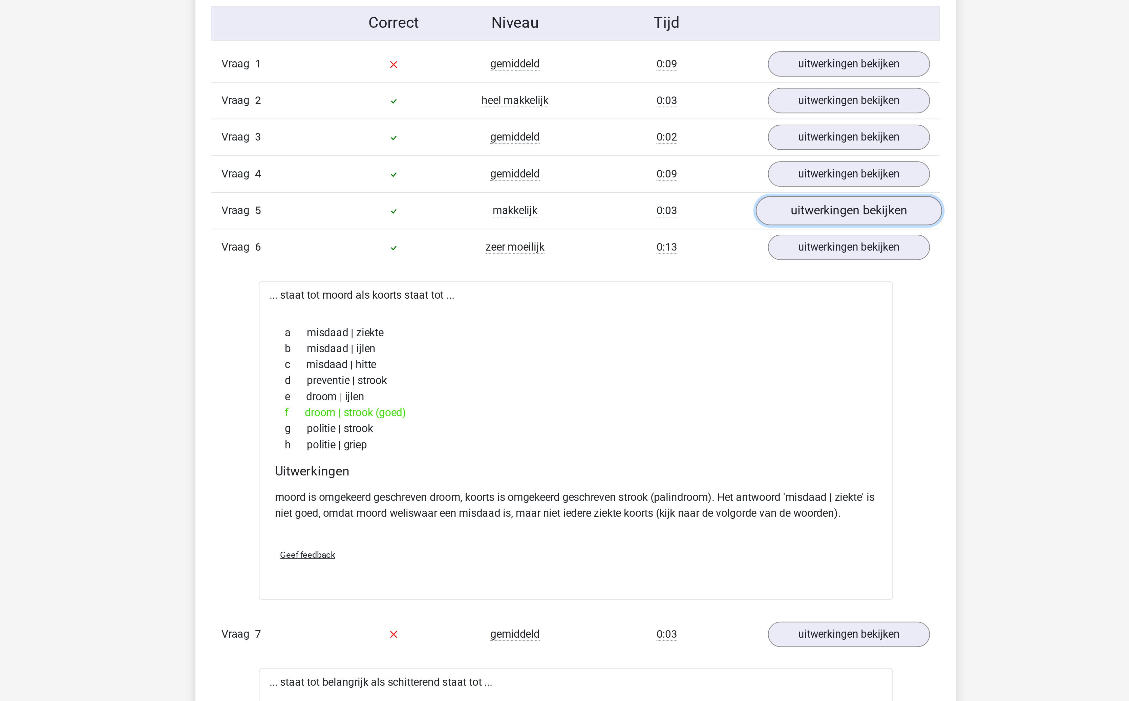
click at [703, 191] on link "uitwerkingen bekijken" at bounding box center [703, 183] width 94 height 15
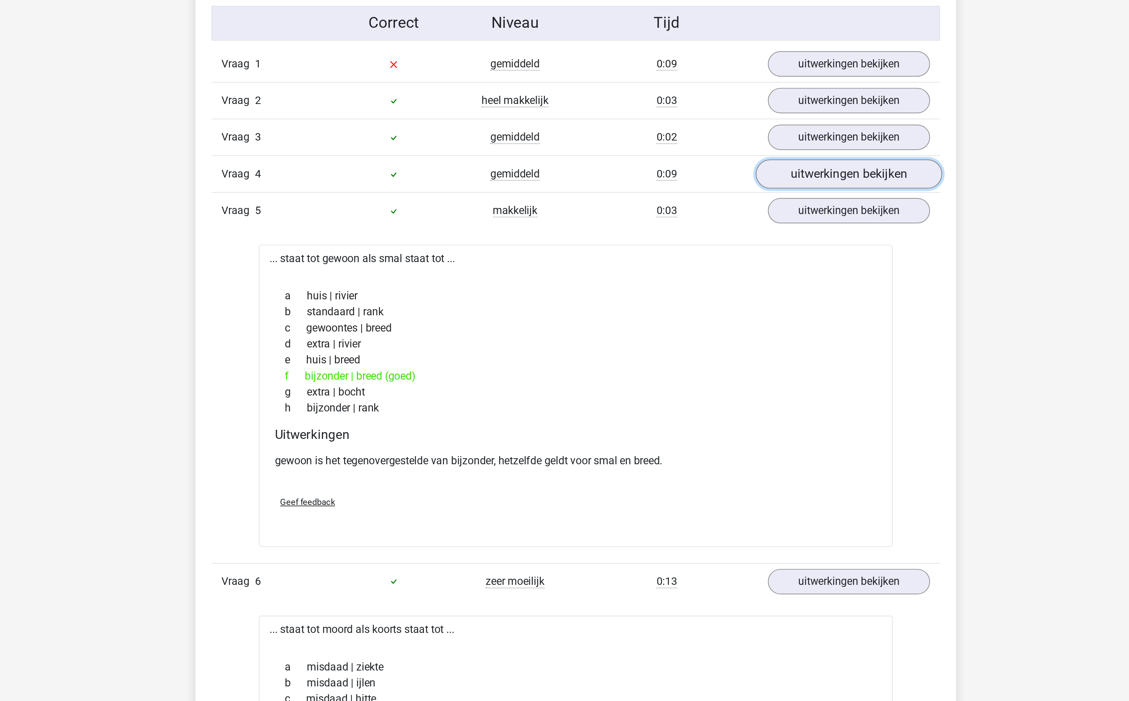
click at [707, 173] on link "uitwerkingen bekijken" at bounding box center [703, 165] width 94 height 15
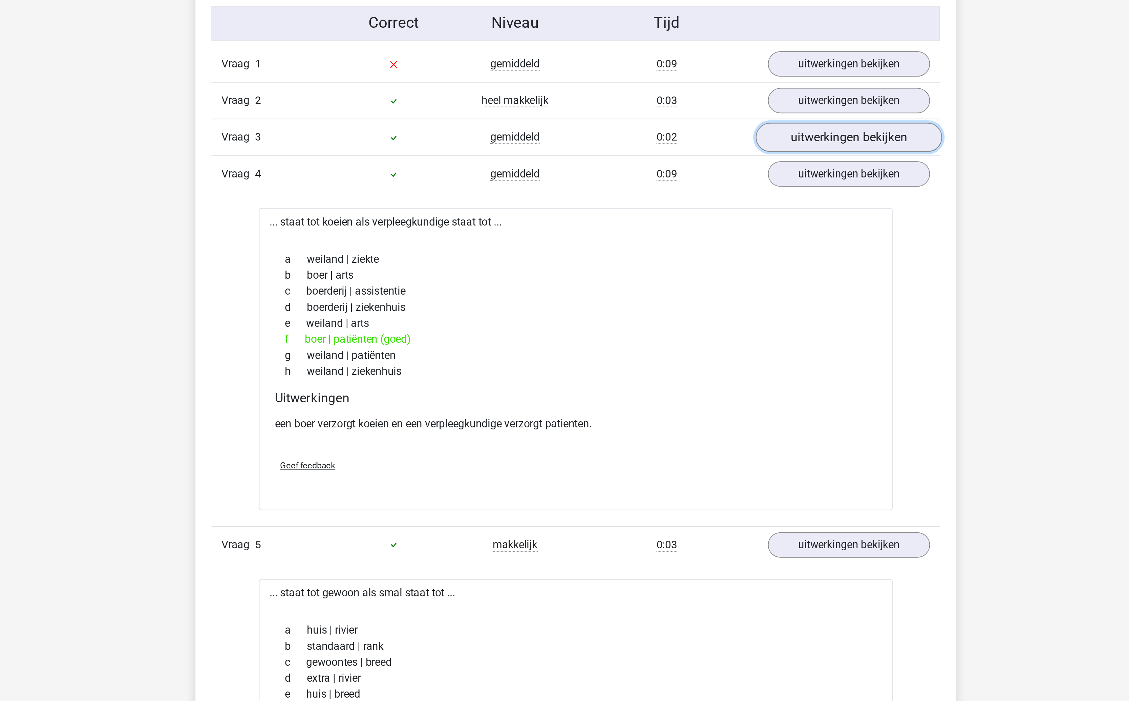
click at [707, 154] on link "uitwerkingen bekijken" at bounding box center [703, 146] width 94 height 15
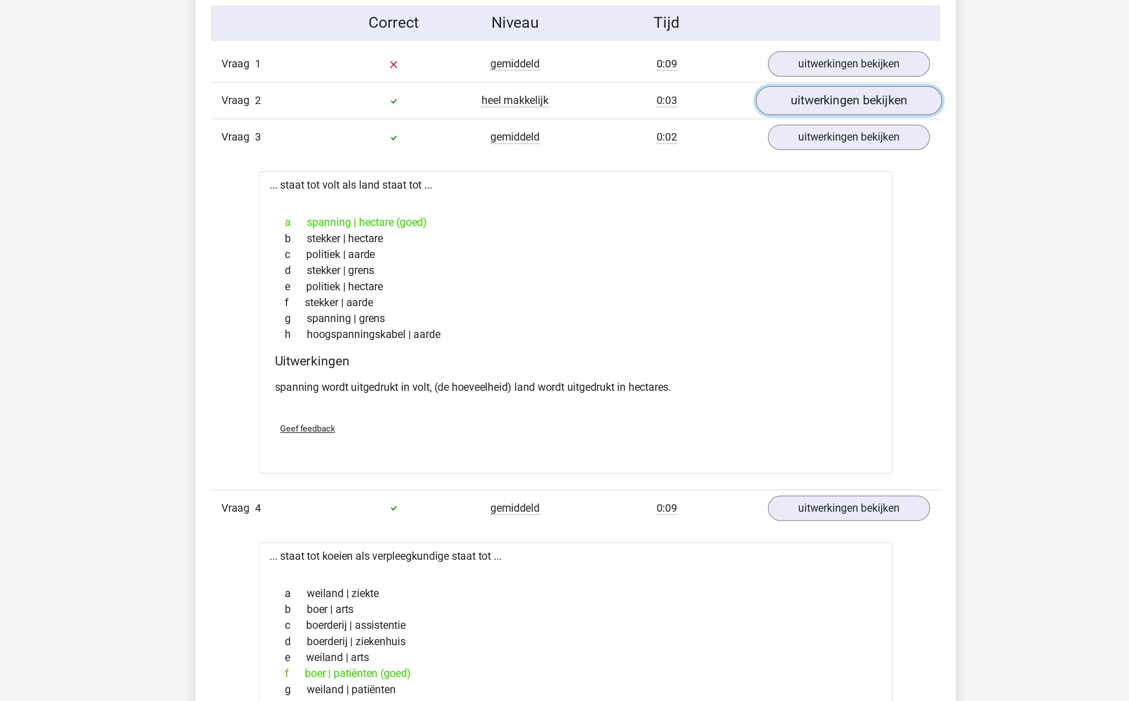
click at [710, 134] on link "uitwerkingen bekijken" at bounding box center [703, 128] width 94 height 15
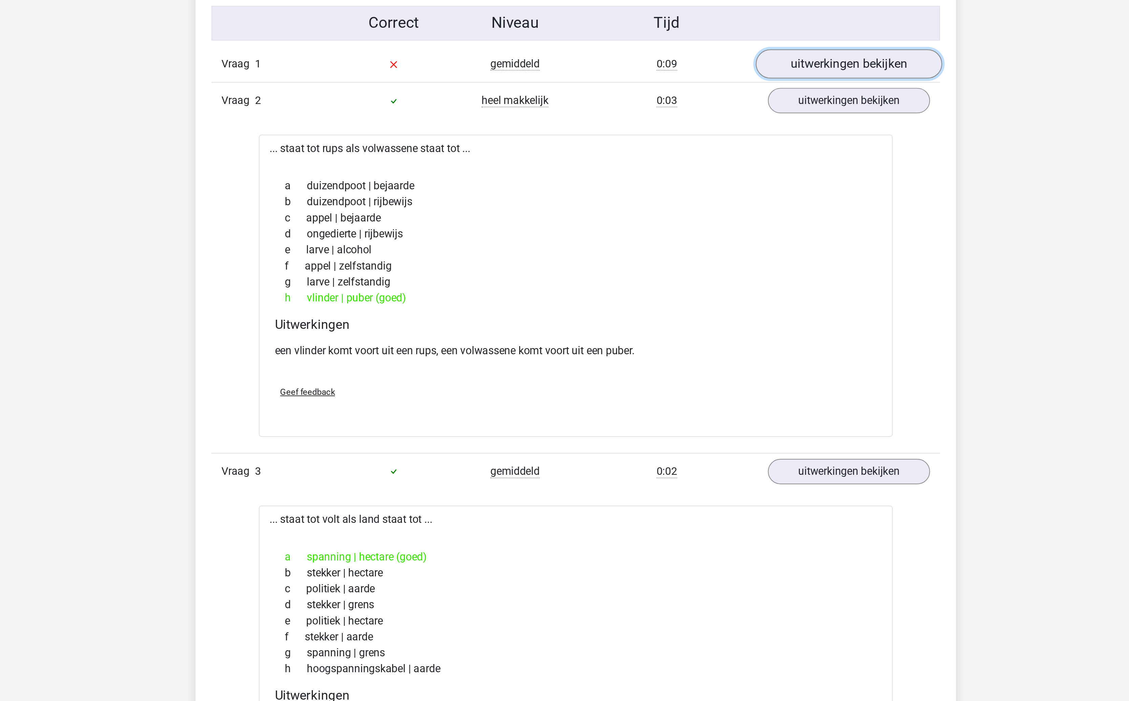
click at [715, 103] on link "uitwerkingen bekijken" at bounding box center [703, 109] width 94 height 15
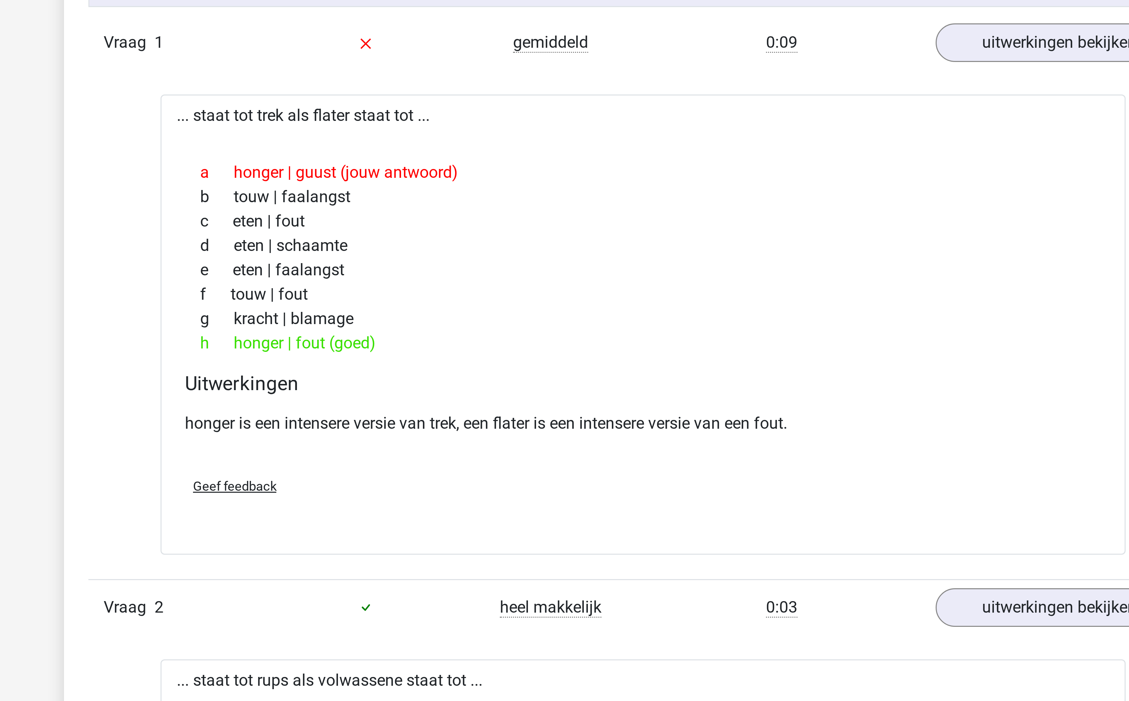
click at [524, 238] on p "honger is een intensere versie van trek, een flater is een intensere versie van…" at bounding box center [564, 236] width 305 height 8
click at [514, 243] on div "honger is een intensere versie van trek, een flater is een intensere versie van…" at bounding box center [564, 238] width 305 height 19
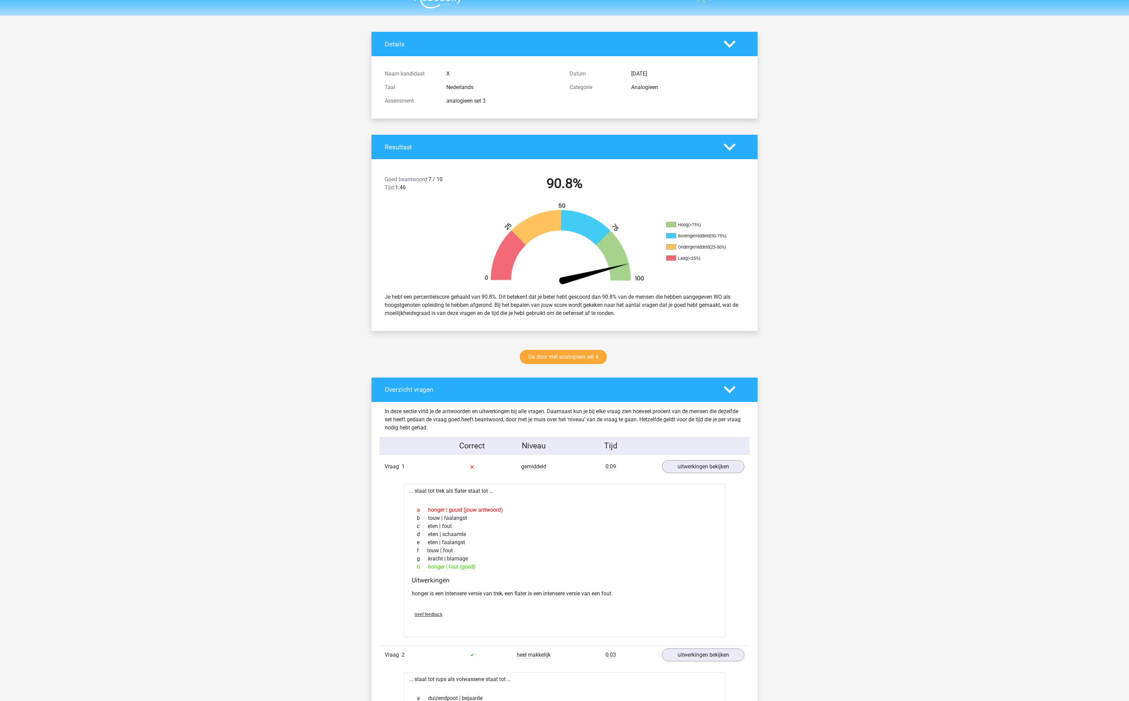
scroll to position [0, 0]
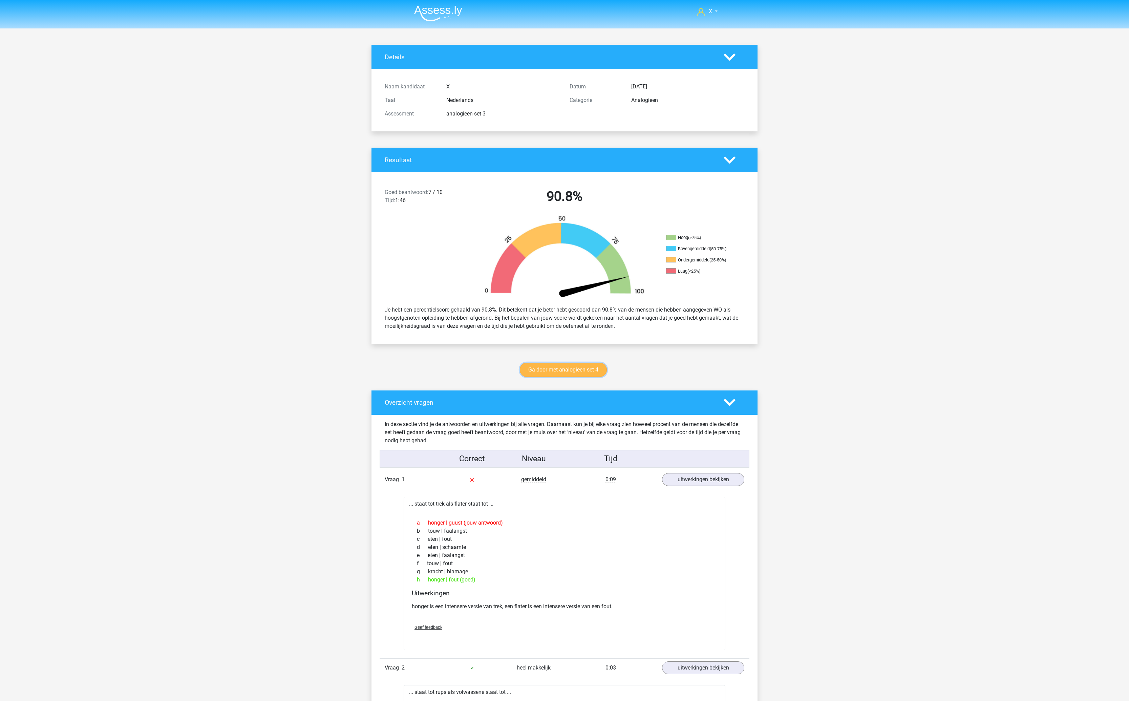
click at [584, 369] on link "Ga door met analogieen set 4" at bounding box center [563, 370] width 87 height 14
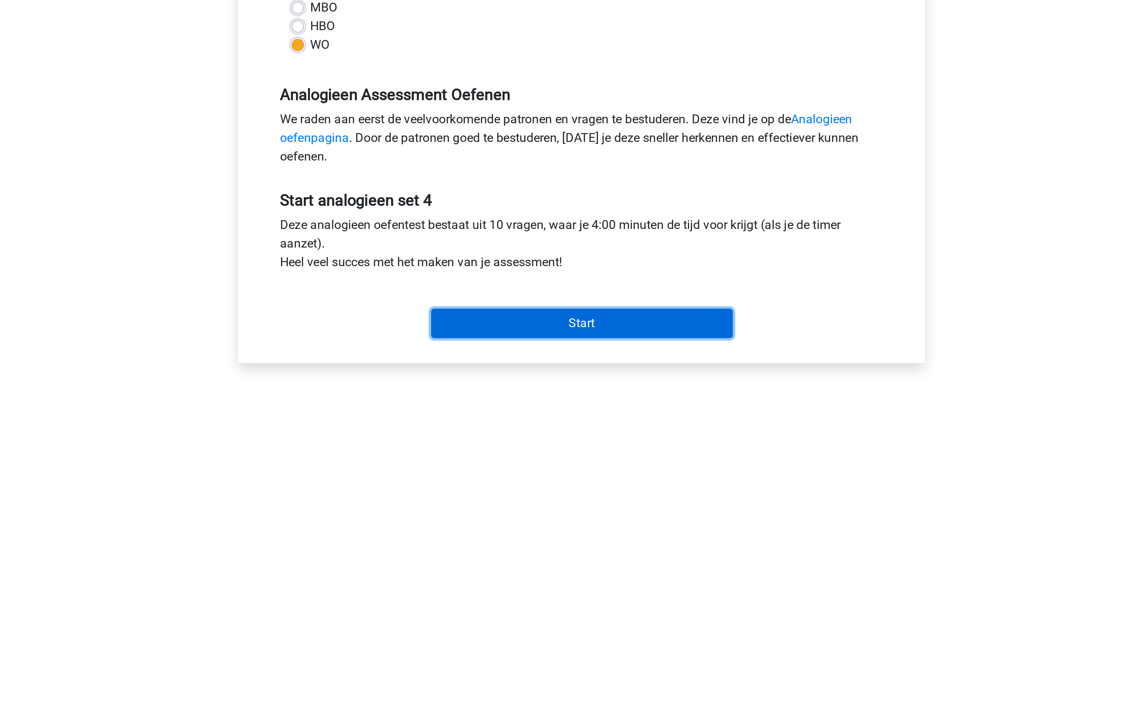
click at [559, 325] on input "Start" at bounding box center [570, 320] width 132 height 13
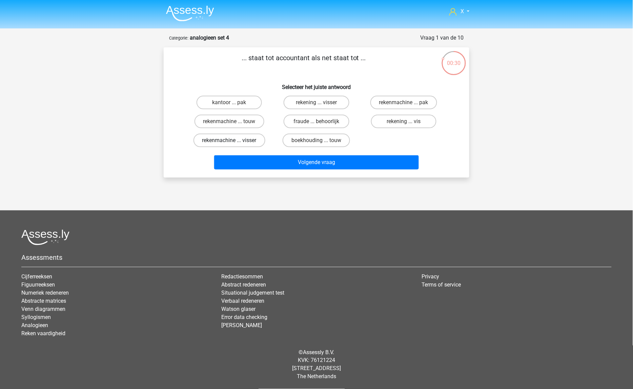
click at [249, 136] on label "rekenmachine ... visser" at bounding box center [229, 141] width 72 height 14
click at [234, 141] on input "rekenmachine ... visser" at bounding box center [231, 143] width 4 height 4
radio input "true"
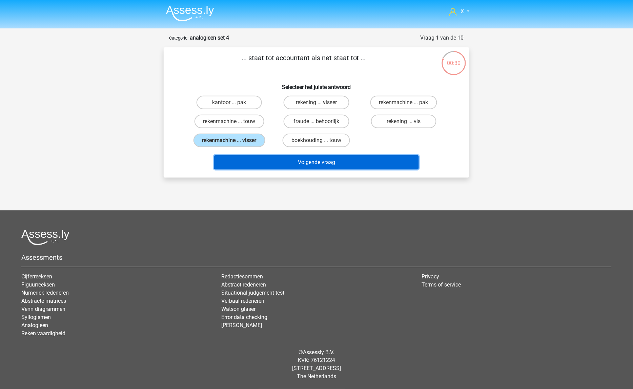
click at [269, 157] on button "Volgende vraag" at bounding box center [316, 162] width 205 height 14
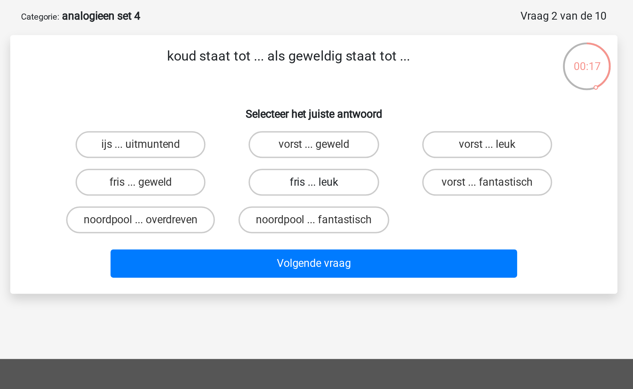
click at [308, 119] on label "fris ... leuk" at bounding box center [315, 122] width 65 height 14
click at [316, 122] on input "fris ... leuk" at bounding box center [318, 124] width 4 height 4
radio input "true"
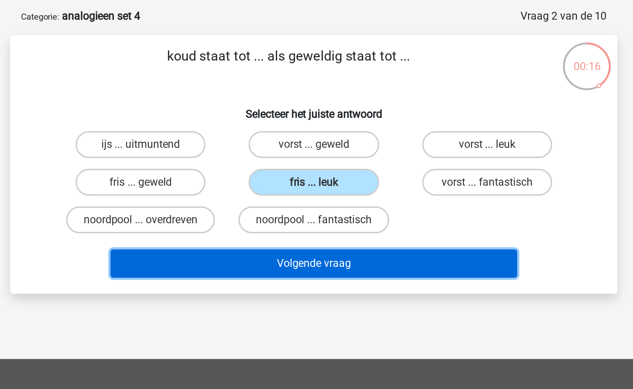
click at [316, 166] on button "Volgende vraag" at bounding box center [316, 162] width 205 height 14
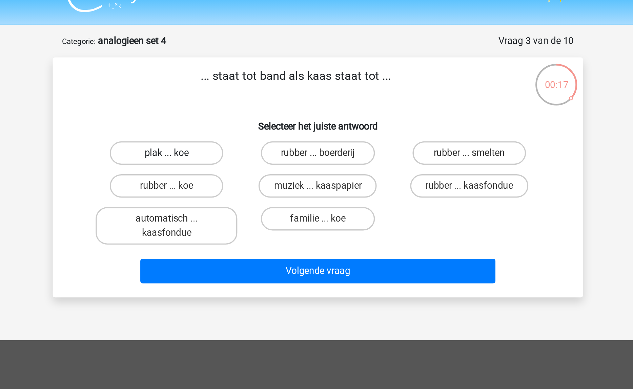
click at [248, 107] on label "plak ... koe" at bounding box center [228, 103] width 65 height 14
click at [234, 107] on input "plak ... koe" at bounding box center [231, 105] width 4 height 4
radio input "true"
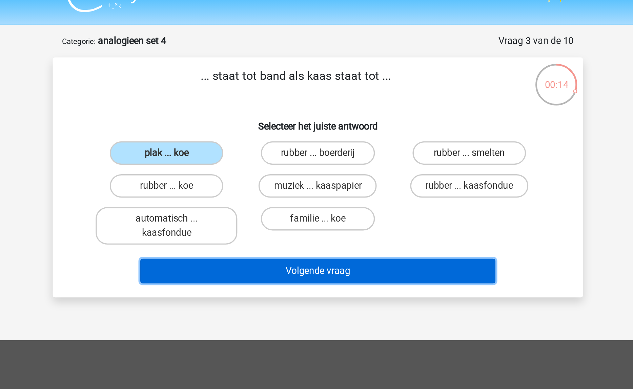
click at [285, 171] on button "Volgende vraag" at bounding box center [316, 171] width 205 height 14
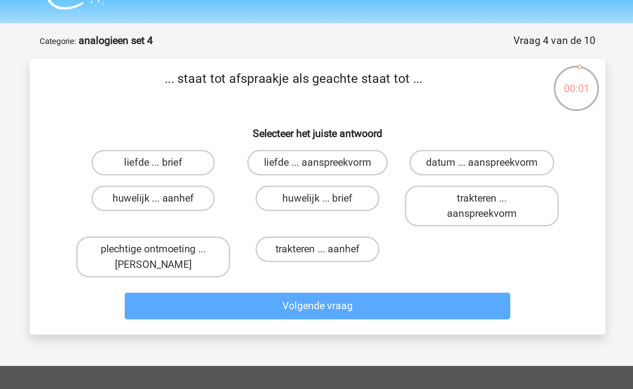
click at [353, 109] on div "liefde ... aanspreekvorm" at bounding box center [316, 102] width 87 height 19
click at [344, 105] on label "liefde ... aanspreekvorm" at bounding box center [316, 103] width 75 height 14
click at [321, 105] on input "liefde ... aanspreekvorm" at bounding box center [318, 105] width 4 height 4
radio input "true"
click at [303, 59] on p "... staat tot afspraakje als geachte staat tot ..." at bounding box center [303, 63] width 258 height 20
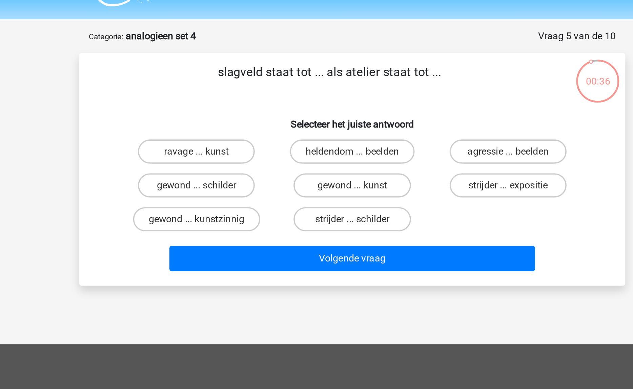
click at [321, 55] on p "slagveld staat tot ... als atelier staat tot ..." at bounding box center [303, 63] width 258 height 20
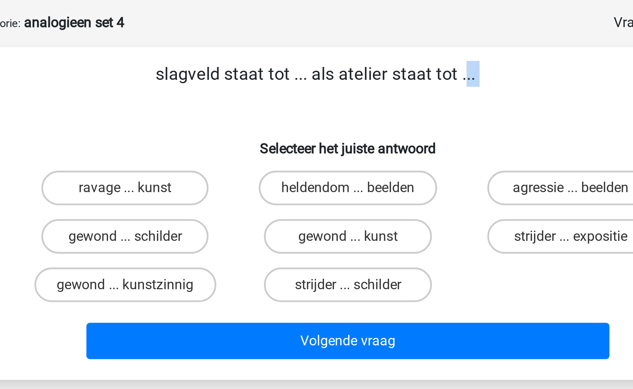
click at [321, 55] on p "slagveld staat tot ... als atelier staat tot ..." at bounding box center [303, 63] width 258 height 20
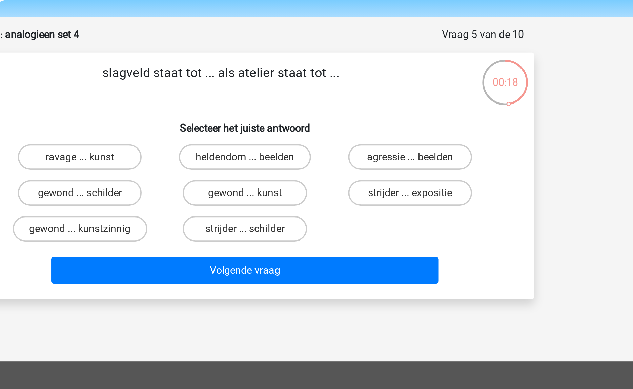
click at [407, 124] on input "strijder ... expositie" at bounding box center [405, 124] width 4 height 4
radio input "true"
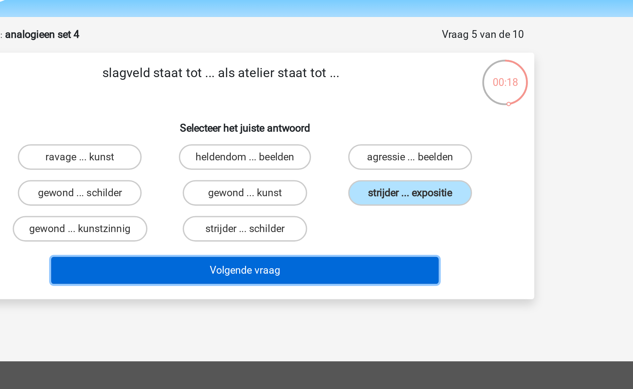
click at [370, 159] on button "Volgende vraag" at bounding box center [316, 162] width 205 height 14
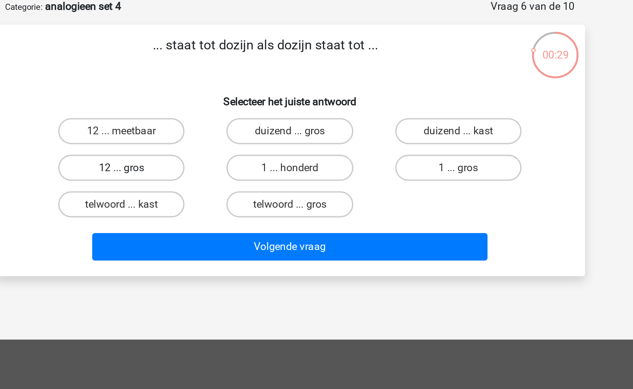
click at [244, 115] on label "12 ... gros" at bounding box center [228, 122] width 65 height 14
click at [234, 122] on input "12 ... gros" at bounding box center [231, 124] width 4 height 4
radio input "true"
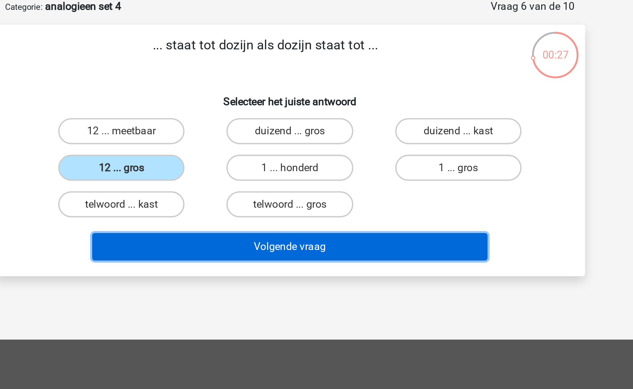
click at [312, 161] on button "Volgende vraag" at bounding box center [316, 162] width 205 height 14
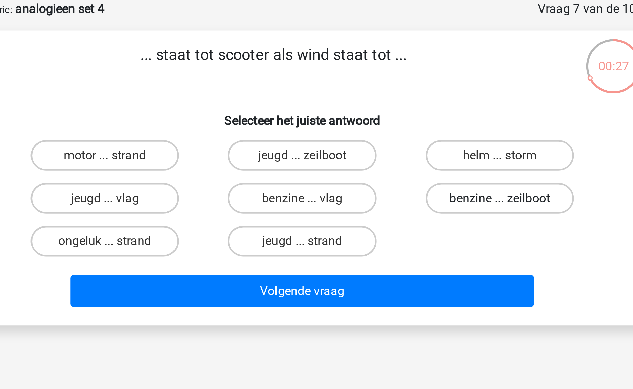
click at [387, 123] on label "benzine ... zeilboot" at bounding box center [403, 122] width 65 height 14
click at [403, 123] on input "benzine ... zeilboot" at bounding box center [405, 124] width 4 height 4
radio input "true"
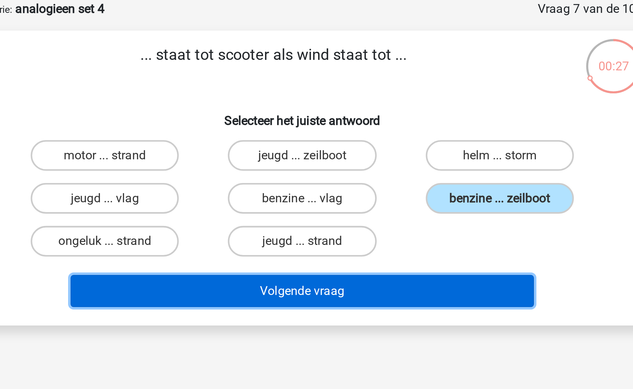
click at [346, 156] on button "Volgende vraag" at bounding box center [316, 162] width 205 height 14
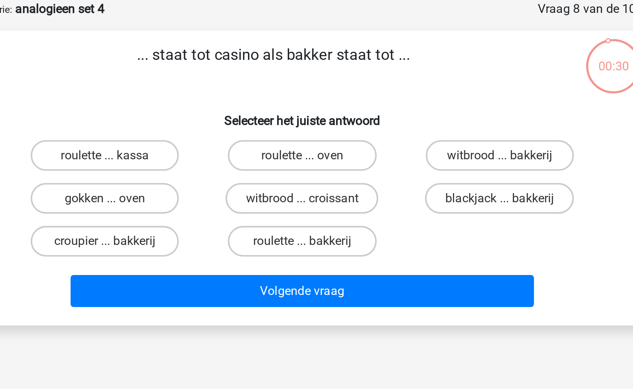
click at [306, 62] on p "... staat tot casino als bakker staat tot ..." at bounding box center [303, 63] width 258 height 20
click at [312, 107] on label "roulette ... oven" at bounding box center [315, 103] width 65 height 14
click at [316, 107] on input "roulette ... oven" at bounding box center [318, 105] width 4 height 4
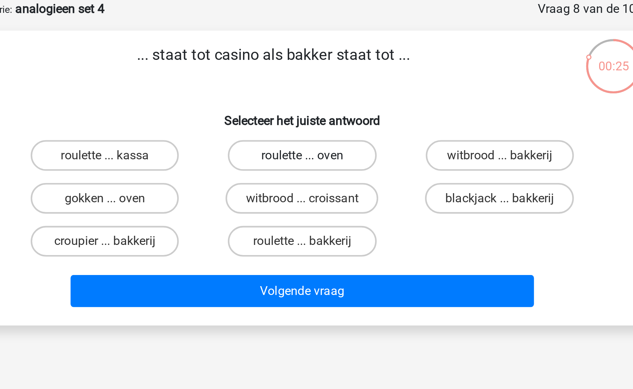
radio input "true"
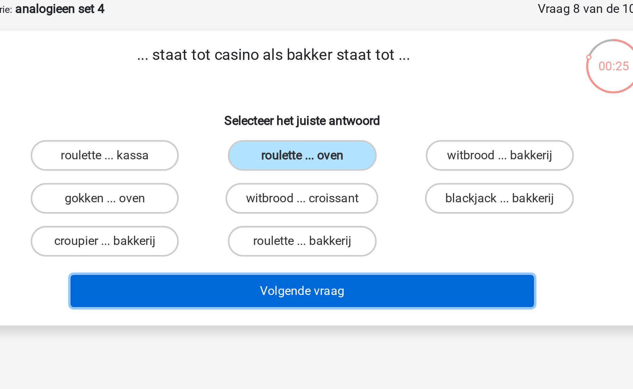
click at [312, 156] on button "Volgende vraag" at bounding box center [316, 162] width 205 height 14
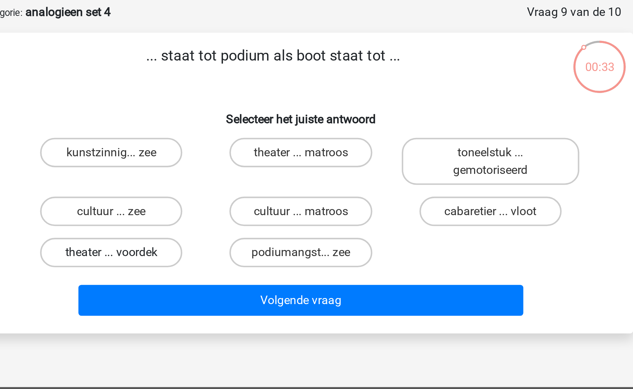
click at [247, 146] on label "theater ... voordek" at bounding box center [228, 149] width 65 height 14
click at [234, 149] on input "theater ... voordek" at bounding box center [231, 151] width 4 height 4
radio input "true"
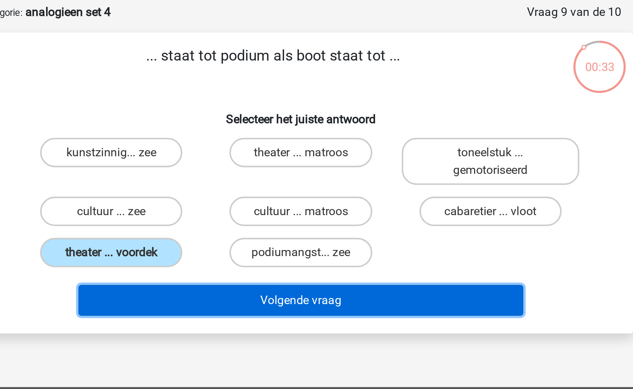
click at [311, 171] on button "Volgende vraag" at bounding box center [316, 171] width 205 height 14
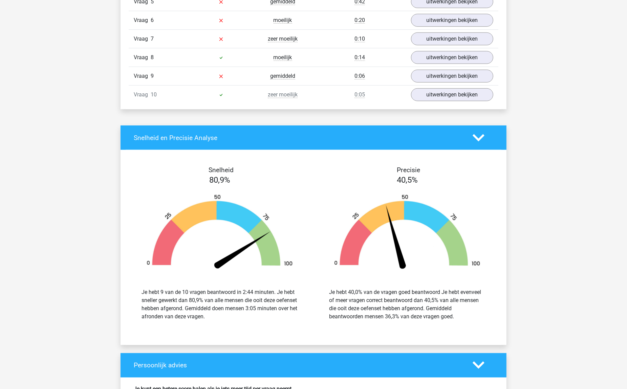
scroll to position [367, 0]
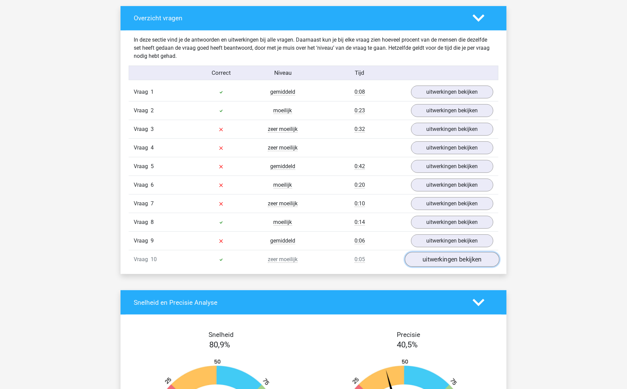
click at [446, 265] on link "uitwerkingen bekijken" at bounding box center [452, 260] width 94 height 15
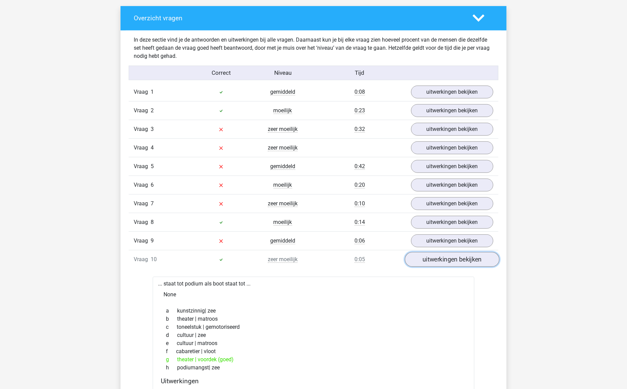
scroll to position [461, 0]
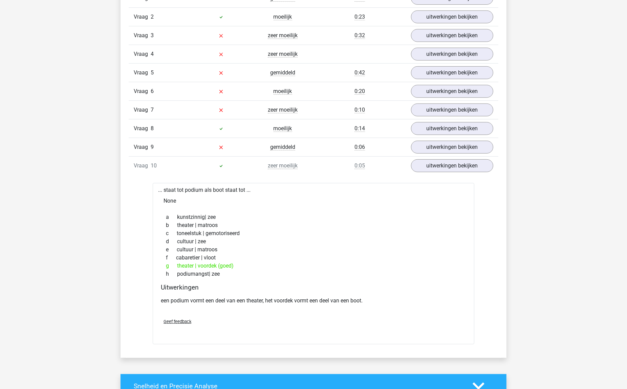
click at [462, 156] on div "Vraag 9 gemiddeld 0:06 uitwerkingen bekijken" at bounding box center [314, 147] width 370 height 19
click at [466, 150] on link "uitwerkingen bekijken" at bounding box center [452, 147] width 94 height 15
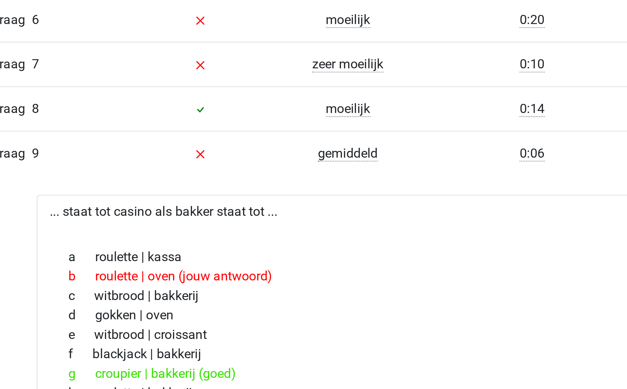
click at [196, 173] on div "... staat tot casino als bakker staat tot ... a roulette | kassa b roulette | o…" at bounding box center [314, 241] width 322 height 153
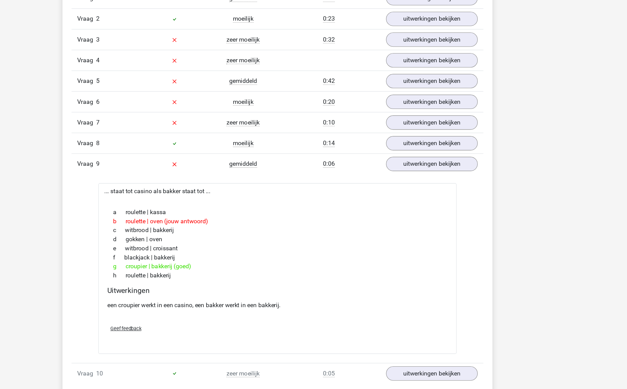
click at [431, 136] on div "Vraag 8 moeilijk 0:14 uitwerkingen bekijken" at bounding box center [314, 128] width 370 height 19
click at [435, 132] on link "uitwerkingen bekijken" at bounding box center [452, 129] width 94 height 15
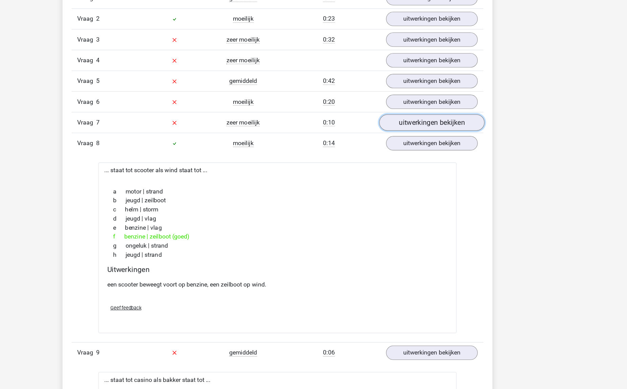
click at [447, 114] on link "uitwerkingen bekijken" at bounding box center [452, 110] width 94 height 15
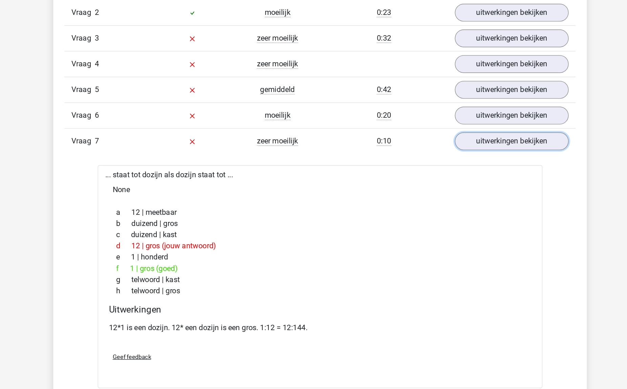
scroll to position [396, 0]
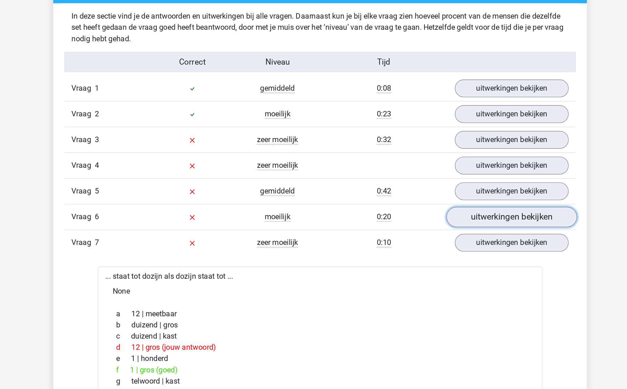
click at [447, 157] on link "uitwerkingen bekijken" at bounding box center [452, 157] width 94 height 15
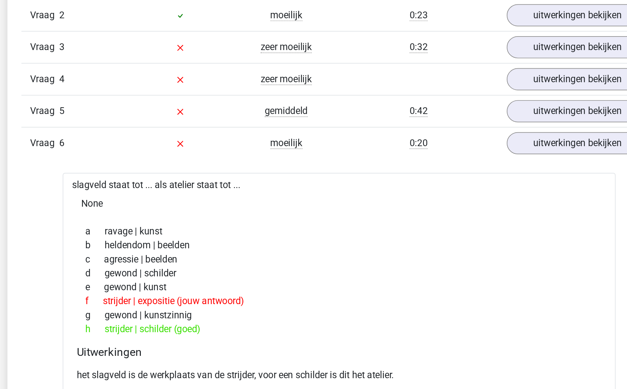
click at [221, 246] on div "f strijder | expositie (jouw antwoord)" at bounding box center [313, 249] width 305 height 8
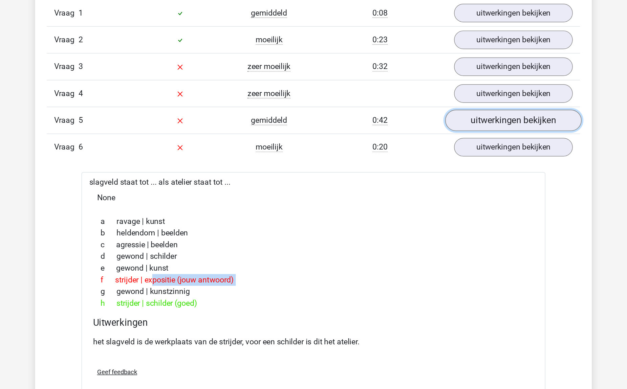
click at [423, 138] on link "uitwerkingen bekijken" at bounding box center [452, 138] width 94 height 15
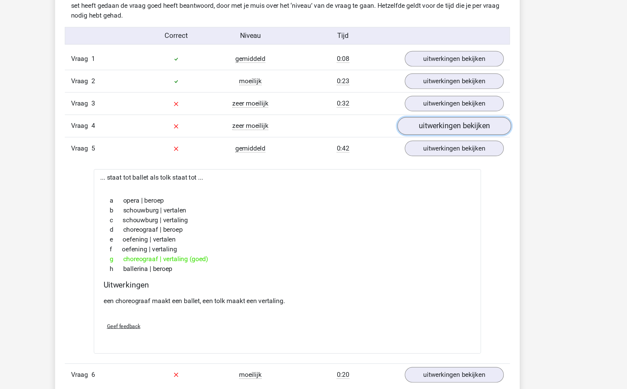
click at [428, 121] on link "uitwerkingen bekijken" at bounding box center [452, 120] width 94 height 15
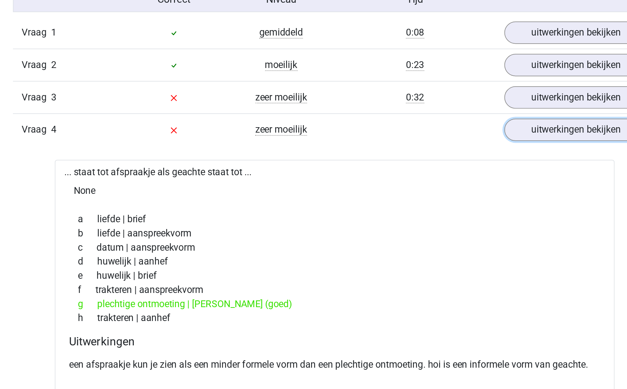
scroll to position [389, 0]
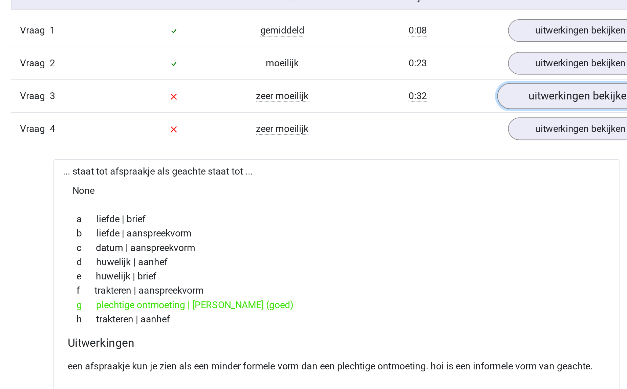
click at [420, 106] on link "uitwerkingen bekijken" at bounding box center [452, 108] width 94 height 15
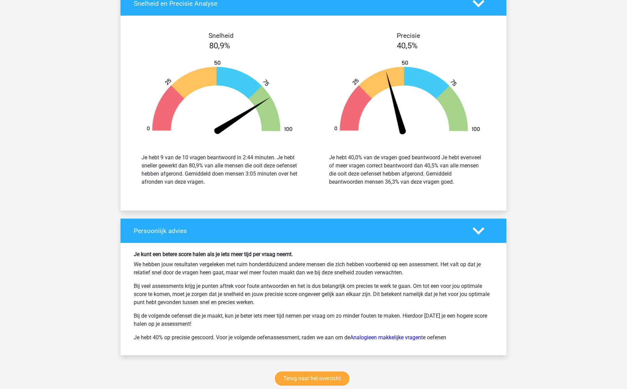
scroll to position [2250, 0]
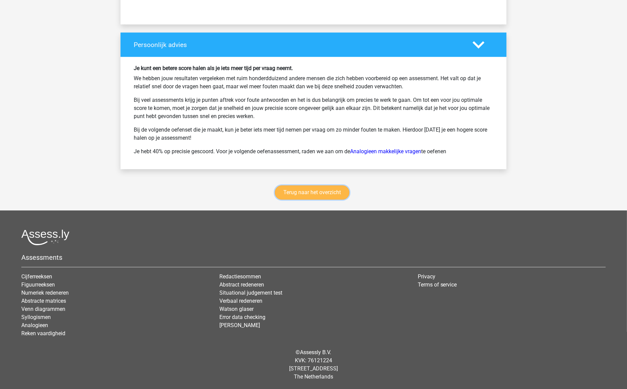
click at [305, 197] on link "Terug naar het overzicht" at bounding box center [312, 193] width 75 height 14
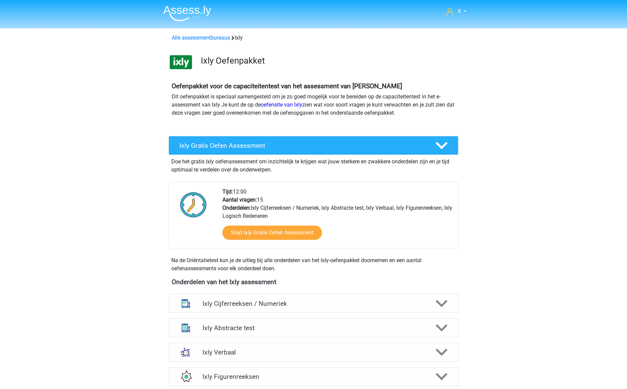
scroll to position [156, 0]
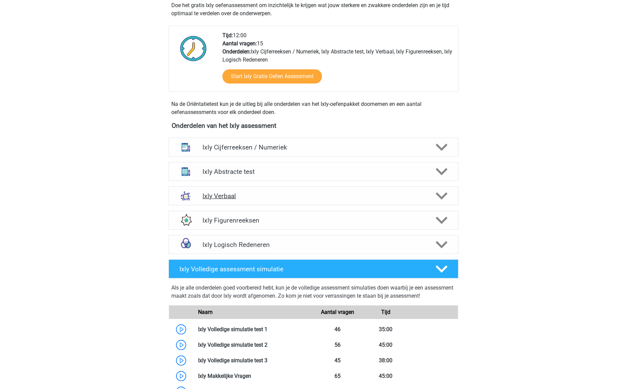
click at [351, 203] on div "Ixly Verbaal" at bounding box center [314, 196] width 290 height 19
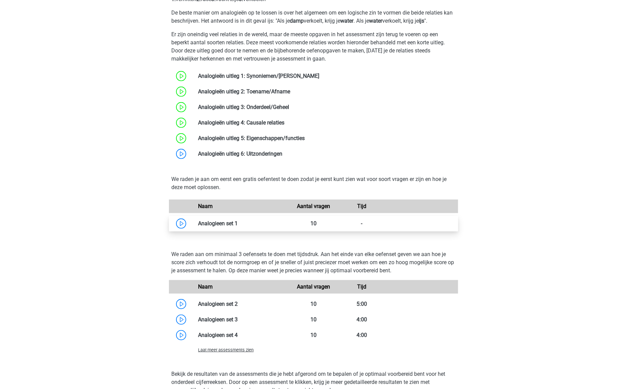
scroll to position [480, 0]
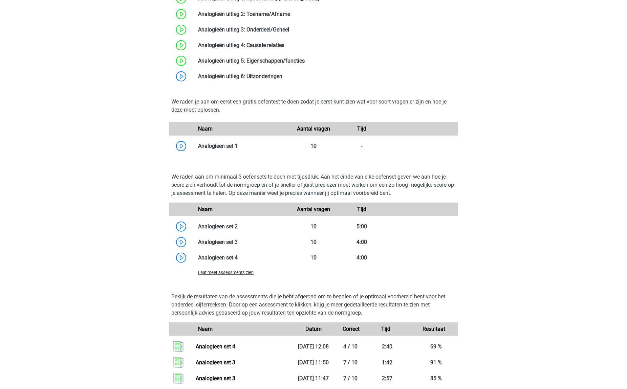
click at [249, 272] on span "Laat meer assessments zien" at bounding box center [226, 272] width 56 height 5
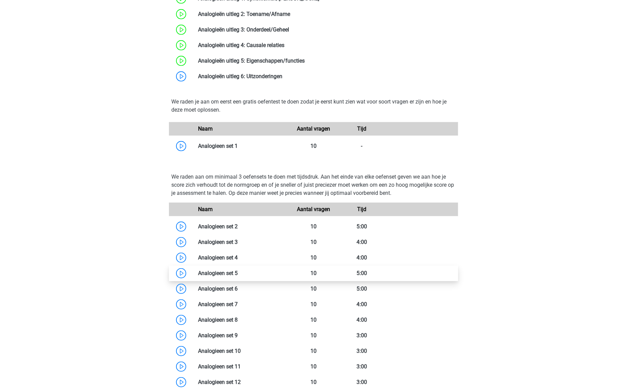
click at [238, 272] on link at bounding box center [238, 273] width 0 height 6
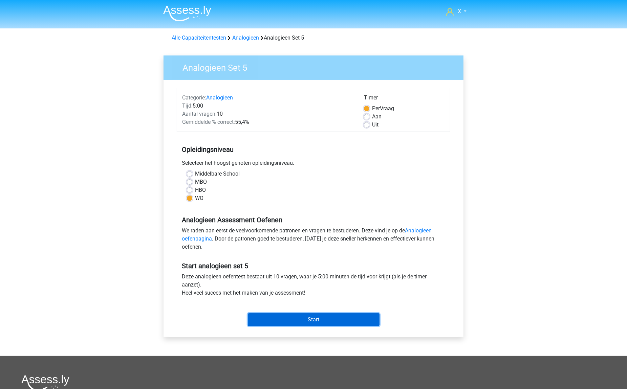
click at [307, 322] on input "Start" at bounding box center [314, 320] width 132 height 13
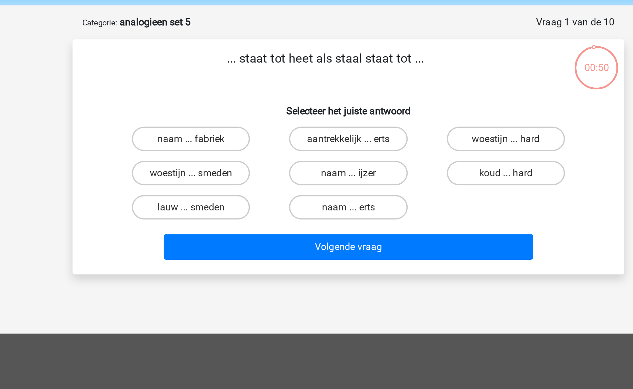
click at [277, 57] on p "... staat tot heet als staal staat tot ..." at bounding box center [303, 63] width 258 height 20
click at [243, 120] on label "woestijn ... smeden" at bounding box center [228, 122] width 65 height 14
click at [234, 122] on input "woestijn ... smeden" at bounding box center [231, 124] width 4 height 4
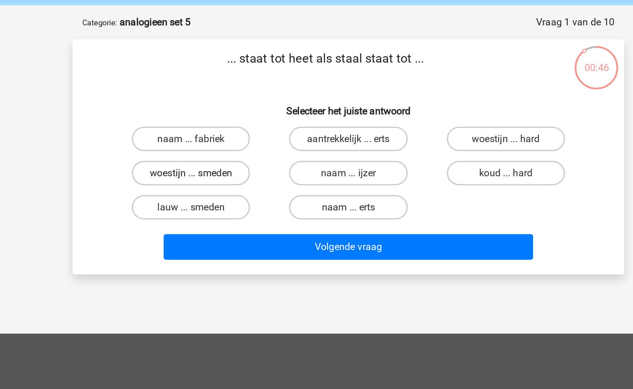
radio input "true"
click at [390, 106] on label "woestijn ... hard" at bounding box center [403, 103] width 65 height 14
click at [403, 106] on input "woestijn ... hard" at bounding box center [405, 105] width 4 height 4
radio input "true"
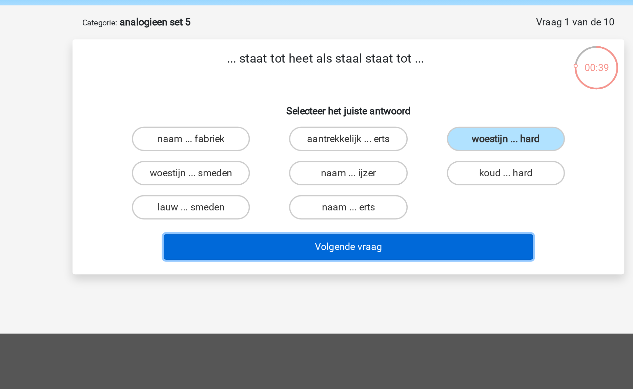
click at [349, 163] on button "Volgende vraag" at bounding box center [316, 162] width 205 height 14
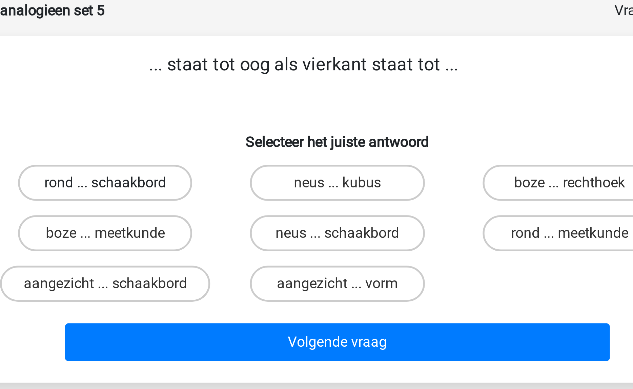
click at [248, 100] on label "rond ... schaakbord" at bounding box center [228, 103] width 65 height 14
click at [234, 103] on input "rond ... schaakbord" at bounding box center [231, 105] width 4 height 4
radio input "true"
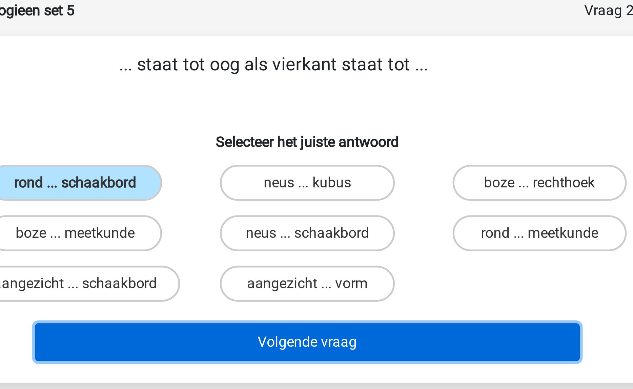
click at [328, 166] on button "Volgende vraag" at bounding box center [316, 162] width 205 height 14
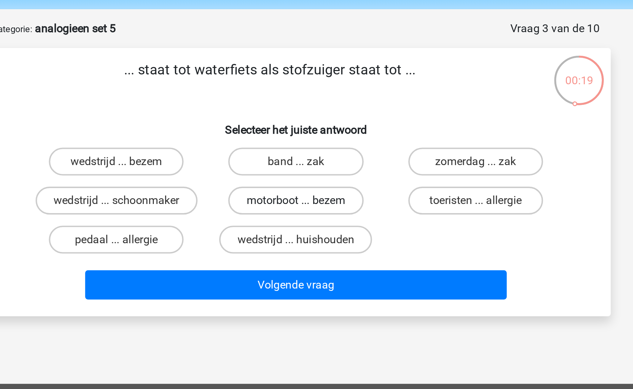
click at [324, 124] on label "motorboot ... bezem" at bounding box center [315, 122] width 65 height 14
click at [321, 124] on input "motorboot ... bezem" at bounding box center [318, 124] width 4 height 4
radio input "true"
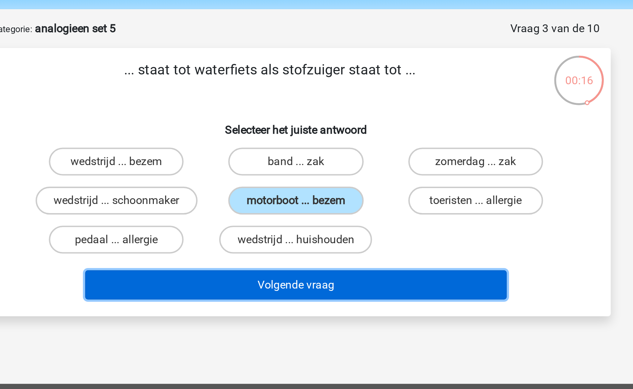
click at [361, 157] on button "Volgende vraag" at bounding box center [316, 162] width 205 height 14
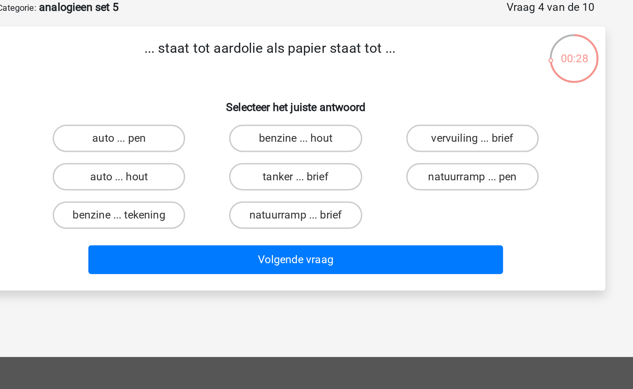
click at [318, 103] on input "benzine ... hout" at bounding box center [318, 105] width 4 height 4
radio input "true"
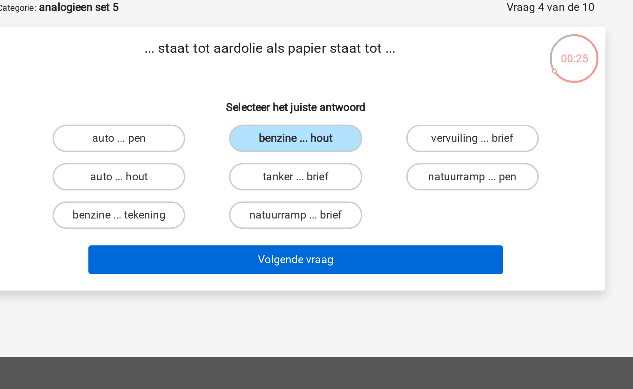
click at [333, 164] on button "Volgende vraag" at bounding box center [316, 162] width 205 height 14
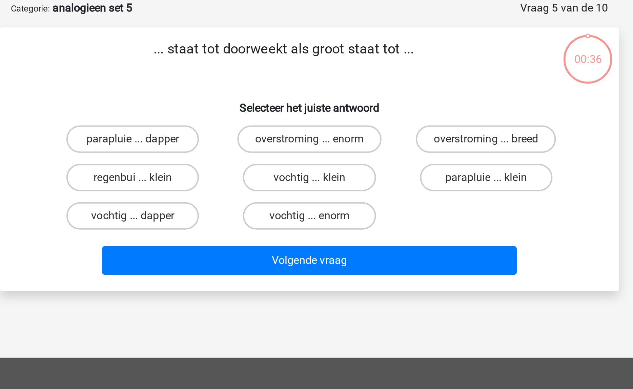
click at [318, 57] on p "... staat tot doorweekt als groot staat tot ..." at bounding box center [303, 63] width 258 height 20
click at [320, 122] on input "vochtig ... klein" at bounding box center [318, 124] width 4 height 4
radio input "true"
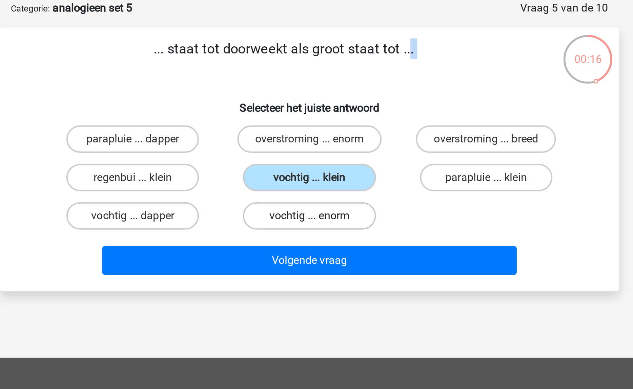
click at [325, 141] on label "vochtig ... enorm" at bounding box center [315, 141] width 65 height 14
click at [321, 141] on input "vochtig ... enorm" at bounding box center [318, 143] width 4 height 4
radio input "true"
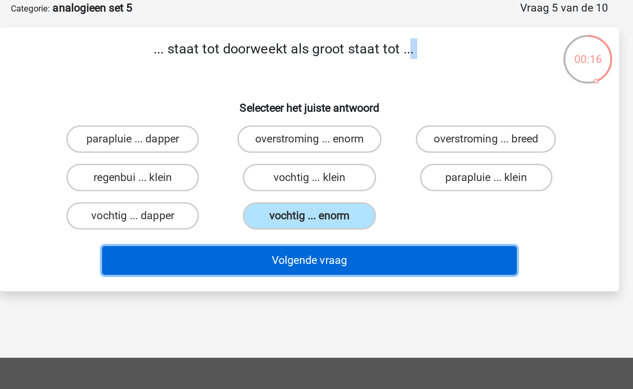
click at [322, 156] on button "Volgende vraag" at bounding box center [316, 162] width 205 height 14
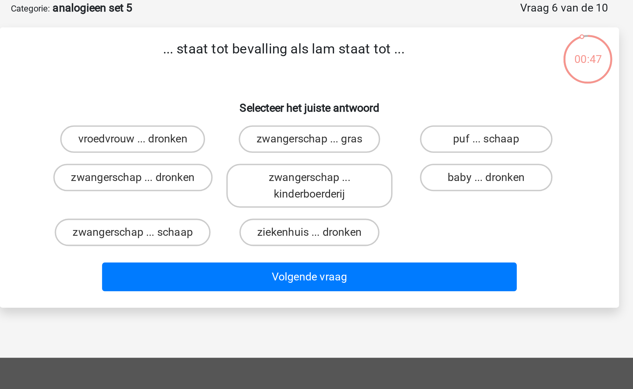
click at [320, 62] on p "... staat tot bevalling als lam staat tot ..." at bounding box center [303, 63] width 258 height 20
click at [381, 63] on p "... staat tot bevalling als lam staat tot ..." at bounding box center [303, 63] width 258 height 20
click at [280, 60] on p "... staat tot bevalling als lam staat tot ..." at bounding box center [303, 63] width 258 height 20
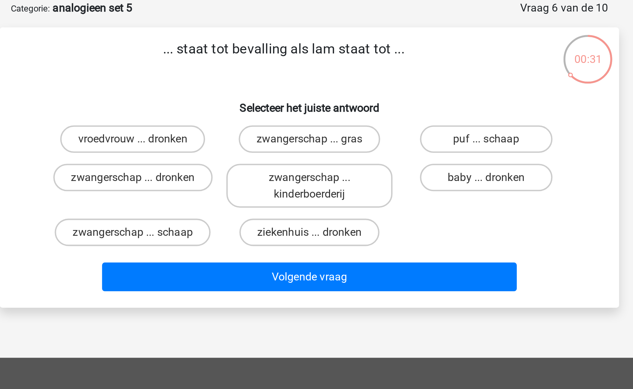
click at [322, 59] on p "... staat tot bevalling als lam staat tot ..." at bounding box center [303, 63] width 258 height 20
click at [379, 75] on div "... staat tot bevalling als lam staat tot ... Selecteer het juiste antwoord vro…" at bounding box center [316, 117] width 300 height 128
click at [255, 118] on label "zwangerschap ... dronken" at bounding box center [229, 122] width 79 height 14
click at [234, 122] on input "zwangerschap ... dronken" at bounding box center [231, 124] width 4 height 4
radio input "true"
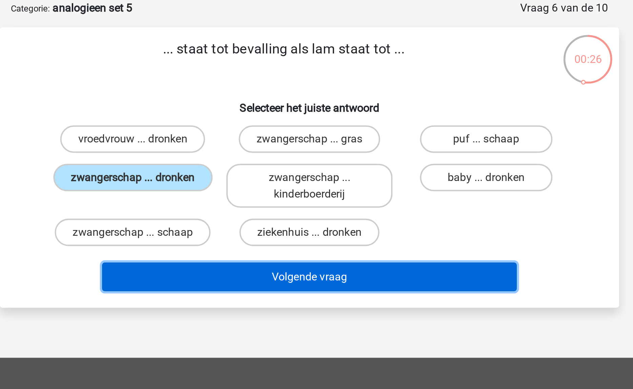
click at [336, 170] on button "Volgende vraag" at bounding box center [316, 171] width 205 height 14
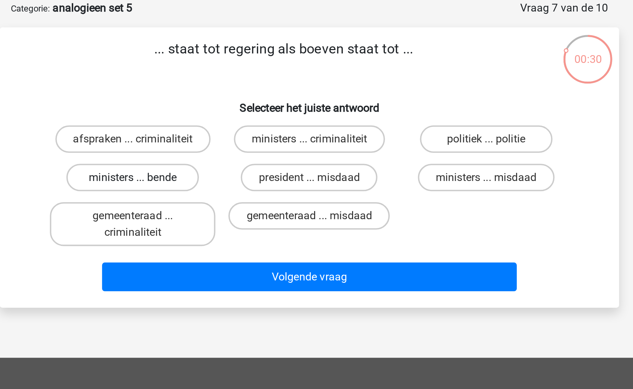
click at [247, 119] on label "ministers ... bende" at bounding box center [228, 122] width 65 height 14
click at [234, 122] on input "ministers ... bende" at bounding box center [231, 124] width 4 height 4
radio input "true"
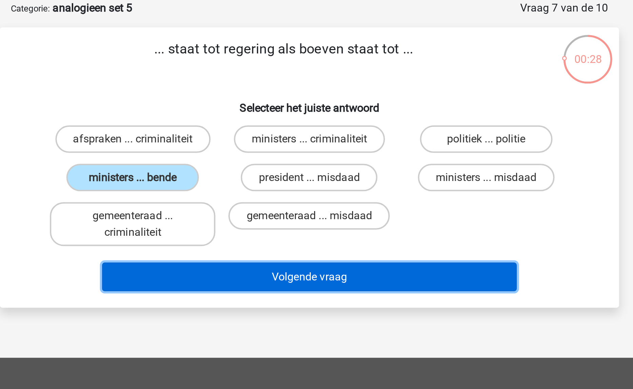
click at [293, 167] on button "Volgende vraag" at bounding box center [316, 171] width 205 height 14
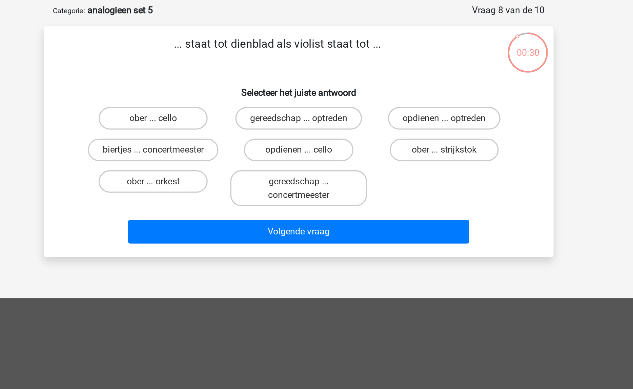
click at [256, 93] on div "ober ... cello" at bounding box center [229, 102] width 87 height 19
click at [248, 102] on label "ober ... cello" at bounding box center [228, 103] width 65 height 14
click at [234, 103] on input "ober ... cello" at bounding box center [231, 105] width 4 height 4
radio input "true"
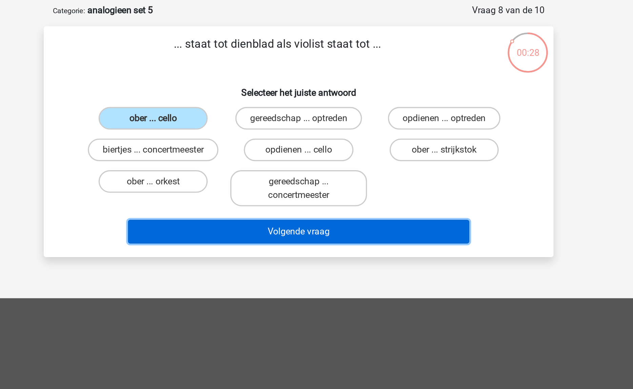
click at [338, 172] on button "Volgende vraag" at bounding box center [316, 171] width 205 height 14
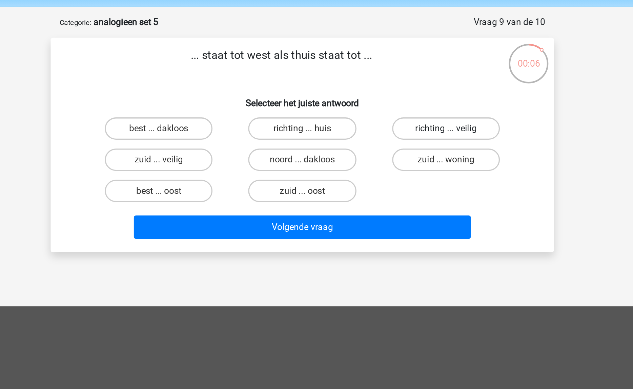
click at [407, 98] on label "richting ... veilig" at bounding box center [403, 103] width 65 height 14
click at [407, 103] on input "richting ... veilig" at bounding box center [405, 105] width 4 height 4
radio input "true"
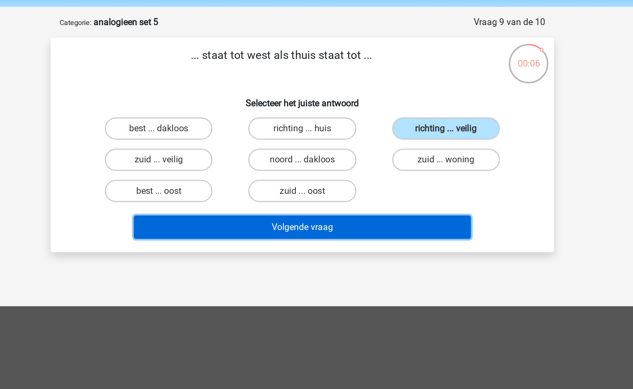
click at [342, 166] on button "Volgende vraag" at bounding box center [316, 162] width 205 height 14
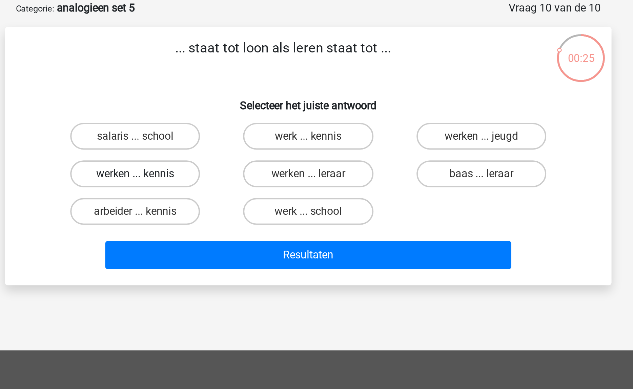
click at [250, 119] on label "werken ... kennis" at bounding box center [228, 122] width 65 height 14
click at [234, 122] on input "werken ... kennis" at bounding box center [231, 124] width 4 height 4
radio input "true"
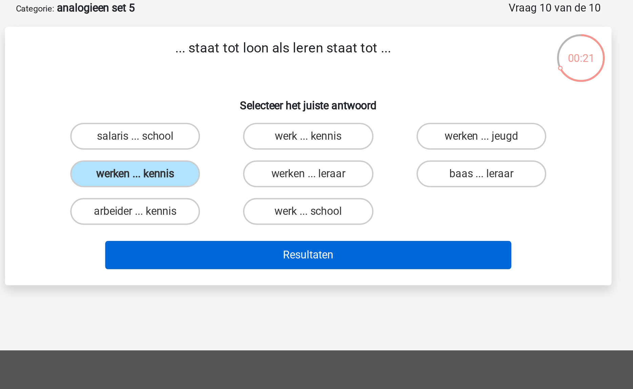
click at [339, 161] on button "Resultaten" at bounding box center [316, 162] width 205 height 14
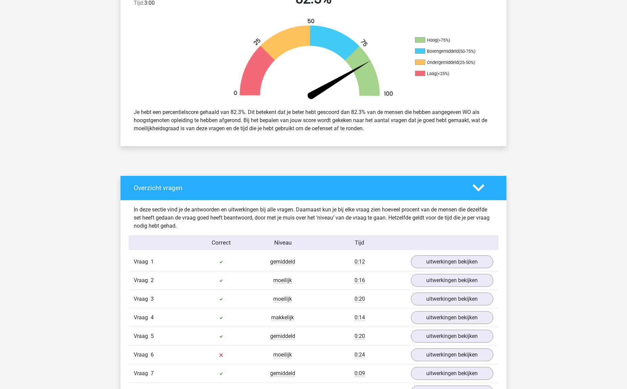
scroll to position [346, 0]
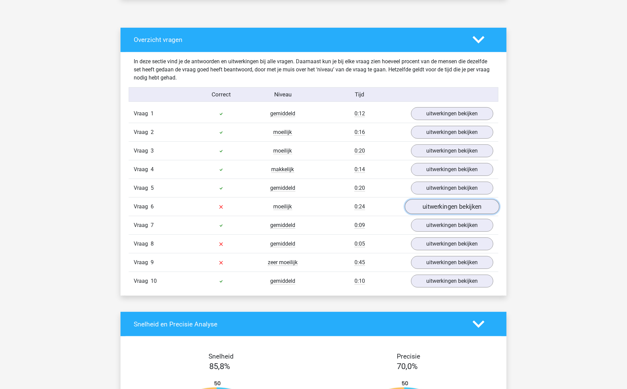
click at [428, 210] on link "uitwerkingen bekijken" at bounding box center [452, 207] width 94 height 15
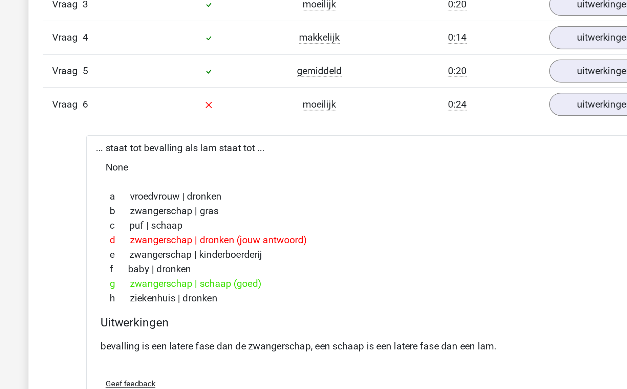
click at [177, 342] on p "bevalling is een latere fase dan de zwangerschap, een schaap is een latere fase…" at bounding box center [313, 342] width 305 height 8
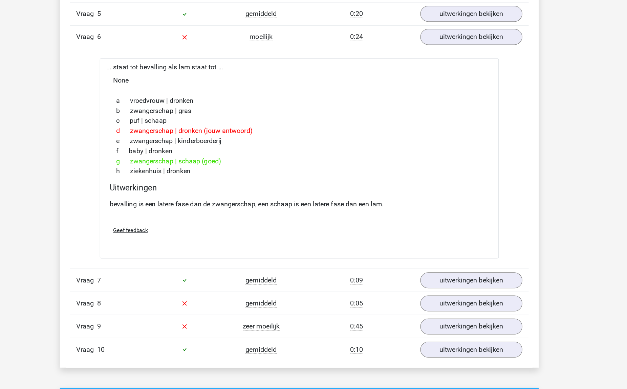
scroll to position [556, 0]
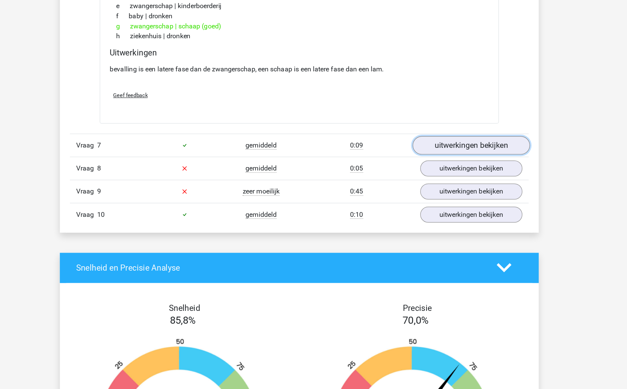
click at [439, 195] on link "uitwerkingen bekijken" at bounding box center [452, 192] width 94 height 15
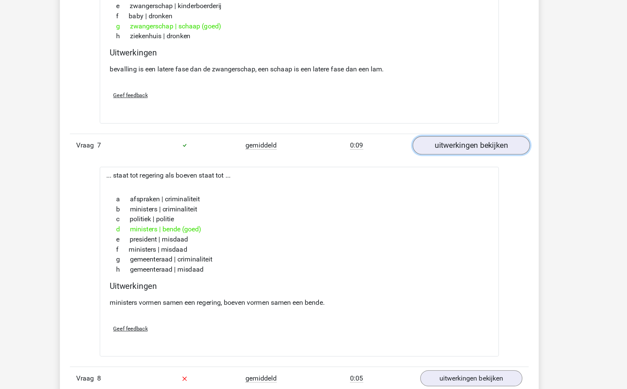
click at [439, 195] on link "uitwerkingen bekijken" at bounding box center [452, 192] width 94 height 15
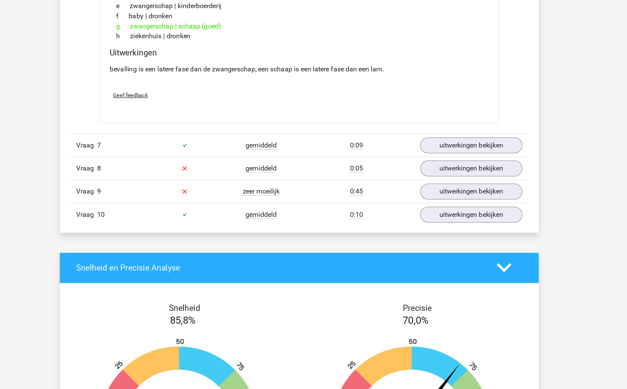
click at [437, 220] on div "Vraag 8 gemiddeld 0:05 uitwerkingen bekijken" at bounding box center [314, 211] width 370 height 19
click at [439, 217] on link "uitwerkingen bekijken" at bounding box center [452, 211] width 94 height 15
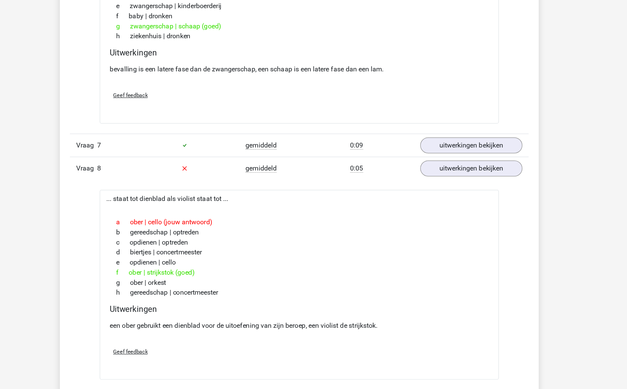
click at [198, 257] on div "a ober | cello (jouw antwoord)" at bounding box center [313, 255] width 305 height 8
click at [374, 338] on p "een ober gebruikt een dienblad voor de uitoefening van zijn beroep, een violist…" at bounding box center [313, 338] width 305 height 8
copy p "strijkstok"
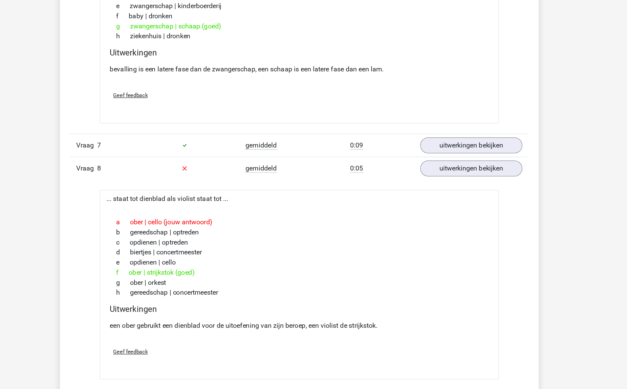
click at [239, 342] on p "een ober gebruikt een dienblad voor de uitoefening van zijn beroep, een violist…" at bounding box center [313, 338] width 305 height 8
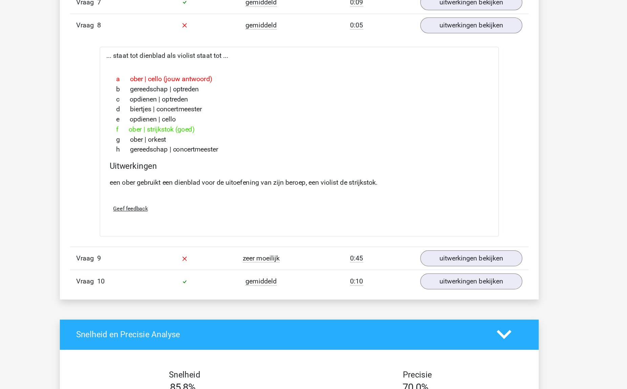
scroll to position [776, 0]
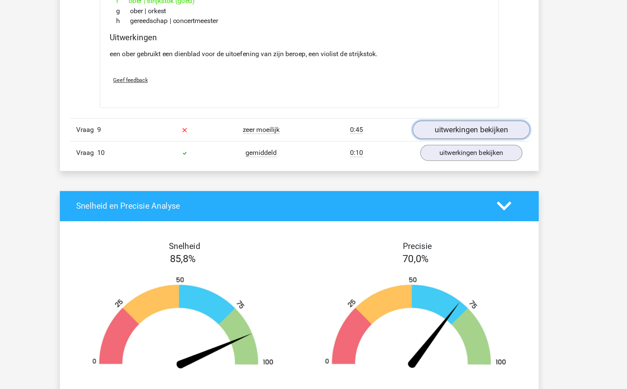
click at [431, 183] on link "uitwerkingen bekijken" at bounding box center [452, 180] width 94 height 15
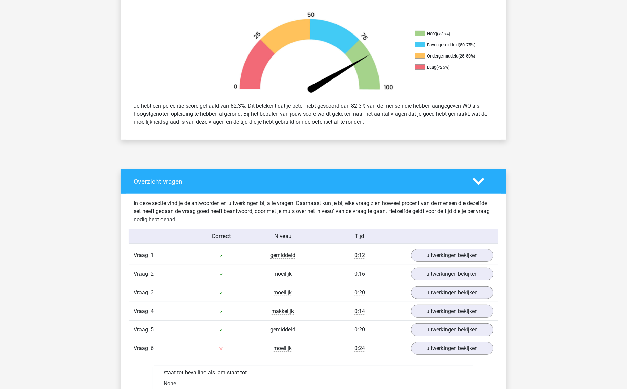
scroll to position [0, 0]
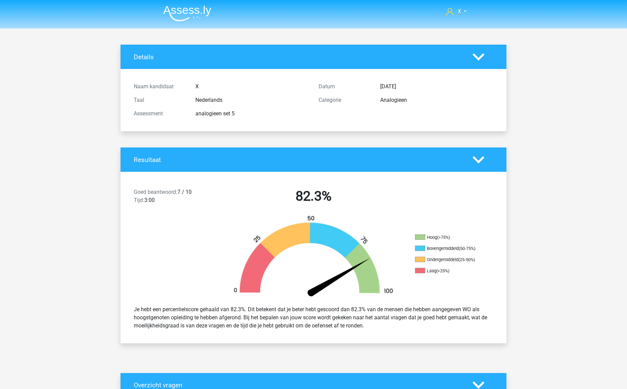
click at [198, 19] on img at bounding box center [187, 13] width 48 height 16
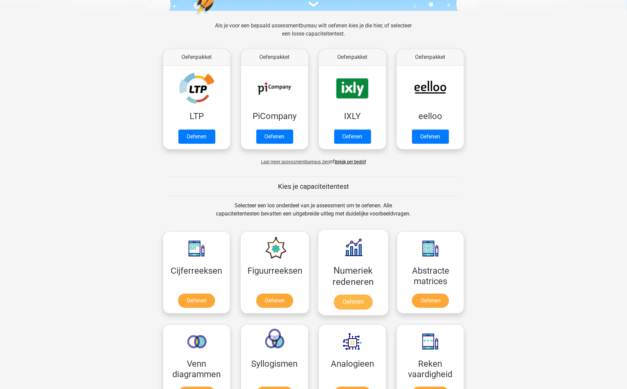
scroll to position [179, 0]
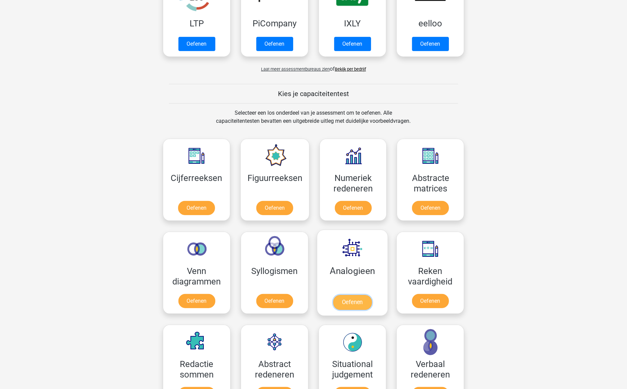
click at [369, 295] on link "Oefenen" at bounding box center [352, 302] width 39 height 15
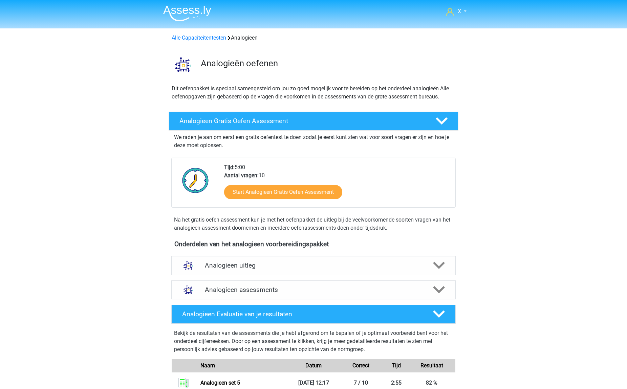
scroll to position [195, 0]
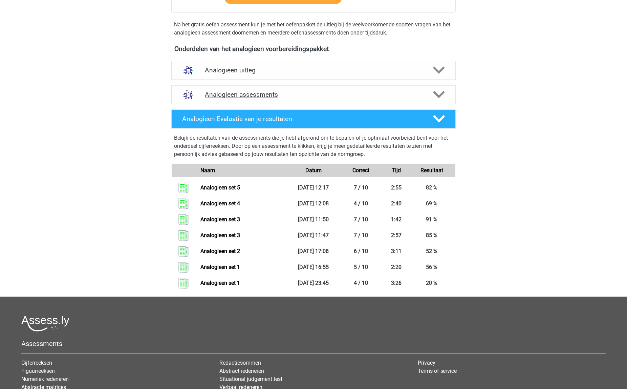
click at [362, 96] on h4 "Analogieen assessments" at bounding box center [313, 95] width 217 height 8
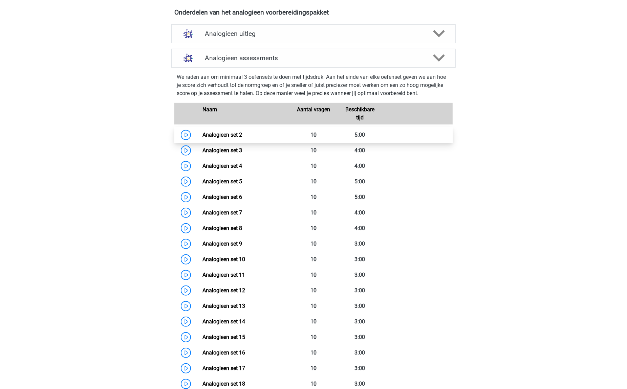
scroll to position [256, 0]
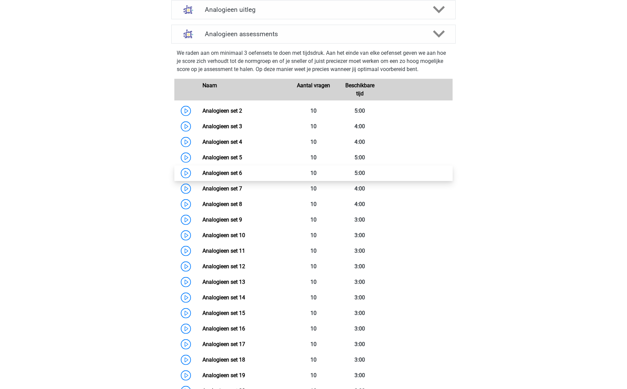
click at [242, 176] on link "Analogieen set 6" at bounding box center [223, 173] width 40 height 6
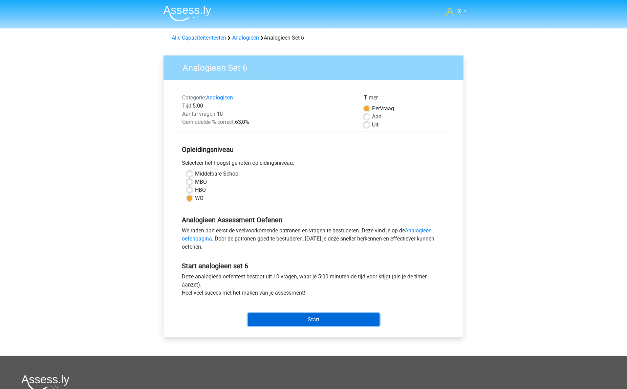
click at [325, 320] on input "Start" at bounding box center [314, 320] width 132 height 13
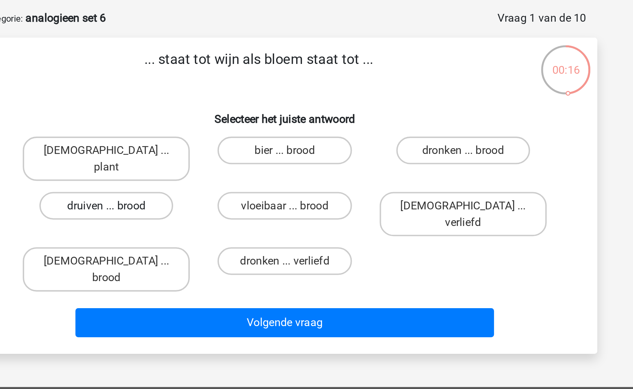
click at [236, 123] on label "druiven ... brood" at bounding box center [228, 130] width 65 height 14
click at [234, 130] on input "druiven ... brood" at bounding box center [231, 132] width 4 height 4
radio input "true"
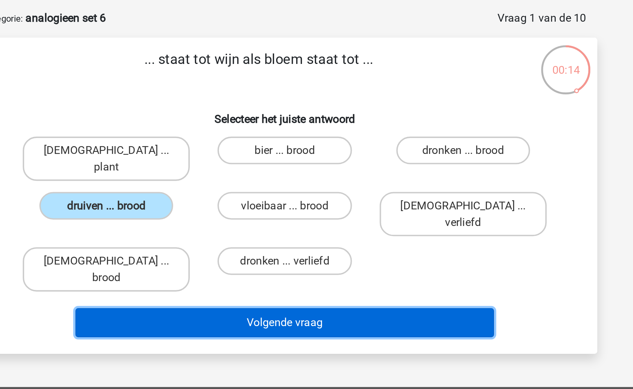
click at [309, 180] on button "Volgende vraag" at bounding box center [316, 187] width 205 height 14
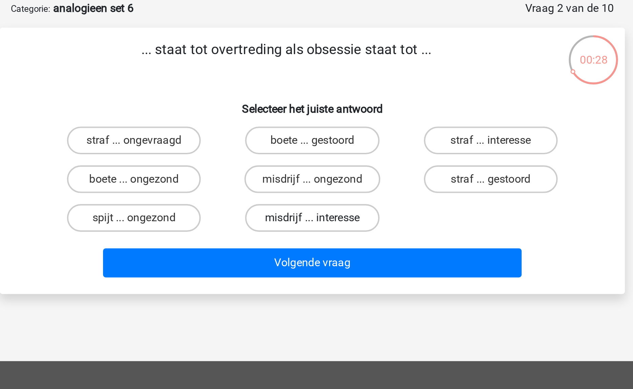
click at [326, 136] on label "misdrijf ... interesse" at bounding box center [315, 141] width 65 height 14
click at [321, 141] on input "misdrijf ... interesse" at bounding box center [318, 143] width 4 height 4
radio input "true"
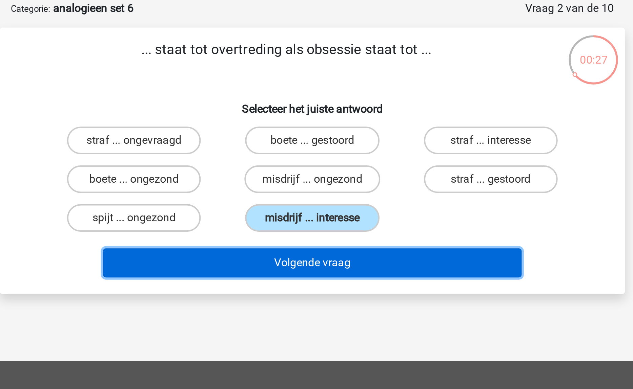
click at [331, 165] on button "Volgende vraag" at bounding box center [316, 162] width 205 height 14
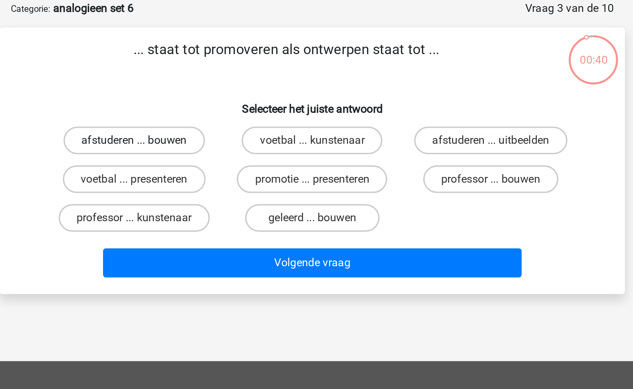
click at [240, 103] on label "afstuderen ... bouwen" at bounding box center [229, 103] width 69 height 14
click at [234, 103] on input "afstuderen ... bouwen" at bounding box center [231, 105] width 4 height 4
radio input "true"
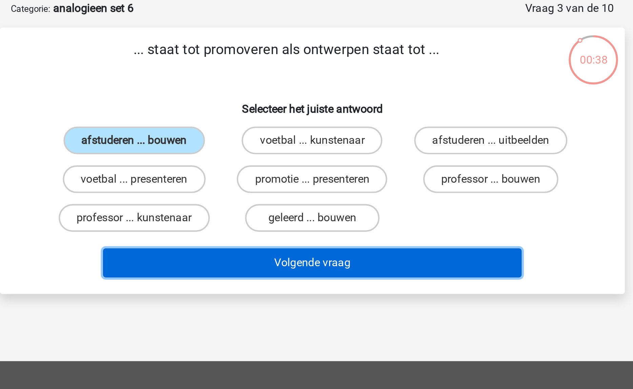
click at [318, 164] on button "Volgende vraag" at bounding box center [316, 162] width 205 height 14
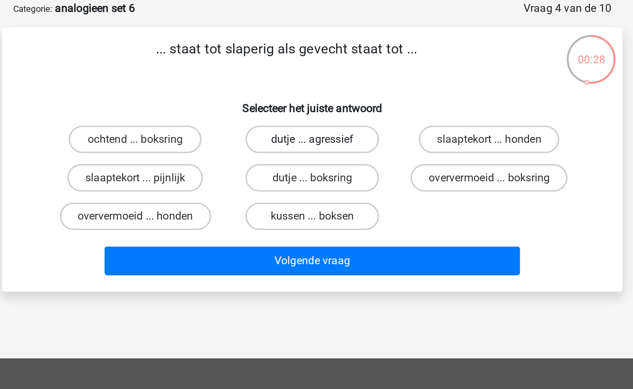
click at [315, 102] on label "dutje ... agressief" at bounding box center [315, 103] width 65 height 14
click at [316, 103] on input "dutje ... agressief" at bounding box center [318, 105] width 4 height 4
radio input "true"
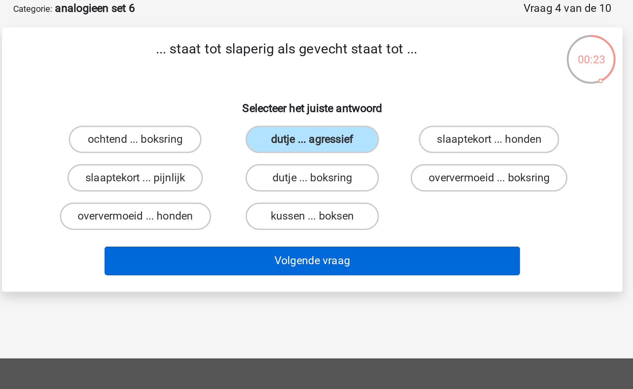
click at [322, 161] on button "Volgende vraag" at bounding box center [316, 162] width 205 height 14
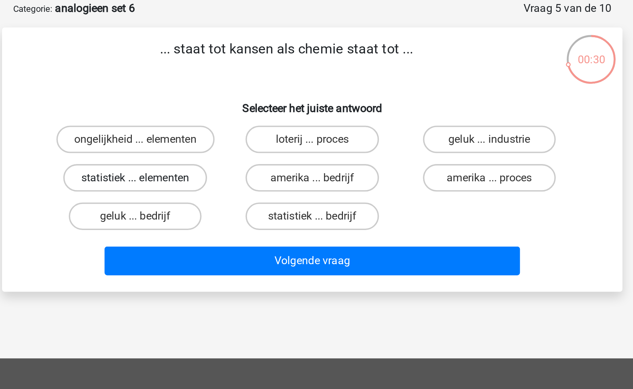
click at [243, 123] on label "statistiek ... elementen" at bounding box center [229, 122] width 71 height 14
click at [234, 123] on input "statistiek ... elementen" at bounding box center [231, 124] width 4 height 4
radio input "true"
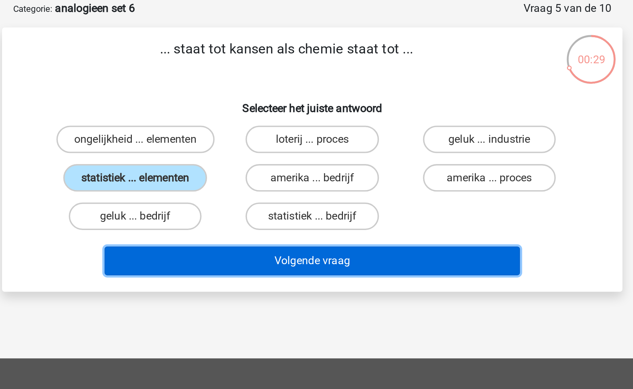
click at [295, 162] on button "Volgende vraag" at bounding box center [316, 162] width 205 height 14
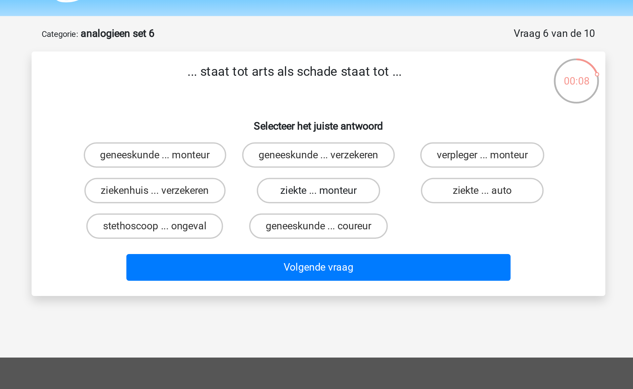
click at [329, 128] on label "ziekte ... monteur" at bounding box center [315, 122] width 65 height 14
click at [321, 126] on input "ziekte ... monteur" at bounding box center [318, 124] width 4 height 4
radio input "true"
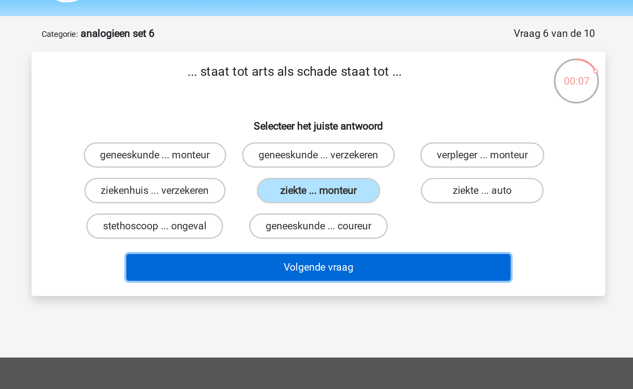
click at [325, 166] on button "Volgende vraag" at bounding box center [316, 162] width 205 height 14
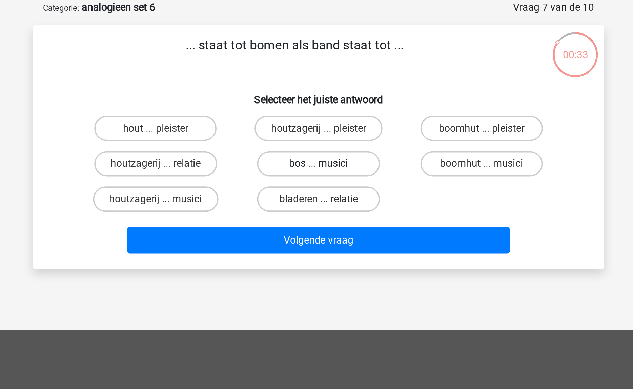
click at [291, 118] on label "bos ... musici" at bounding box center [315, 122] width 65 height 14
click at [316, 122] on input "bos ... musici" at bounding box center [318, 124] width 4 height 4
radio input "true"
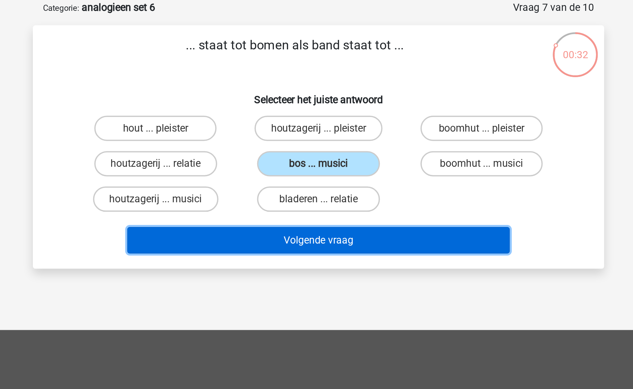
click at [312, 162] on button "Volgende vraag" at bounding box center [316, 162] width 205 height 14
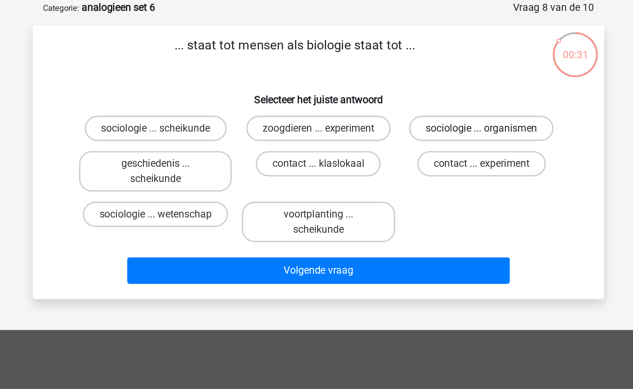
click at [402, 102] on label "sociologie ... organismen" at bounding box center [403, 103] width 77 height 14
click at [403, 103] on input "sociologie ... organismen" at bounding box center [405, 105] width 4 height 4
radio input "true"
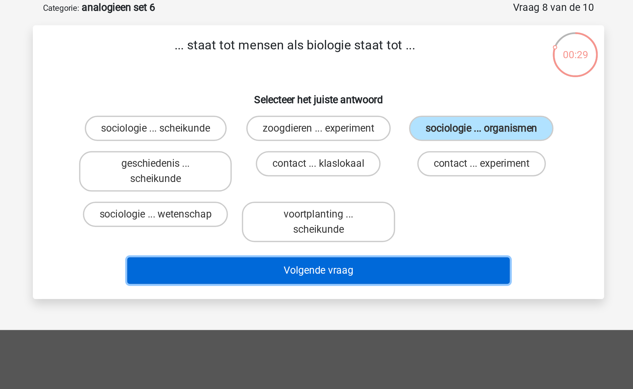
click at [338, 176] on button "Volgende vraag" at bounding box center [316, 179] width 205 height 14
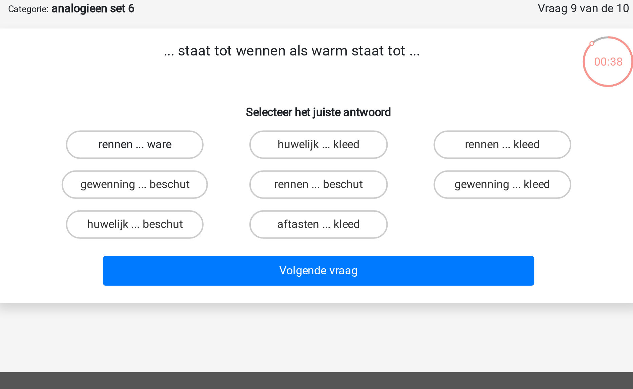
click at [247, 98] on label "rennen ... ware" at bounding box center [228, 103] width 65 height 14
click at [234, 103] on input "rennen ... ware" at bounding box center [231, 105] width 4 height 4
radio input "true"
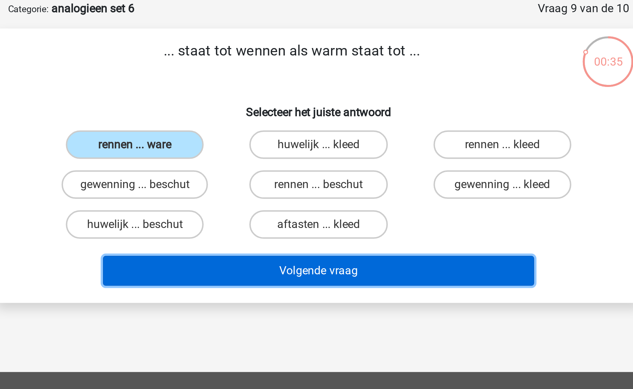
click at [285, 160] on button "Volgende vraag" at bounding box center [316, 162] width 205 height 14
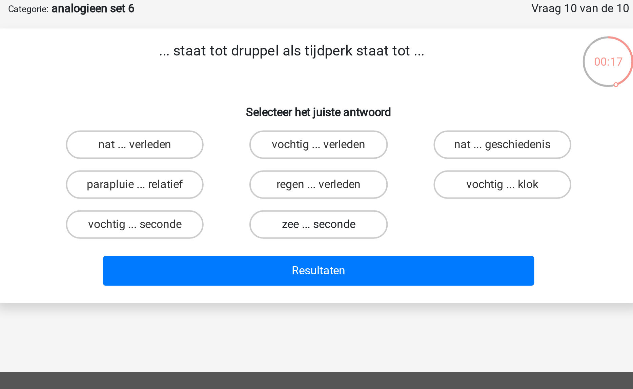
click at [313, 136] on label "zee ... seconde" at bounding box center [315, 141] width 65 height 14
click at [316, 141] on input "zee ... seconde" at bounding box center [318, 143] width 4 height 4
radio input "true"
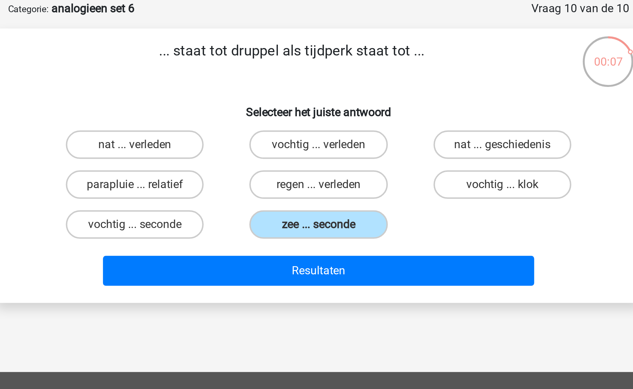
click at [317, 123] on input "regen ... verleden" at bounding box center [318, 124] width 4 height 4
radio input "true"
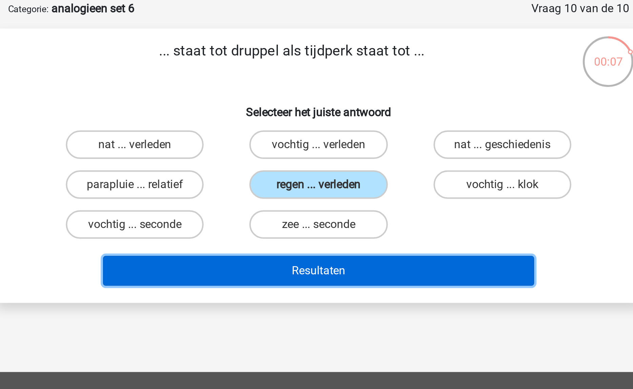
click at [314, 156] on button "Resultaten" at bounding box center [316, 162] width 205 height 14
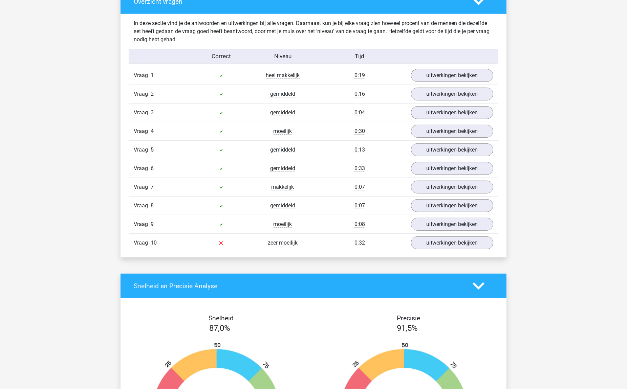
scroll to position [421, 0]
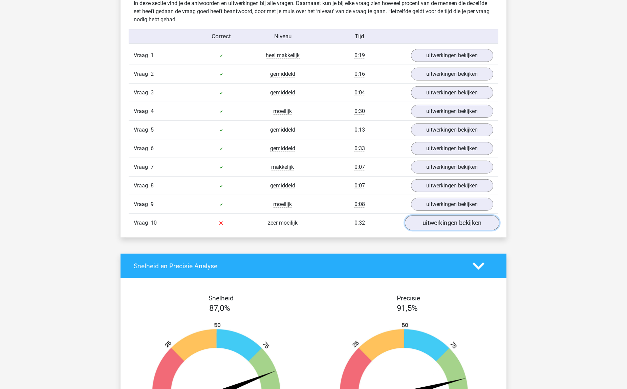
click at [439, 229] on link "uitwerkingen bekijken" at bounding box center [452, 223] width 94 height 15
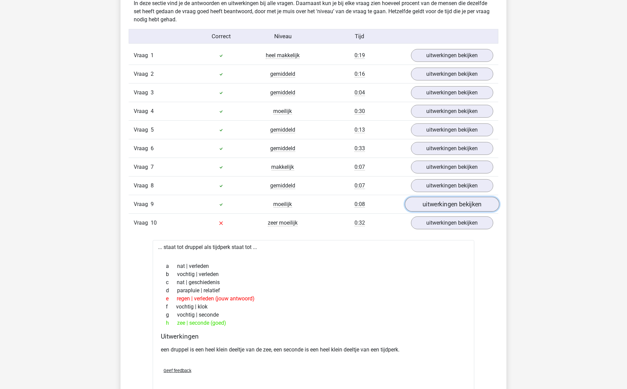
click at [438, 202] on link "uitwerkingen bekijken" at bounding box center [452, 204] width 94 height 15
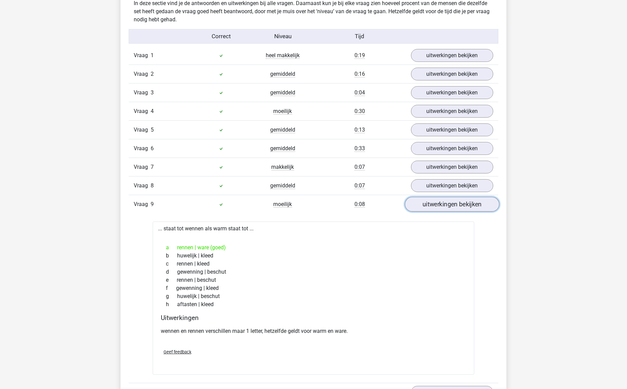
click at [438, 202] on link "uitwerkingen bekijken" at bounding box center [452, 204] width 94 height 15
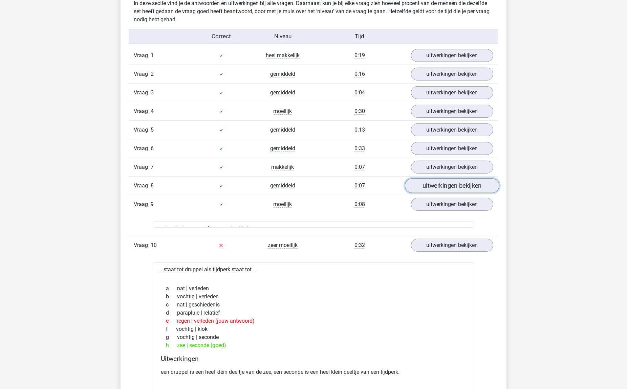
click at [441, 182] on link "uitwerkingen bekijken" at bounding box center [452, 186] width 94 height 15
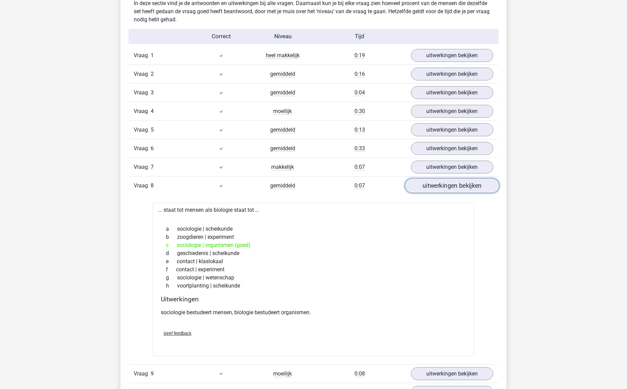
click at [441, 182] on link "uitwerkingen bekijken" at bounding box center [452, 186] width 94 height 15
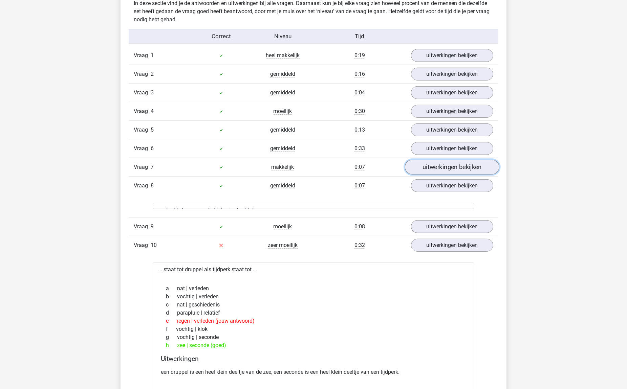
click at [447, 169] on link "uitwerkingen bekijken" at bounding box center [452, 167] width 94 height 15
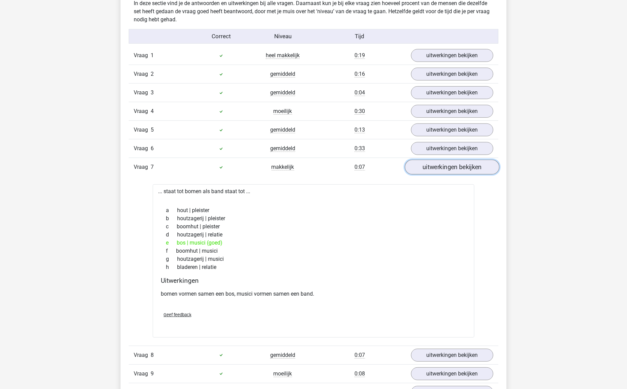
click at [447, 169] on link "uitwerkingen bekijken" at bounding box center [452, 167] width 94 height 15
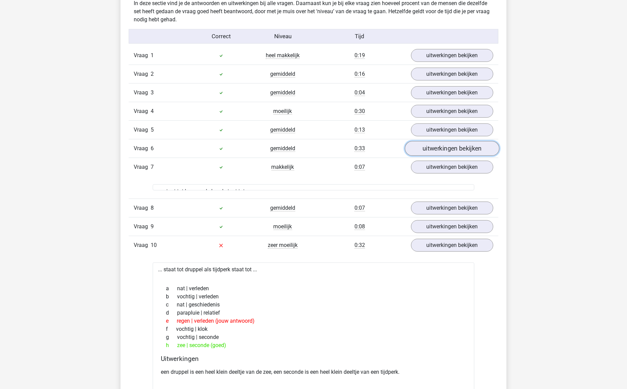
click at [451, 151] on link "uitwerkingen bekijken" at bounding box center [452, 149] width 94 height 15
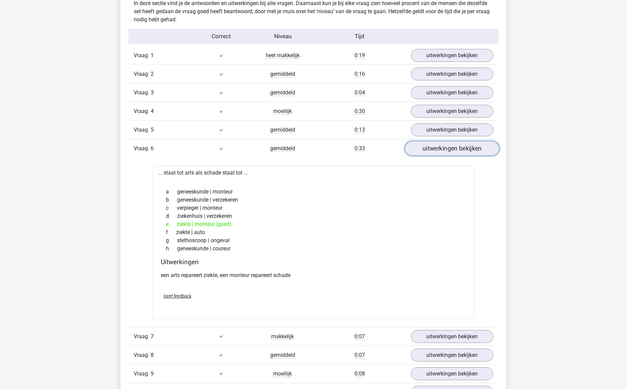
click at [451, 151] on link "uitwerkingen bekijken" at bounding box center [452, 149] width 94 height 15
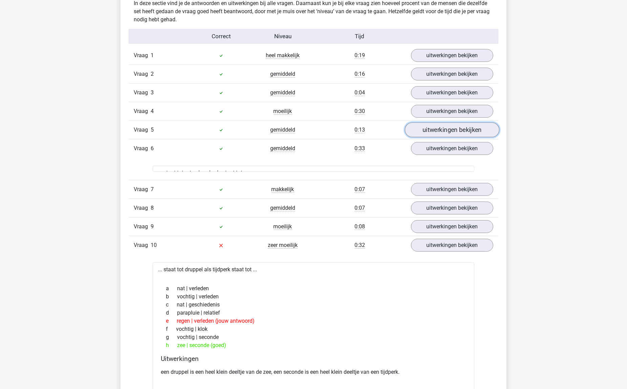
click at [454, 134] on link "uitwerkingen bekijken" at bounding box center [452, 130] width 94 height 15
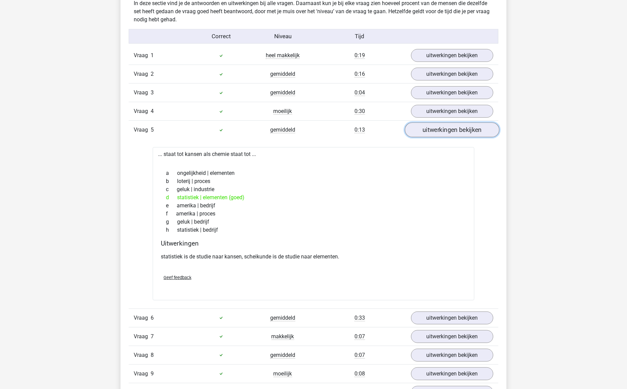
click at [454, 134] on link "uitwerkingen bekijken" at bounding box center [452, 130] width 94 height 15
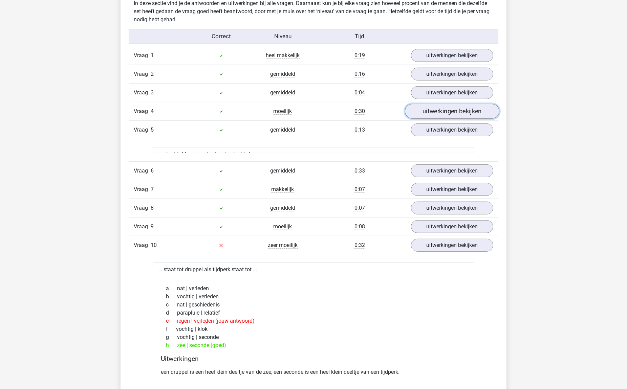
click at [458, 114] on link "uitwerkingen bekijken" at bounding box center [452, 111] width 94 height 15
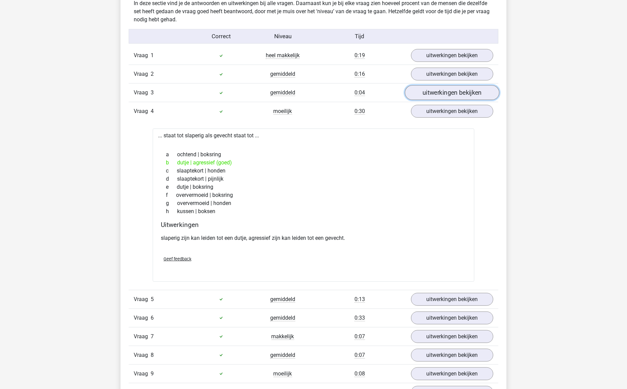
click at [437, 92] on link "uitwerkingen bekijken" at bounding box center [452, 93] width 94 height 15
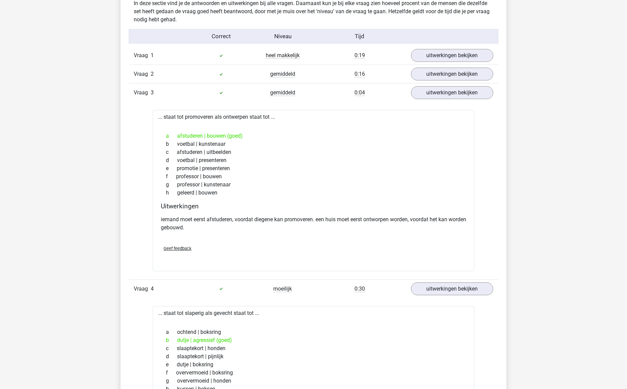
click at [442, 81] on div "Vraag 2 gemiddeld 0:16 uitwerkingen bekijken" at bounding box center [314, 74] width 370 height 19
click at [449, 59] on link "uitwerkingen bekijken" at bounding box center [452, 55] width 94 height 15
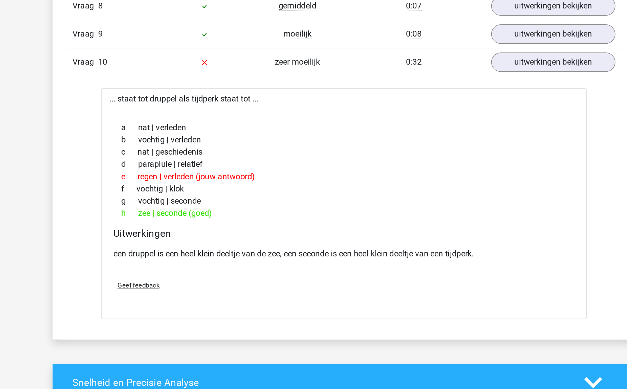
scroll to position [1090, 0]
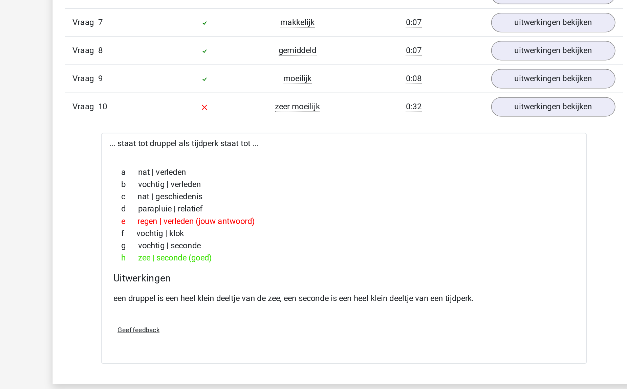
click at [314, 107] on div "... staat tot druppel als tijdperk staat tot ... a nat | verleden b vochtig | v…" at bounding box center [314, 164] width 322 height 153
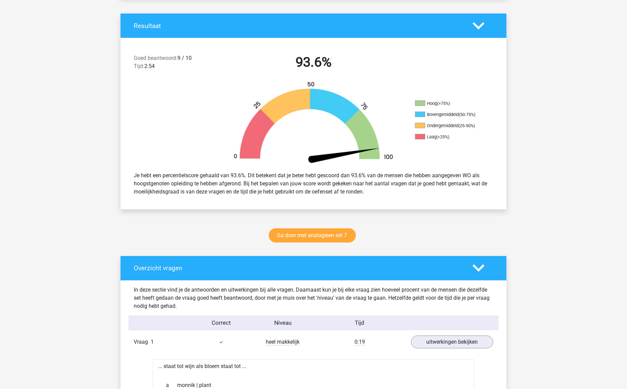
scroll to position [0, 0]
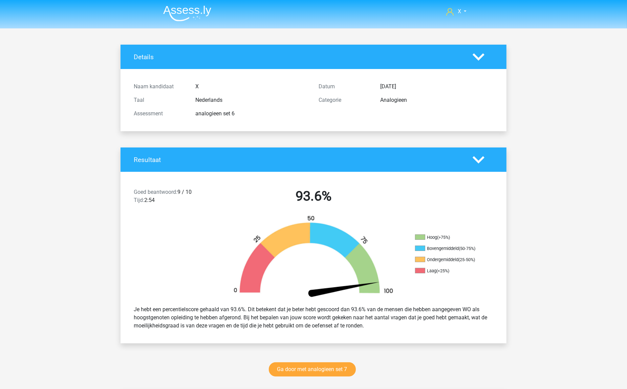
click at [200, 13] on img at bounding box center [187, 13] width 48 height 16
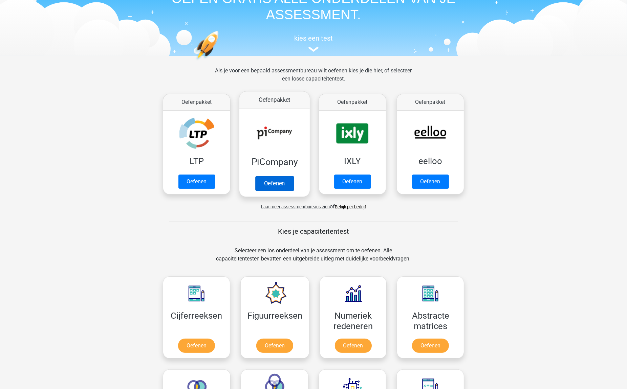
scroll to position [55, 0]
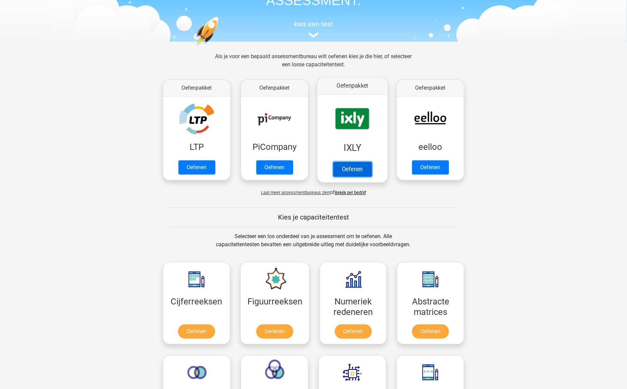
click at [363, 162] on link "Oefenen" at bounding box center [352, 169] width 39 height 15
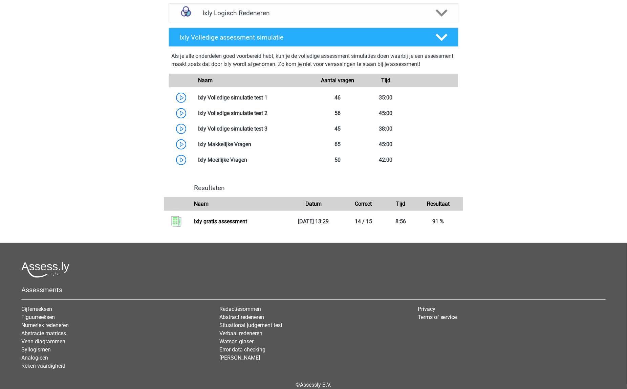
scroll to position [320, 0]
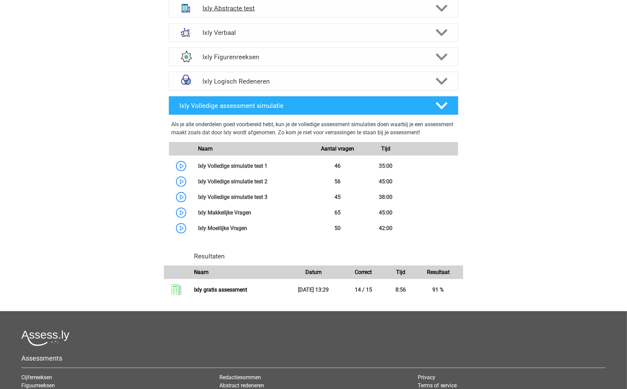
click at [274, 12] on h4 "Ixly Abstracte test" at bounding box center [314, 8] width 222 height 8
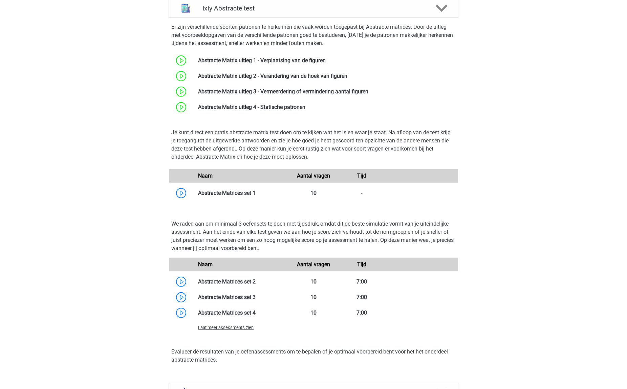
click at [239, 329] on span "Laat meer assessments zien" at bounding box center [226, 327] width 56 height 5
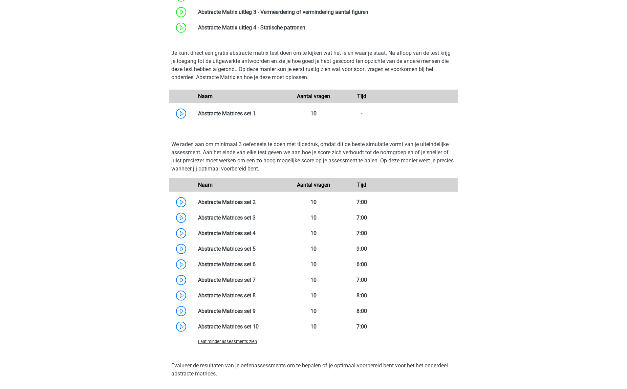
scroll to position [453, 0]
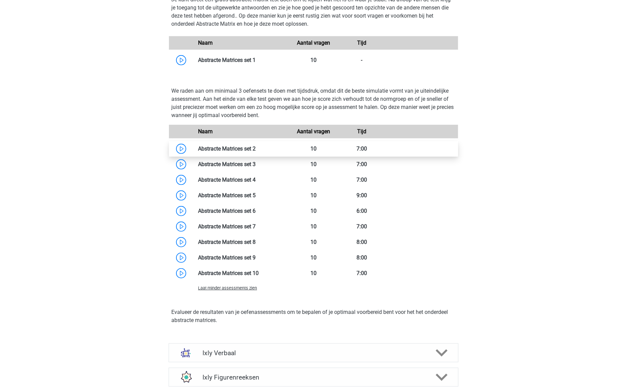
click at [256, 147] on link at bounding box center [256, 149] width 0 height 6
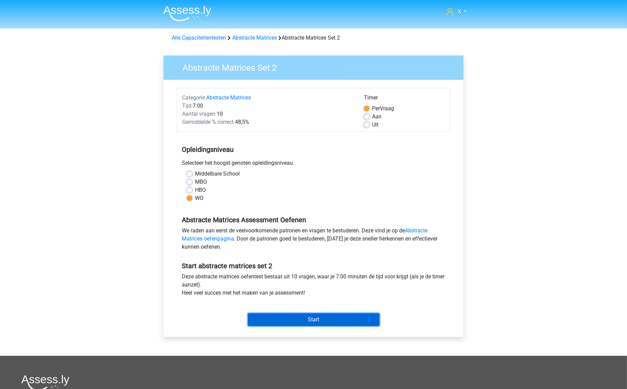
click at [336, 326] on input "Start" at bounding box center [314, 320] width 132 height 13
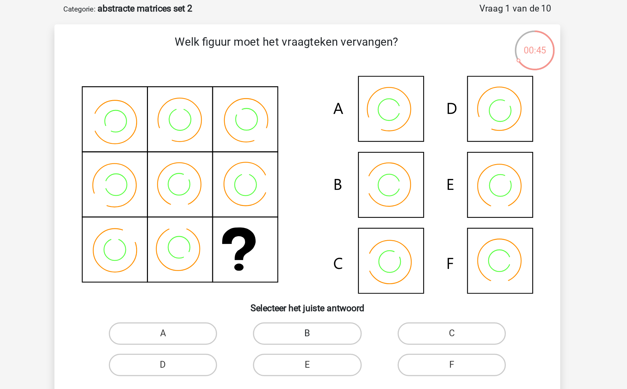
click at [334, 233] on label "B" at bounding box center [313, 235] width 65 height 14
click at [318, 234] on input "B" at bounding box center [316, 236] width 4 height 4
radio input "true"
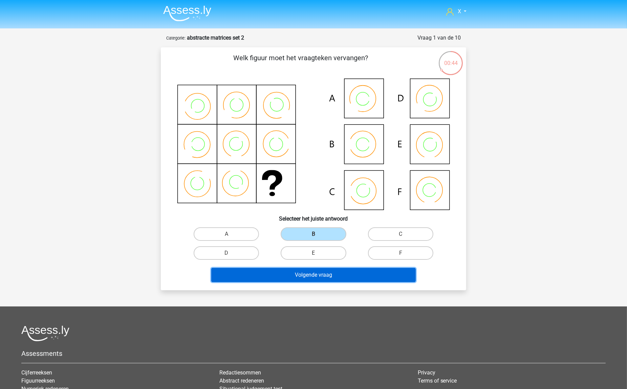
click at [367, 268] on button "Volgende vraag" at bounding box center [313, 275] width 205 height 14
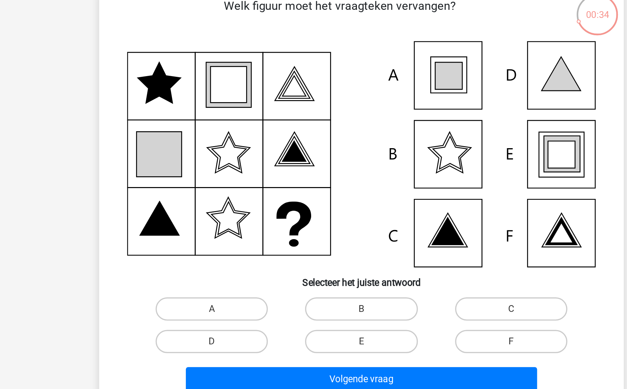
scroll to position [34, 0]
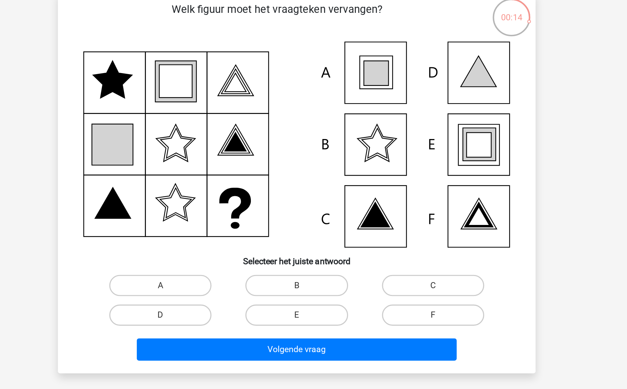
click at [245, 193] on div "A" at bounding box center [226, 200] width 87 height 19
click at [243, 201] on label "A" at bounding box center [226, 201] width 65 height 14
click at [231, 201] on input "A" at bounding box center [229, 203] width 4 height 4
radio input "true"
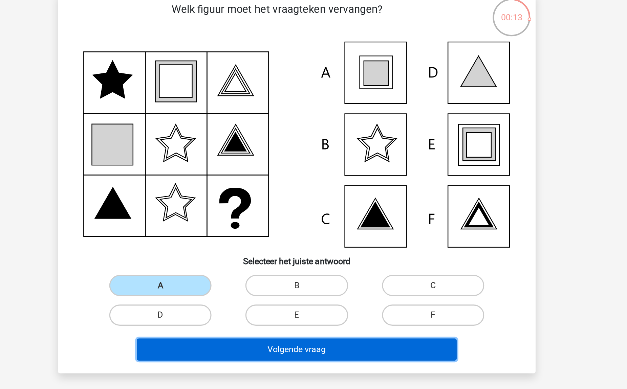
click at [309, 246] on button "Volgende vraag" at bounding box center [313, 242] width 205 height 14
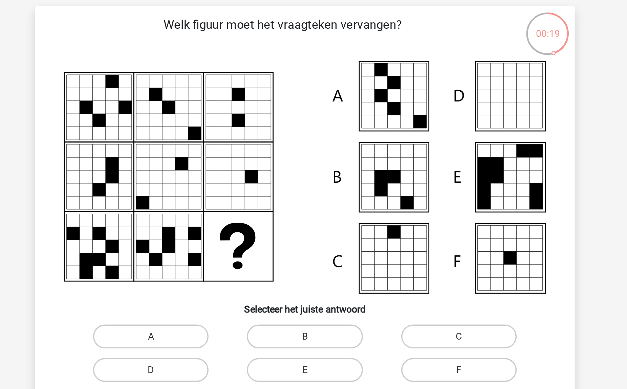
scroll to position [6, 0]
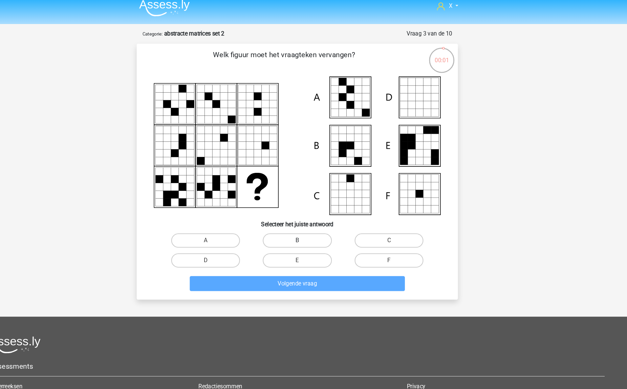
click at [327, 223] on label "B" at bounding box center [313, 229] width 65 height 14
click at [318, 229] on input "B" at bounding box center [316, 231] width 4 height 4
radio input "true"
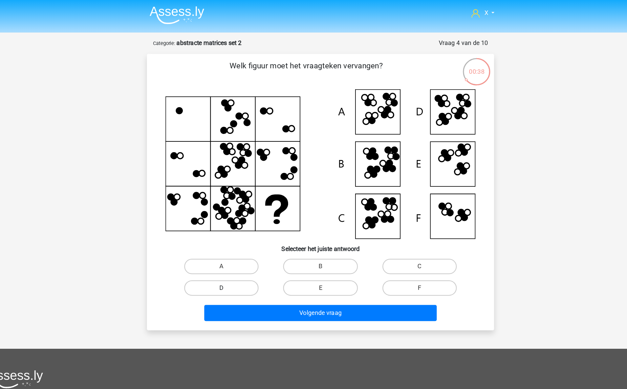
click at [251, 253] on label "D" at bounding box center [226, 254] width 65 height 14
click at [231, 254] on input "D" at bounding box center [229, 256] width 4 height 4
radio input "true"
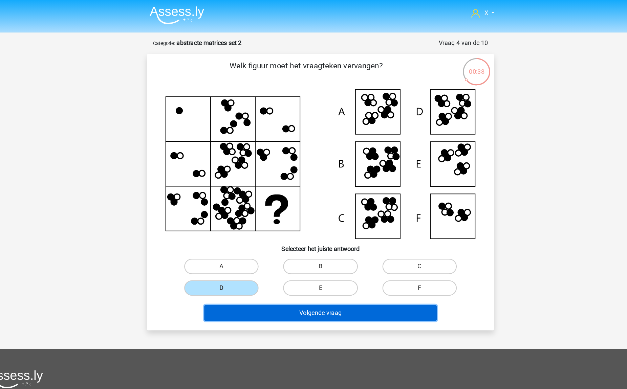
click at [277, 279] on button "Volgende vraag" at bounding box center [313, 276] width 205 height 14
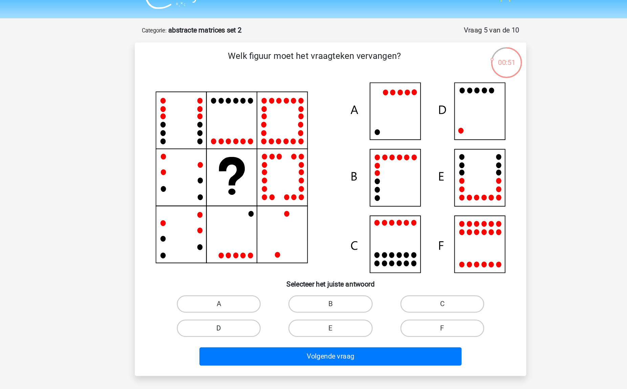
click at [230, 268] on label "D" at bounding box center [226, 271] width 65 height 14
click at [230, 271] on input "D" at bounding box center [229, 273] width 4 height 4
radio input "true"
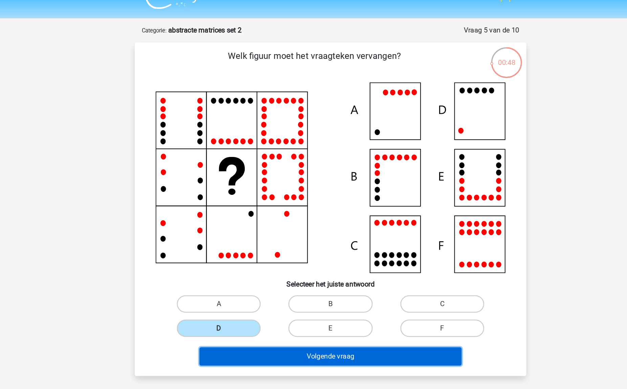
click at [338, 294] on button "Volgende vraag" at bounding box center [313, 292] width 205 height 14
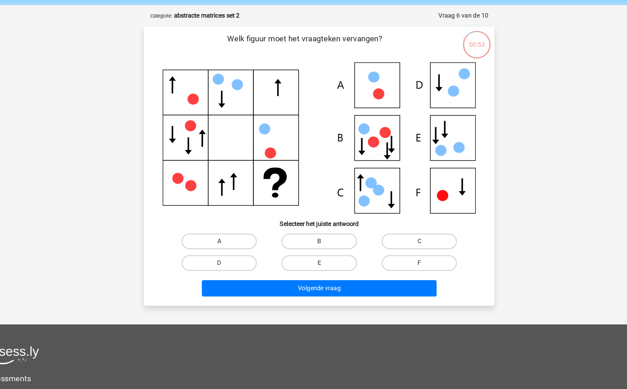
click at [314, 256] on input "E" at bounding box center [316, 256] width 4 height 4
radio input "true"
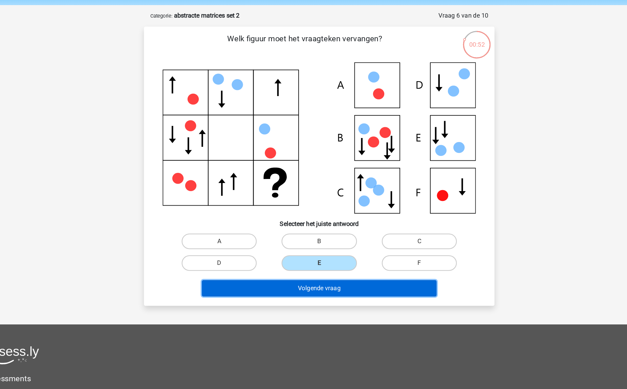
click at [309, 278] on button "Volgende vraag" at bounding box center [313, 276] width 205 height 14
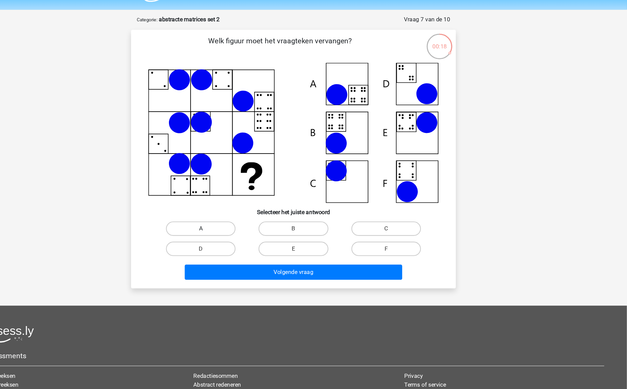
click at [246, 233] on label "A" at bounding box center [226, 235] width 65 height 14
click at [231, 235] on input "A" at bounding box center [229, 237] width 4 height 4
radio input "true"
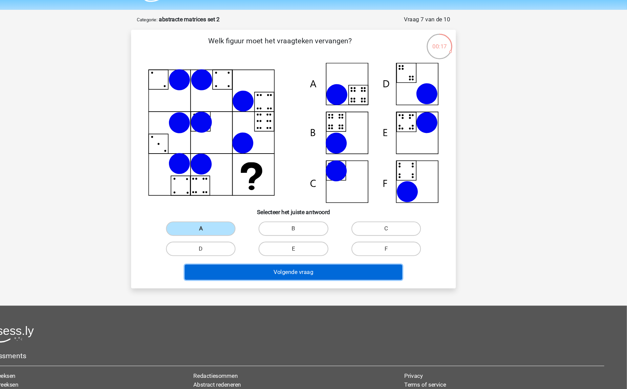
click at [371, 275] on button "Volgende vraag" at bounding box center [313, 276] width 205 height 14
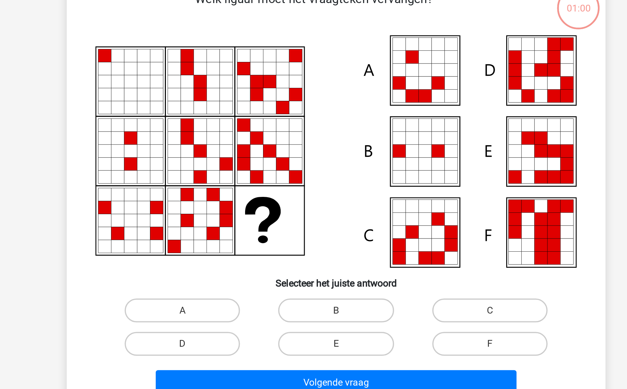
scroll to position [11, 0]
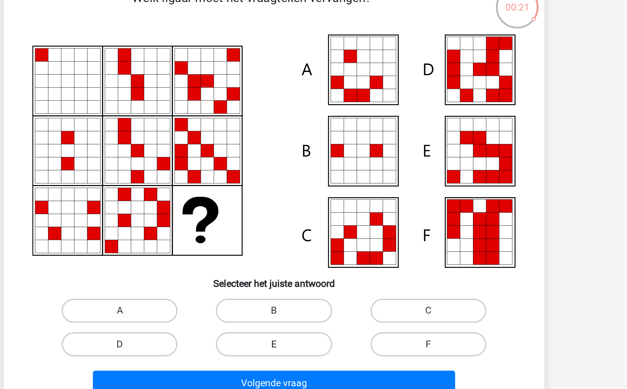
click at [321, 242] on label "E" at bounding box center [313, 243] width 65 height 14
click at [318, 243] on input "E" at bounding box center [316, 245] width 4 height 4
radio input "true"
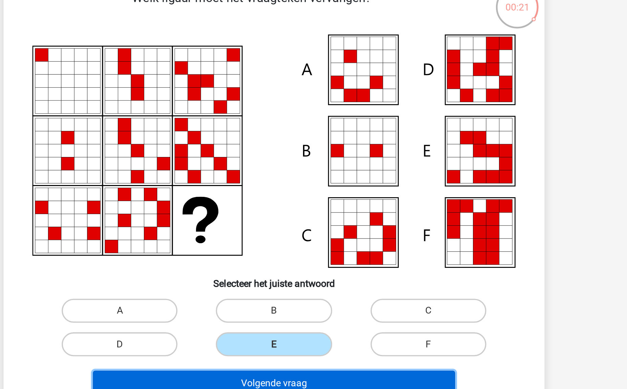
click at [329, 261] on button "Volgende vraag" at bounding box center [313, 265] width 205 height 14
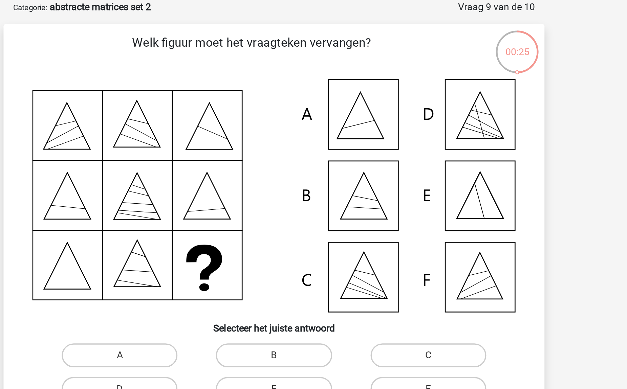
click at [388, 182] on icon at bounding box center [313, 134] width 273 height 132
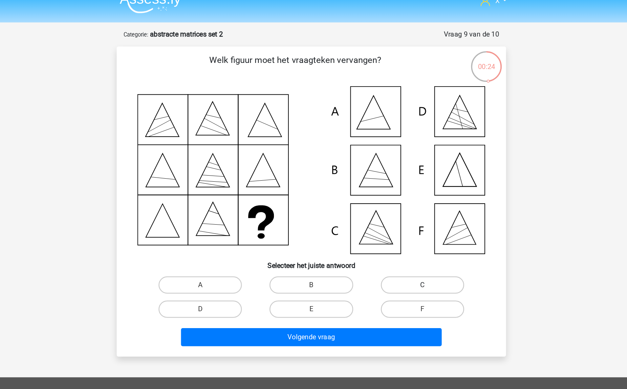
click at [376, 222] on label "C" at bounding box center [400, 224] width 65 height 14
click at [401, 224] on input "C" at bounding box center [403, 226] width 4 height 4
radio input "true"
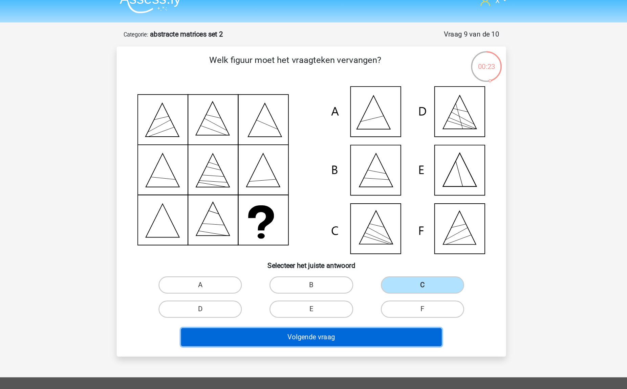
click at [347, 264] on button "Volgende vraag" at bounding box center [313, 265] width 205 height 14
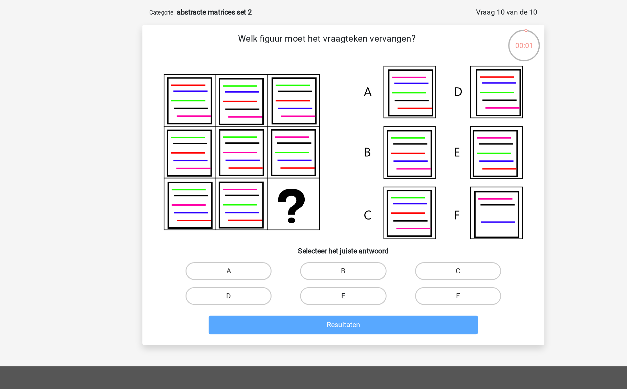
click at [332, 241] on label "E" at bounding box center [313, 243] width 65 height 14
click at [318, 243] on input "E" at bounding box center [316, 245] width 4 height 4
radio input "true"
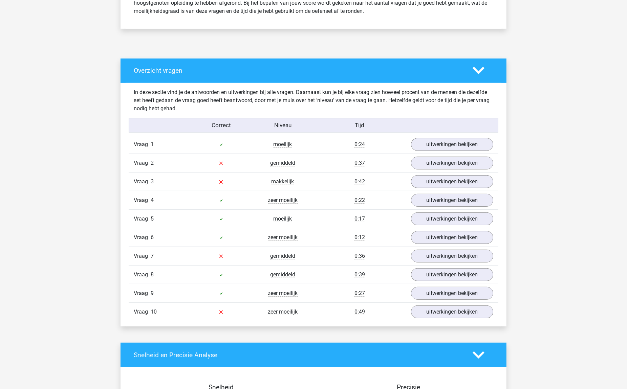
scroll to position [331, 0]
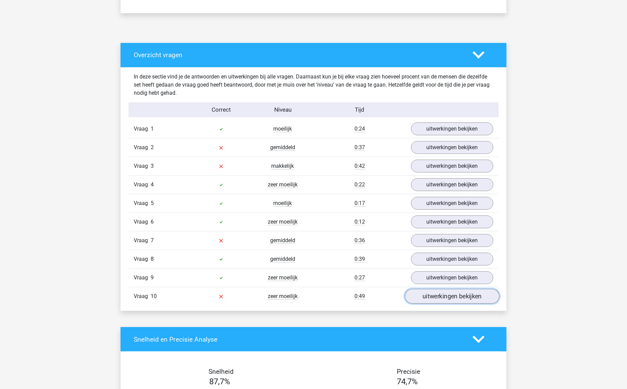
click at [462, 298] on link "uitwerkingen bekijken" at bounding box center [452, 297] width 94 height 15
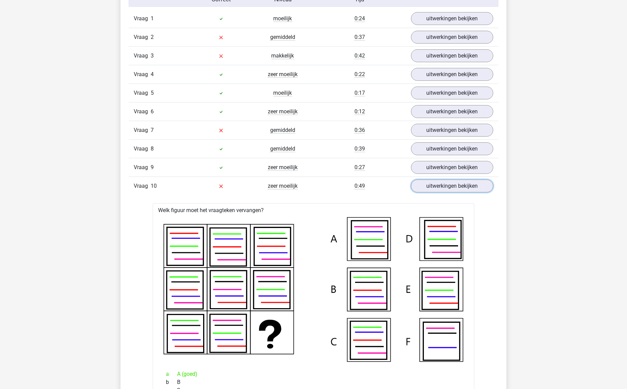
scroll to position [362, 0]
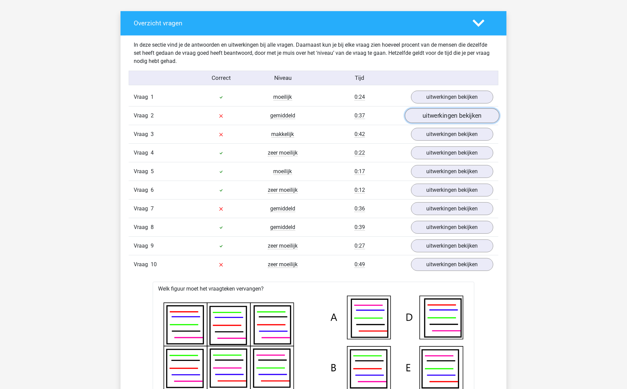
click at [441, 109] on link "uitwerkingen bekijken" at bounding box center [452, 116] width 94 height 15
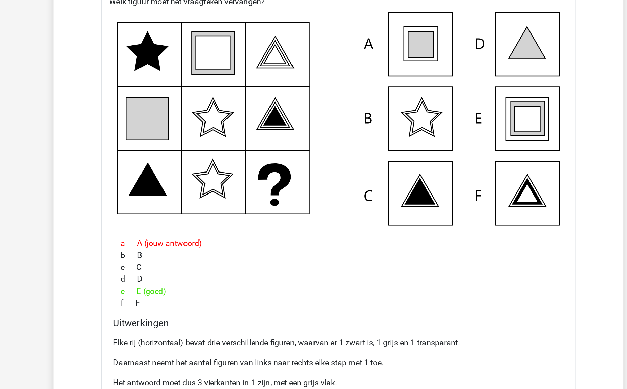
scroll to position [408, 0]
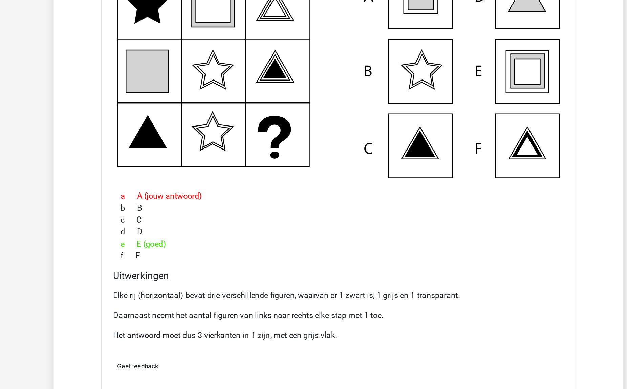
click at [273, 329] on p "Elke rij (horizontaal) bevat drie verschillende figuren, waarvan er 1 zwart is,…" at bounding box center [313, 326] width 305 height 8
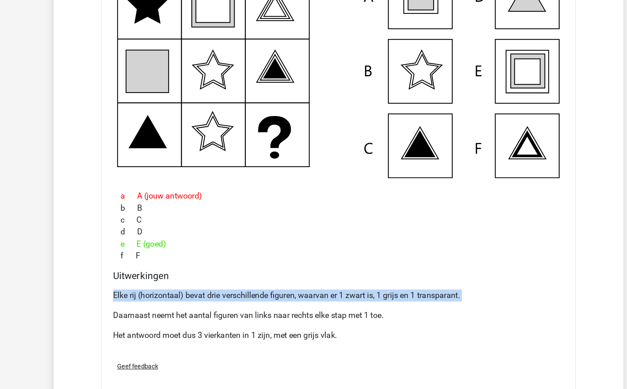
click at [273, 329] on p "Elke rij (horizontaal) bevat drie verschillende figuren, waarvan er 1 zwart is,…" at bounding box center [313, 326] width 305 height 8
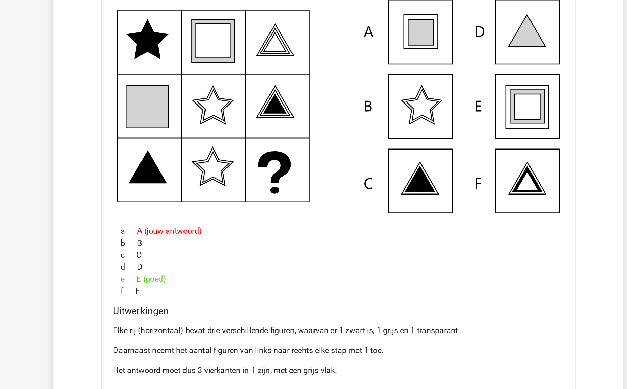
click at [271, 338] on p "Daarnaast neemt het aantal figuren van links naar rechts elke stap met 1 toe." at bounding box center [313, 339] width 305 height 8
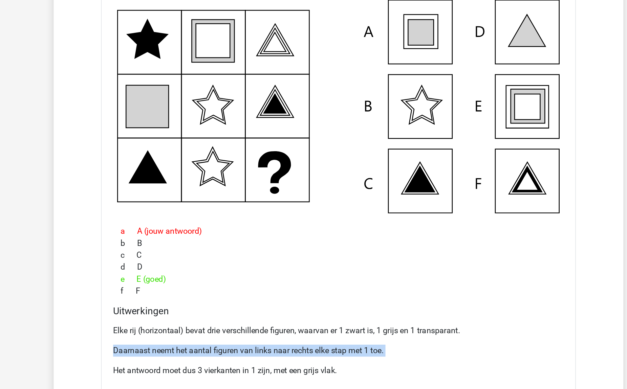
click at [271, 338] on p "Daarnaast neemt het aantal figuren van links naar rechts elke stap met 1 toe." at bounding box center [313, 339] width 305 height 8
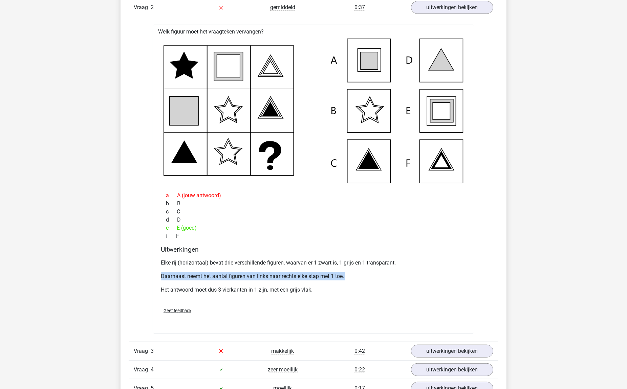
scroll to position [661, 0]
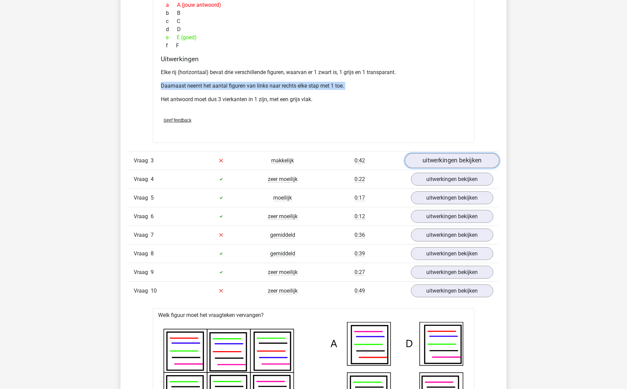
click at [436, 160] on link "uitwerkingen bekijken" at bounding box center [452, 160] width 94 height 15
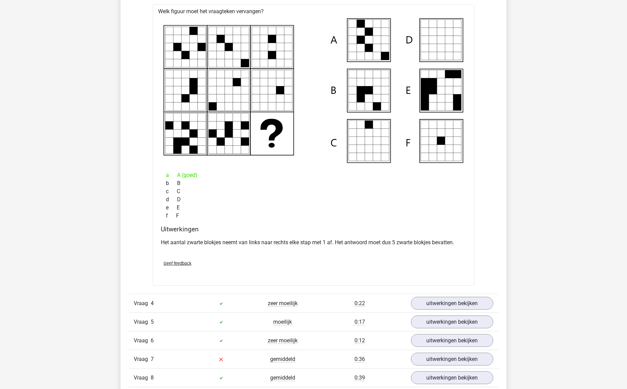
scroll to position [891, 0]
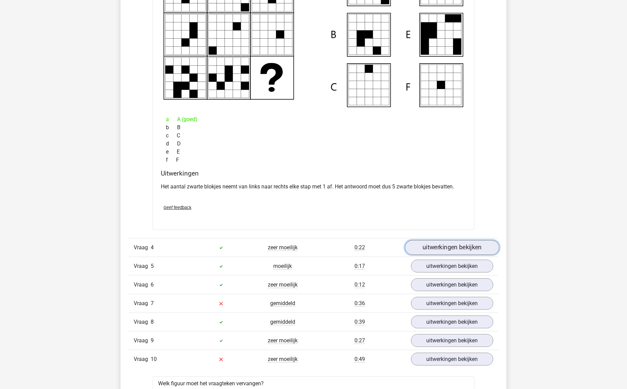
click at [463, 251] on link "uitwerkingen bekijken" at bounding box center [452, 247] width 94 height 15
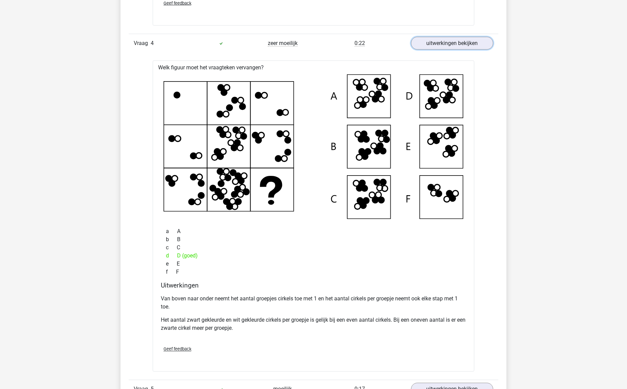
scroll to position [1193, 0]
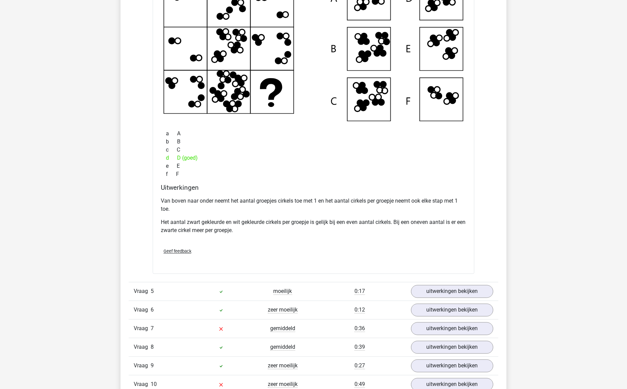
click at [438, 300] on div "Vraag 5 moeilijk 0:17 uitwerkingen bekijken" at bounding box center [314, 291] width 370 height 19
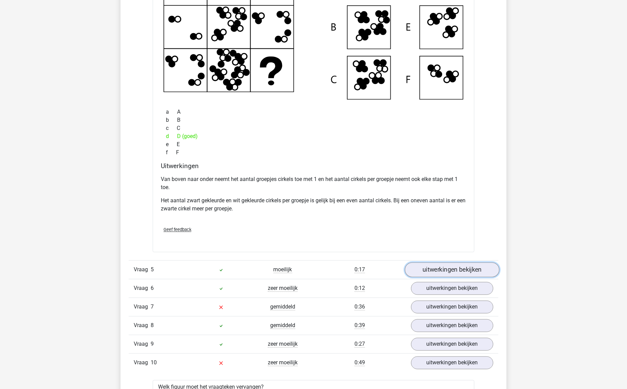
click at [452, 273] on link "uitwerkingen bekijken" at bounding box center [452, 270] width 94 height 15
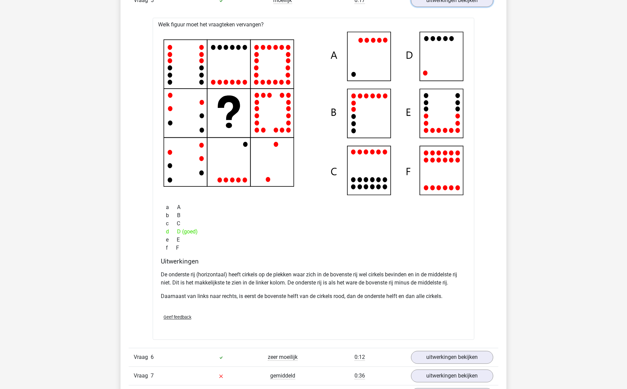
scroll to position [1515, 0]
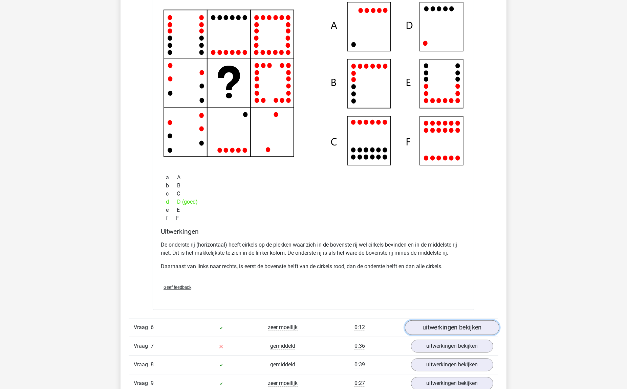
click at [438, 326] on link "uitwerkingen bekijken" at bounding box center [452, 327] width 94 height 15
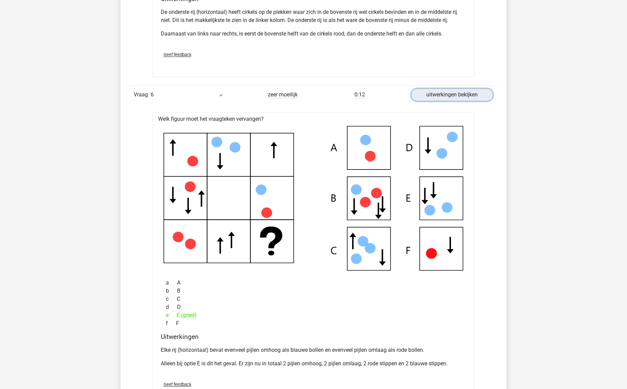
scroll to position [1818, 0]
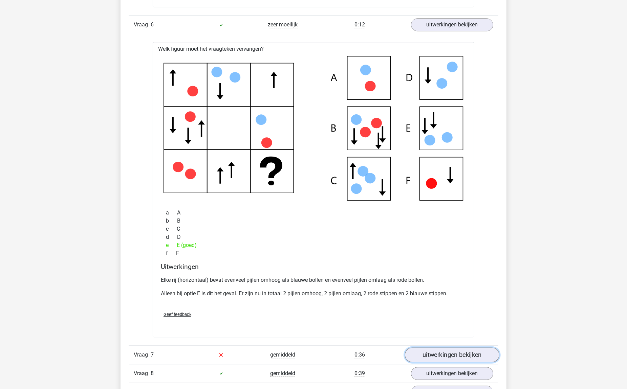
click at [431, 355] on link "uitwerkingen bekijken" at bounding box center [452, 355] width 94 height 15
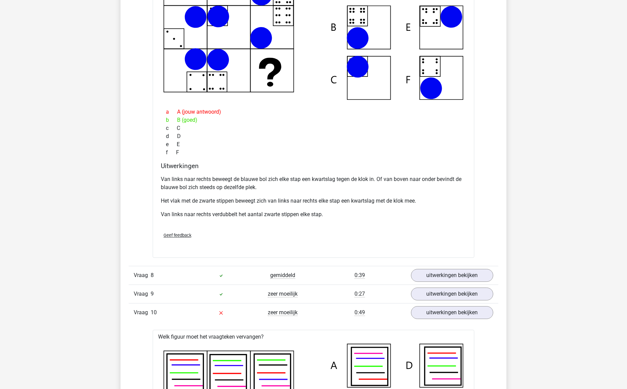
scroll to position [2266, 0]
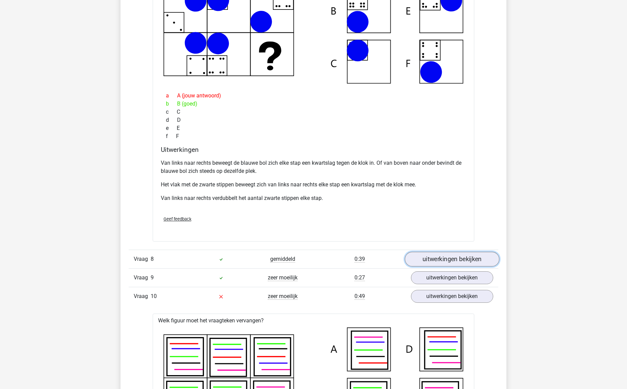
click at [447, 262] on link "uitwerkingen bekijken" at bounding box center [452, 259] width 94 height 15
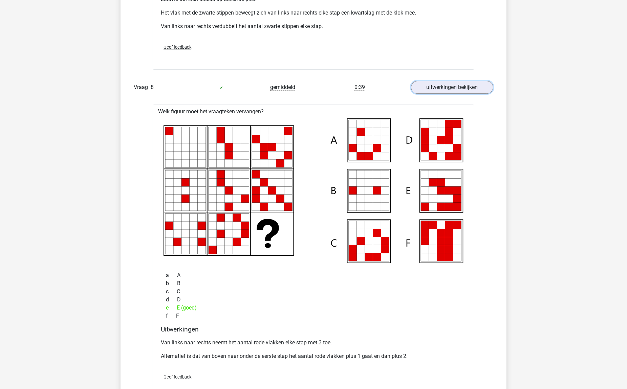
scroll to position [2517, 0]
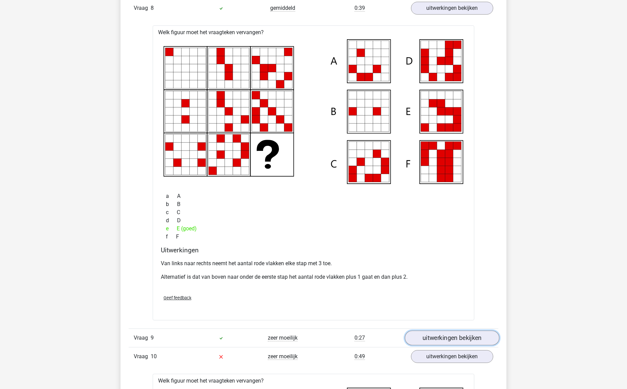
click at [451, 333] on link "uitwerkingen bekijken" at bounding box center [452, 338] width 94 height 15
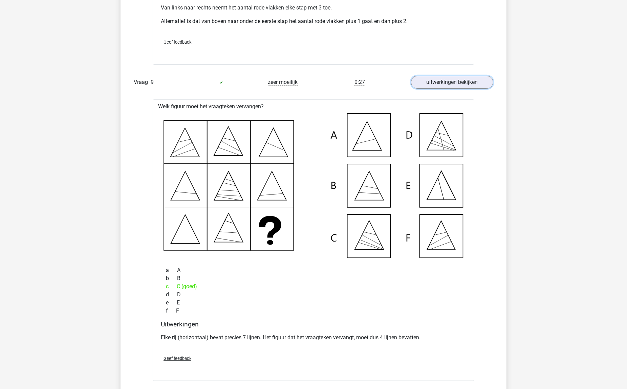
scroll to position [2870, 0]
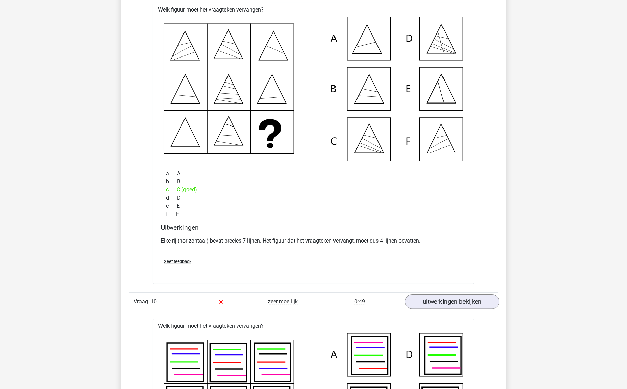
click at [441, 301] on link "uitwerkingen bekijken" at bounding box center [452, 302] width 94 height 15
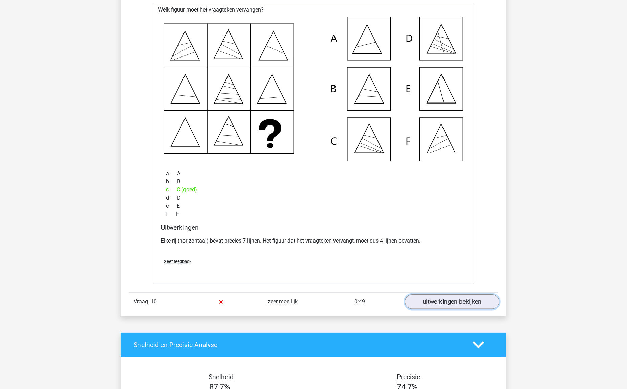
click at [441, 301] on link "uitwerkingen bekijken" at bounding box center [452, 302] width 94 height 15
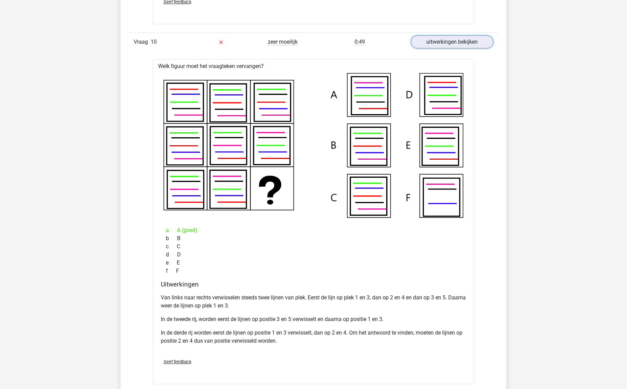
scroll to position [3130, 0]
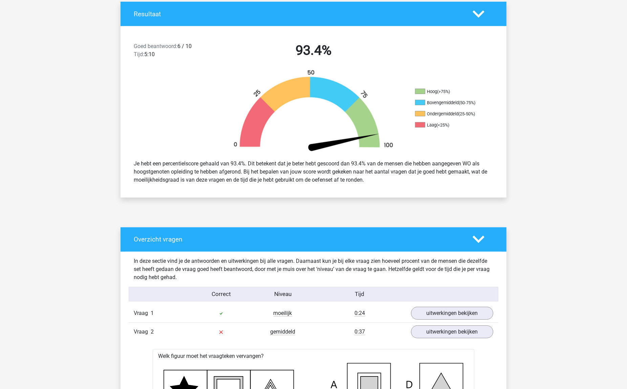
scroll to position [0, 0]
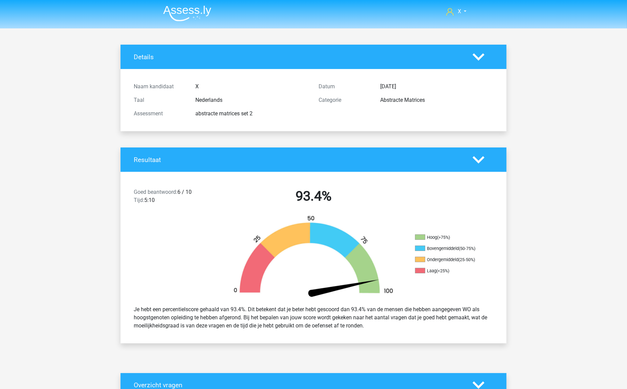
click at [195, 9] on img at bounding box center [187, 13] width 48 height 16
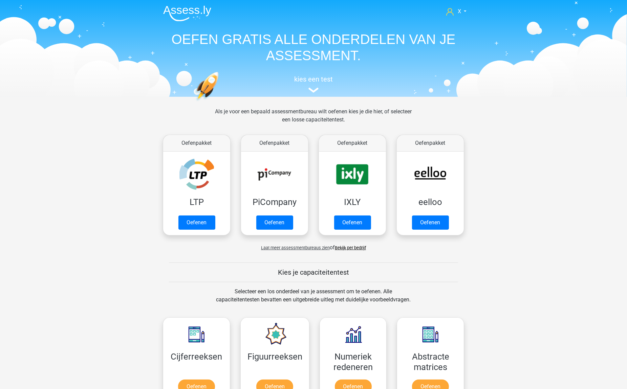
scroll to position [147, 0]
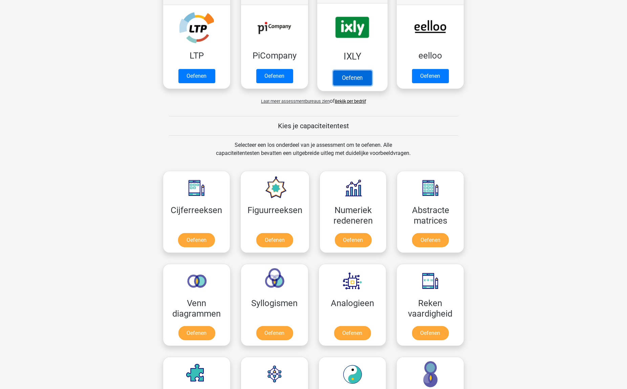
click at [362, 70] on link "Oefenen" at bounding box center [352, 77] width 39 height 15
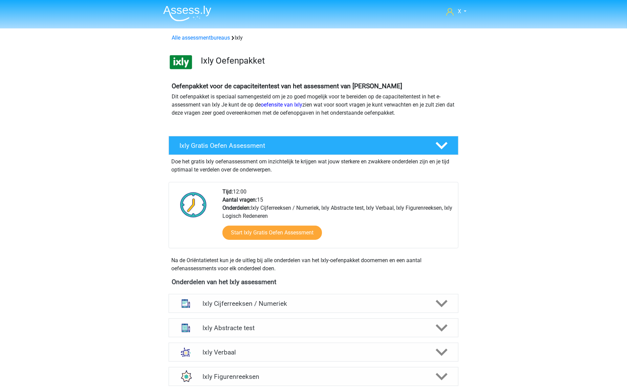
scroll to position [145, 0]
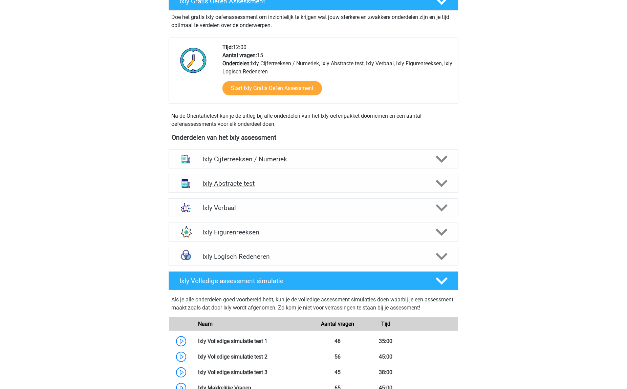
click at [372, 186] on h4 "Ixly Abstracte test" at bounding box center [314, 184] width 222 height 8
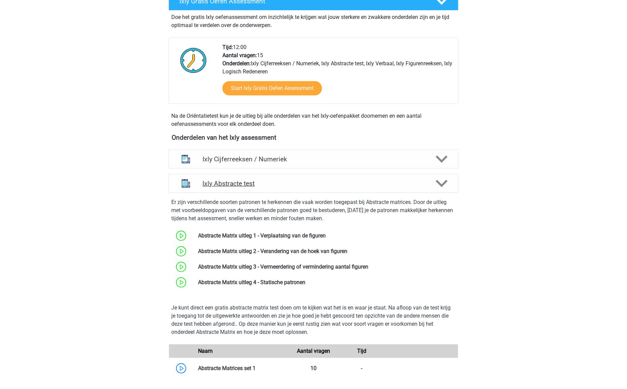
click at [372, 186] on h4 "Ixly Abstracte test" at bounding box center [314, 184] width 222 height 8
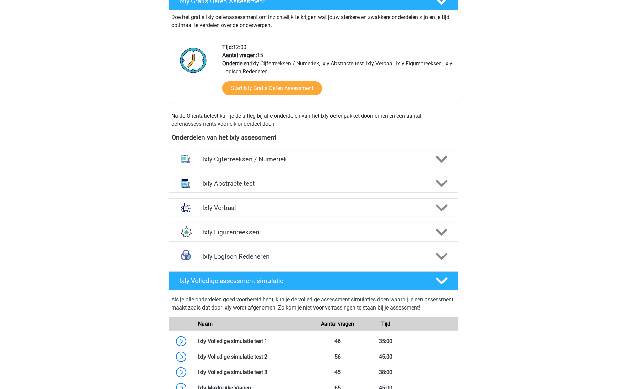
click at [372, 186] on h4 "Ixly Abstracte test" at bounding box center [314, 184] width 222 height 8
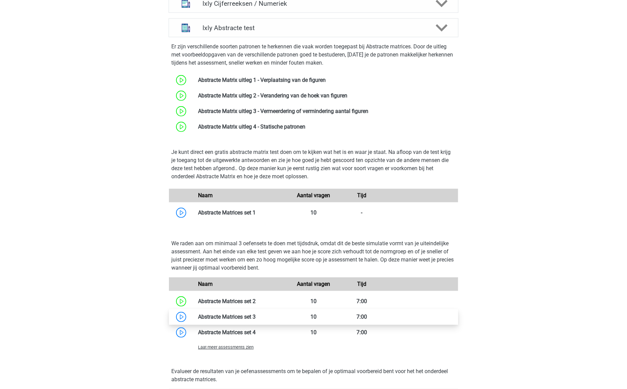
scroll to position [447, 0]
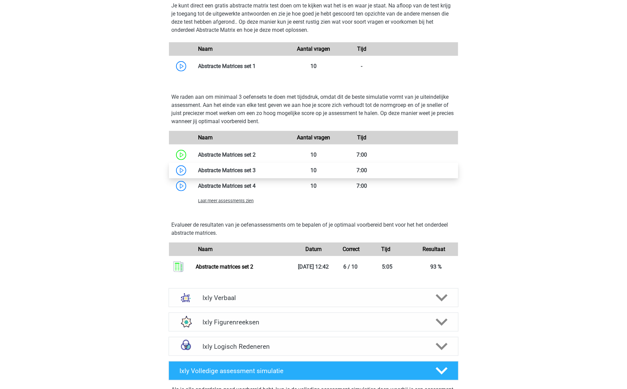
click at [256, 169] on link at bounding box center [256, 170] width 0 height 6
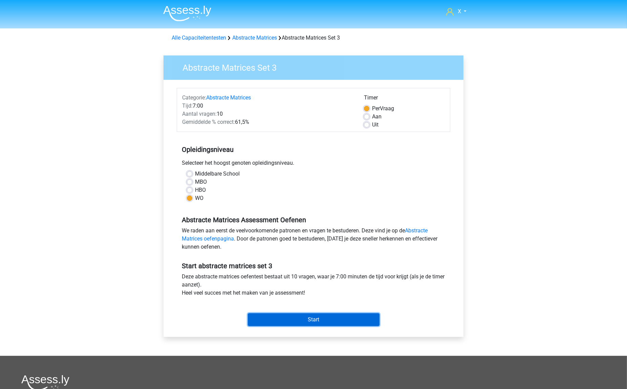
click at [333, 322] on input "Start" at bounding box center [314, 320] width 132 height 13
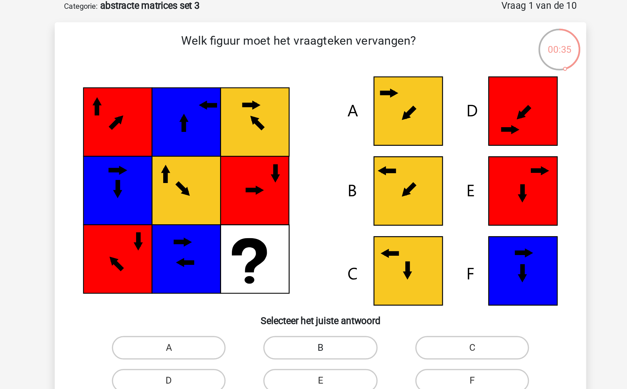
click at [328, 233] on label "B" at bounding box center [313, 235] width 65 height 14
click at [318, 235] on input "B" at bounding box center [316, 237] width 4 height 4
radio input "true"
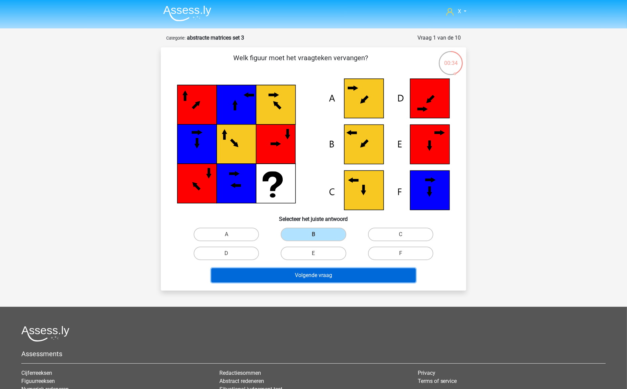
click at [375, 269] on button "Volgende vraag" at bounding box center [313, 276] width 205 height 14
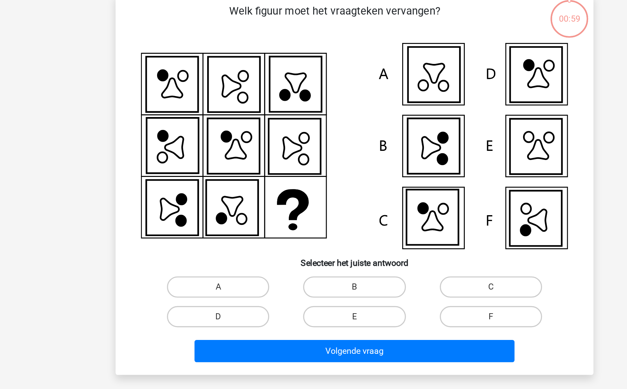
scroll to position [34, 0]
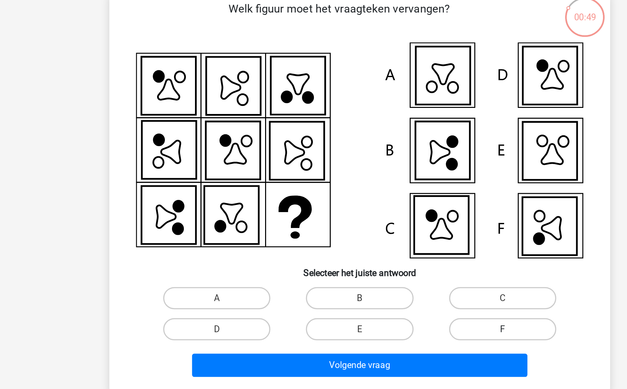
click at [400, 223] on label "F" at bounding box center [400, 220] width 65 height 14
click at [401, 223] on input "F" at bounding box center [403, 222] width 4 height 4
radio input "true"
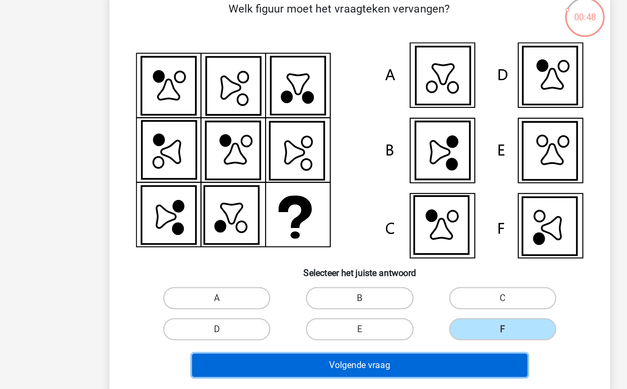
click at [367, 241] on button "Volgende vraag" at bounding box center [313, 242] width 205 height 14
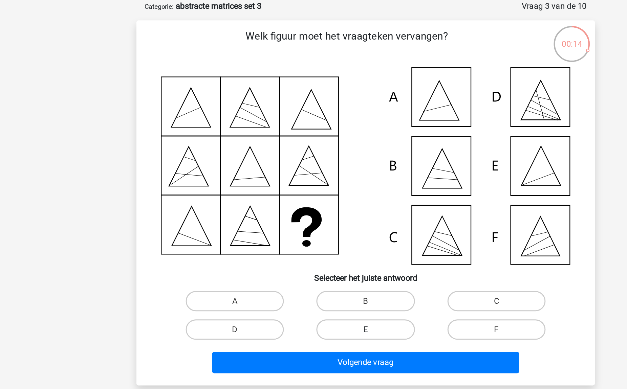
click at [335, 216] on label "E" at bounding box center [313, 220] width 65 height 14
click at [318, 220] on input "E" at bounding box center [316, 222] width 4 height 4
radio input "true"
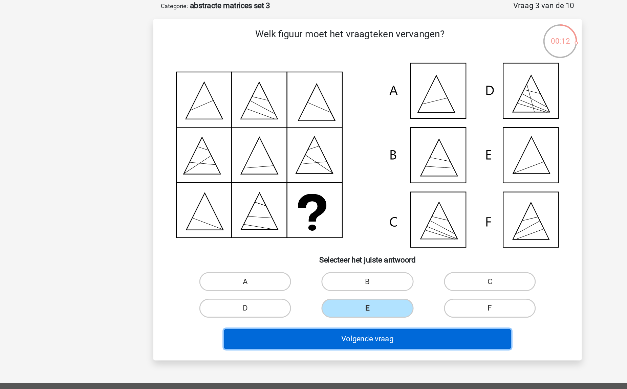
click at [330, 245] on button "Volgende vraag" at bounding box center [313, 242] width 205 height 14
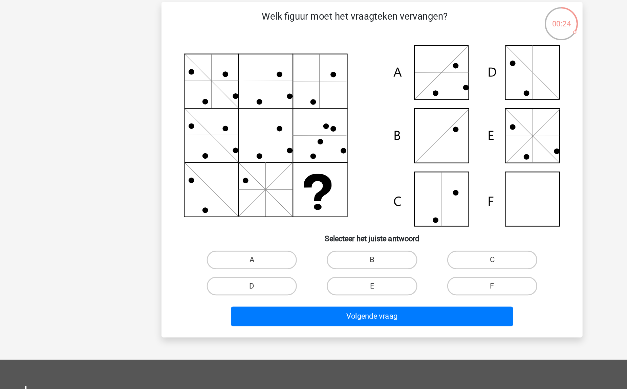
click at [325, 215] on label "E" at bounding box center [313, 220] width 65 height 14
click at [318, 220] on input "E" at bounding box center [316, 222] width 4 height 4
radio input "true"
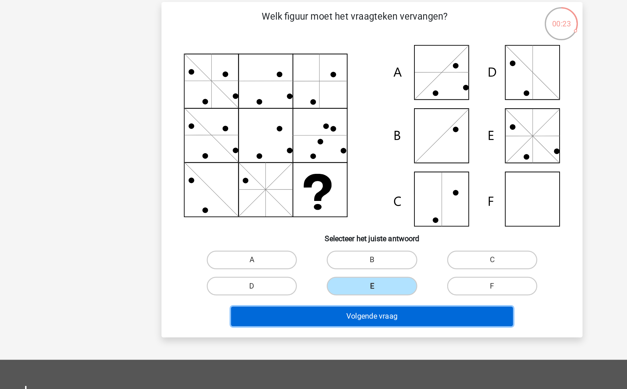
click at [318, 235] on button "Volgende vraag" at bounding box center [313, 242] width 205 height 14
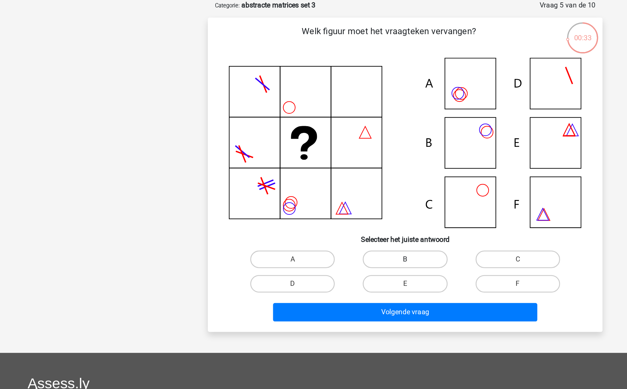
click at [301, 198] on label "B" at bounding box center [313, 201] width 65 height 14
click at [314, 201] on input "B" at bounding box center [316, 203] width 4 height 4
radio input "true"
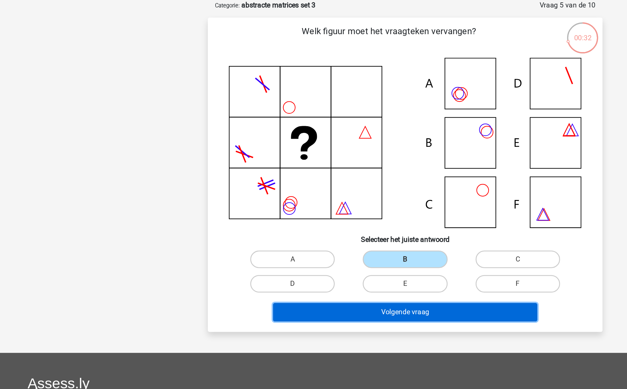
click at [297, 243] on button "Volgende vraag" at bounding box center [313, 242] width 205 height 14
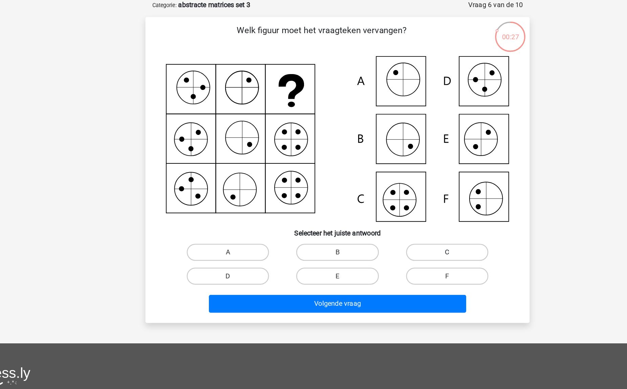
click at [377, 203] on label "C" at bounding box center [400, 201] width 65 height 14
click at [401, 203] on input "C" at bounding box center [403, 203] width 4 height 4
radio input "true"
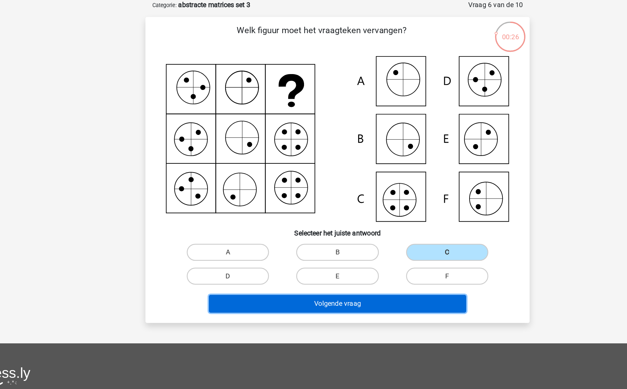
click at [330, 241] on button "Volgende vraag" at bounding box center [313, 242] width 205 height 14
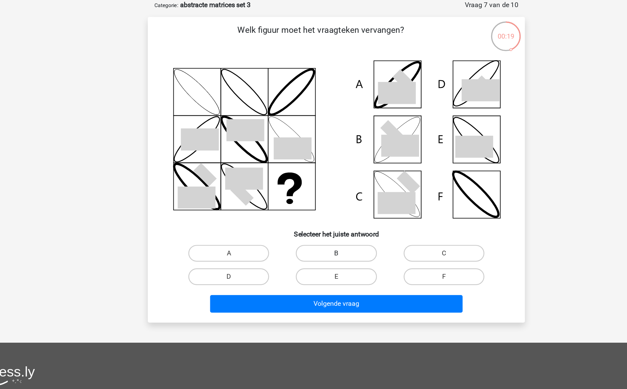
click at [292, 204] on label "B" at bounding box center [313, 205] width 65 height 14
click at [314, 205] on input "B" at bounding box center [316, 207] width 4 height 4
radio input "true"
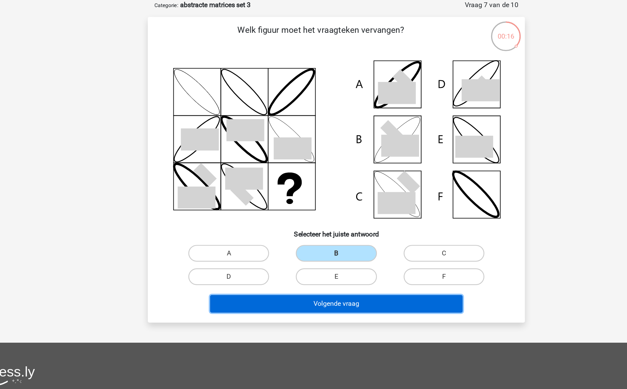
click at [278, 248] on button "Volgende vraag" at bounding box center [313, 246] width 205 height 14
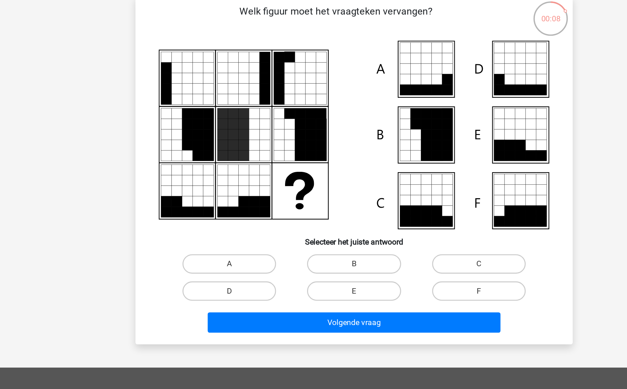
click at [396, 193] on div "C" at bounding box center [400, 200] width 87 height 19
click at [388, 200] on label "C" at bounding box center [400, 201] width 65 height 14
click at [401, 201] on input "C" at bounding box center [403, 203] width 4 height 4
radio input "true"
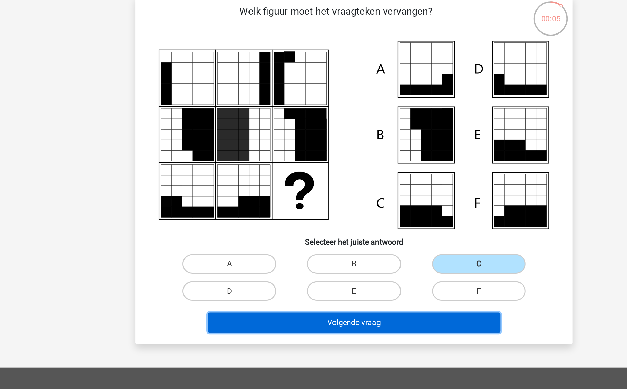
click at [349, 238] on button "Volgende vraag" at bounding box center [313, 242] width 205 height 14
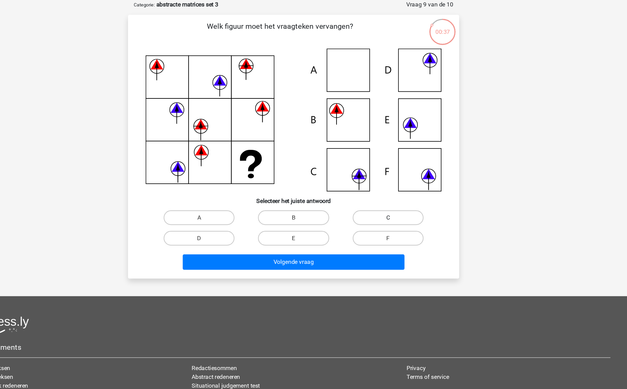
click at [399, 195] on label "C" at bounding box center [400, 201] width 65 height 14
click at [401, 201] on input "C" at bounding box center [403, 203] width 4 height 4
radio input "true"
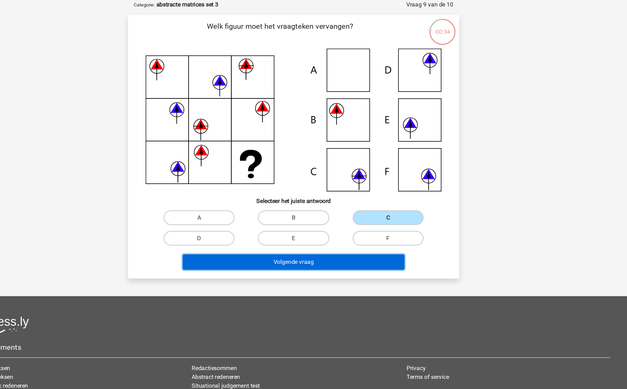
click at [320, 243] on button "Volgende vraag" at bounding box center [313, 242] width 205 height 14
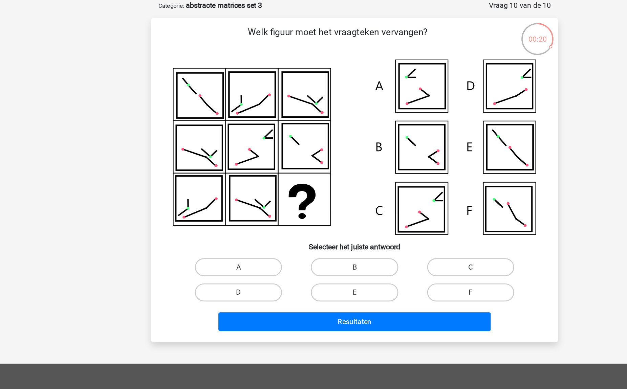
click at [399, 195] on label "C" at bounding box center [400, 201] width 65 height 14
click at [401, 201] on input "C" at bounding box center [403, 203] width 4 height 4
radio input "true"
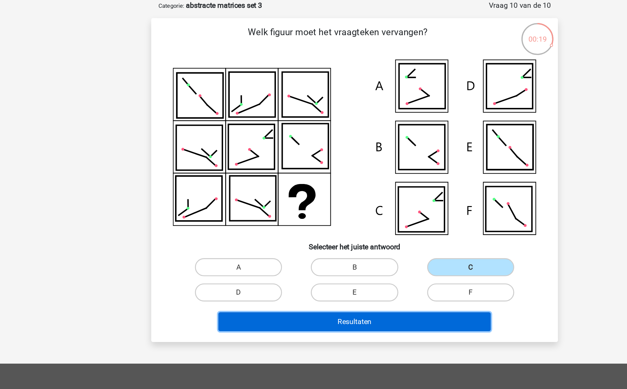
click at [341, 239] on button "Resultaten" at bounding box center [313, 242] width 205 height 14
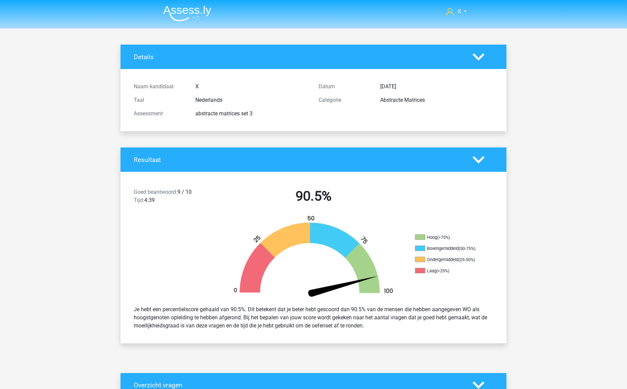
scroll to position [277, 0]
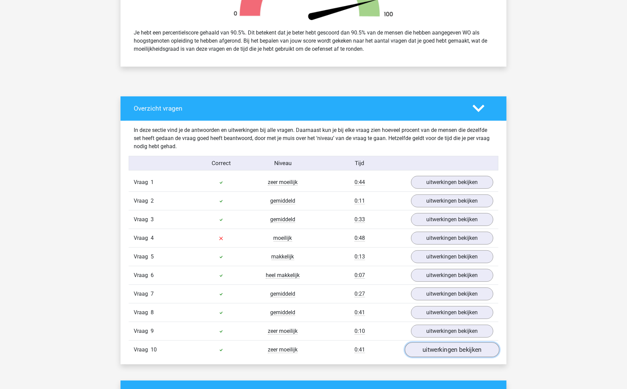
click at [444, 349] on link "uitwerkingen bekijken" at bounding box center [452, 350] width 94 height 15
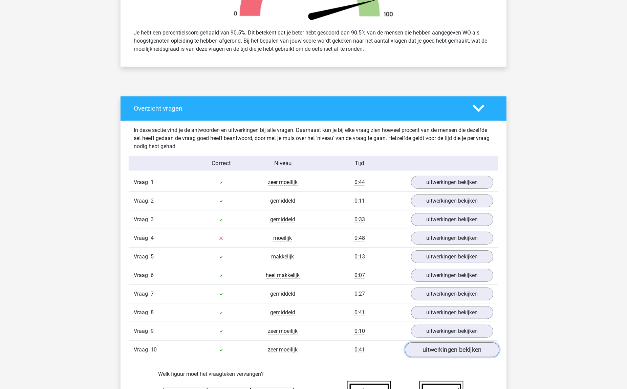
scroll to position [422, 0]
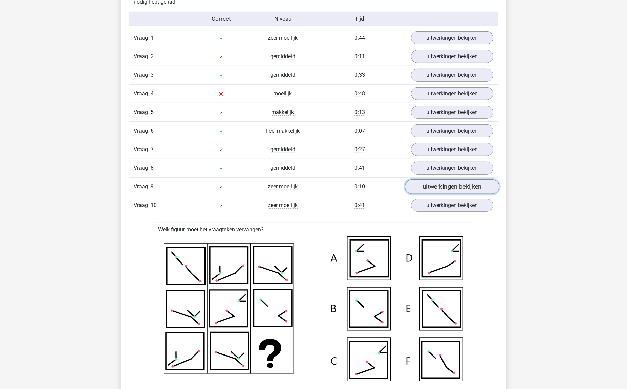
click at [450, 188] on link "uitwerkingen bekijken" at bounding box center [452, 187] width 94 height 15
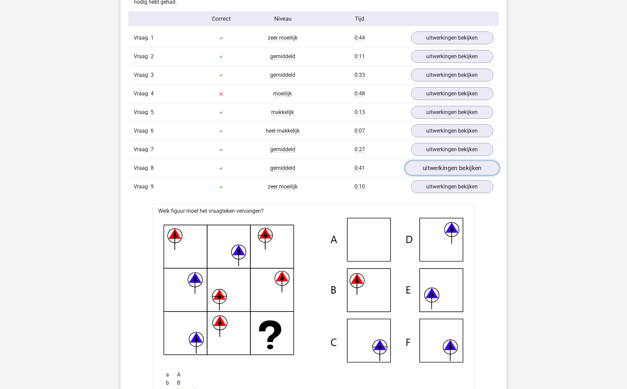
click at [461, 168] on link "uitwerkingen bekijken" at bounding box center [452, 168] width 94 height 15
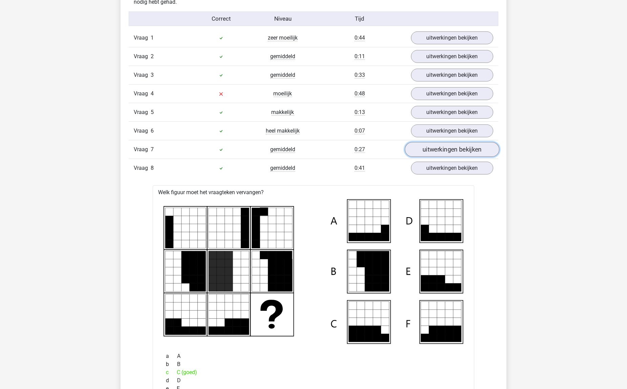
click at [461, 149] on link "uitwerkingen bekijken" at bounding box center [452, 150] width 94 height 15
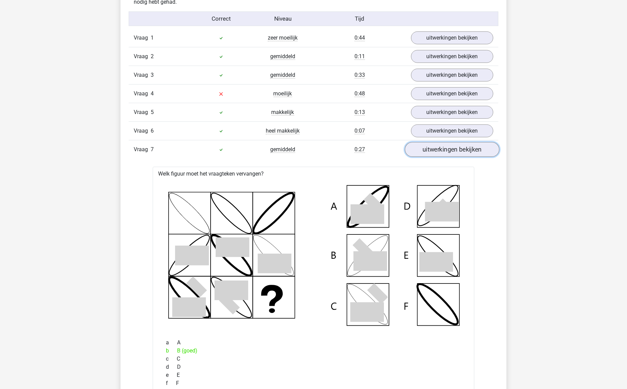
click at [460, 151] on link "uitwerkingen bekijken" at bounding box center [452, 150] width 94 height 15
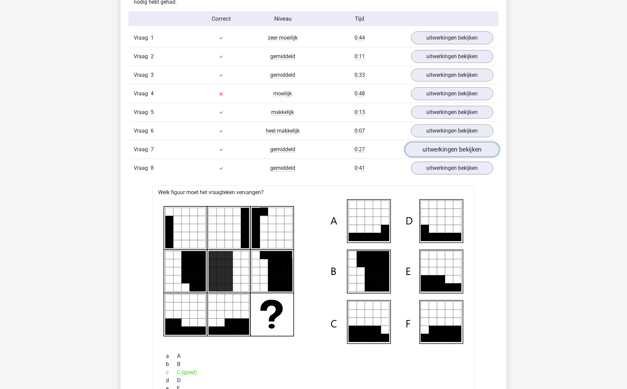
click at [460, 151] on link "uitwerkingen bekijken" at bounding box center [452, 150] width 94 height 15
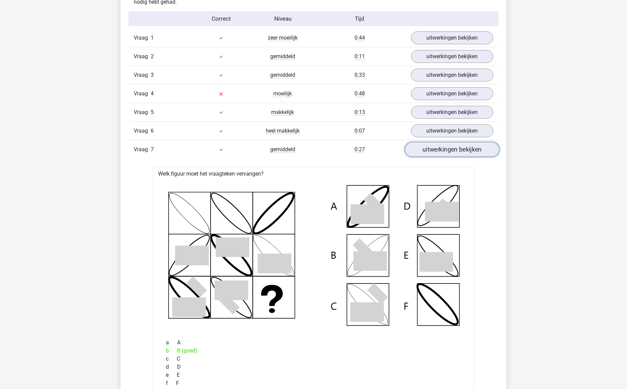
click at [460, 151] on link "uitwerkingen bekijken" at bounding box center [452, 150] width 94 height 15
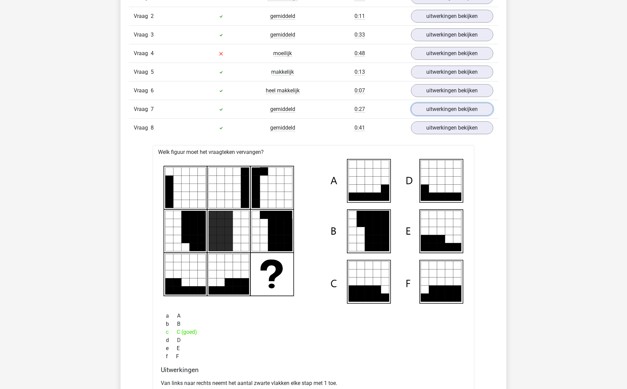
scroll to position [429, 0]
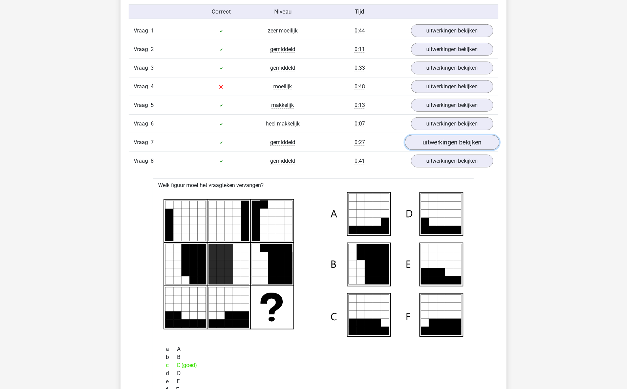
click at [464, 143] on link "uitwerkingen bekijken" at bounding box center [452, 142] width 94 height 15
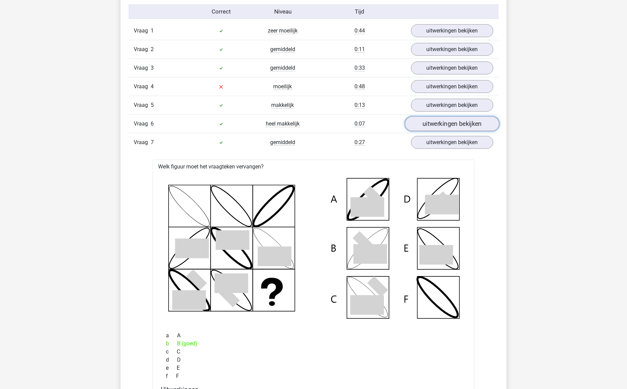
click at [467, 123] on link "uitwerkingen bekijken" at bounding box center [452, 124] width 94 height 15
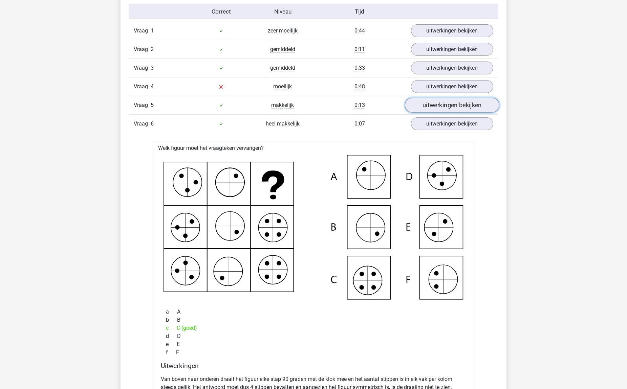
click at [466, 110] on link "uitwerkingen bekijken" at bounding box center [452, 105] width 94 height 15
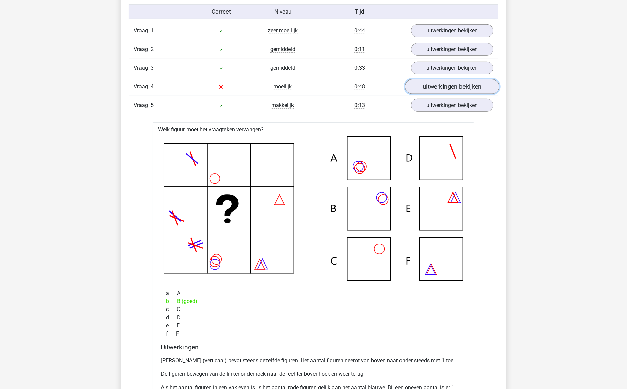
click at [465, 91] on link "uitwerkingen bekijken" at bounding box center [452, 87] width 94 height 15
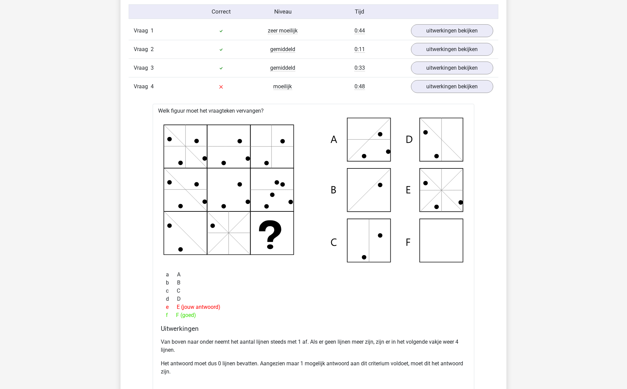
click at [246, 341] on p "Van boven naar onder neemt het aantal lijnen steeds met 1 af. Als er geen lijne…" at bounding box center [313, 346] width 305 height 16
drag, startPoint x: 246, startPoint y: 341, endPoint x: 305, endPoint y: 341, distance: 59.9
click at [305, 341] on p "Van boven naar onder neemt het aantal lijnen steeds met 1 af. Als er geen lijne…" at bounding box center [313, 346] width 305 height 16
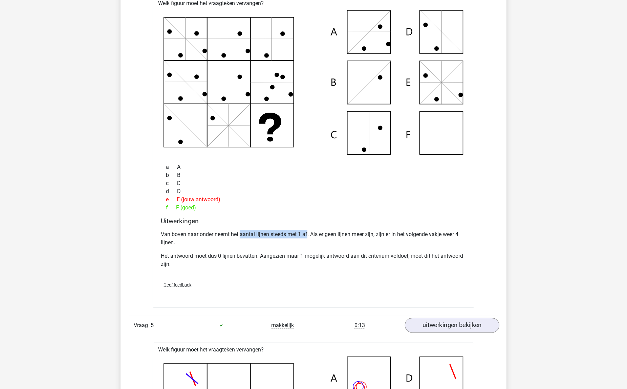
scroll to position [384, 0]
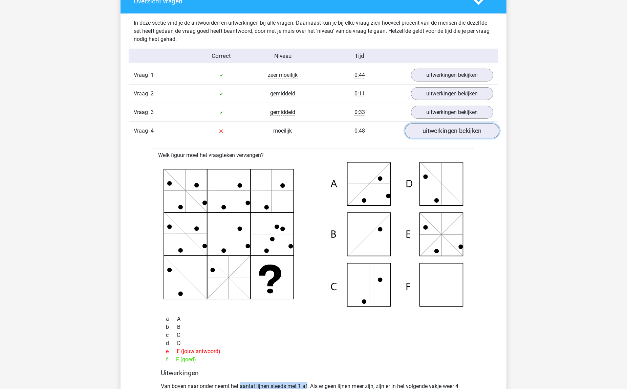
click at [451, 132] on link "uitwerkingen bekijken" at bounding box center [452, 131] width 94 height 15
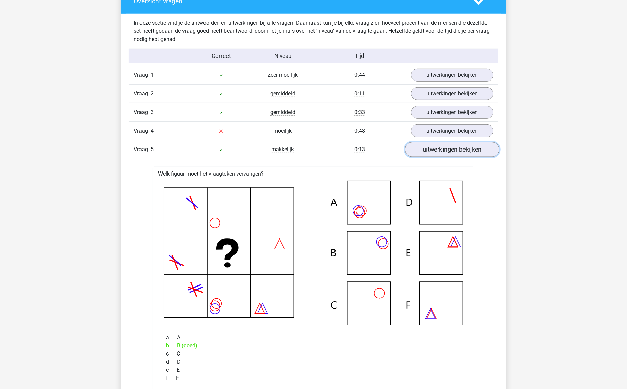
click at [448, 153] on link "uitwerkingen bekijken" at bounding box center [452, 150] width 94 height 15
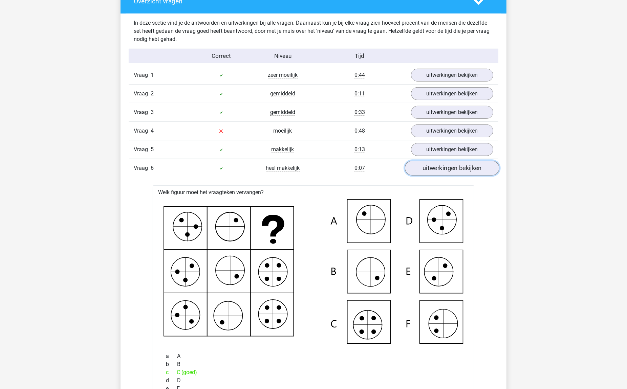
click at [445, 166] on link "uitwerkingen bekijken" at bounding box center [452, 168] width 94 height 15
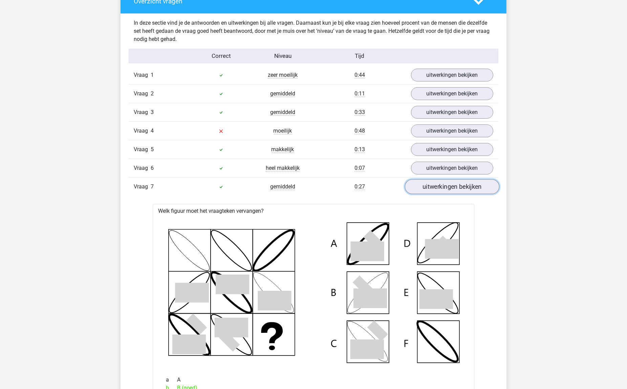
click at [441, 187] on link "uitwerkingen bekijken" at bounding box center [452, 187] width 94 height 15
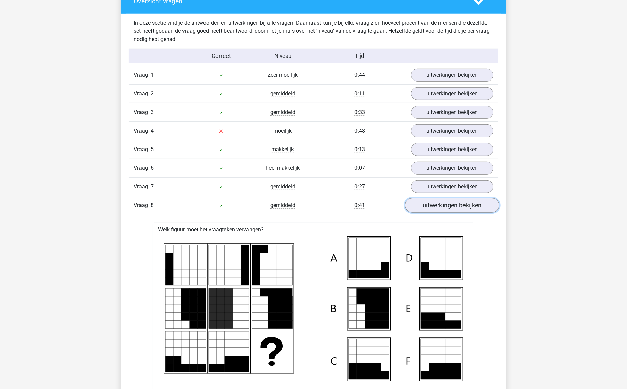
click at [436, 204] on link "uitwerkingen bekijken" at bounding box center [452, 205] width 94 height 15
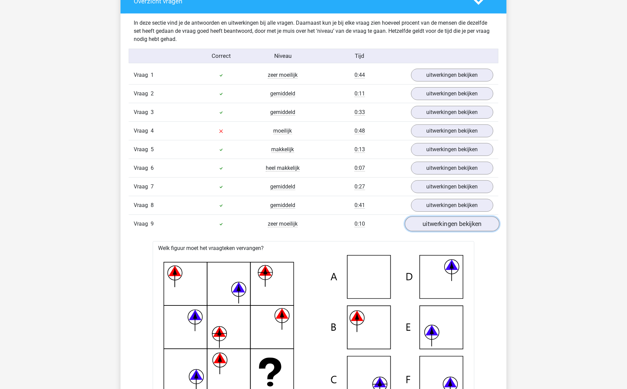
click at [432, 222] on link "uitwerkingen bekijken" at bounding box center [452, 224] width 94 height 15
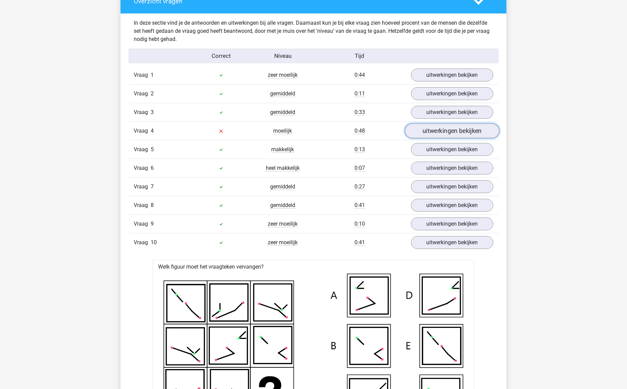
click at [454, 127] on link "uitwerkingen bekijken" at bounding box center [452, 131] width 94 height 15
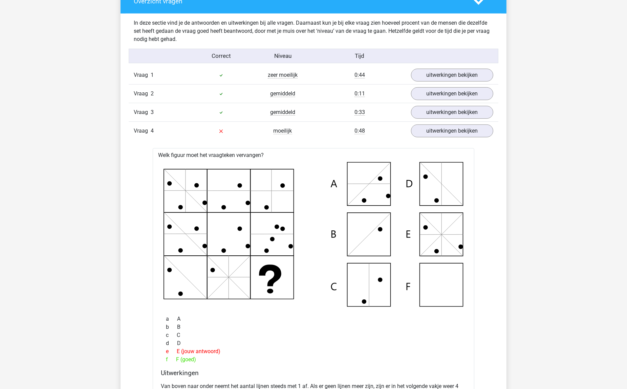
click at [462, 102] on div "Vraag 2 gemiddeld 0:11 uitwerkingen bekijken" at bounding box center [314, 93] width 370 height 19
click at [456, 108] on link "uitwerkingen bekijken" at bounding box center [452, 112] width 94 height 15
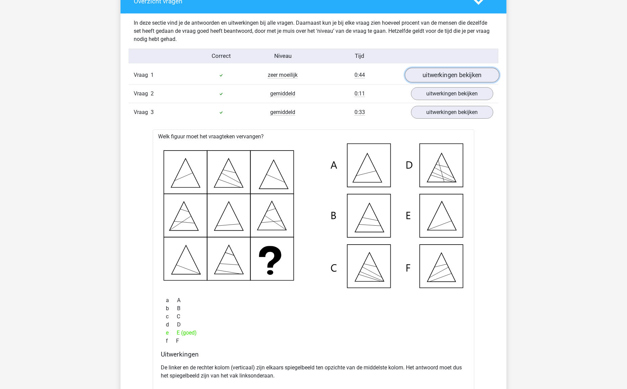
click at [462, 79] on link "uitwerkingen bekijken" at bounding box center [452, 75] width 94 height 15
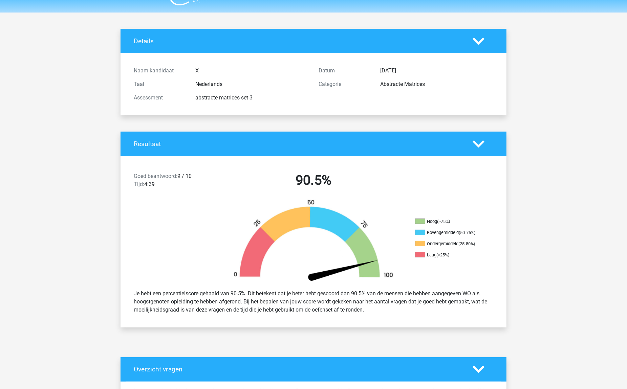
scroll to position [0, 0]
